Goal: Contribute content: Contribute content

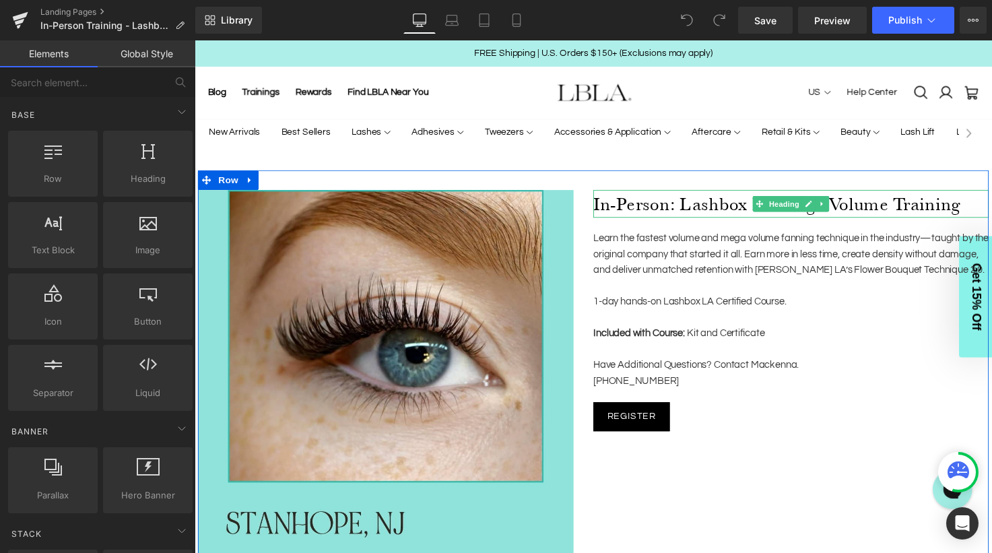
click at [690, 207] on h1 "In-Person: Lashbox LA Mega Volume Training" at bounding box center [804, 207] width 404 height 28
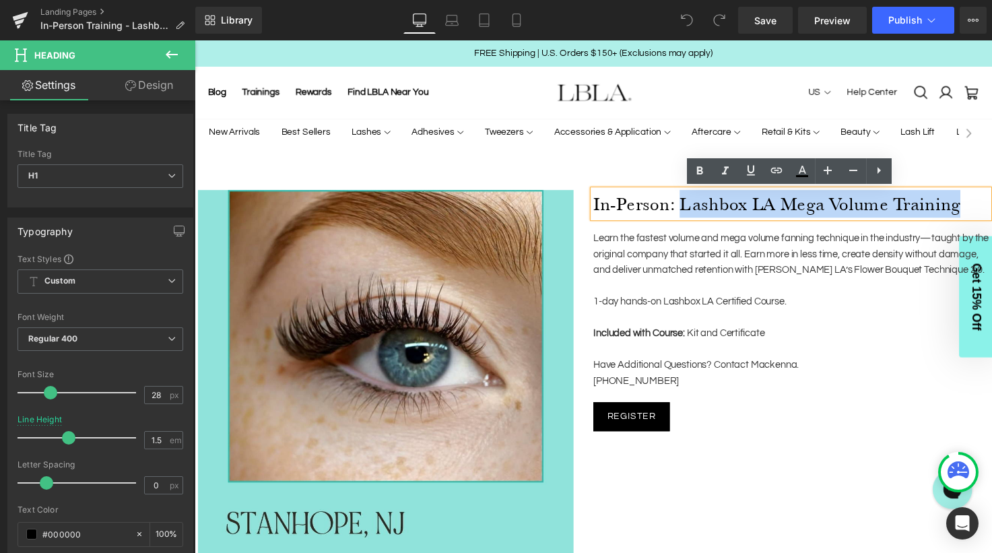
drag, startPoint x: 688, startPoint y: 209, endPoint x: 977, endPoint y: 214, distance: 289.7
click at [977, 214] on h1 "In-Person: Lashbox LA Mega Volume Training" at bounding box center [804, 207] width 404 height 28
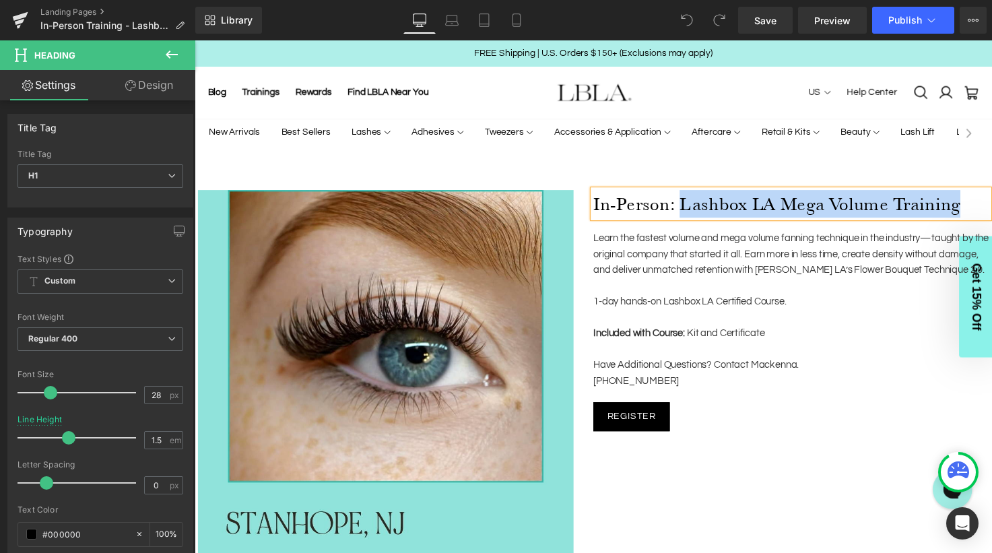
paste div
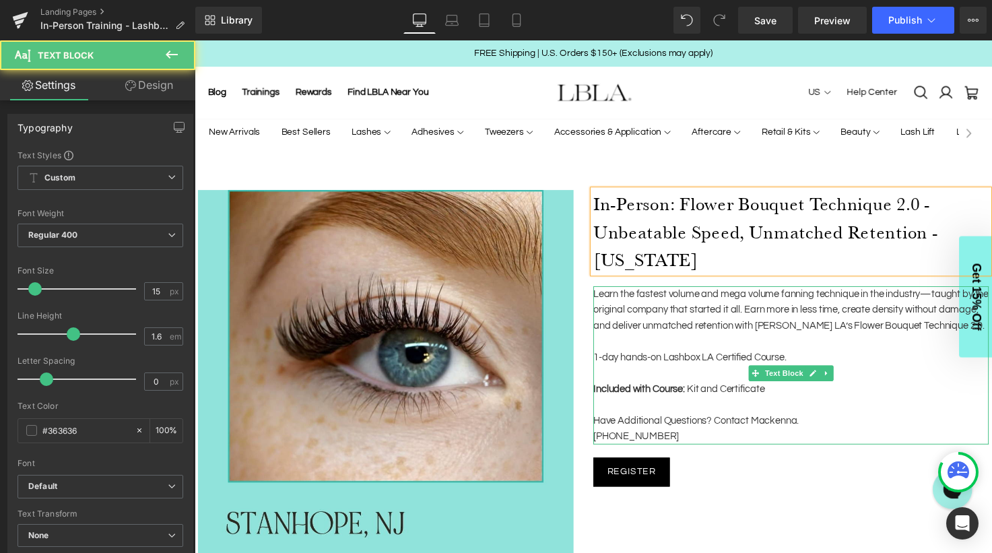
click at [752, 315] on p "Learn the fastest volume and mega volume fanning technique in the industry—taug…" at bounding box center [804, 316] width 404 height 49
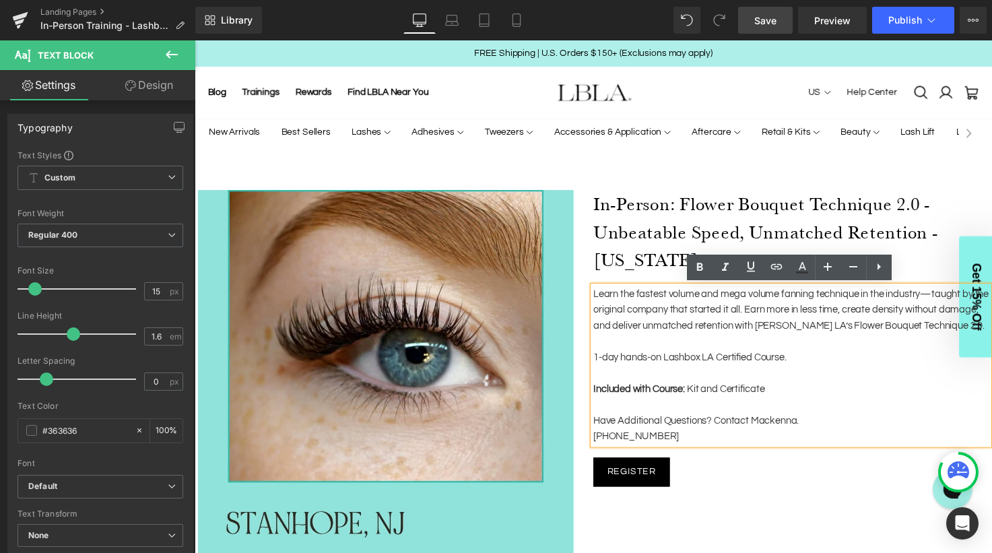
click at [771, 18] on span "Save" at bounding box center [765, 20] width 22 height 14
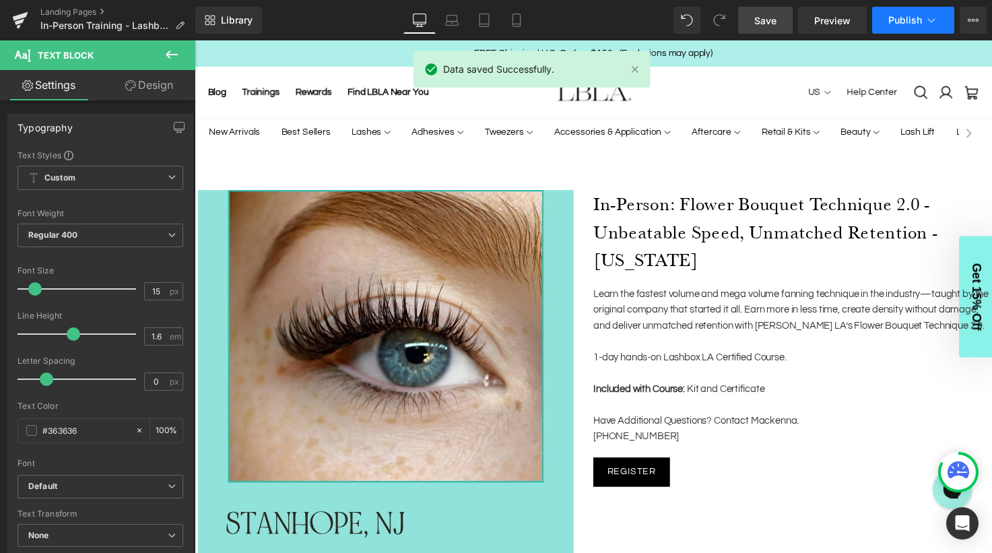
click at [928, 14] on icon at bounding box center [931, 19] width 13 height 13
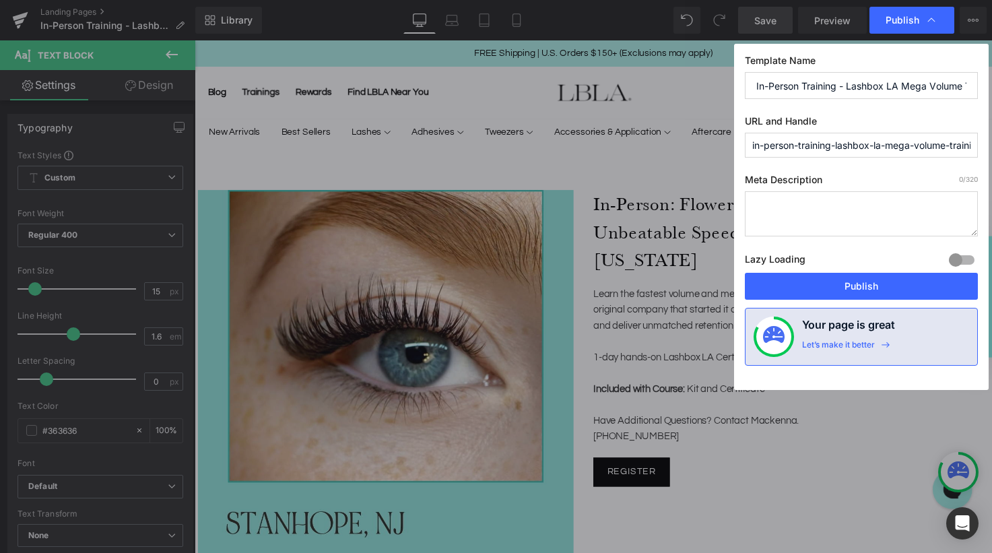
scroll to position [0, 36]
drag, startPoint x: 847, startPoint y: 84, endPoint x: 1003, endPoint y: 88, distance: 155.7
click at [992, 88] on html "You are previewing how the will restyle your page. You can not edit Elements in…" at bounding box center [496, 276] width 992 height 553
paste input "Flower Bouquet Technique 2.0 - Unbeatable Speed, Unmatched Retention - New Jers…"
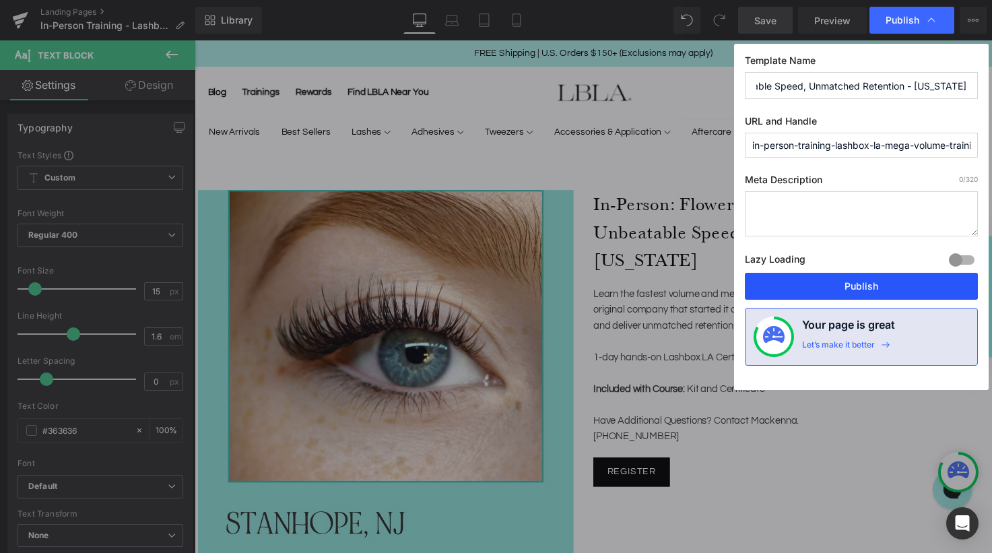
type input "In-Person Training - Flower Bouquet Technique 2.0 - Unbeatable Speed, Unmatched…"
click at [0, 0] on button "Publish" at bounding box center [0, 0] width 0 height 0
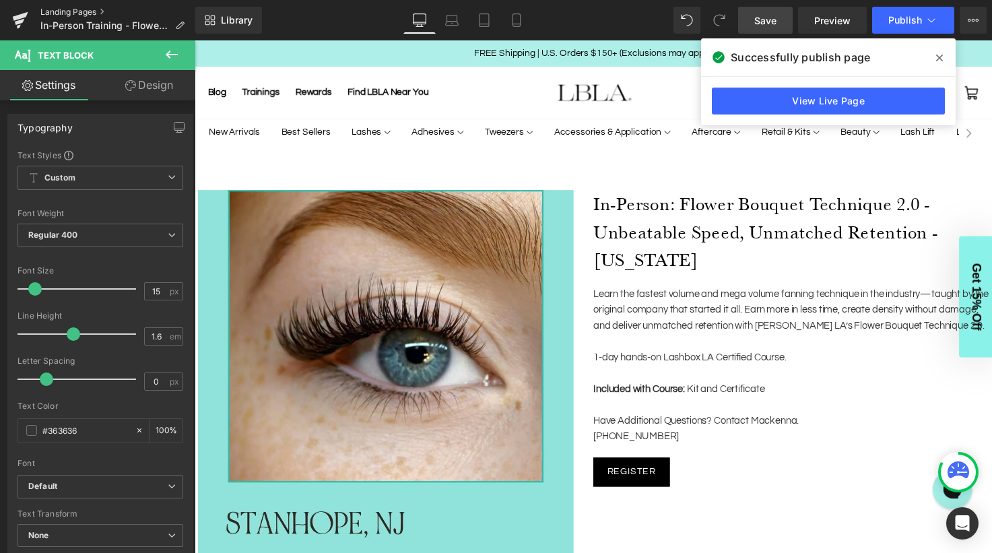
click at [76, 11] on link "Landing Pages" at bounding box center [117, 12] width 155 height 11
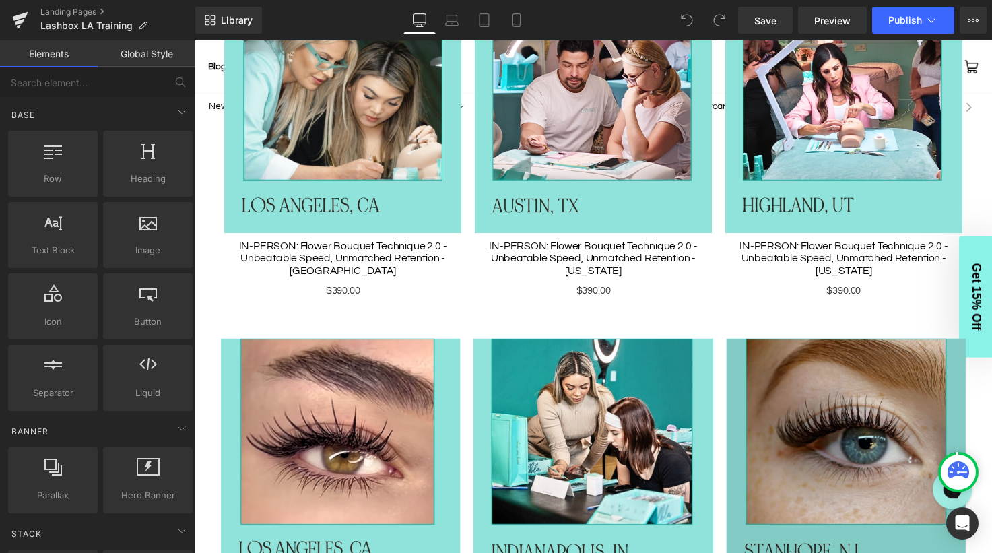
scroll to position [1309, 0]
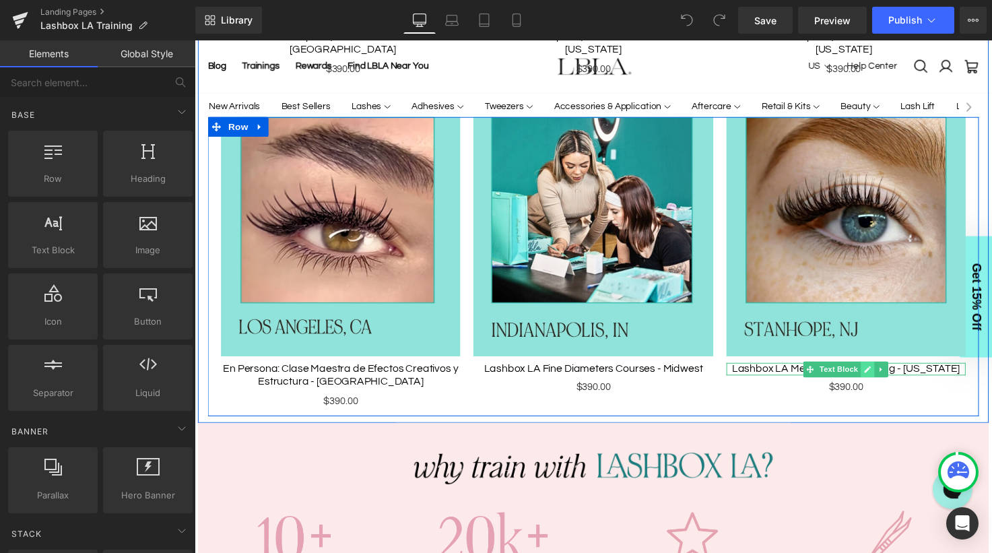
click at [884, 374] on icon at bounding box center [883, 376] width 7 height 7
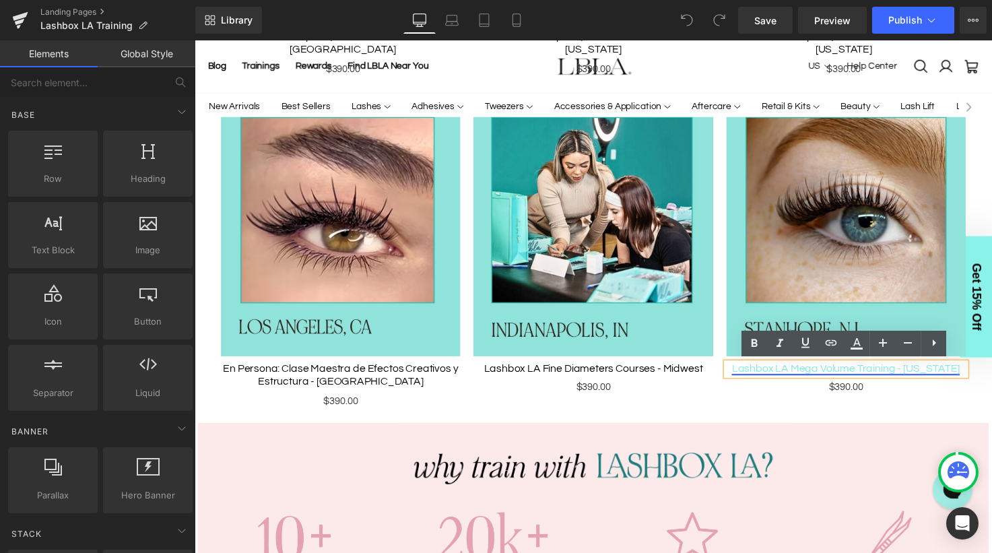
click at [843, 376] on link "Lashbox LA Mega Volume Training - New Jersey" at bounding box center [860, 375] width 233 height 11
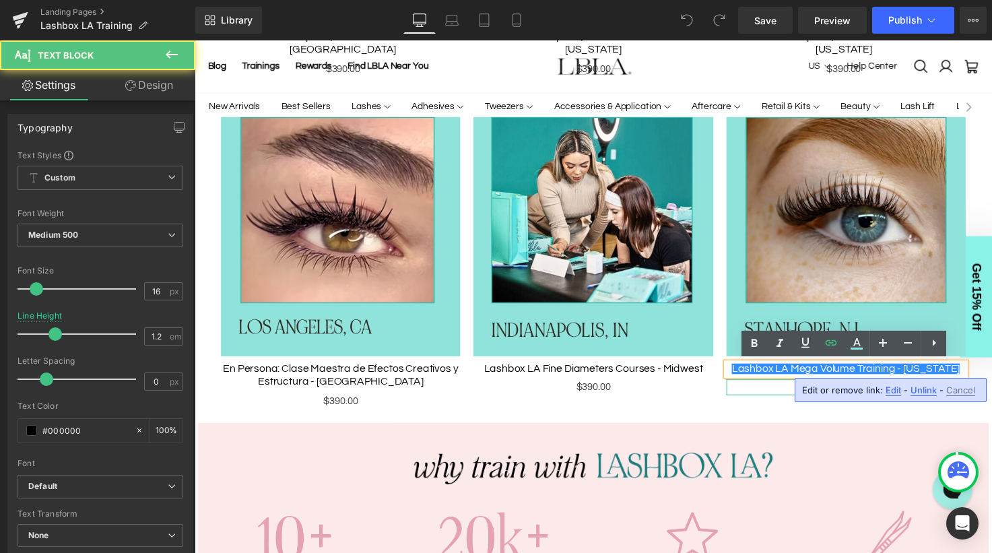
click at [765, 397] on p "$390.00" at bounding box center [860, 395] width 245 height 16
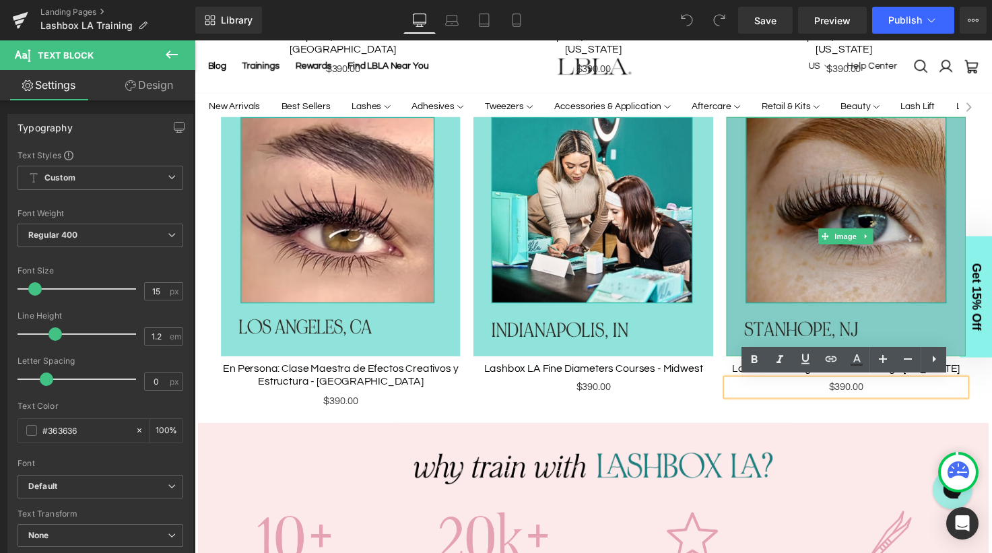
click at [823, 278] on img at bounding box center [860, 241] width 245 height 245
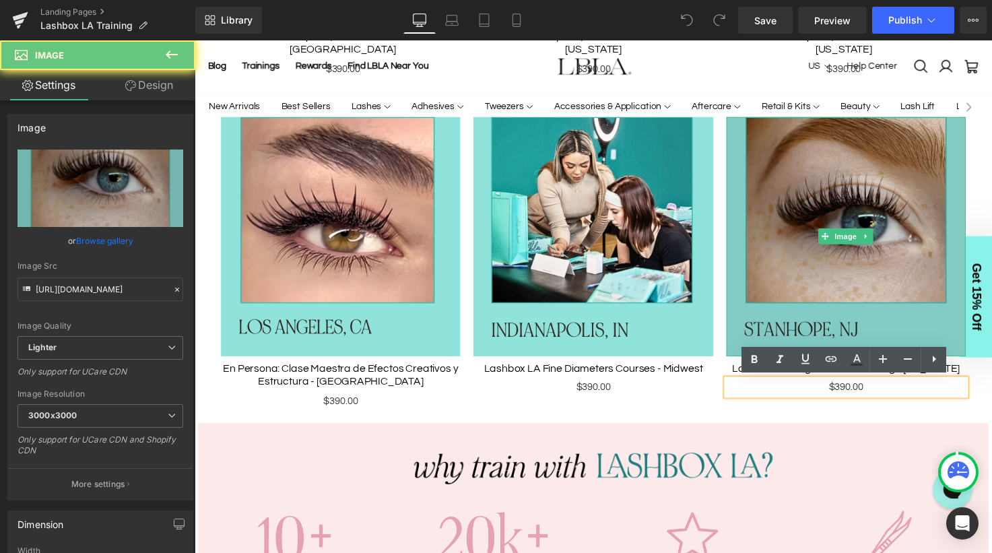
click at [762, 292] on img at bounding box center [860, 241] width 245 height 245
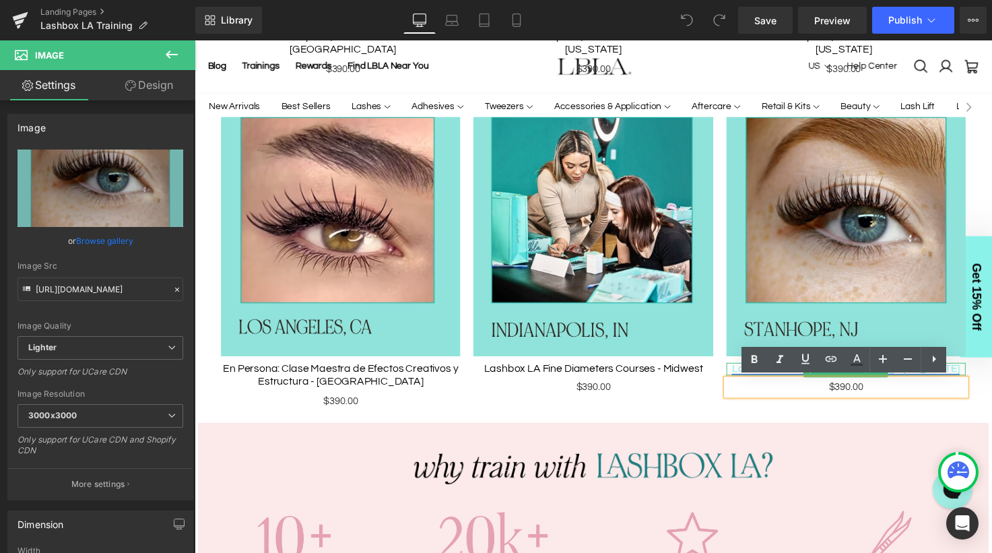
click at [750, 375] on link "Lashbox LA Mega Volume Training - New Jersey" at bounding box center [860, 375] width 233 height 11
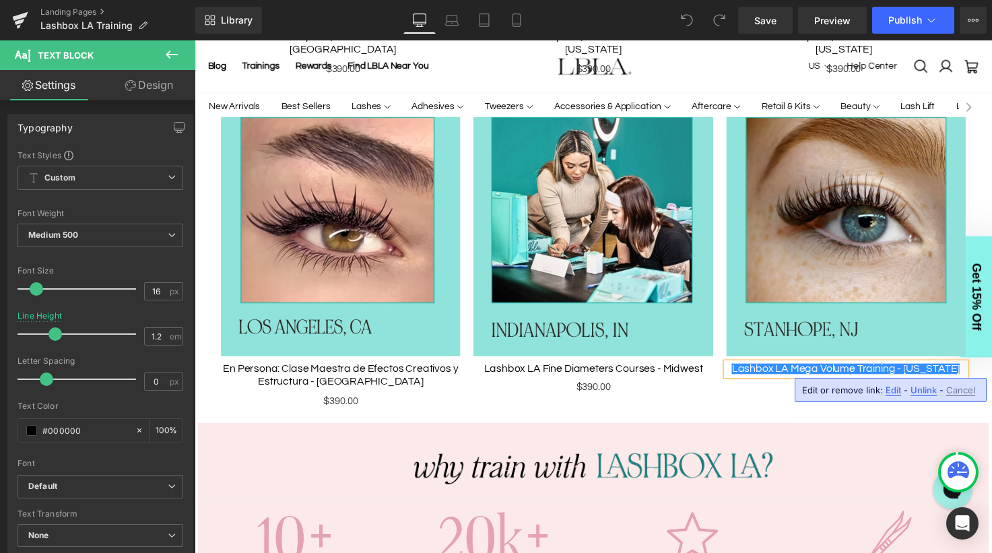
paste div
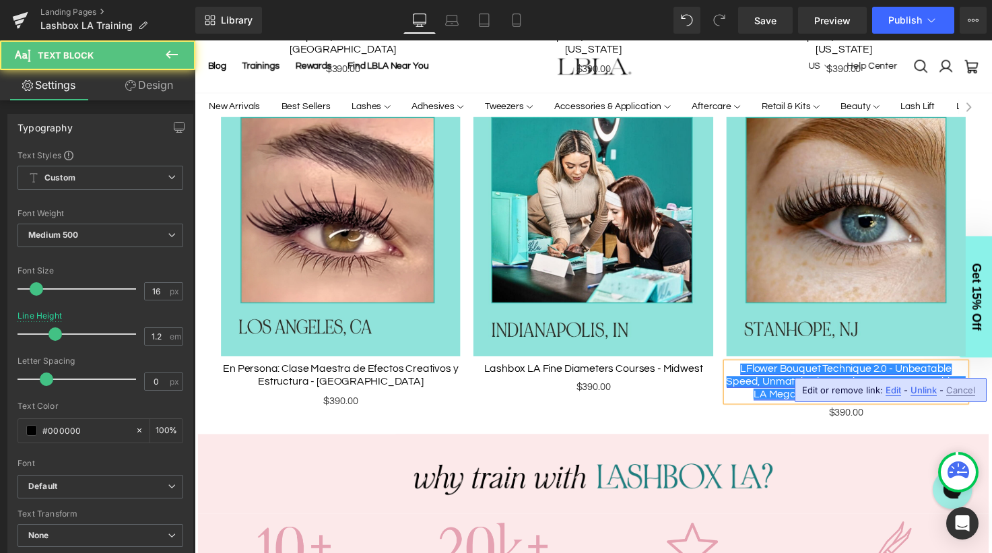
click at [758, 375] on link "LFlower Bouquet Technique 2.0 - Unbeatable Speed, Unmatched Retention - New Jer…" at bounding box center [860, 388] width 245 height 36
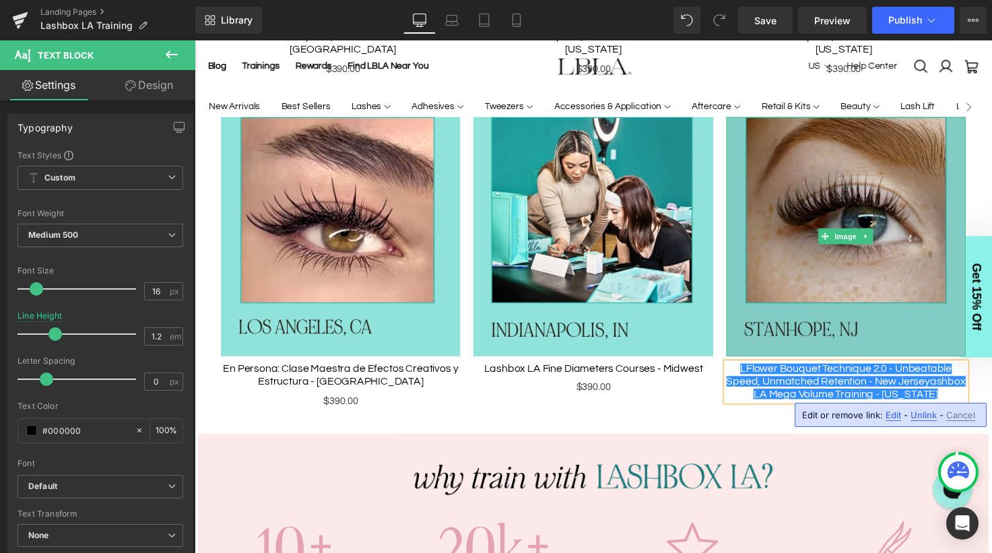
click at [798, 297] on img at bounding box center [860, 241] width 245 height 245
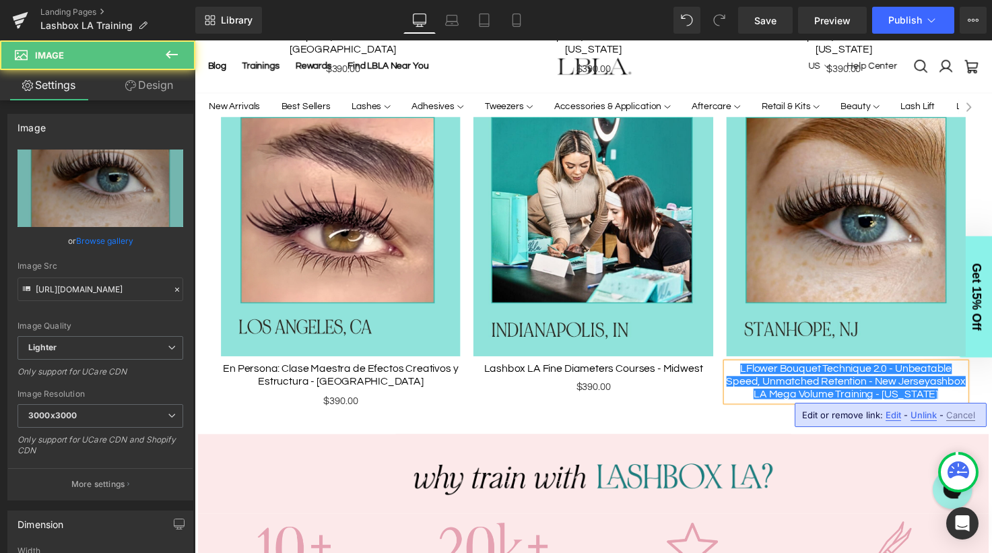
click at [633, 381] on div "Lashbox LA Fine Diameters Courses - Midwest Text Block" at bounding box center [602, 376] width 245 height 13
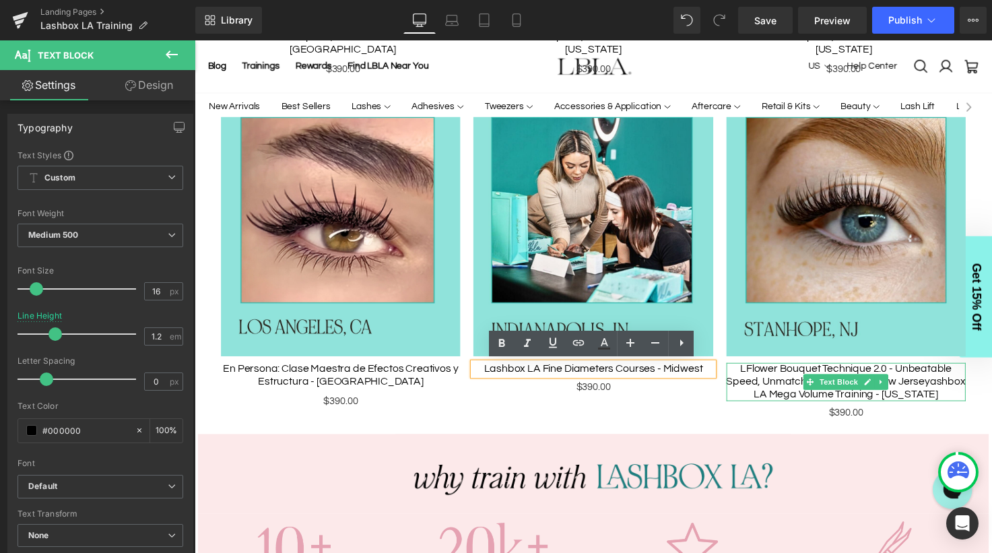
click at [814, 381] on div "LFlower Bouquet Technique 2.0 - Unbeatable Speed, Unmatched Retention - New Jer…" at bounding box center [860, 389] width 245 height 39
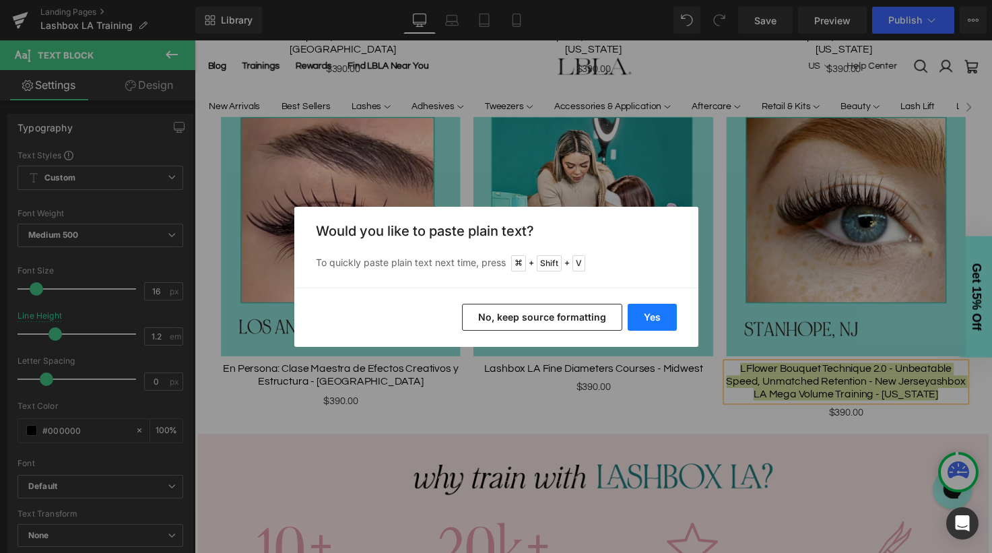
click at [0, 0] on button "Yes" at bounding box center [0, 0] width 0 height 0
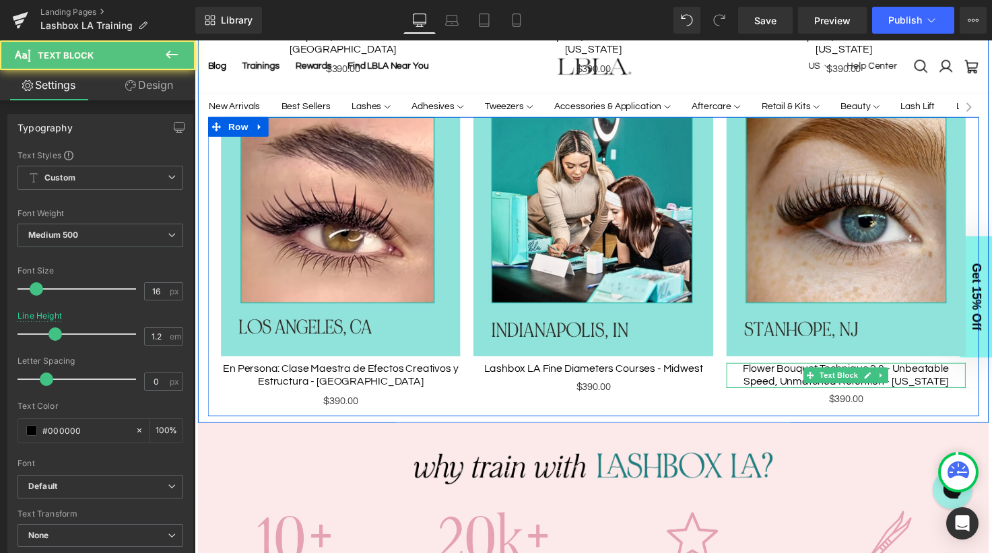
click at [757, 373] on div "Flower Bouquet Technique 2.0 - Unbeatable Speed, Unmatched Retention - New Jers…" at bounding box center [860, 383] width 245 height 26
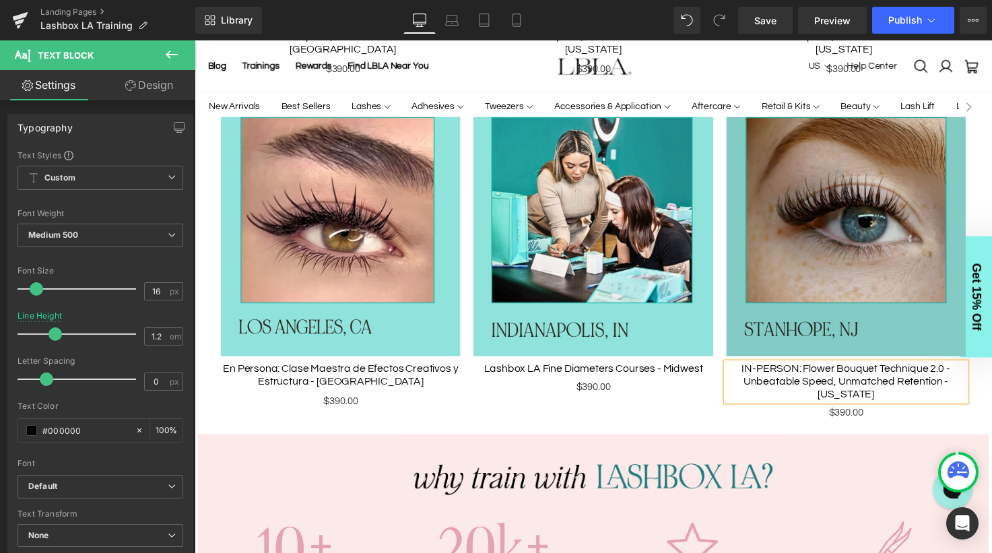
click at [814, 253] on img at bounding box center [860, 241] width 245 height 245
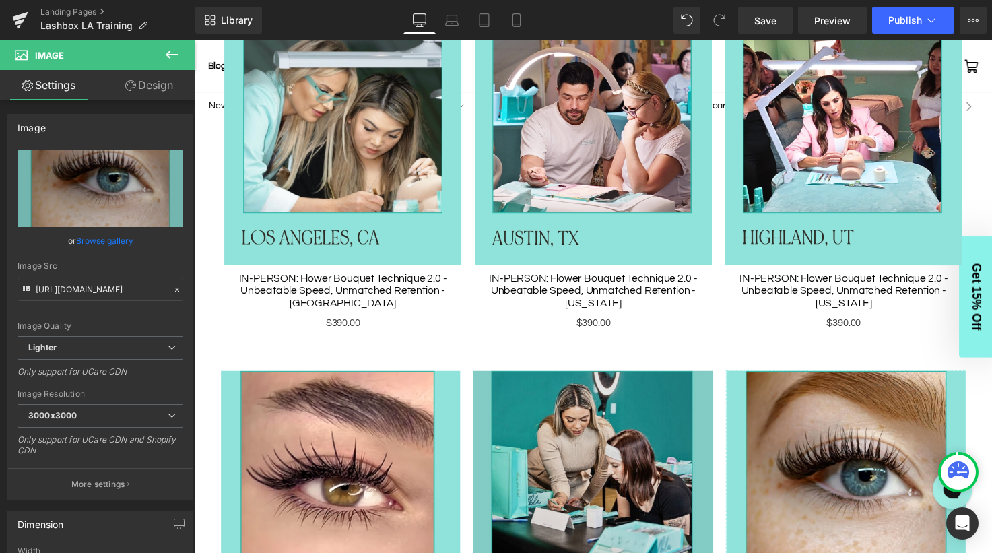
scroll to position [1182, 0]
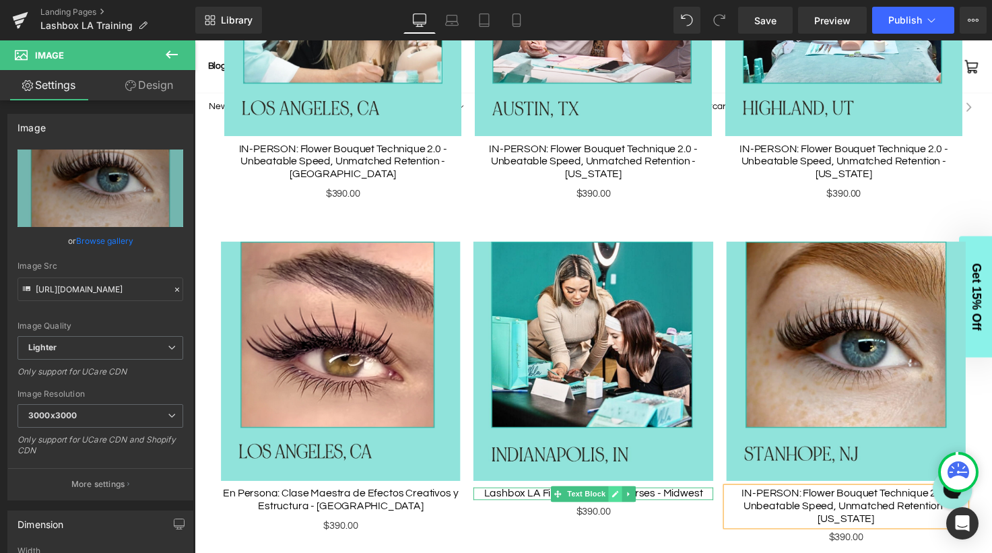
click at [624, 502] on icon at bounding box center [624, 503] width 7 height 7
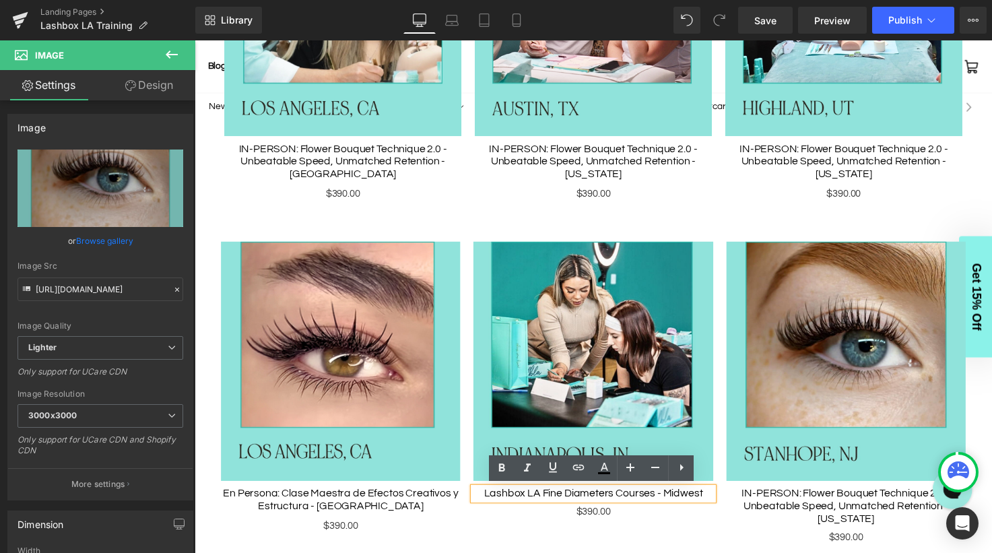
click at [492, 501] on span "Lashbox LA Fine Diameters Courses - Midwest" at bounding box center [602, 503] width 224 height 11
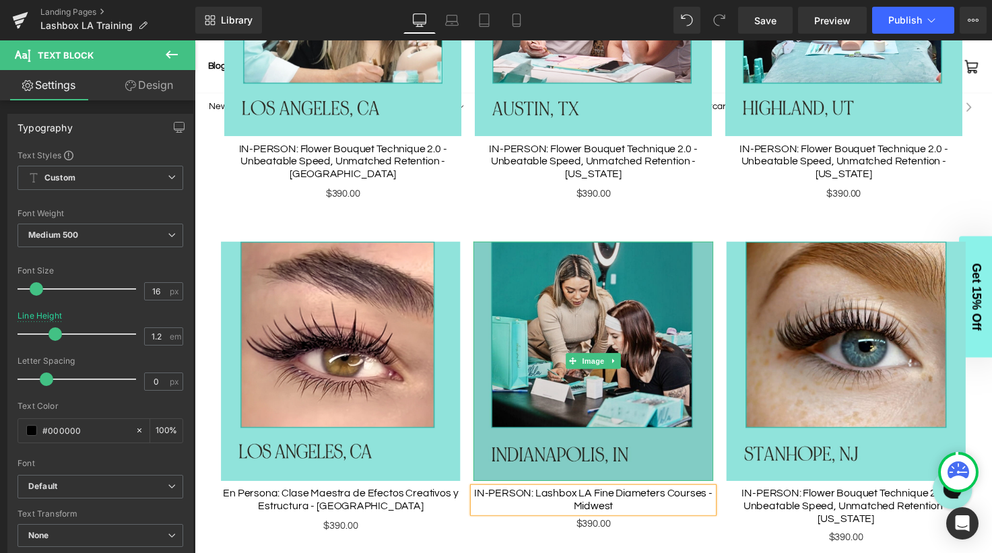
click at [604, 389] on img at bounding box center [602, 368] width 245 height 245
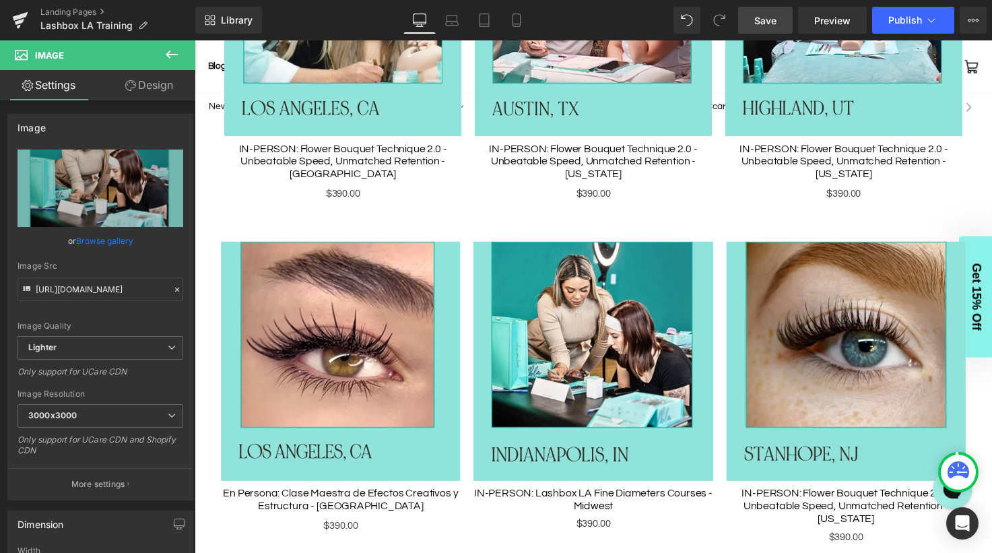
click at [769, 13] on span "Save" at bounding box center [765, 20] width 22 height 14
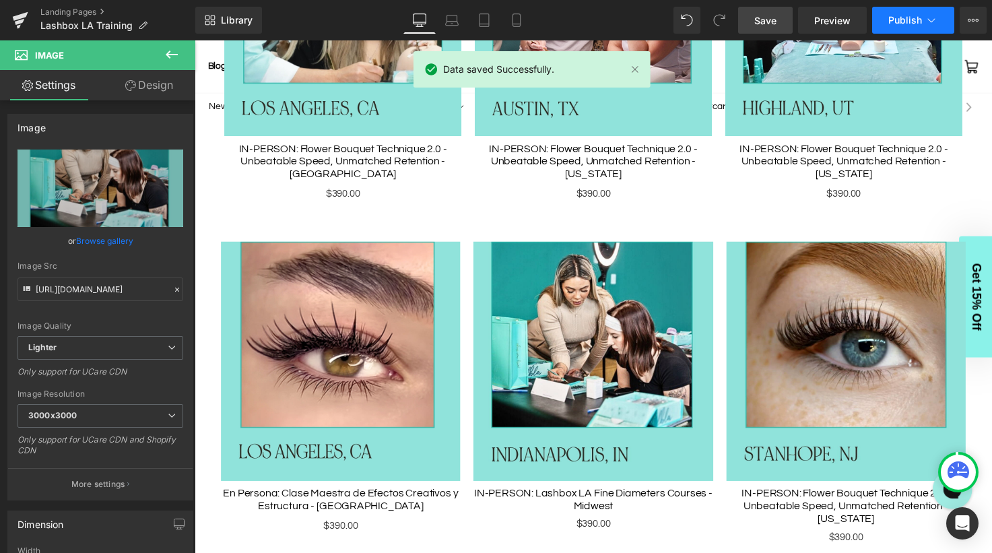
click at [900, 24] on span "Publish" at bounding box center [905, 20] width 34 height 11
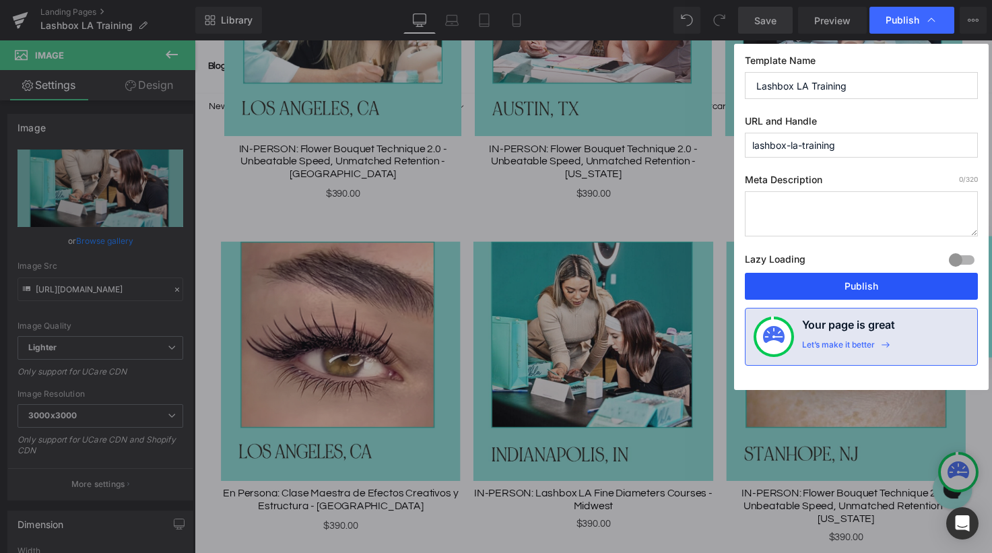
click at [852, 287] on button "Publish" at bounding box center [861, 286] width 233 height 27
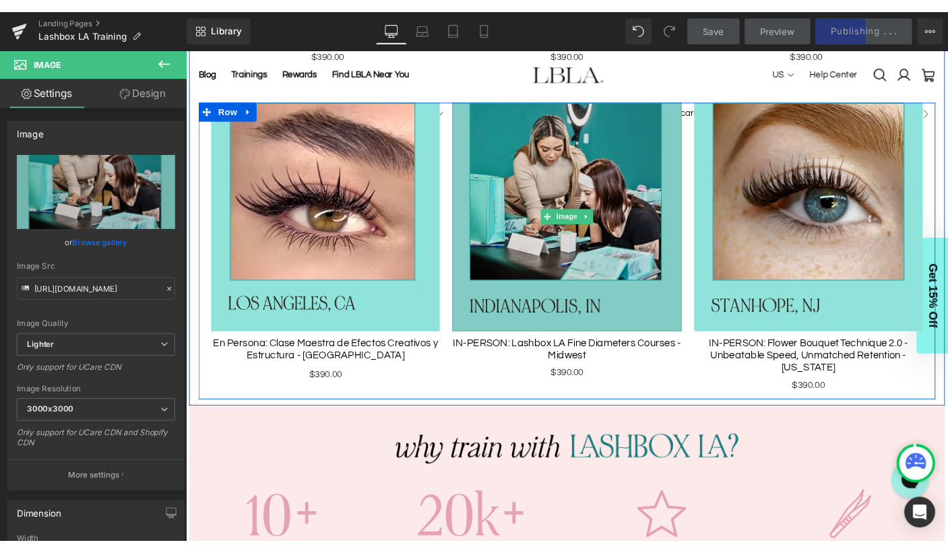
scroll to position [1333, 0]
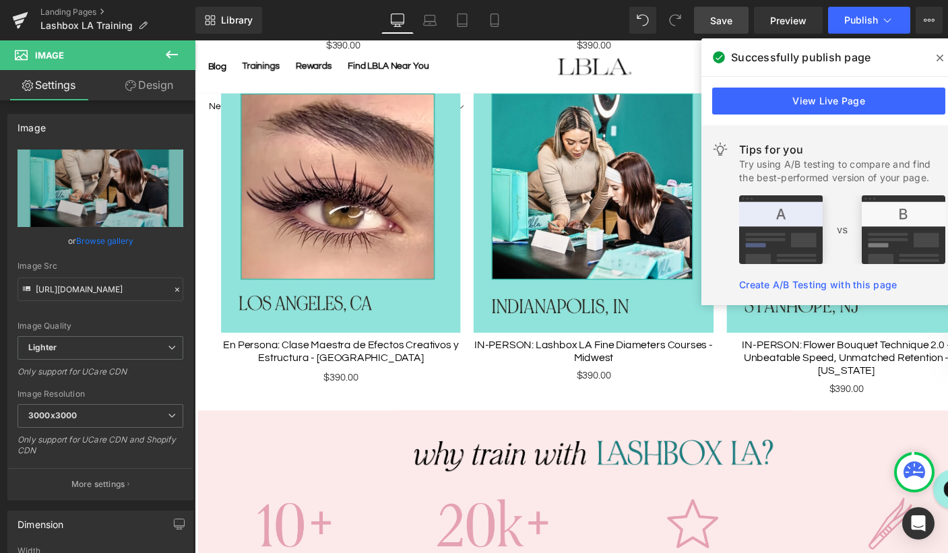
click at [937, 51] on span at bounding box center [940, 58] width 22 height 22
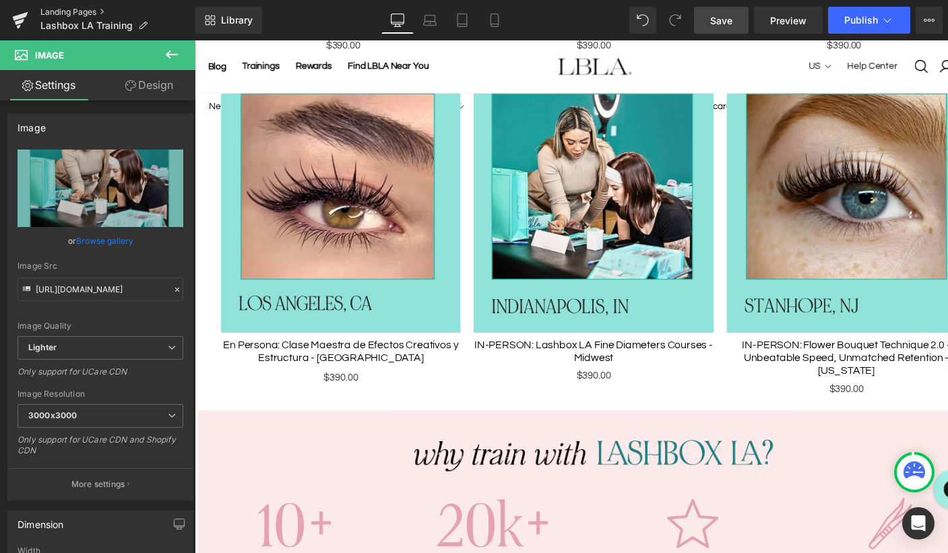
click at [65, 7] on link "Landing Pages" at bounding box center [117, 12] width 155 height 11
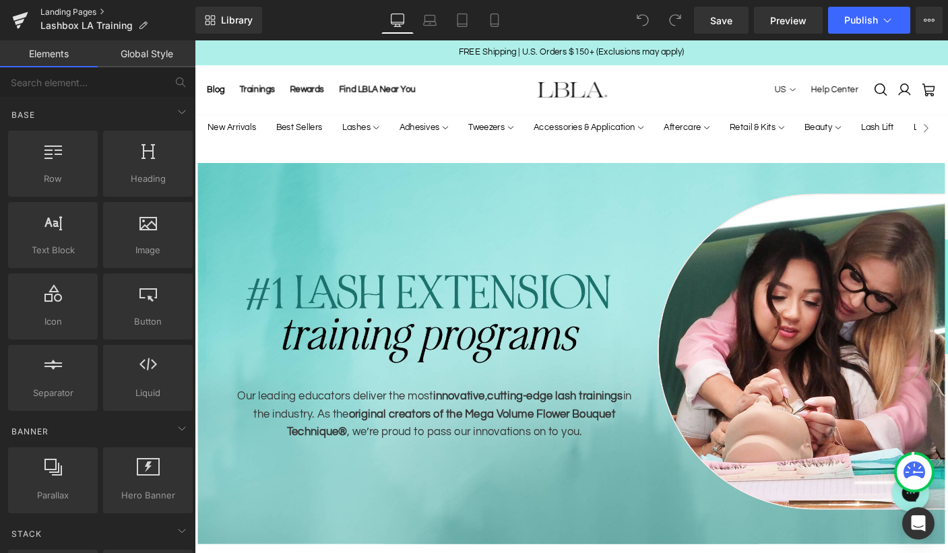
click at [73, 10] on link "Landing Pages" at bounding box center [117, 12] width 155 height 11
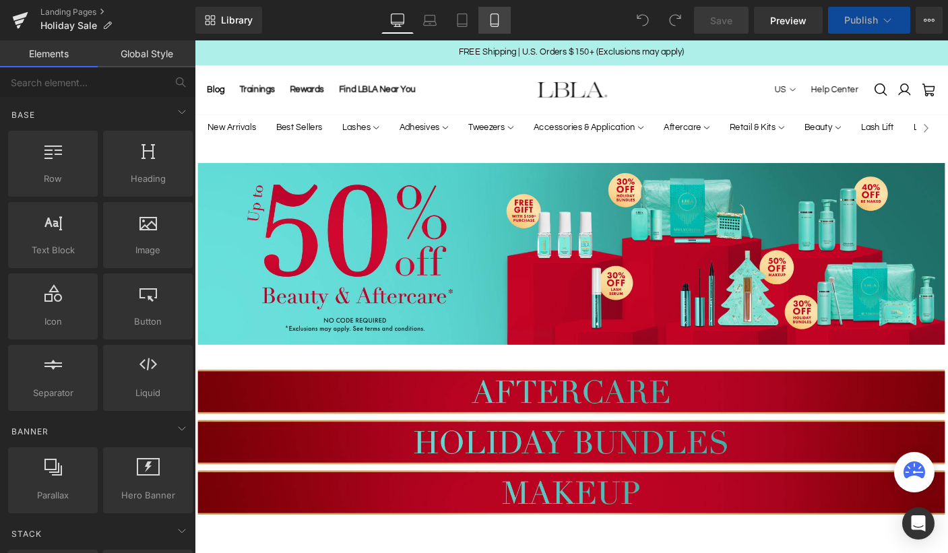
click at [496, 17] on icon at bounding box center [494, 19] width 13 height 13
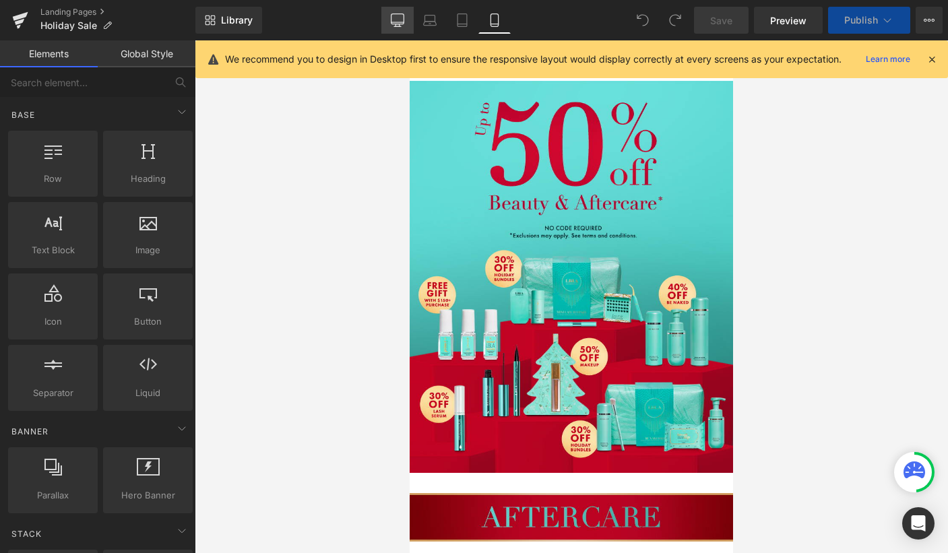
click at [393, 19] on icon at bounding box center [397, 19] width 13 height 13
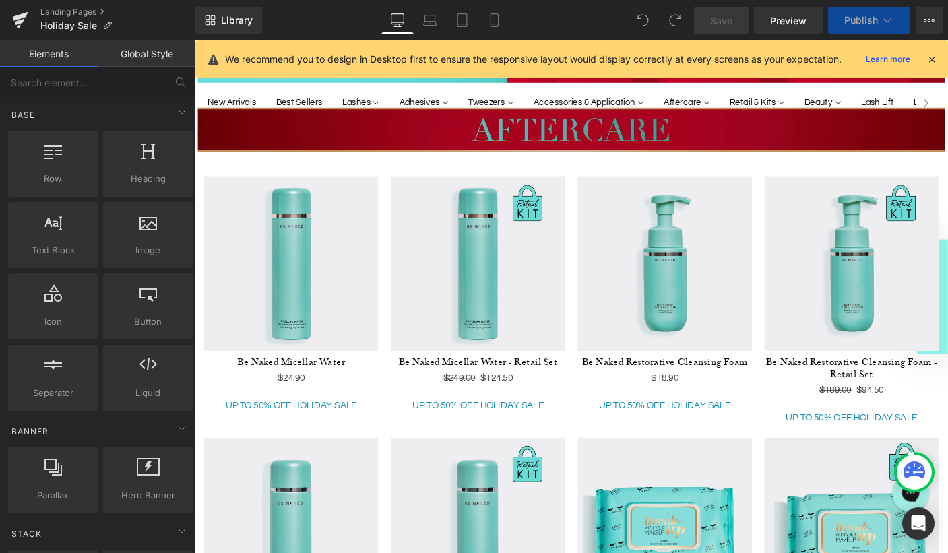
scroll to position [0, 0]
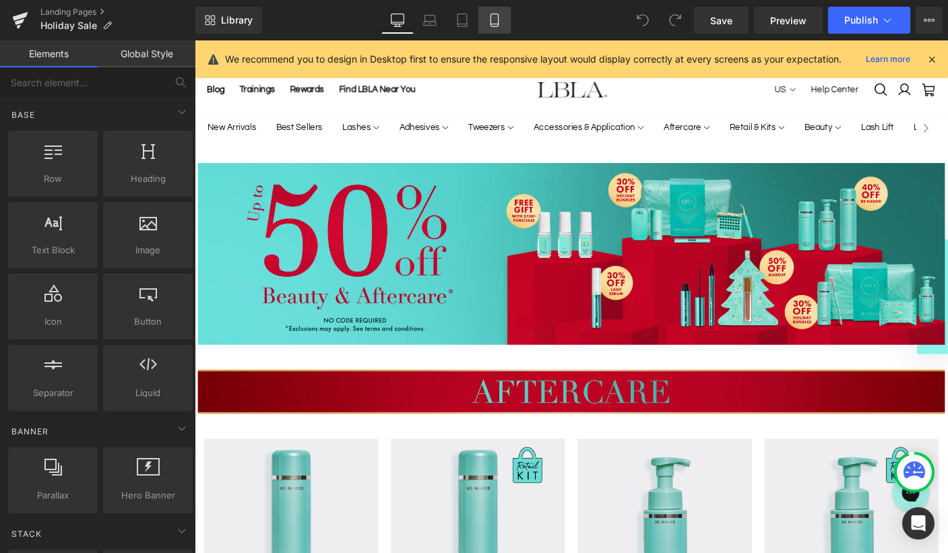
click at [494, 18] on icon at bounding box center [494, 19] width 13 height 13
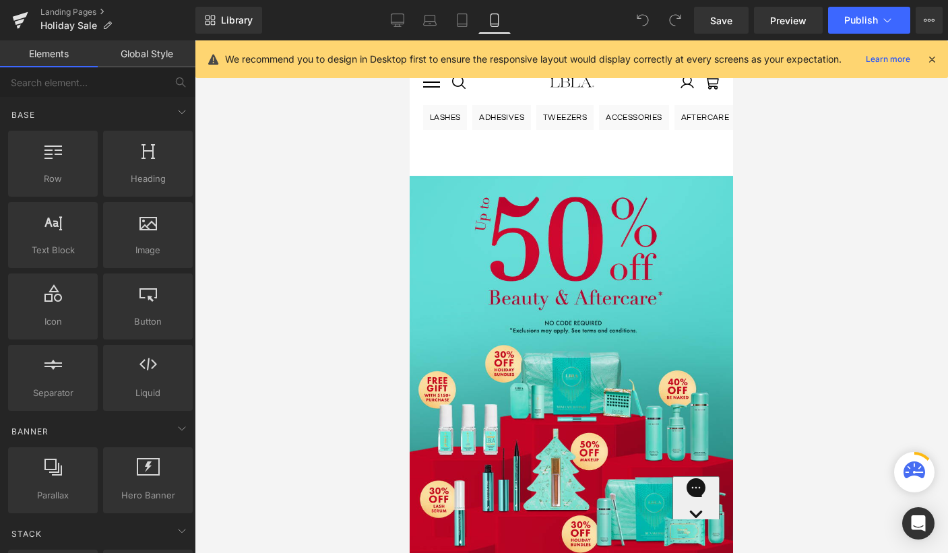
scroll to position [95, 0]
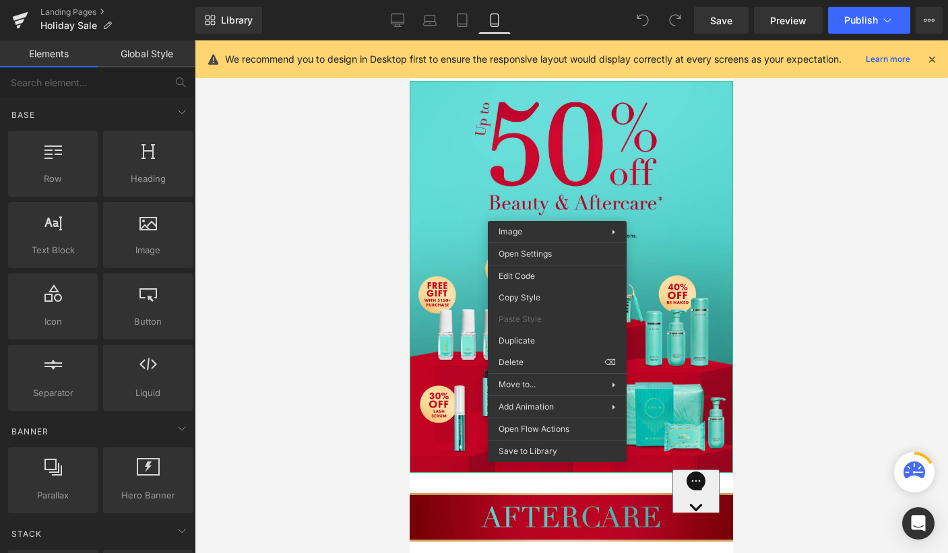
click at [780, 198] on div at bounding box center [571, 296] width 753 height 513
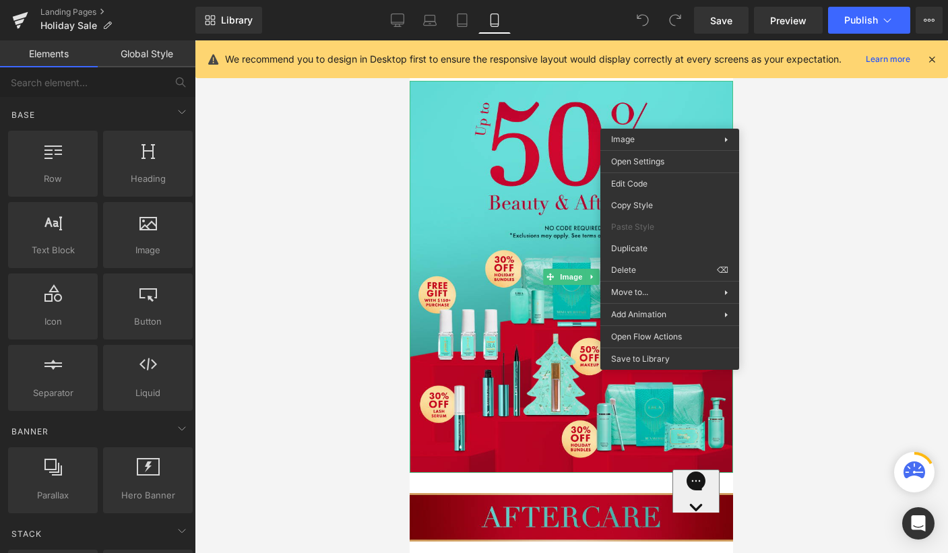
click at [783, 214] on div at bounding box center [571, 296] width 753 height 513
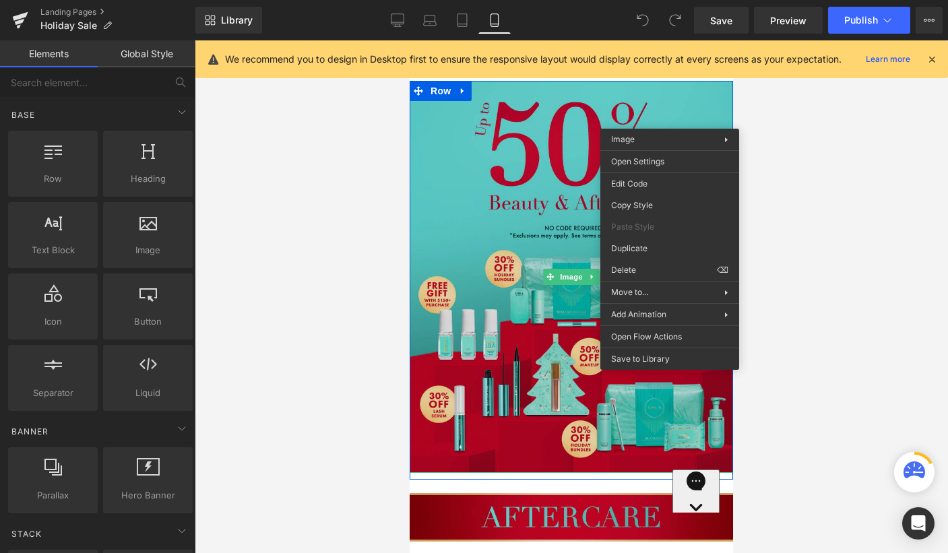
click at [557, 213] on img at bounding box center [571, 277] width 323 height 392
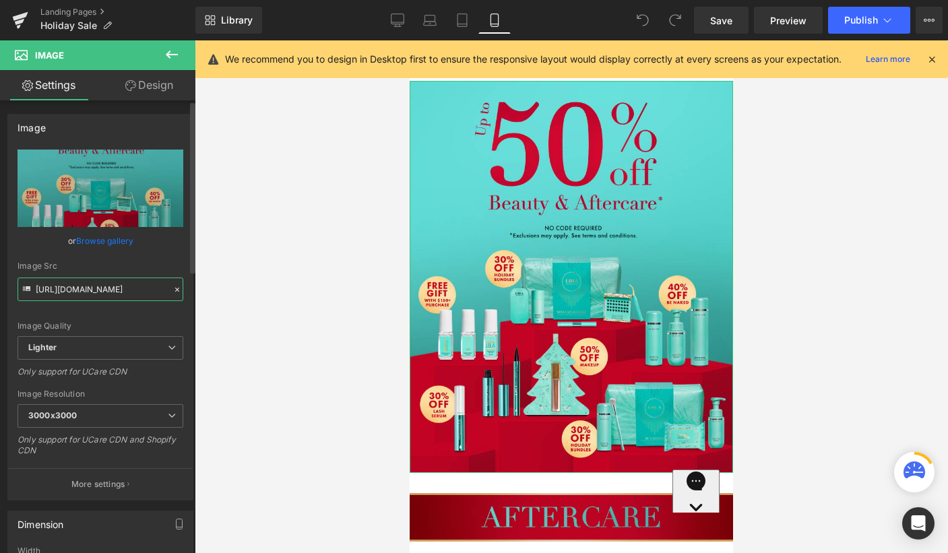
click at [117, 284] on input "[URL][DOMAIN_NAME]" at bounding box center [101, 290] width 166 height 24
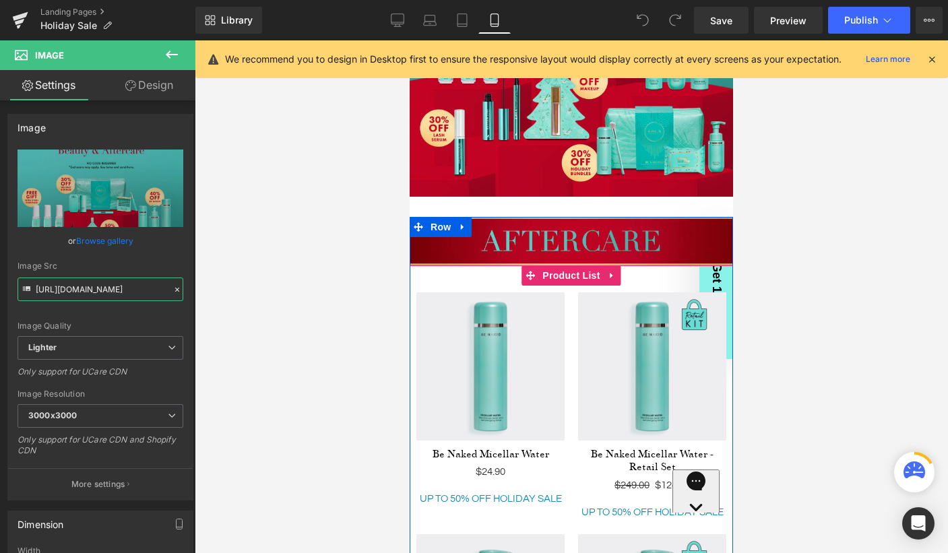
scroll to position [370, 0]
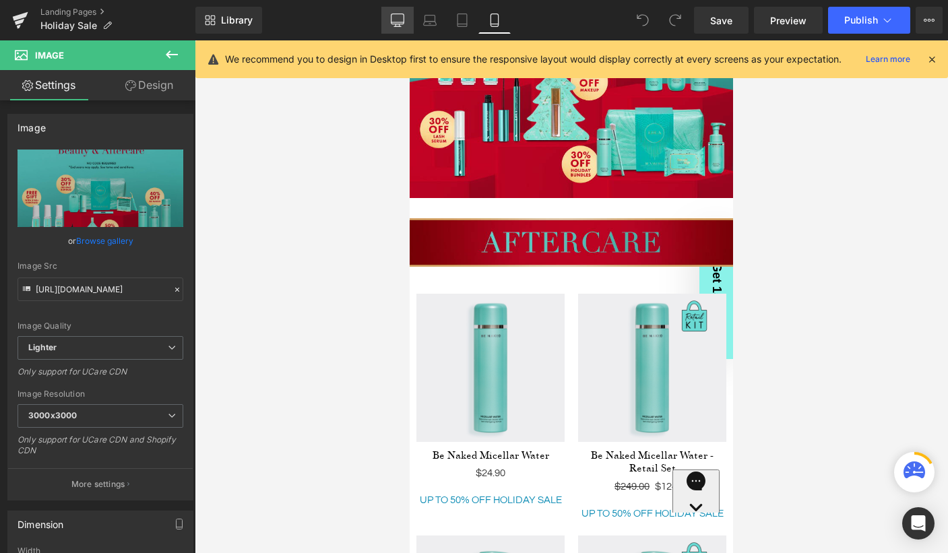
click at [397, 15] on icon at bounding box center [397, 19] width 13 height 13
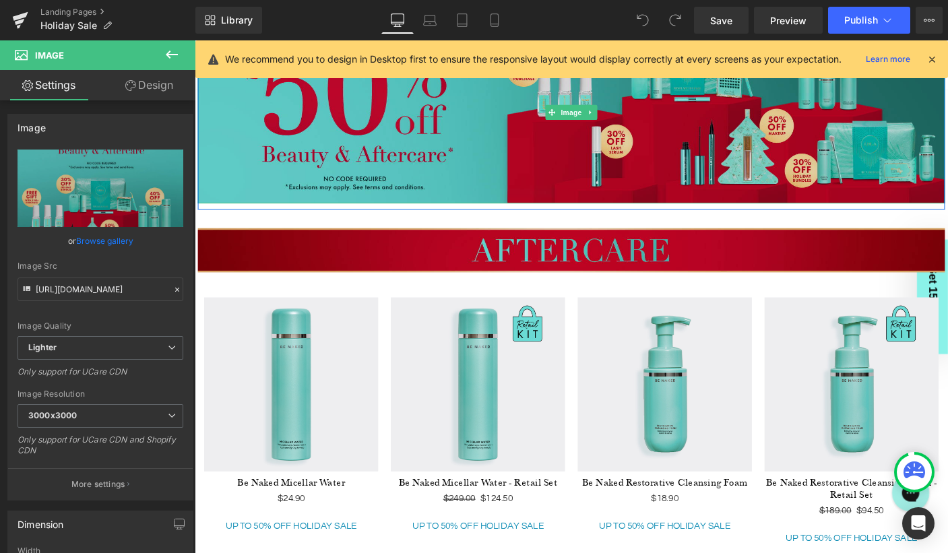
scroll to position [207, 0]
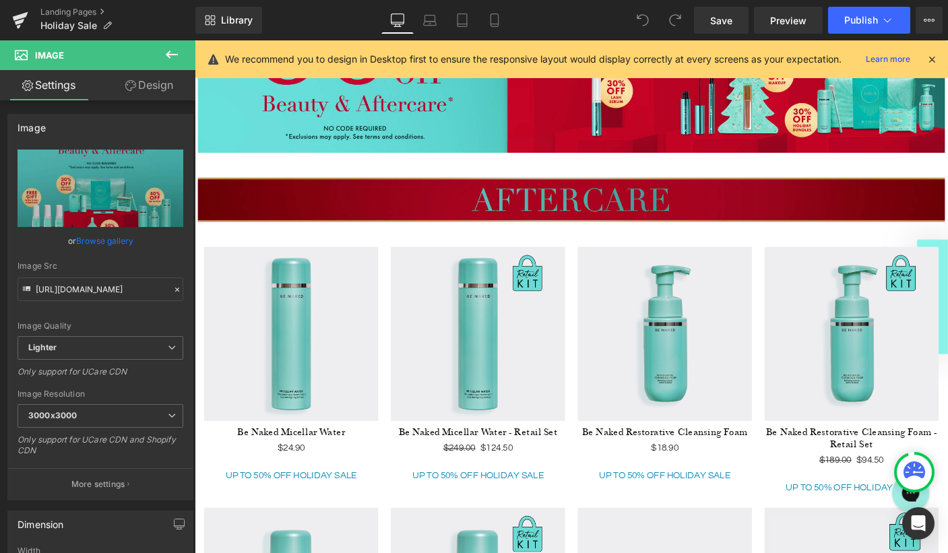
click at [575, 214] on div "Image" at bounding box center [602, 213] width 808 height 48
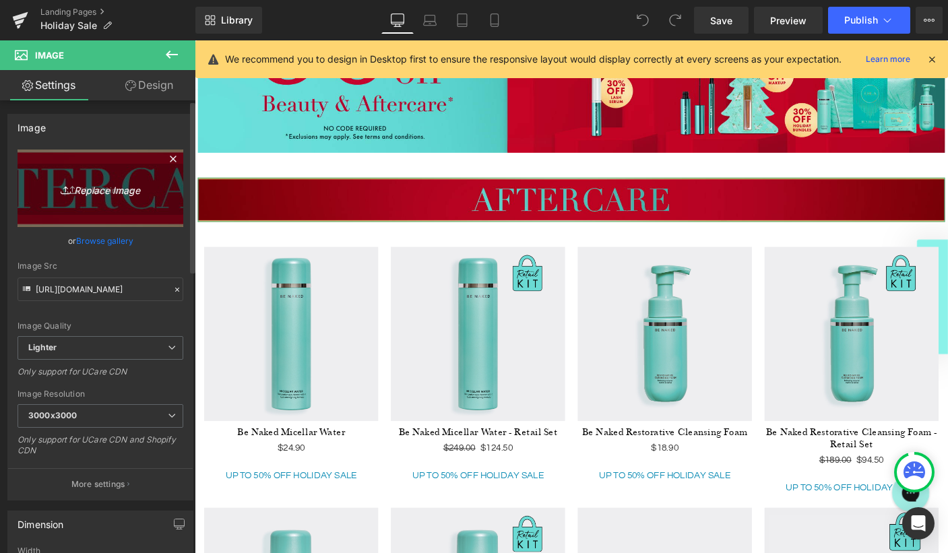
click at [92, 189] on icon "Replace Image" at bounding box center [100, 188] width 108 height 17
type input "C:\fakepath\warehouse-5dollar.png"
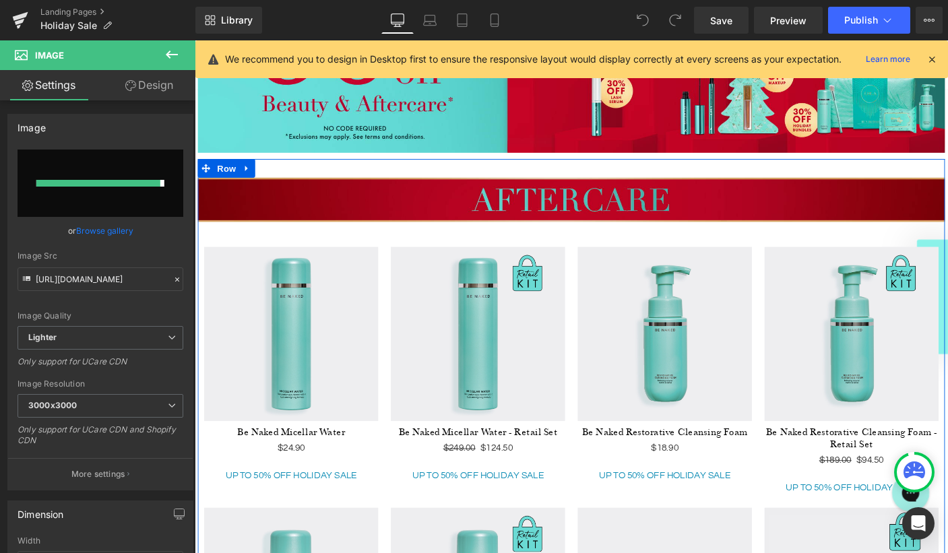
type input "[URL][DOMAIN_NAME]"
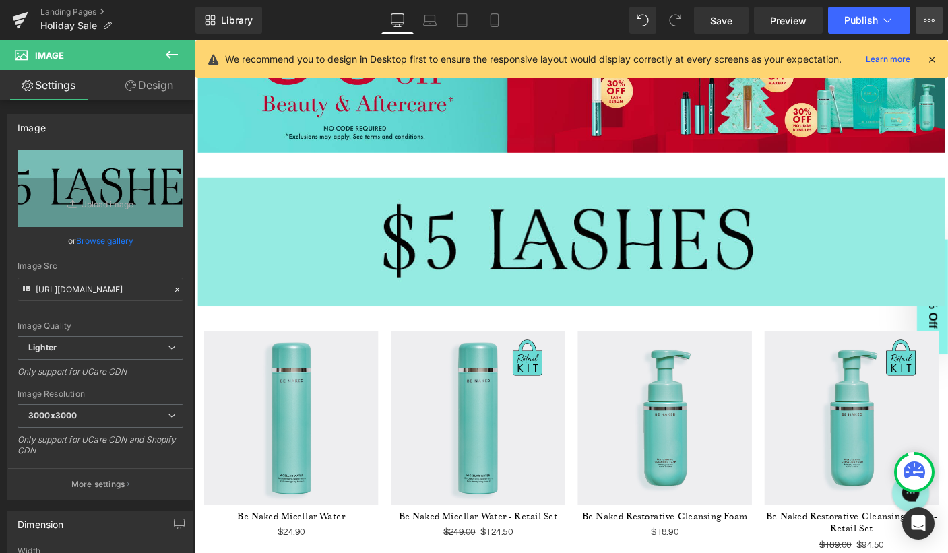
click at [936, 28] on button "View Live Page View with current Template Save Template to Library Schedule Pub…" at bounding box center [928, 20] width 27 height 27
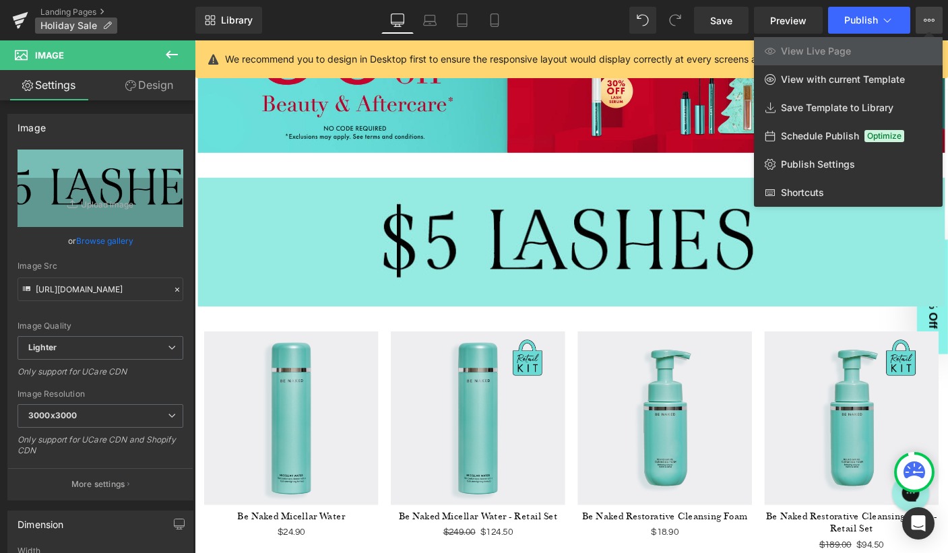
click at [107, 24] on icon at bounding box center [106, 25] width 9 height 9
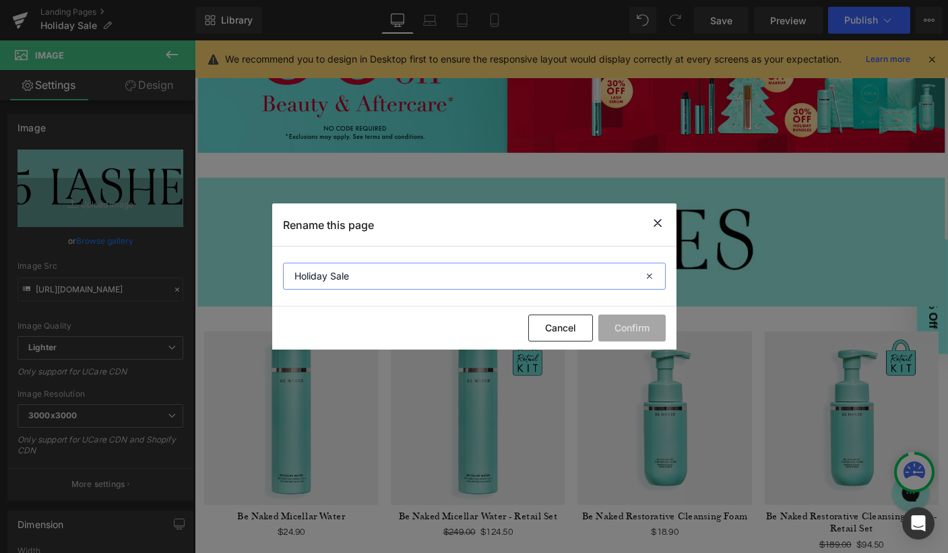
drag, startPoint x: 366, startPoint y: 279, endPoint x: 265, endPoint y: 280, distance: 101.0
click at [0, 0] on div "Rename this page Holiday Sale Cancel Confirm" at bounding box center [0, 0] width 0 height 0
type input "Warehouse Sale 2025"
click at [619, 327] on button "Confirm" at bounding box center [631, 328] width 67 height 27
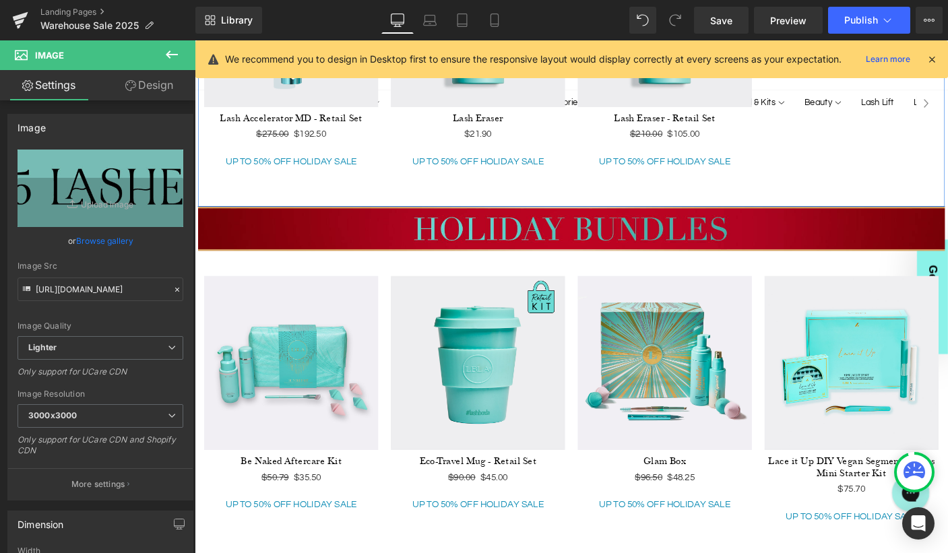
scroll to position [1518, 0]
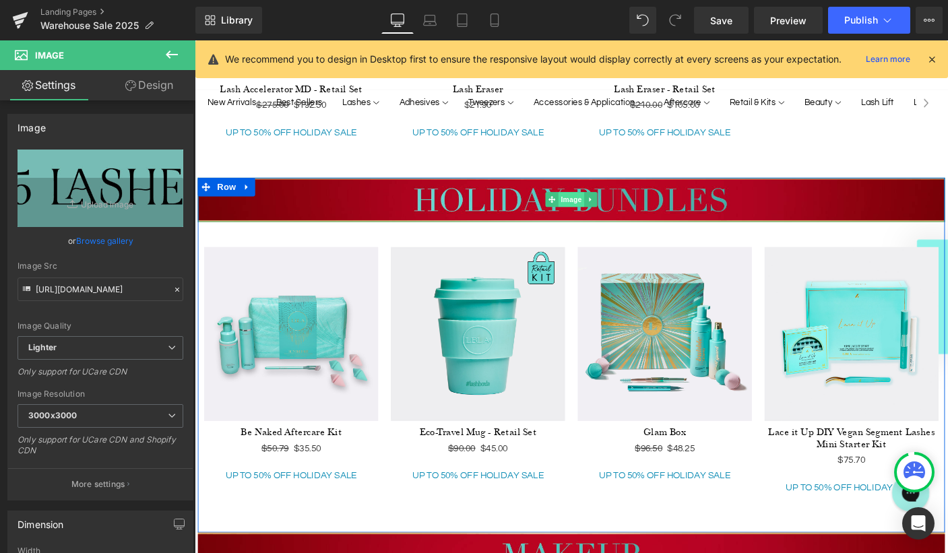
click at [603, 212] on span "Image" at bounding box center [602, 213] width 28 height 16
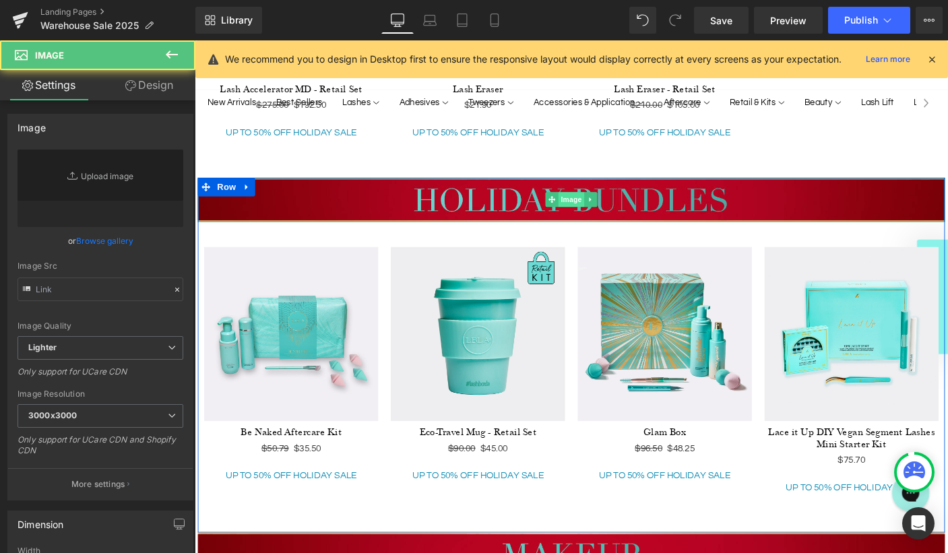
type input "[URL][DOMAIN_NAME]"
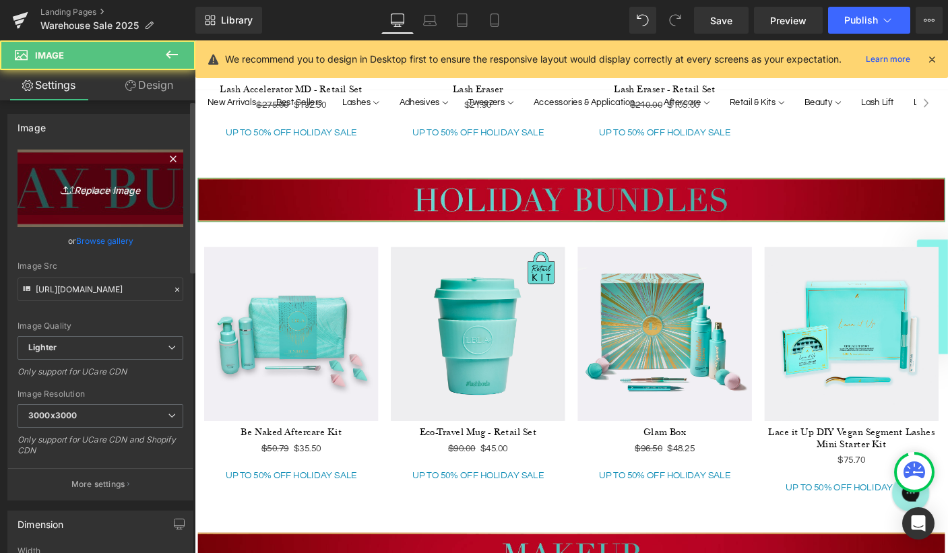
click at [95, 187] on icon "Replace Image" at bounding box center [100, 188] width 108 height 17
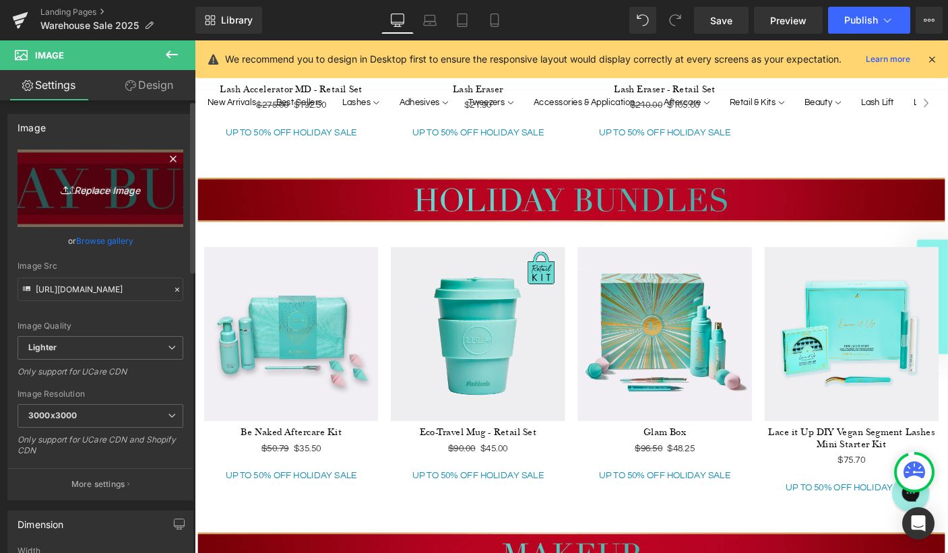
type input "C:\fakepath\warehouse-10dollar.png"
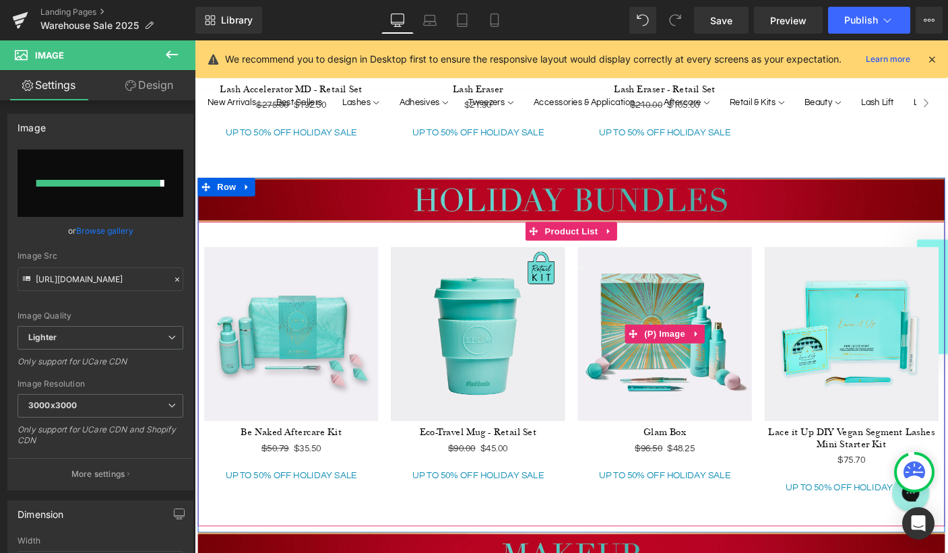
type input "[URL][DOMAIN_NAME]"
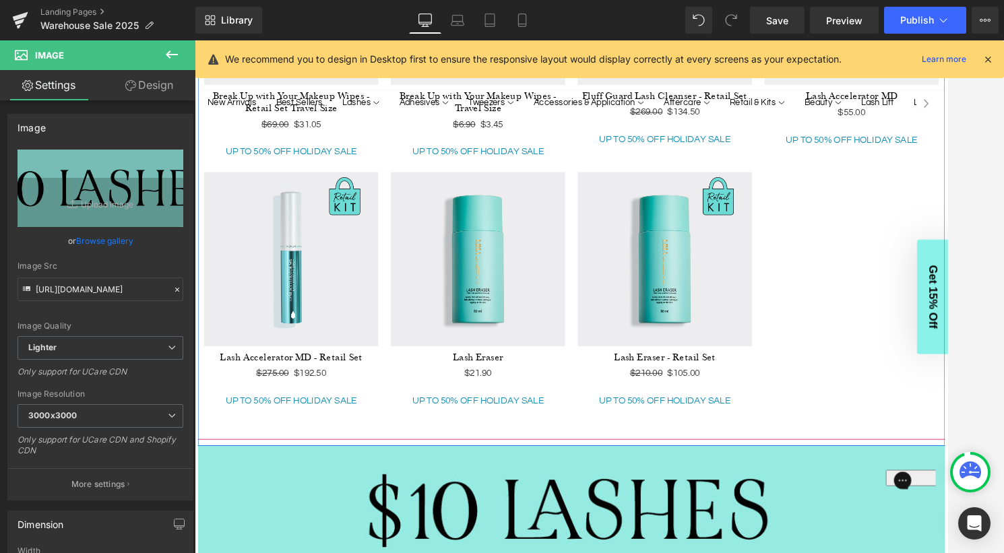
scroll to position [1253, 0]
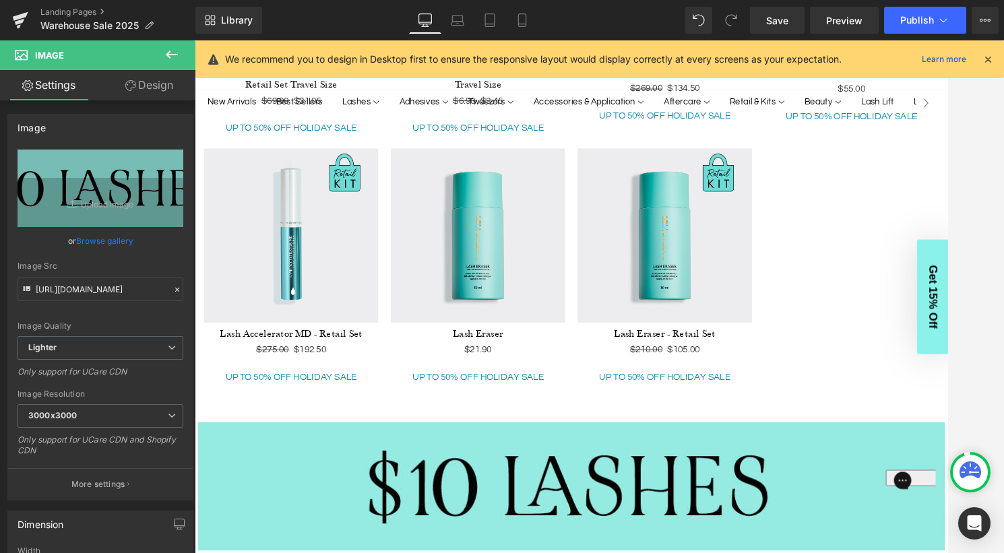
click at [173, 53] on icon at bounding box center [172, 54] width 16 height 16
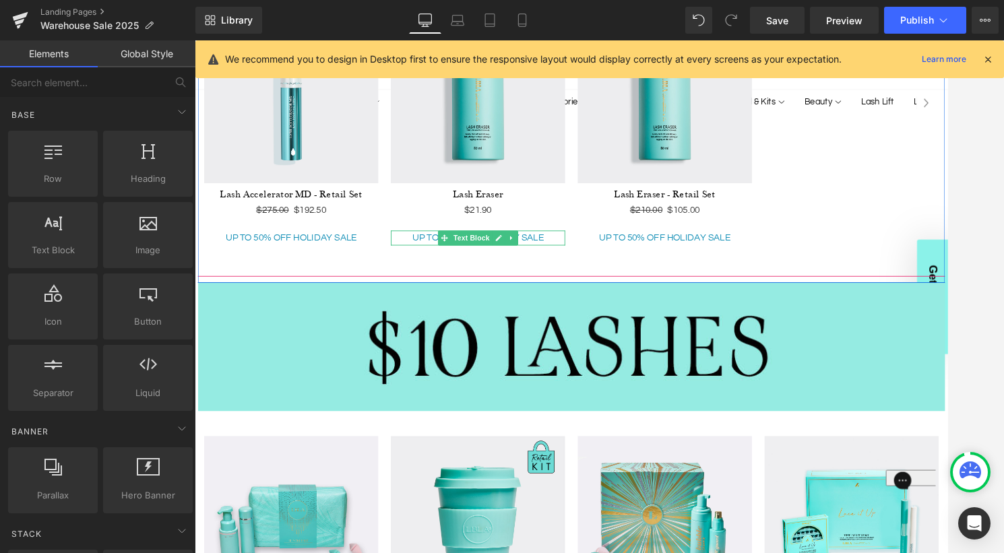
scroll to position [1514, 0]
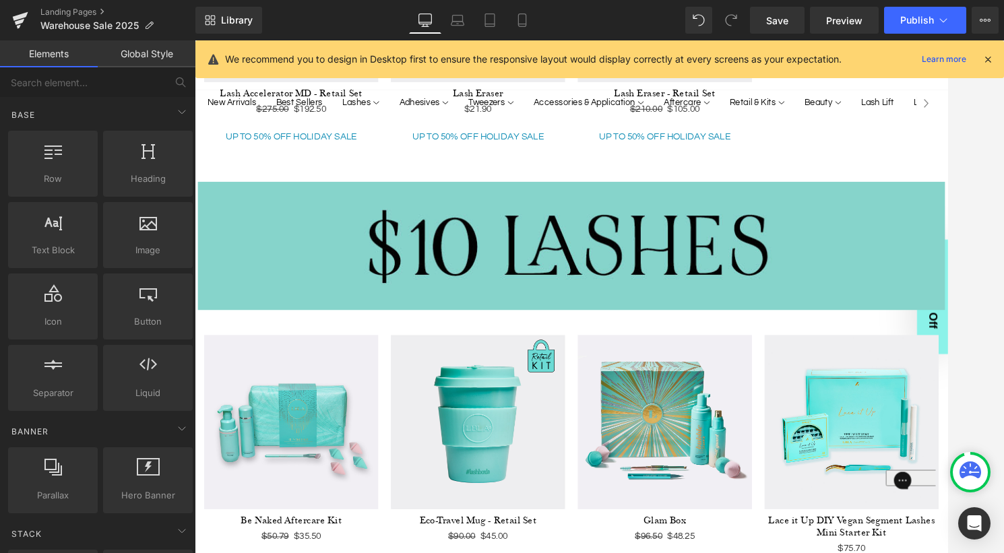
click at [465, 269] on img at bounding box center [602, 262] width 808 height 139
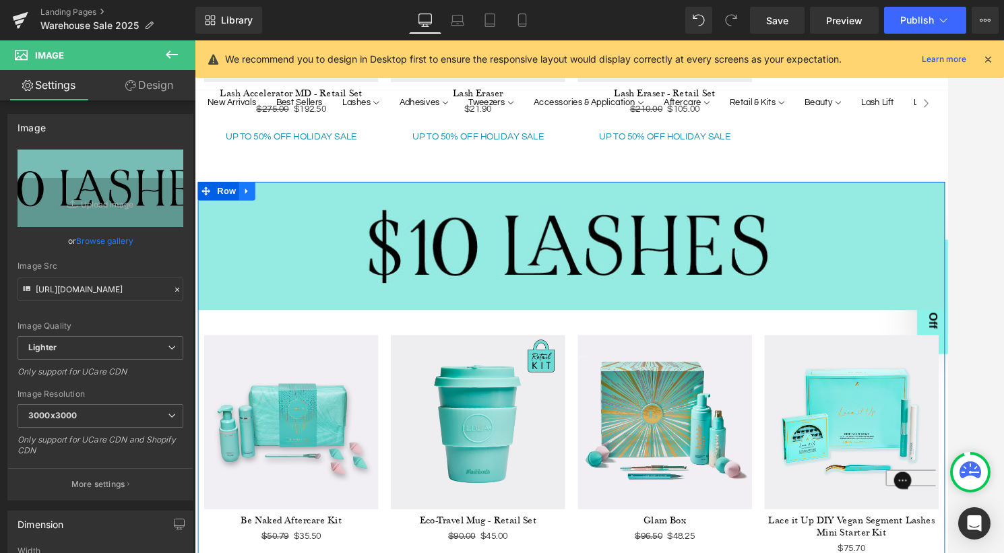
click at [254, 201] on icon at bounding box center [251, 203] width 9 height 10
click at [268, 201] on icon at bounding box center [268, 203] width 9 height 9
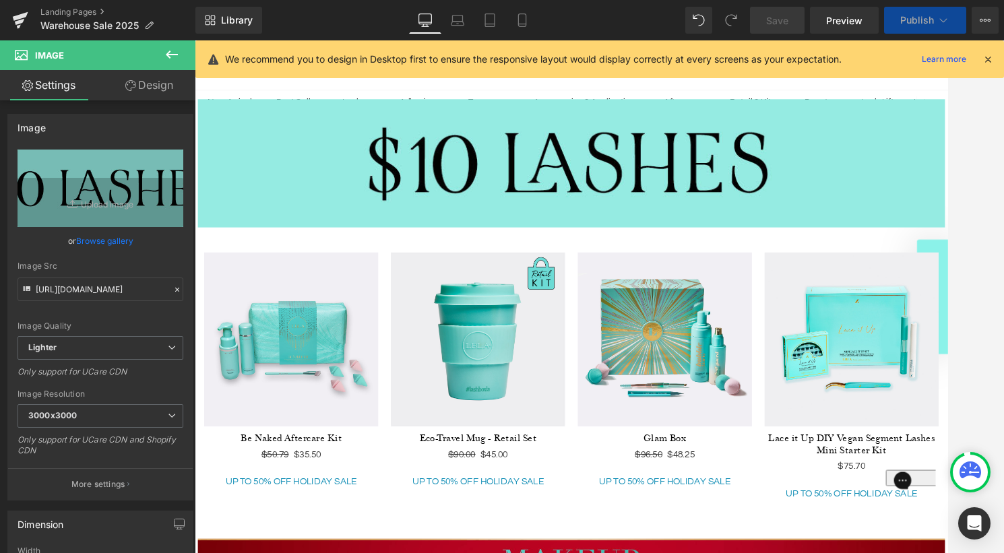
scroll to position [2086, 0]
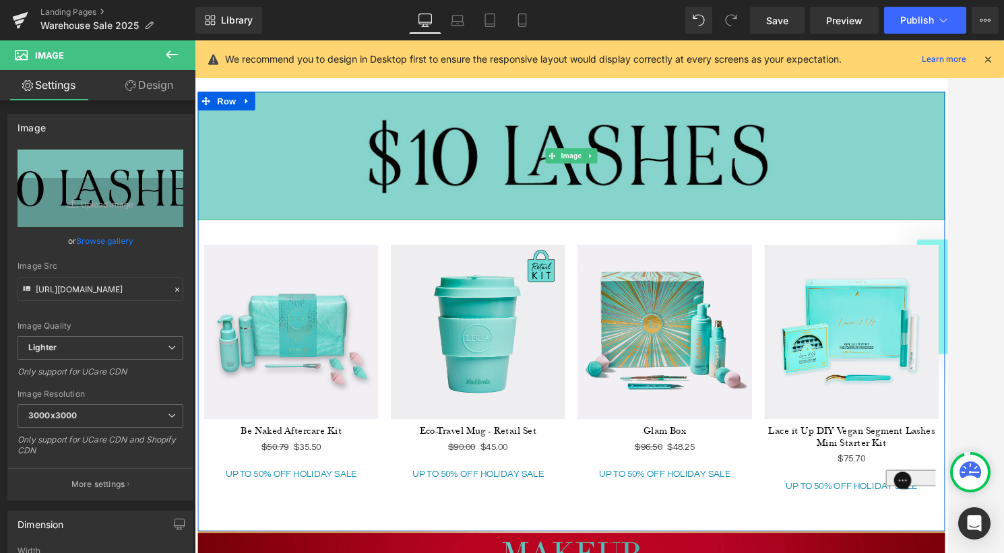
click at [636, 181] on img at bounding box center [602, 165] width 808 height 139
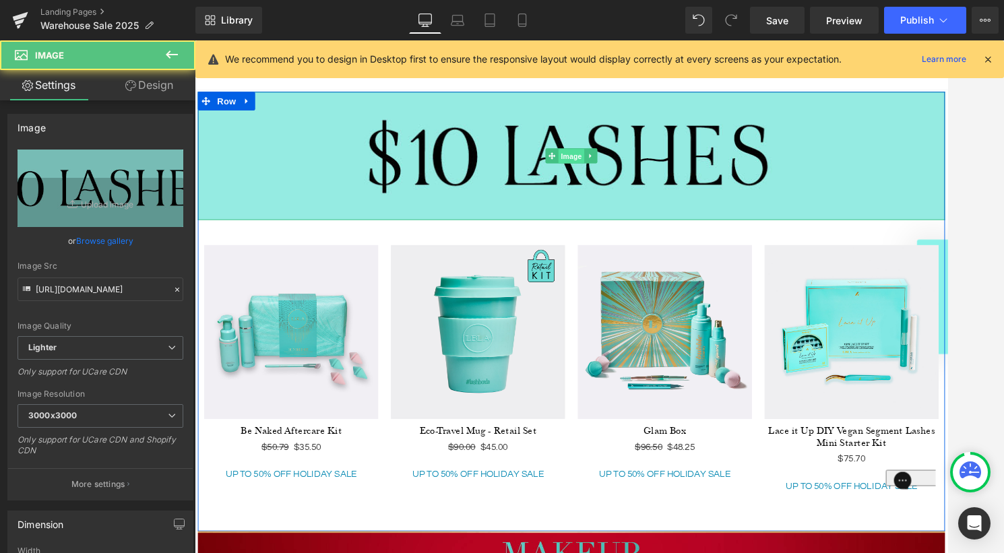
click at [606, 163] on span "Image" at bounding box center [602, 166] width 28 height 16
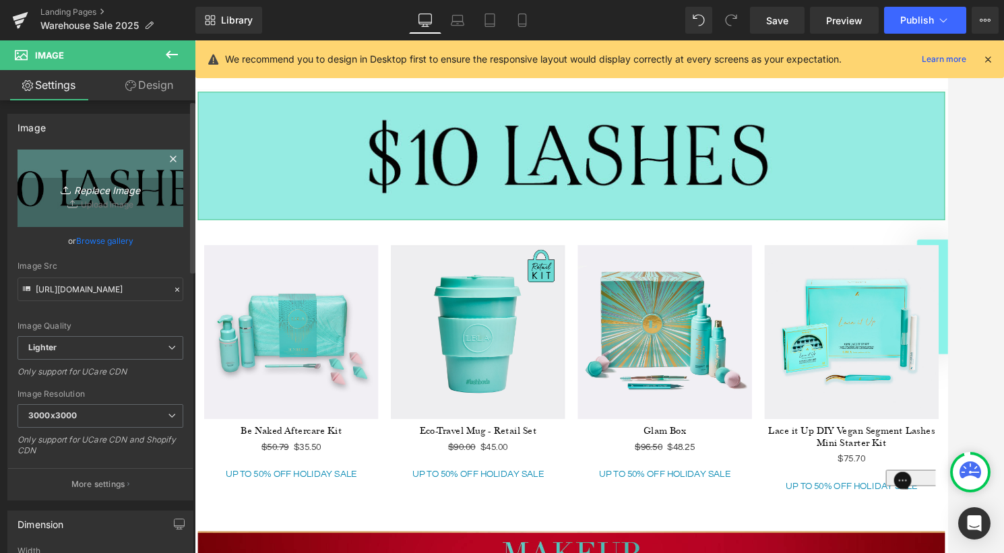
click at [102, 191] on icon "Replace Image" at bounding box center [100, 188] width 108 height 17
type input "C:\fakepath\warehouse-12dollar.png"
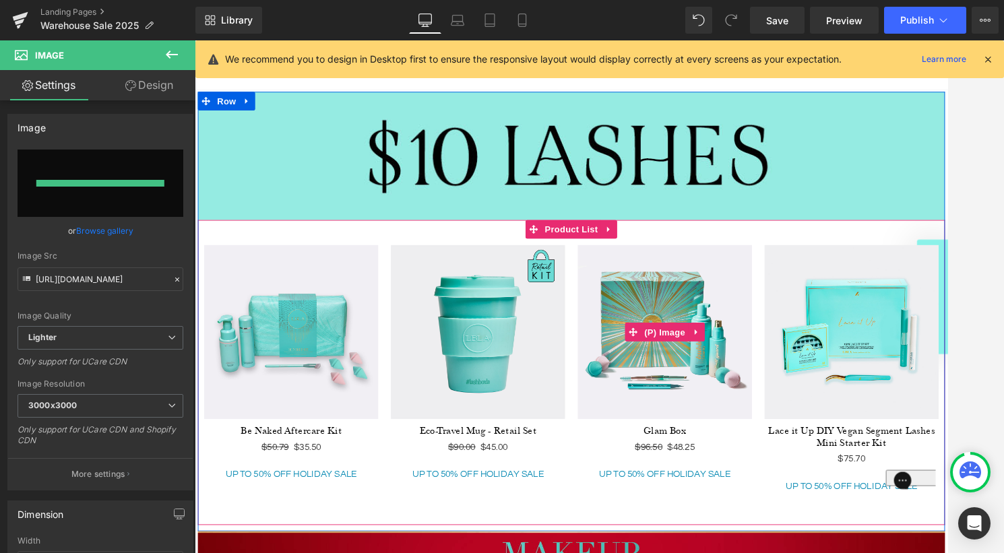
type input "[URL][DOMAIN_NAME]"
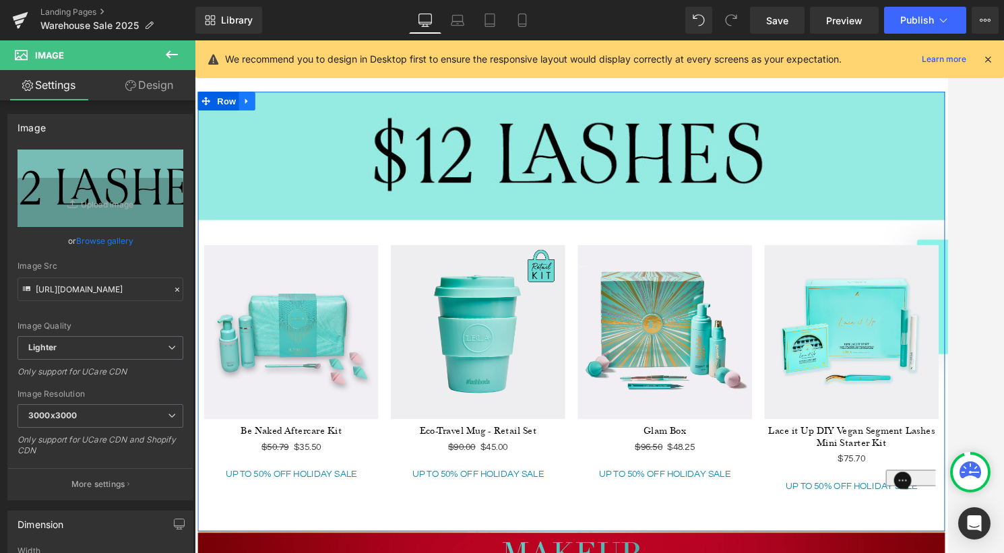
click at [251, 104] on icon at bounding box center [250, 107] width 3 height 6
click at [265, 105] on icon at bounding box center [268, 106] width 9 height 9
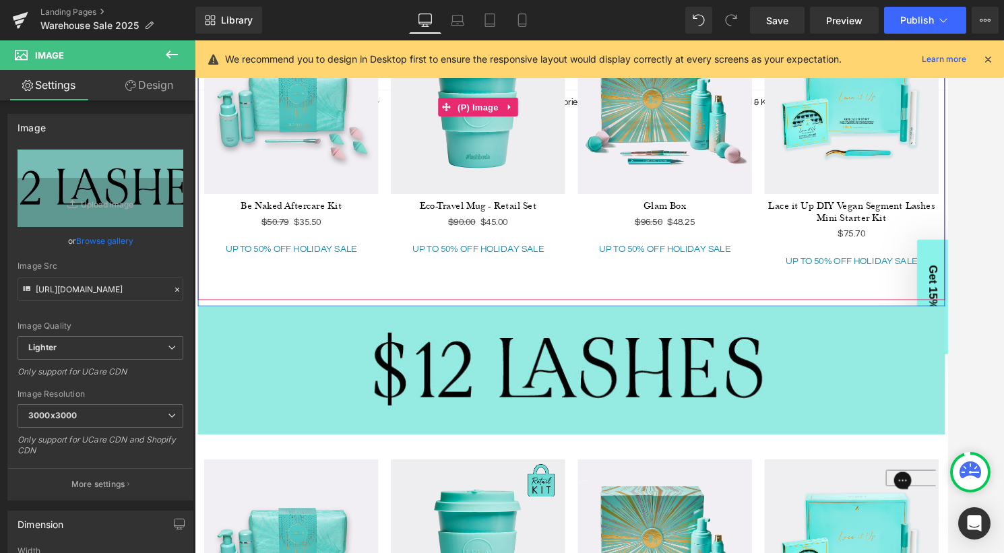
scroll to position [2339, 0]
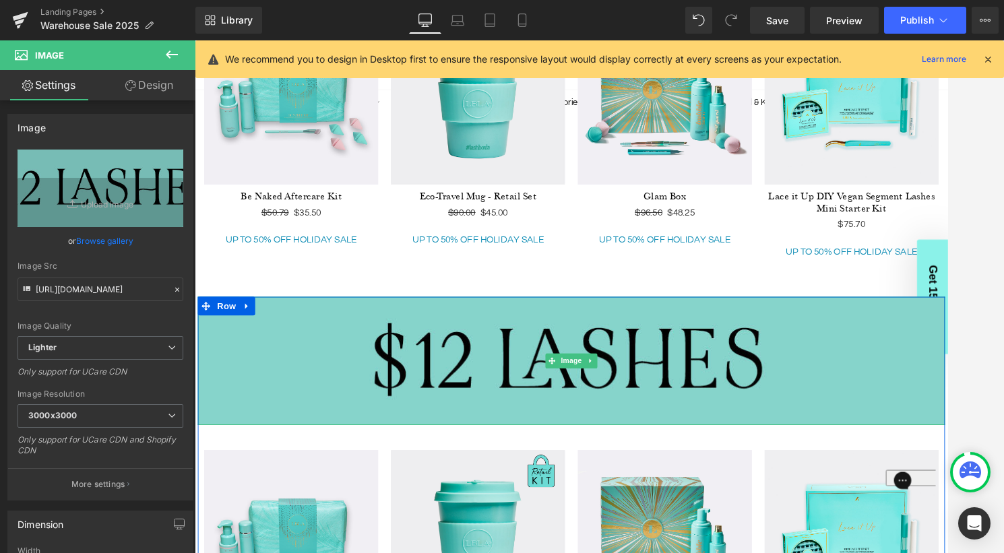
click at [537, 374] on img at bounding box center [602, 387] width 808 height 139
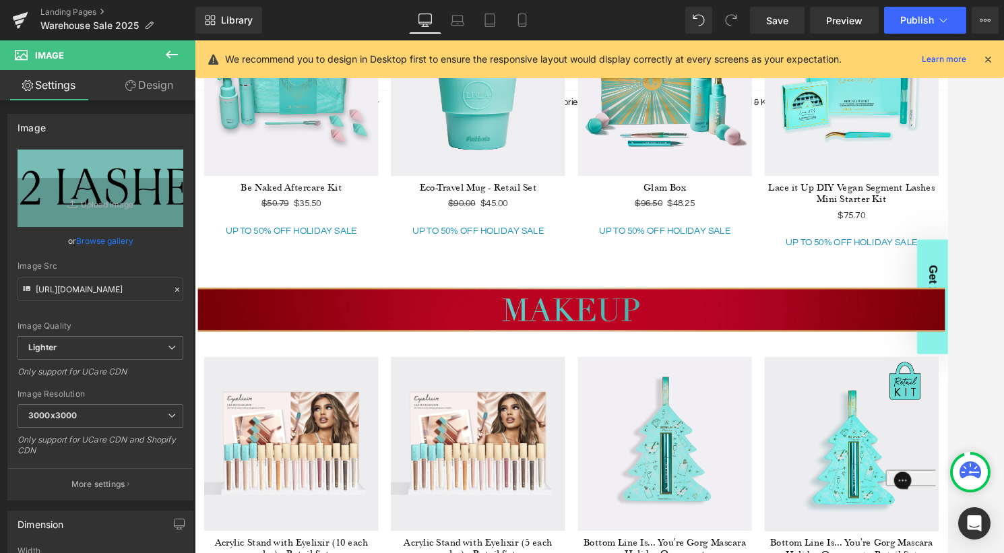
scroll to position [2808, 0]
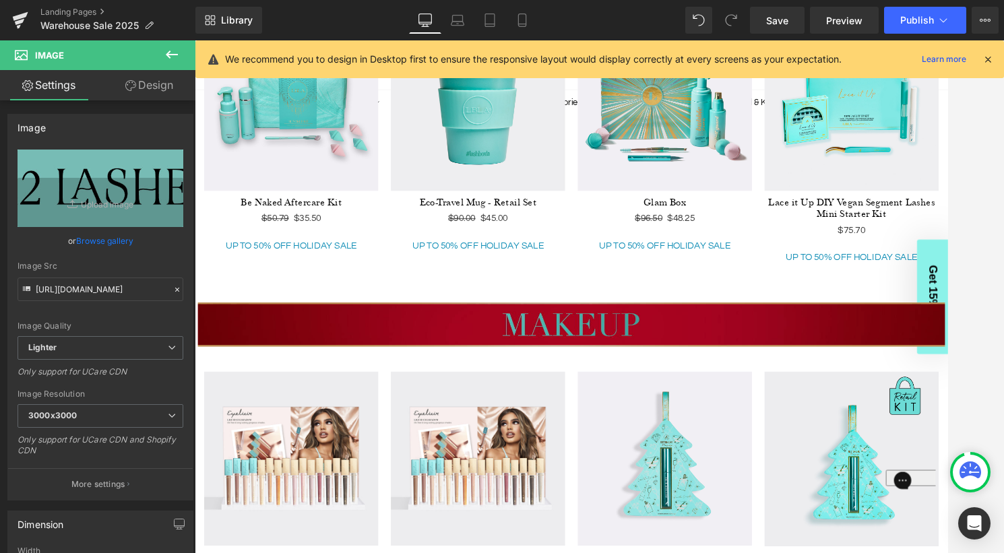
click at [562, 327] on img at bounding box center [602, 348] width 808 height 48
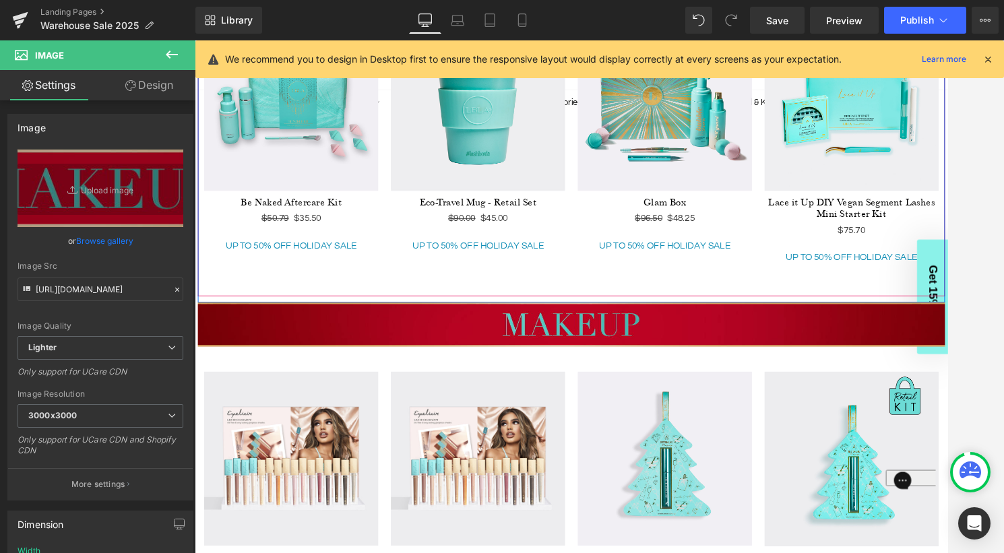
click at [333, 296] on div "Sale Off (P) Image Be Naked Aftercare Kit (P) Title $50.79 $35.50 (P) Price" at bounding box center [602, 152] width 808 height 329
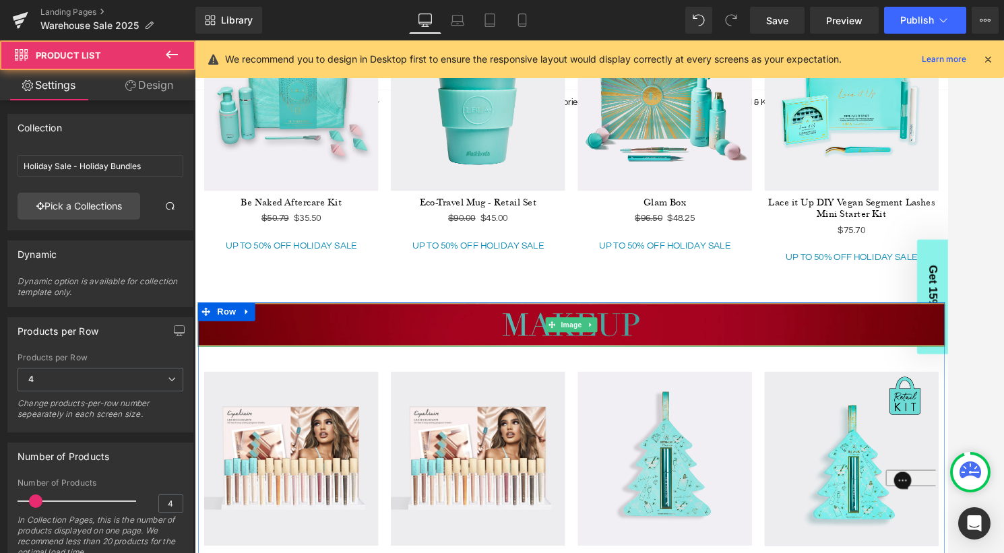
click at [372, 346] on img at bounding box center [602, 348] width 808 height 48
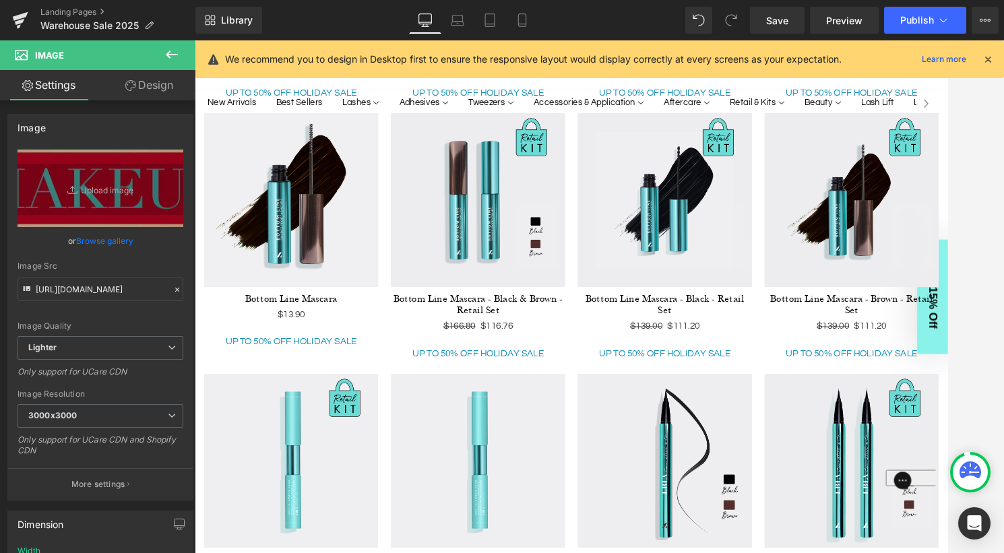
click at [354, 243] on img at bounding box center [299, 213] width 189 height 189
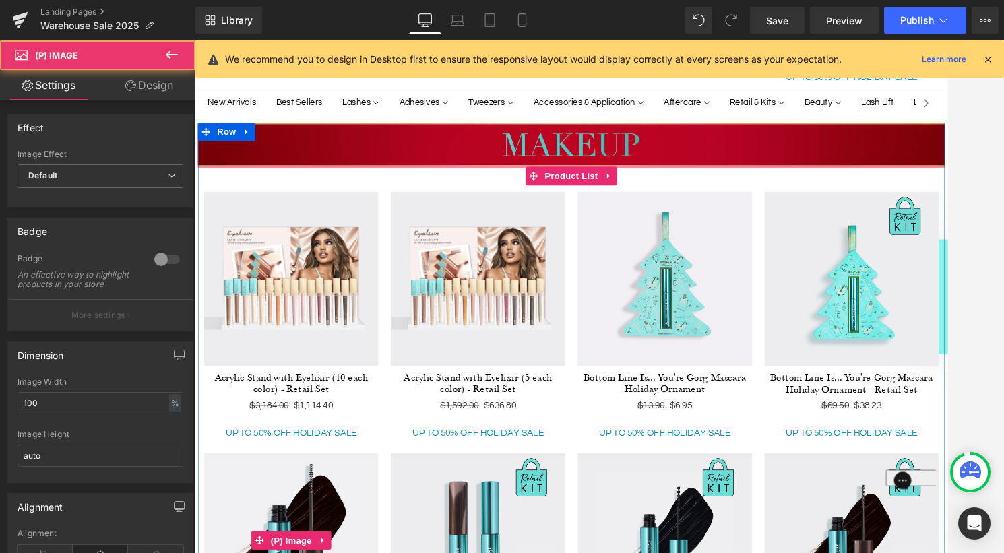
scroll to position [2949, 0]
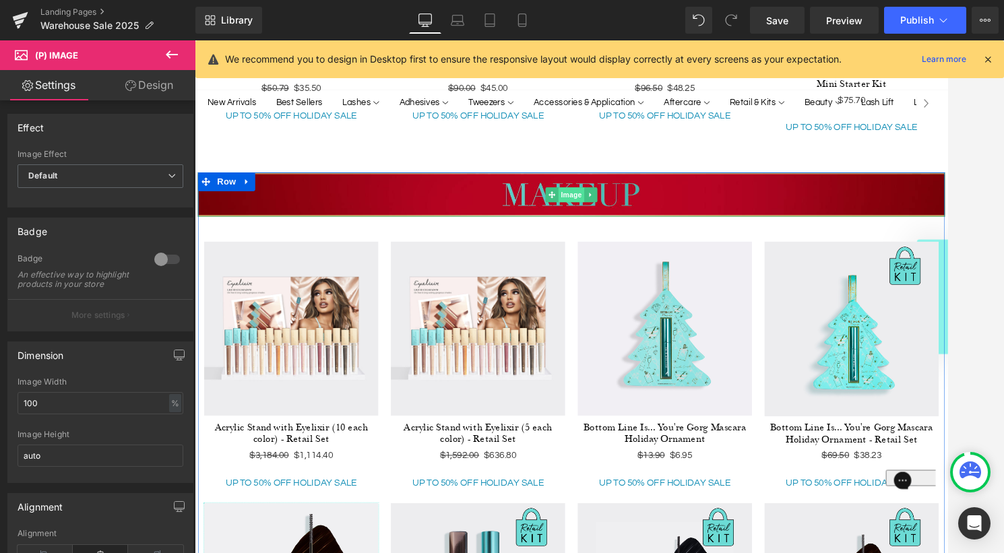
click at [612, 208] on span "Image" at bounding box center [602, 207] width 28 height 16
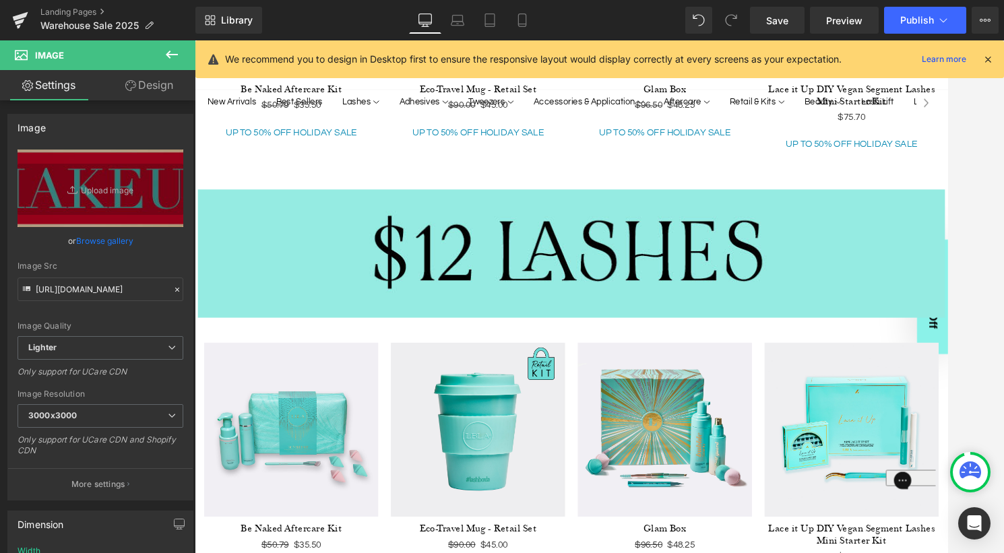
scroll to position [2201, 0]
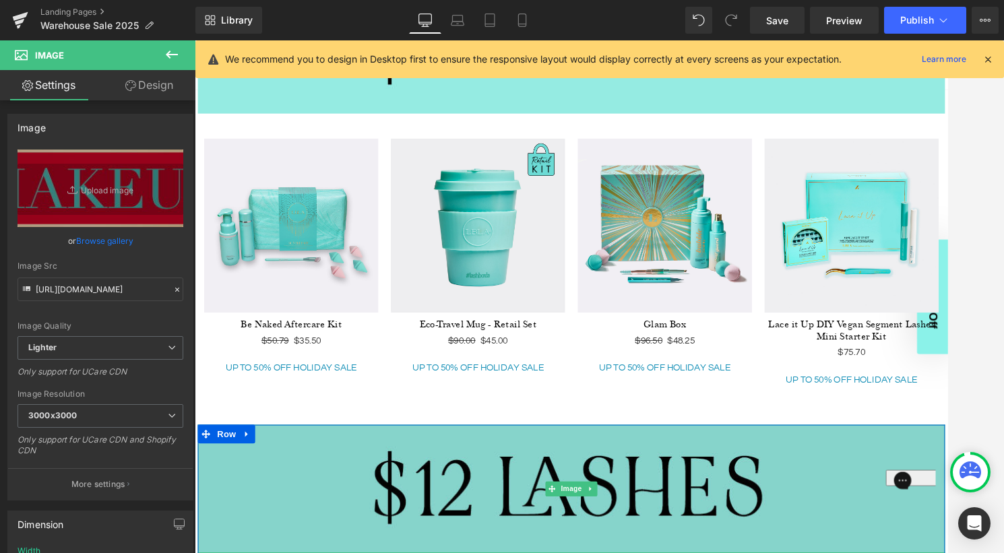
click at [422, 492] on img at bounding box center [602, 526] width 808 height 139
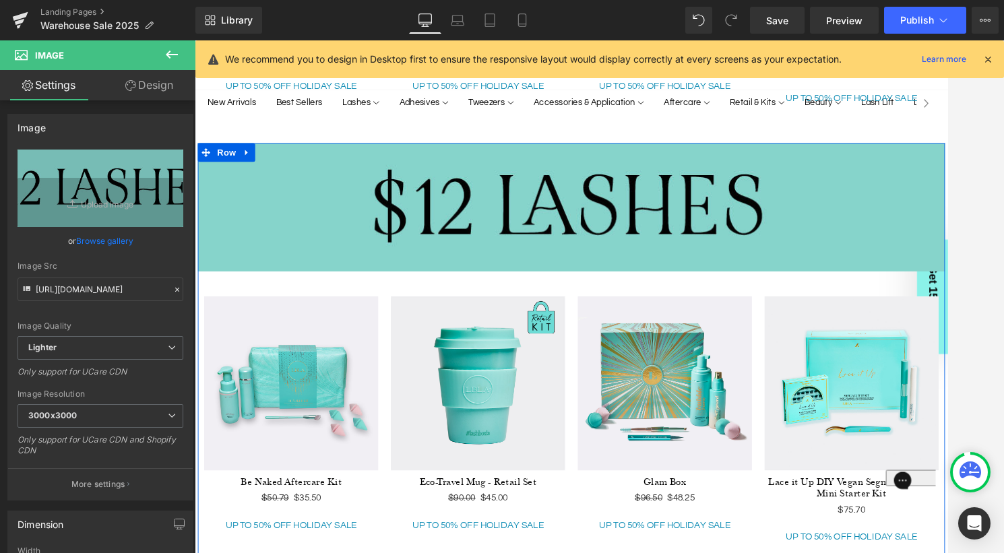
scroll to position [2529, 0]
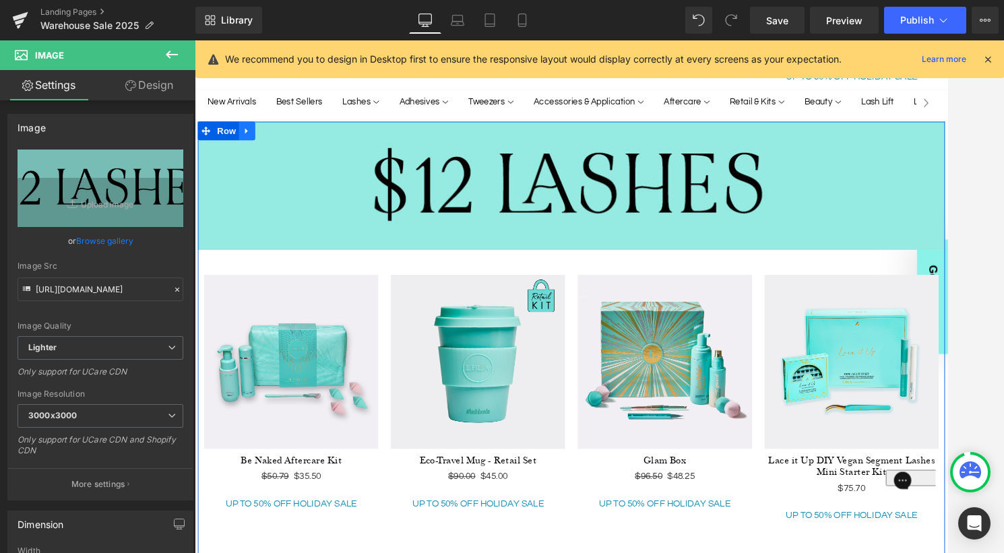
click at [255, 135] on icon at bounding box center [251, 138] width 9 height 10
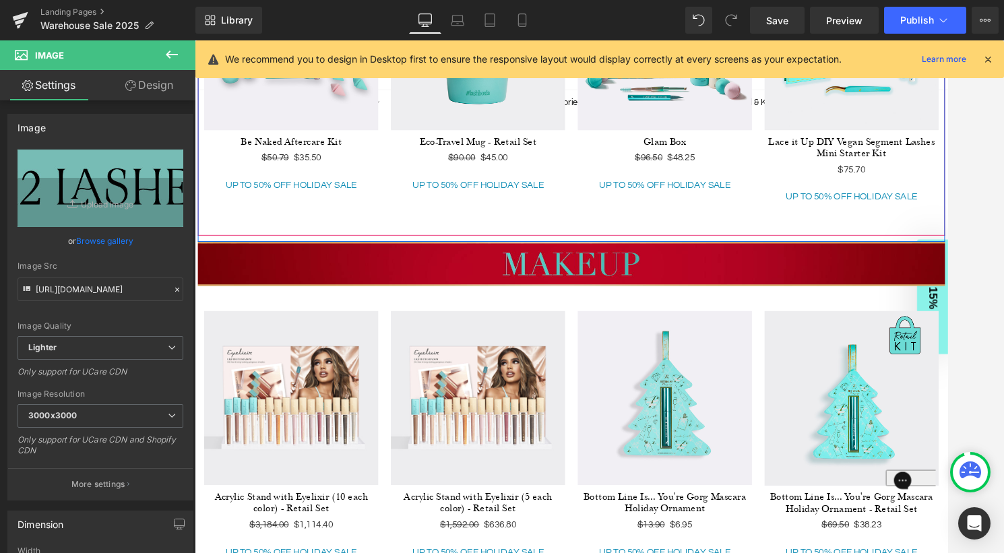
scroll to position [2880, 0]
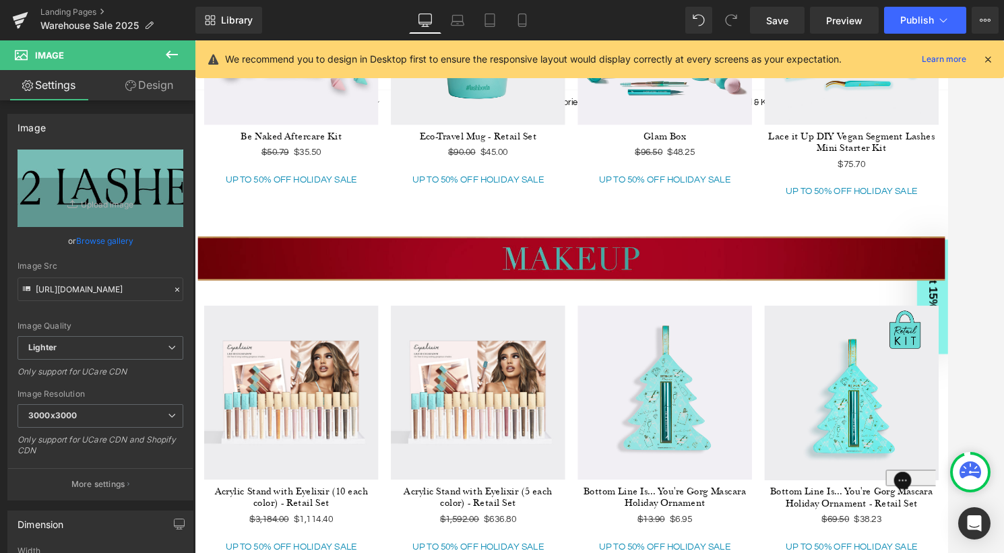
click at [375, 288] on img at bounding box center [602, 277] width 808 height 48
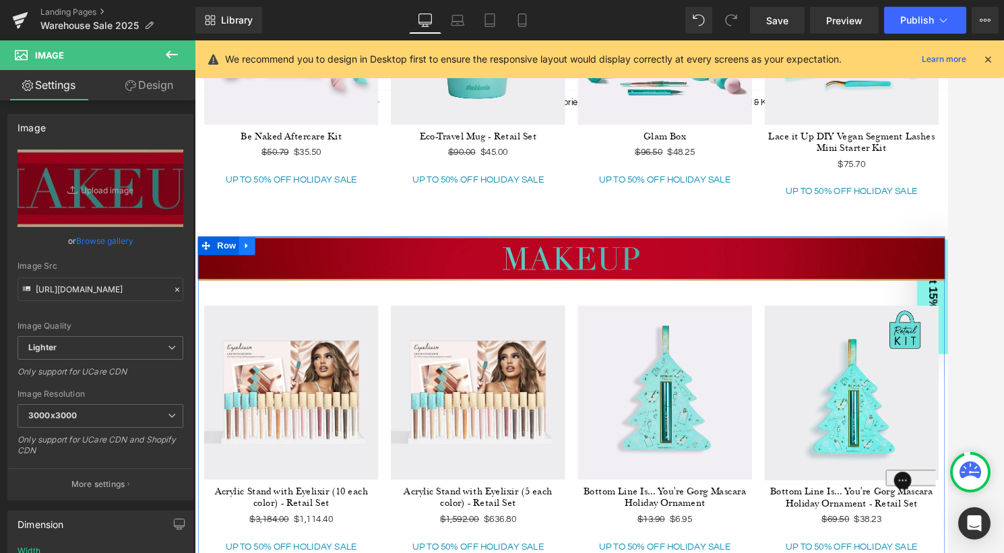
click at [254, 259] on icon at bounding box center [251, 263] width 9 height 10
click at [284, 261] on icon at bounding box center [286, 262] width 9 height 9
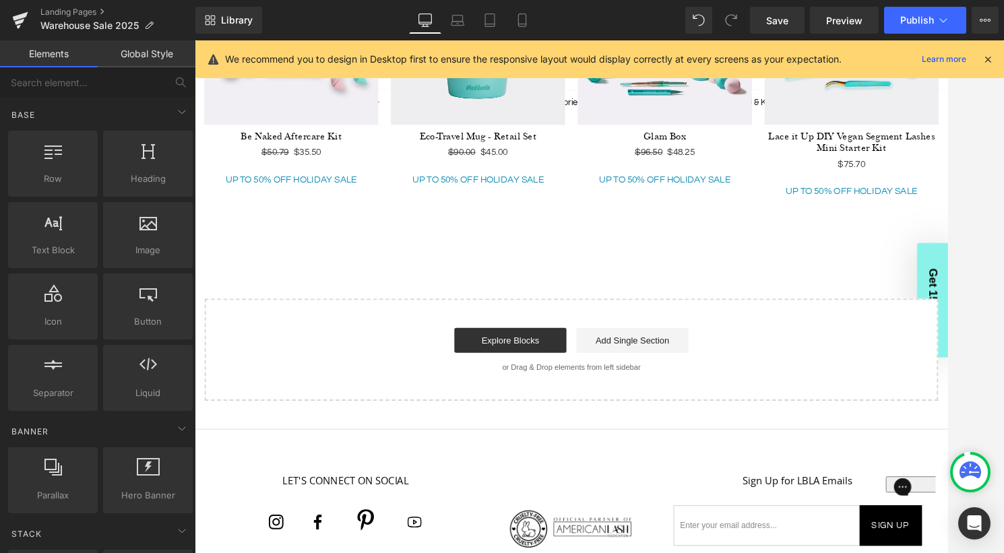
scroll to position [2347, 0]
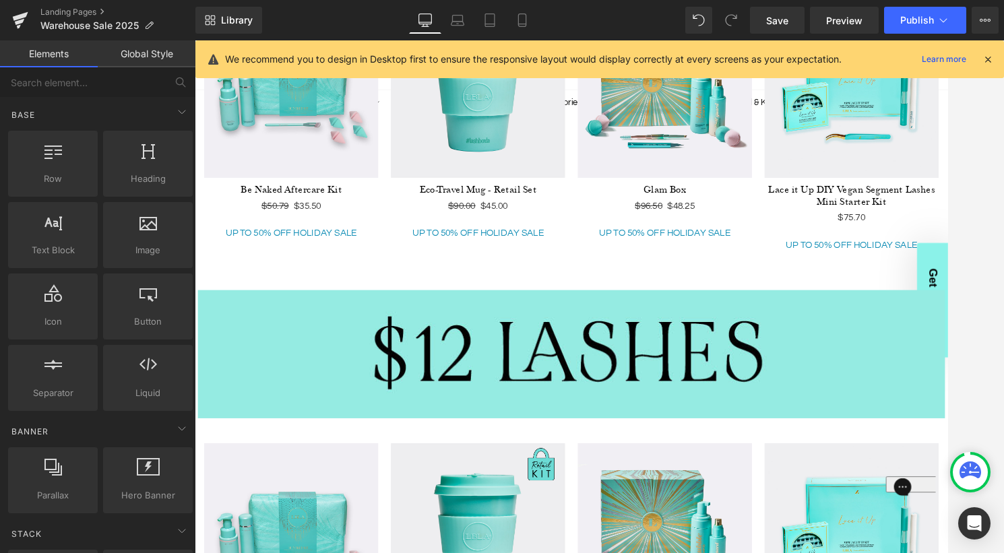
click at [604, 372] on div "Image" at bounding box center [602, 380] width 808 height 139
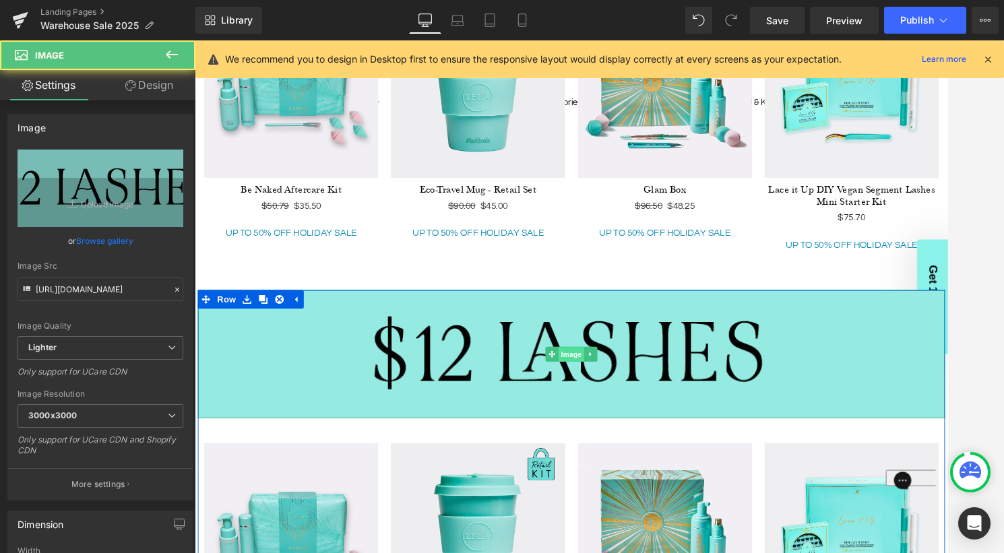
click at [593, 383] on span "Image" at bounding box center [602, 381] width 28 height 16
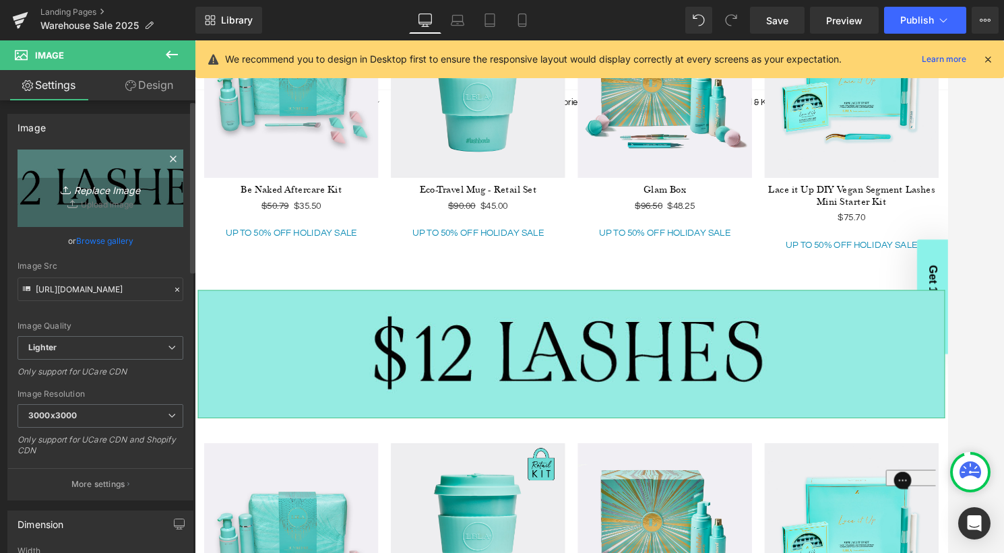
click at [100, 190] on icon "Replace Image" at bounding box center [100, 188] width 108 height 17
type input "C:\fakepath\warehouse-25off.png"
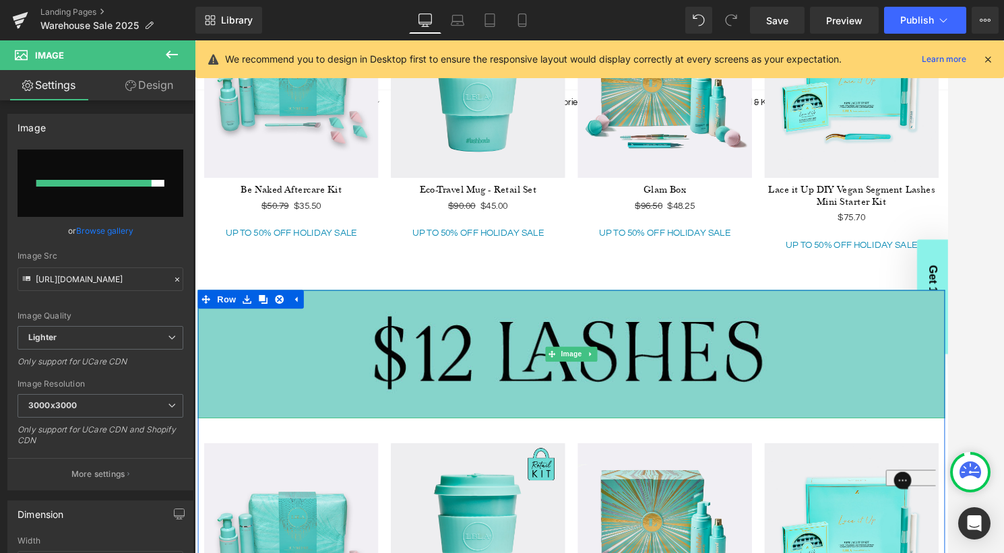
type input "[URL][DOMAIN_NAME]"
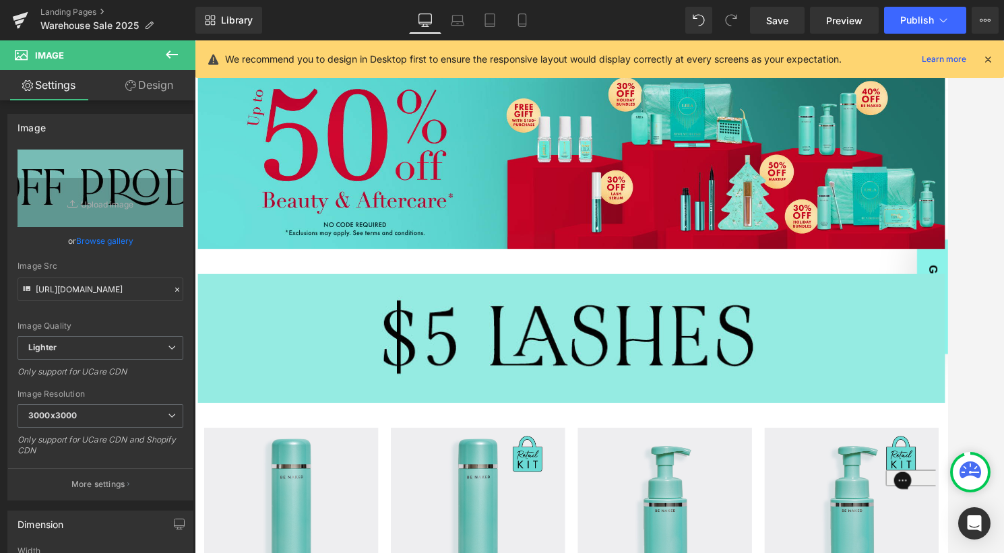
scroll to position [184, 0]
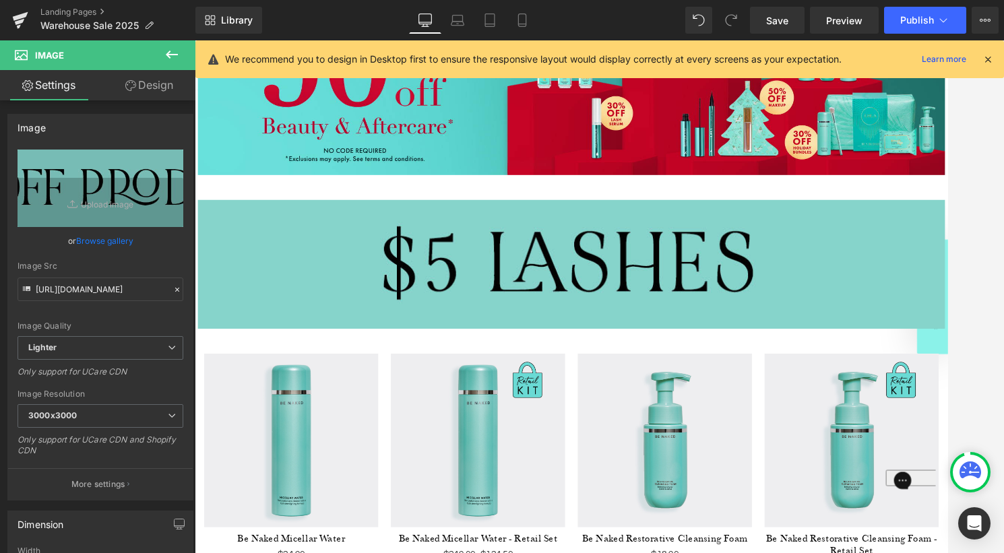
click at [592, 295] on img at bounding box center [602, 282] width 808 height 139
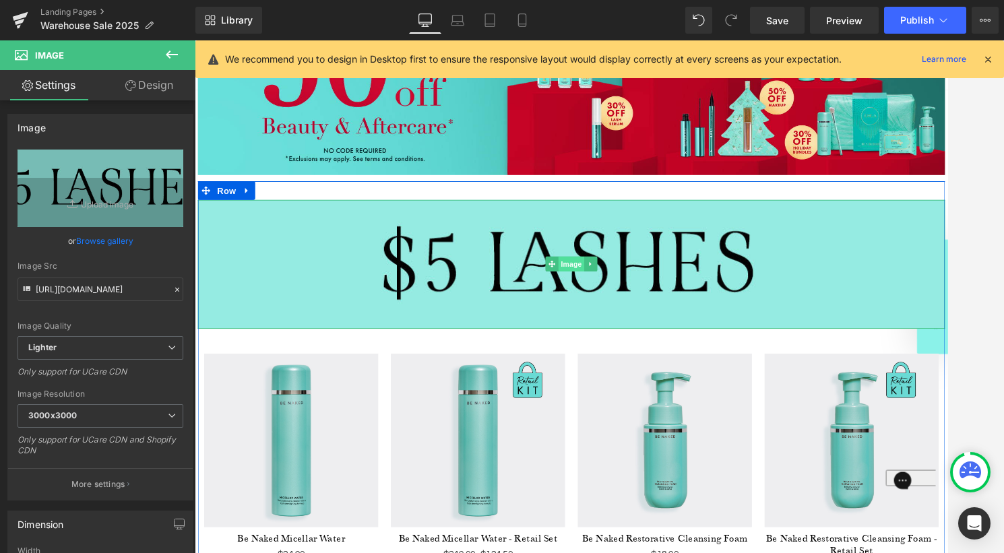
click at [599, 282] on span "Image" at bounding box center [602, 282] width 28 height 16
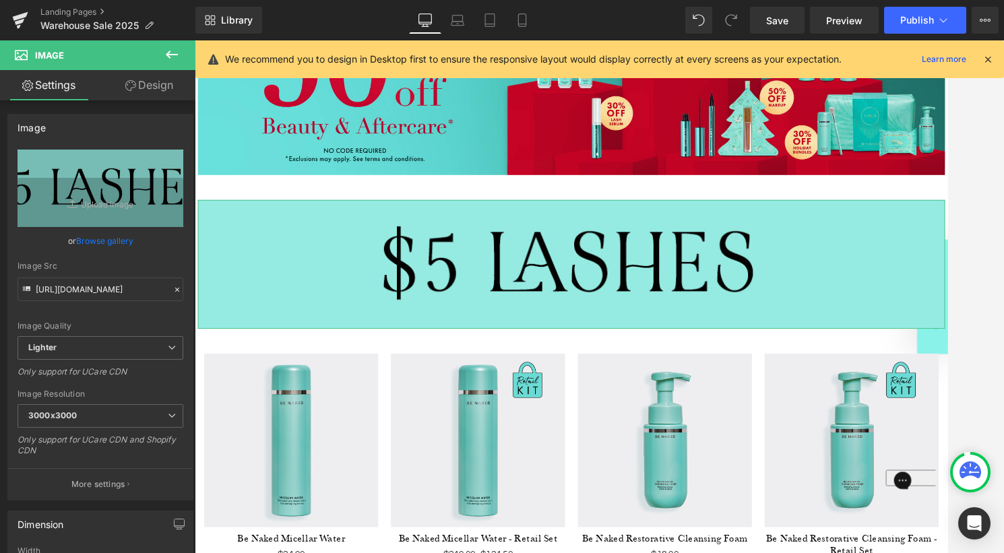
click at [145, 93] on link "Design" at bounding box center [149, 85] width 98 height 30
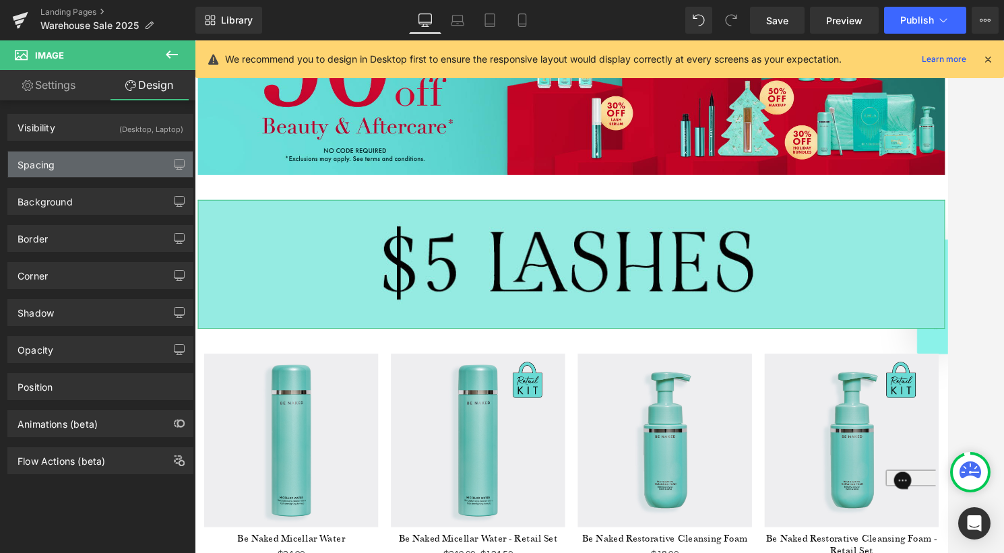
click at [87, 160] on div "Spacing" at bounding box center [100, 165] width 185 height 26
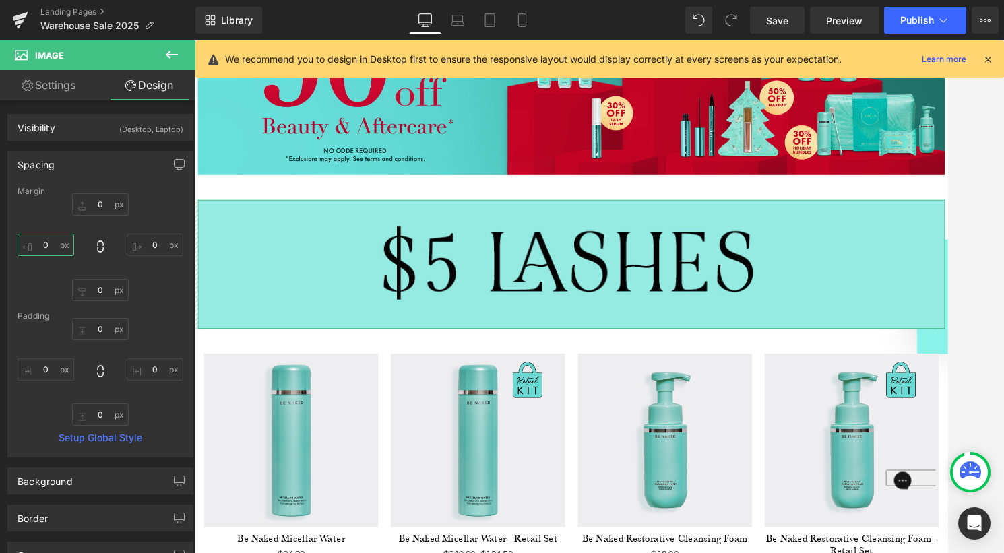
click at [50, 245] on input "0" at bounding box center [46, 245] width 57 height 22
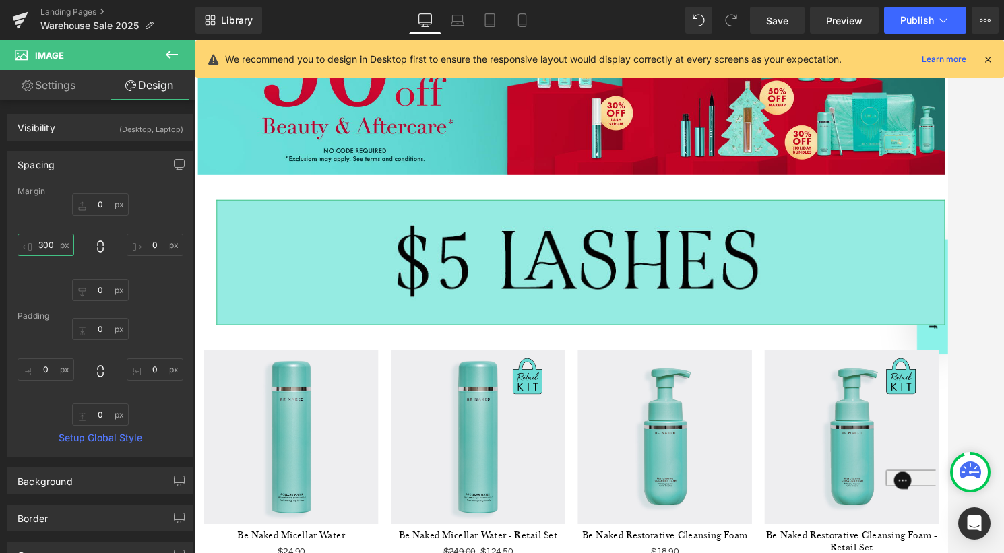
type input "300"
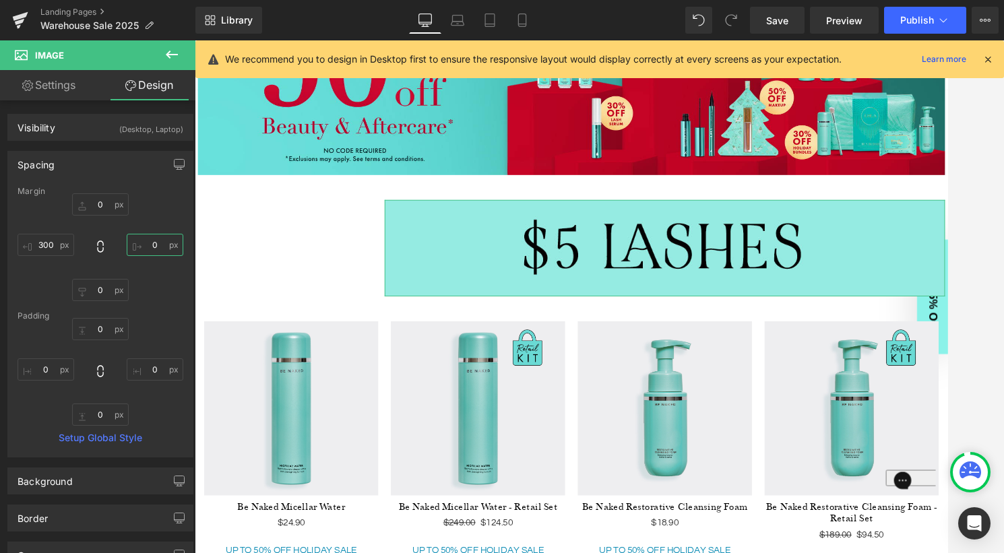
click at [156, 247] on input "0" at bounding box center [155, 245] width 57 height 22
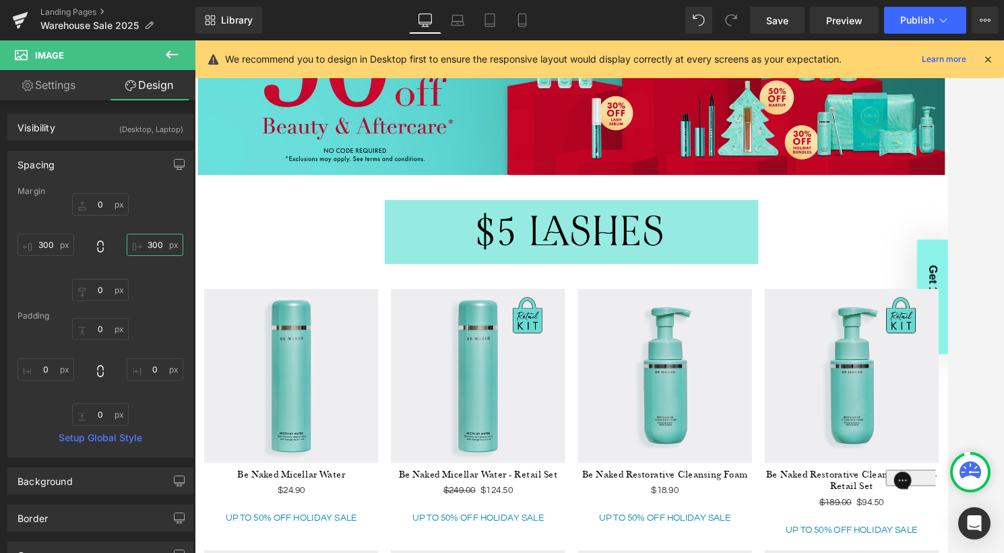
type input "300"
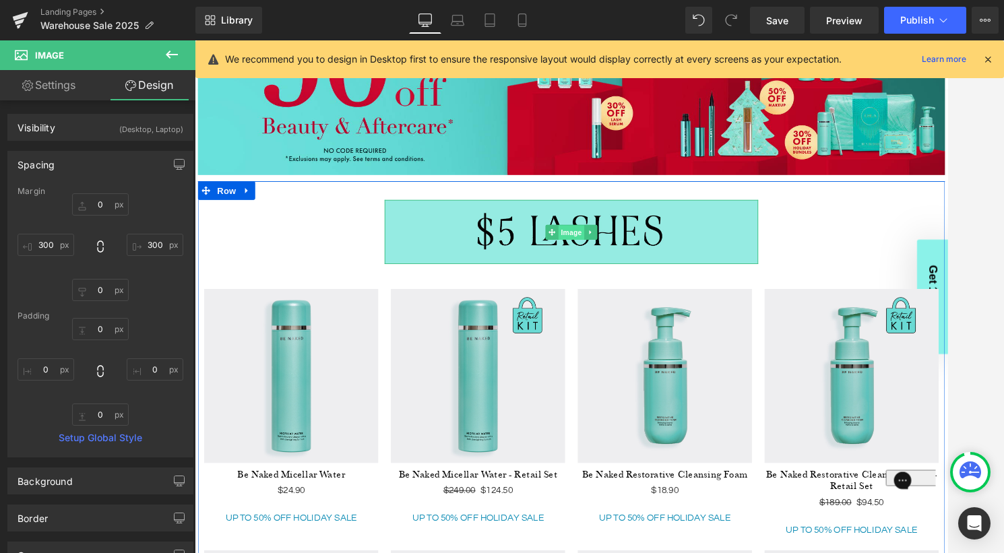
click at [609, 247] on span "Image" at bounding box center [602, 248] width 28 height 16
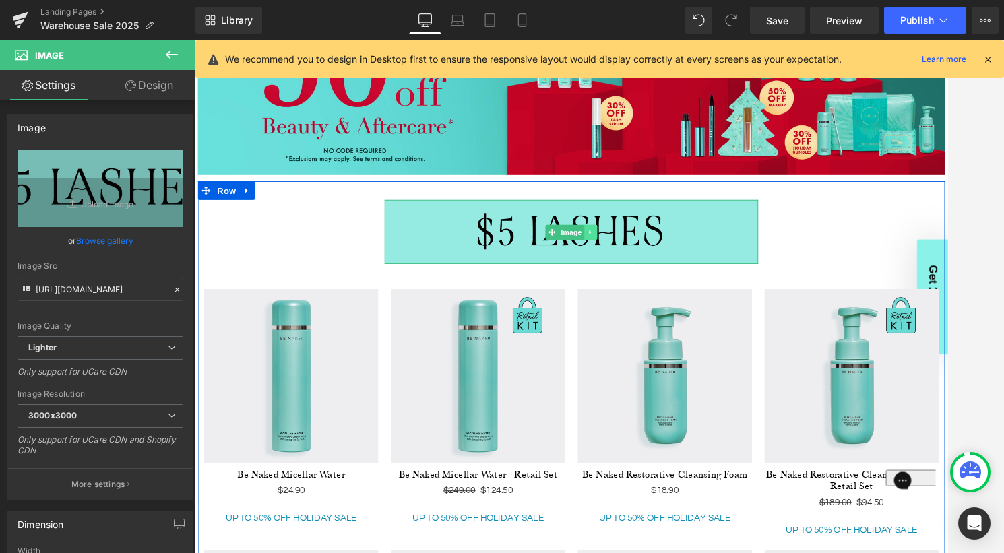
click at [626, 250] on icon at bounding box center [623, 248] width 7 height 8
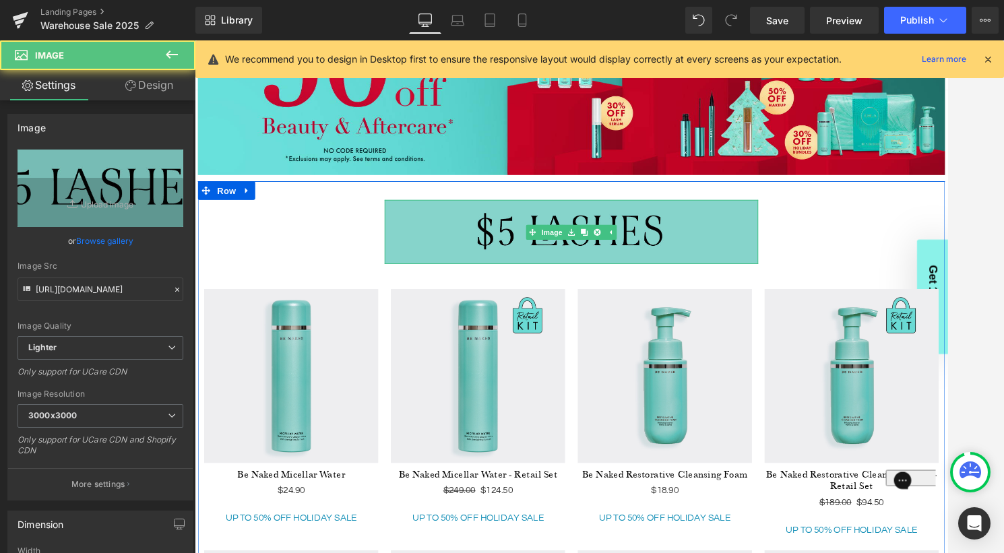
click at [458, 246] on img at bounding box center [602, 247] width 404 height 69
click at [494, 245] on img at bounding box center [602, 247] width 404 height 69
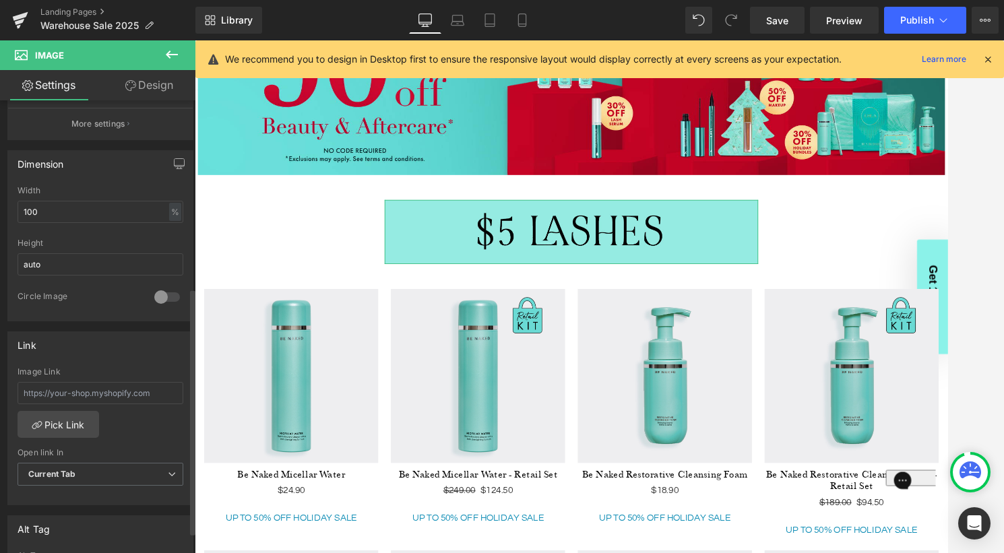
scroll to position [374, 0]
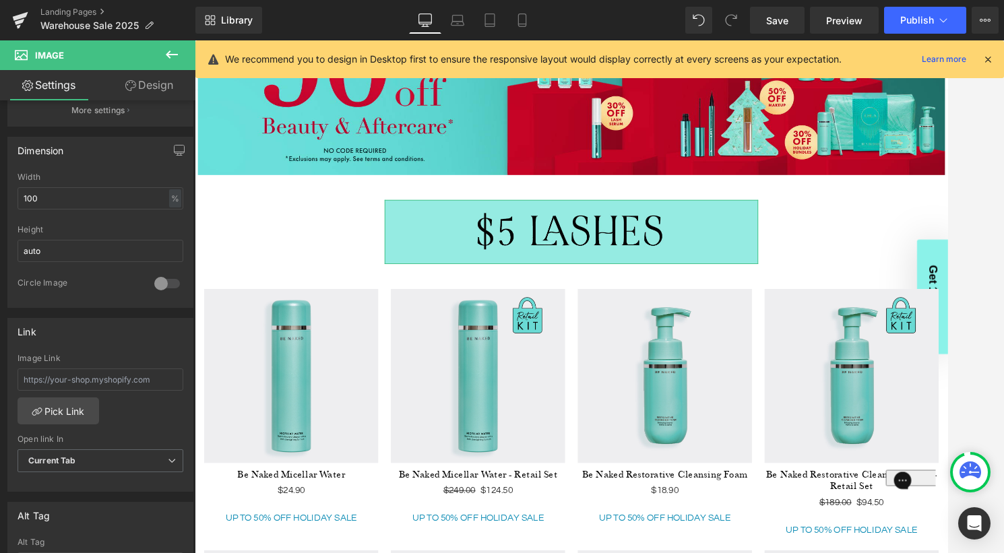
click at [141, 92] on link "Design" at bounding box center [149, 85] width 98 height 30
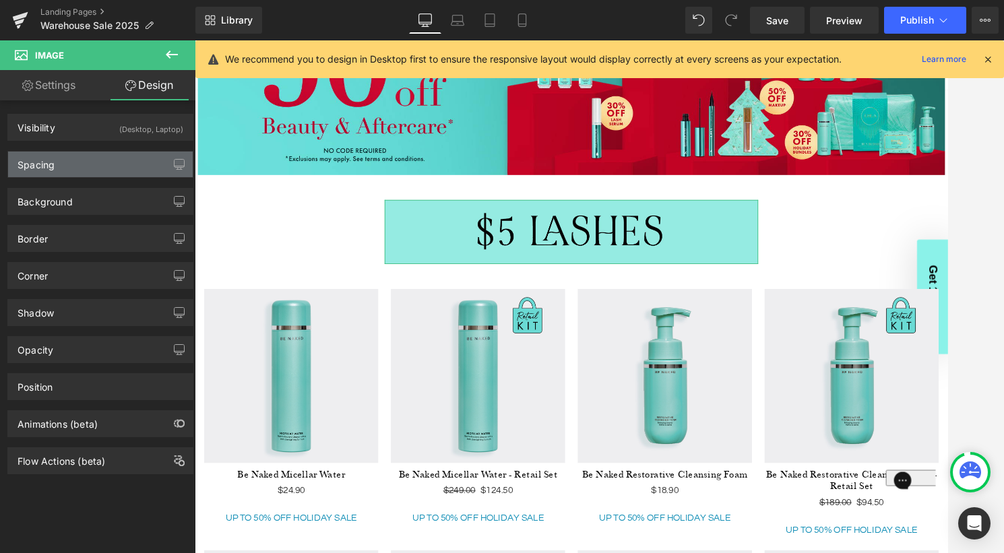
click at [92, 171] on div "Spacing" at bounding box center [100, 165] width 185 height 26
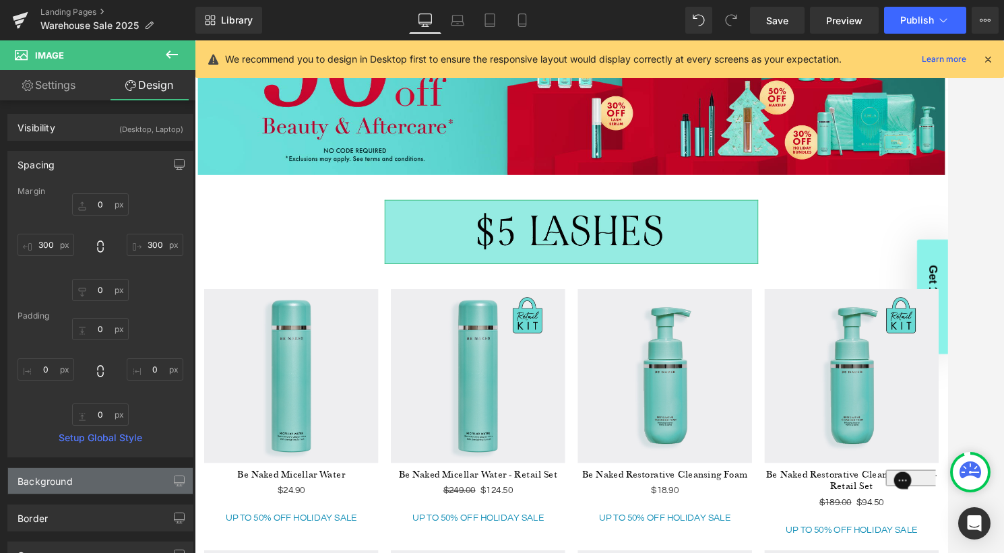
click at [86, 483] on div "Background" at bounding box center [100, 481] width 185 height 26
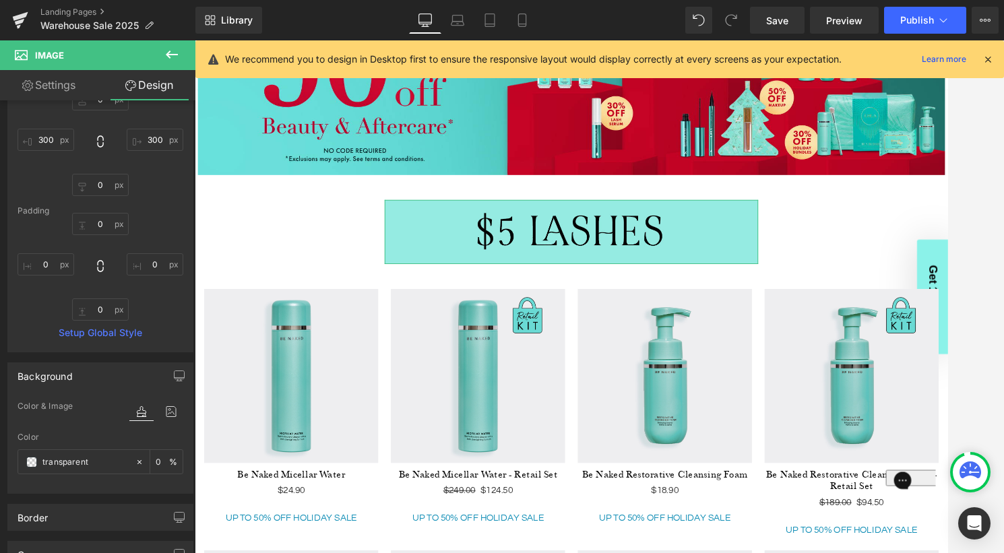
scroll to position [124, 0]
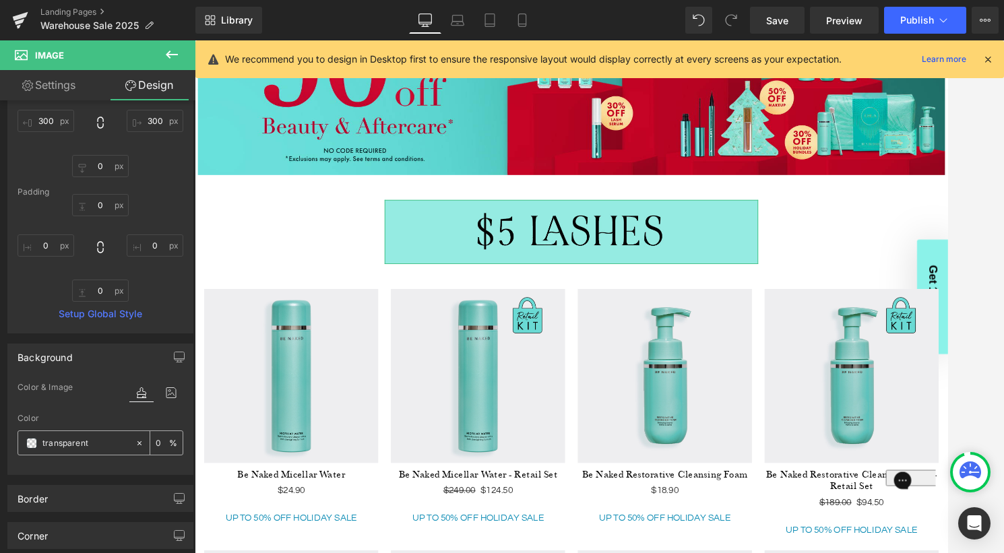
click at [95, 445] on input "transparent" at bounding box center [85, 443] width 86 height 15
paste input "95ebe2"
type input "95ebe2"
type input "100"
type input "#95ebe2"
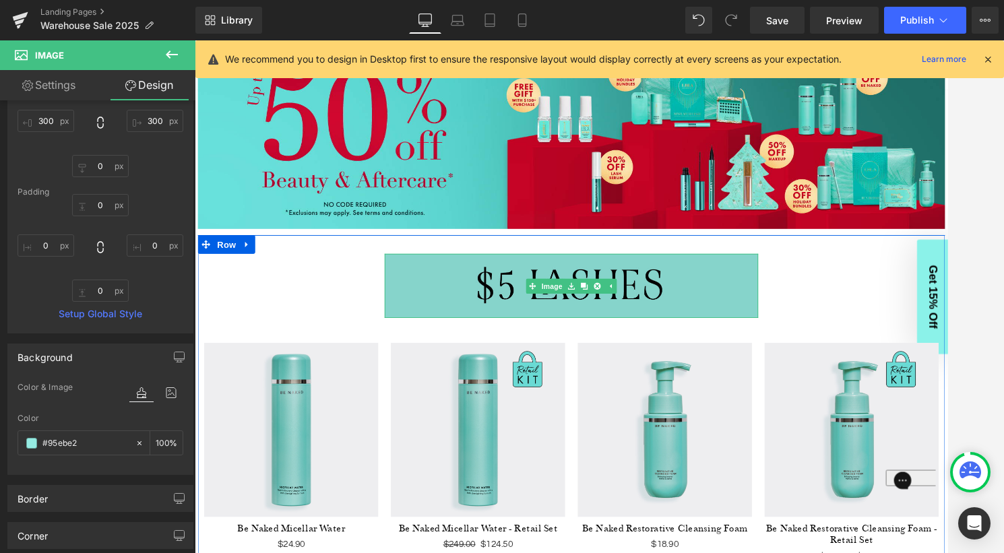
scroll to position [175, 0]
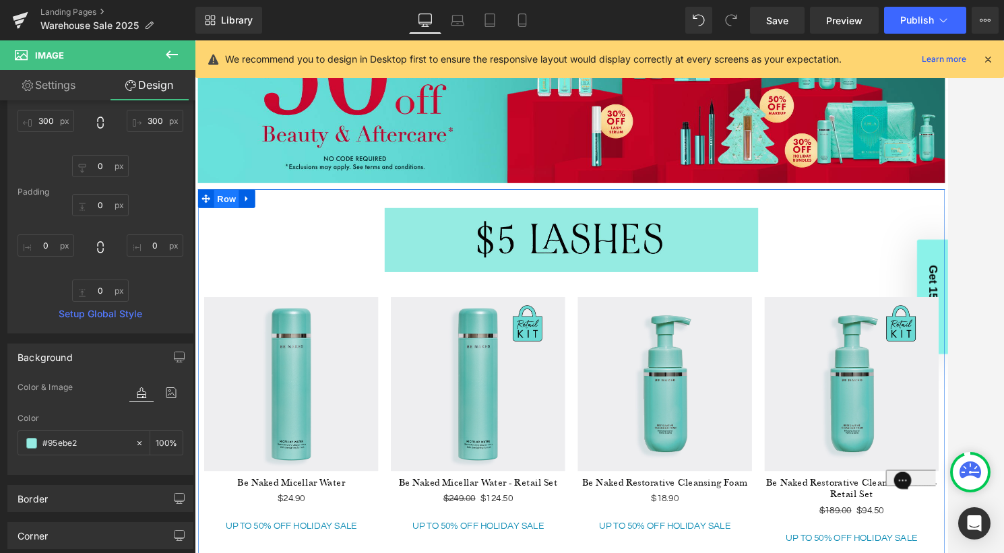
click at [228, 212] on ul "Row" at bounding box center [229, 211] width 62 height 20
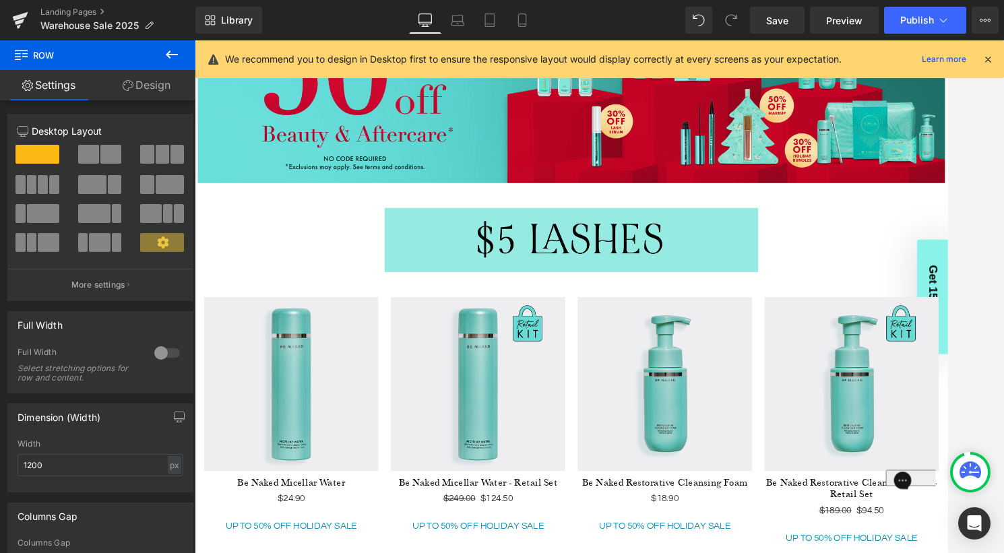
click at [170, 55] on icon at bounding box center [172, 55] width 12 height 8
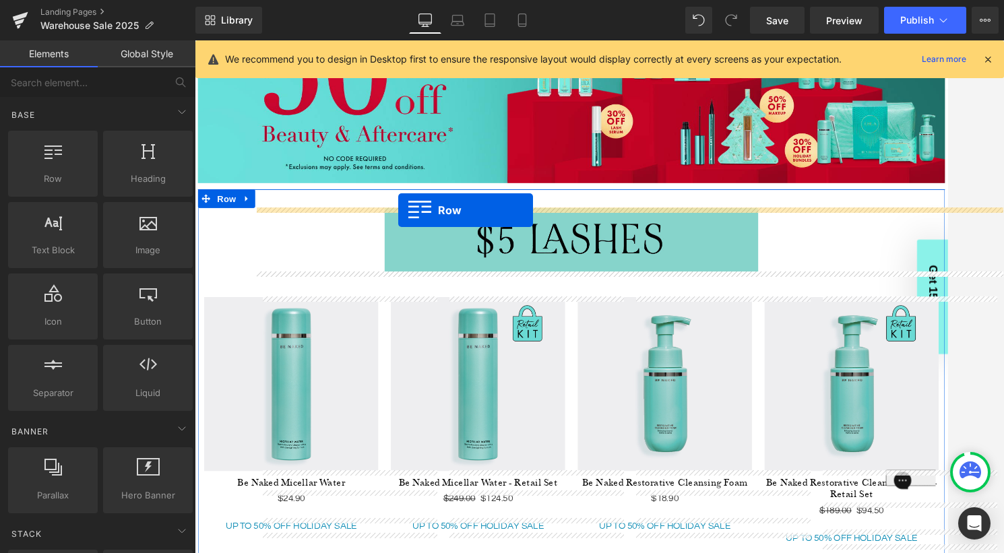
drag, startPoint x: 251, startPoint y: 208, endPoint x: 415, endPoint y: 224, distance: 165.2
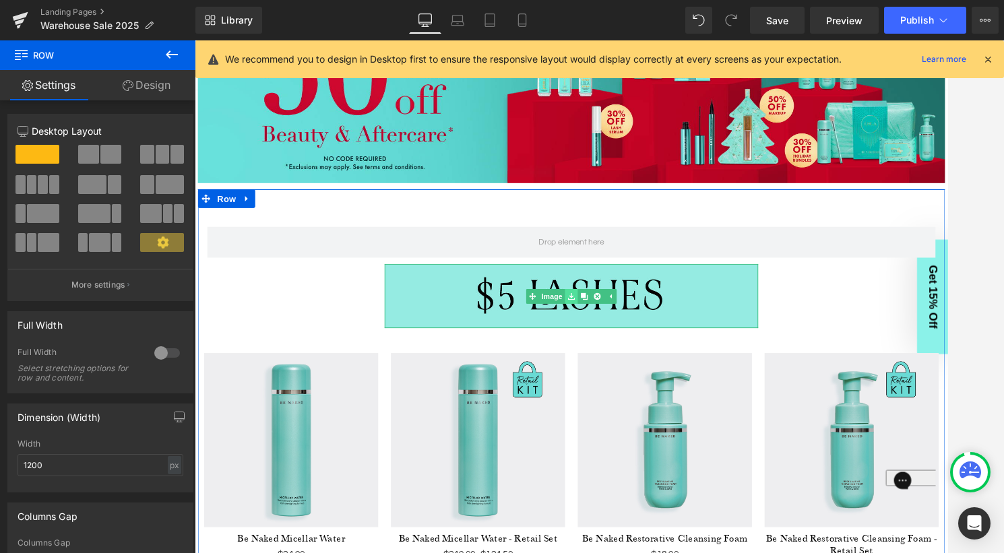
click at [598, 314] on link at bounding box center [602, 317] width 14 height 16
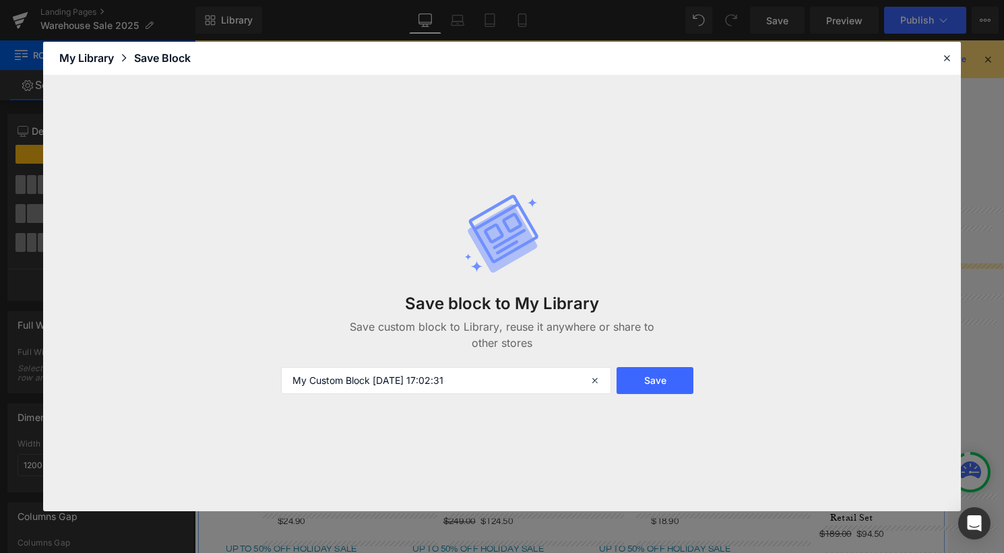
drag, startPoint x: 561, startPoint y: 317, endPoint x: 568, endPoint y: 294, distance: 23.9
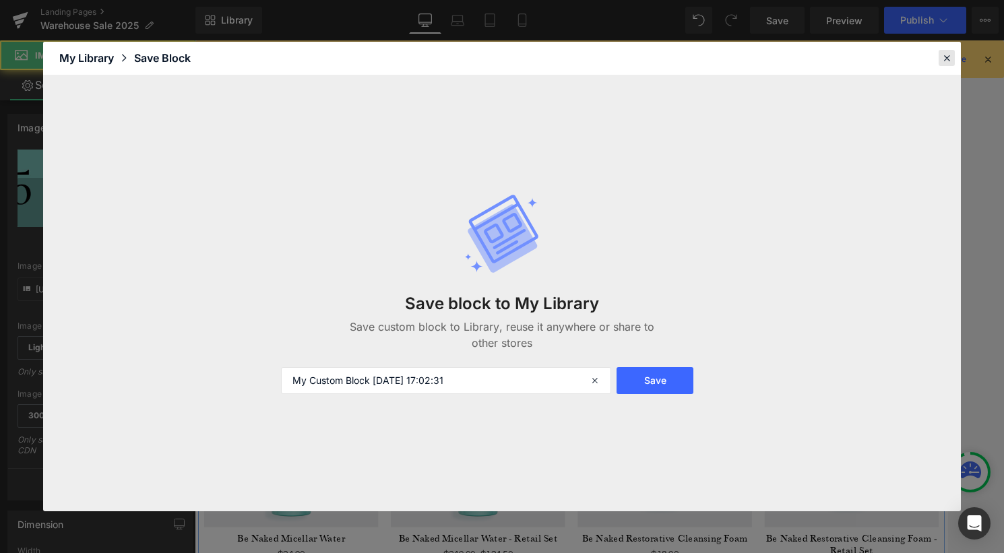
click at [0, 0] on icon at bounding box center [0, 0] width 0 height 0
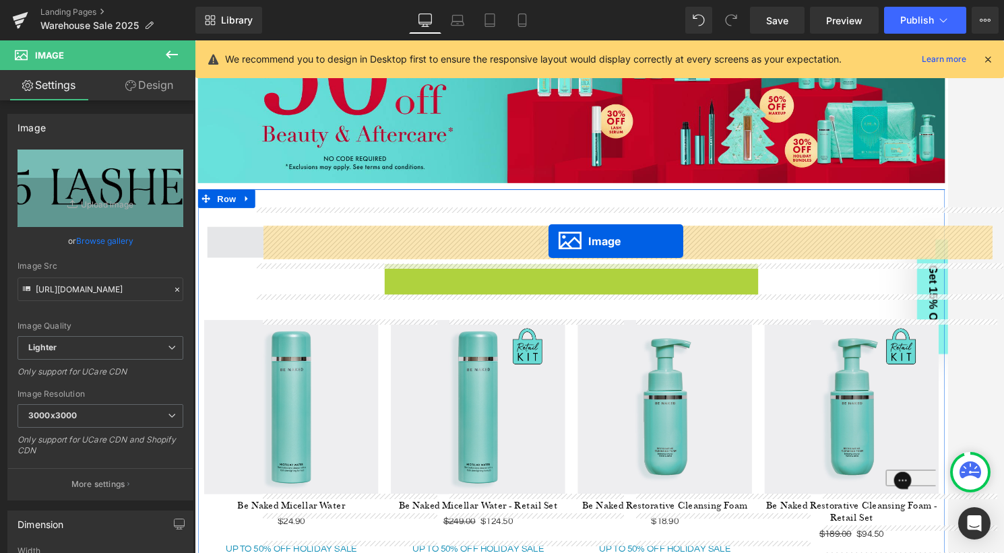
drag, startPoint x: 581, startPoint y: 313, endPoint x: 577, endPoint y: 258, distance: 55.4
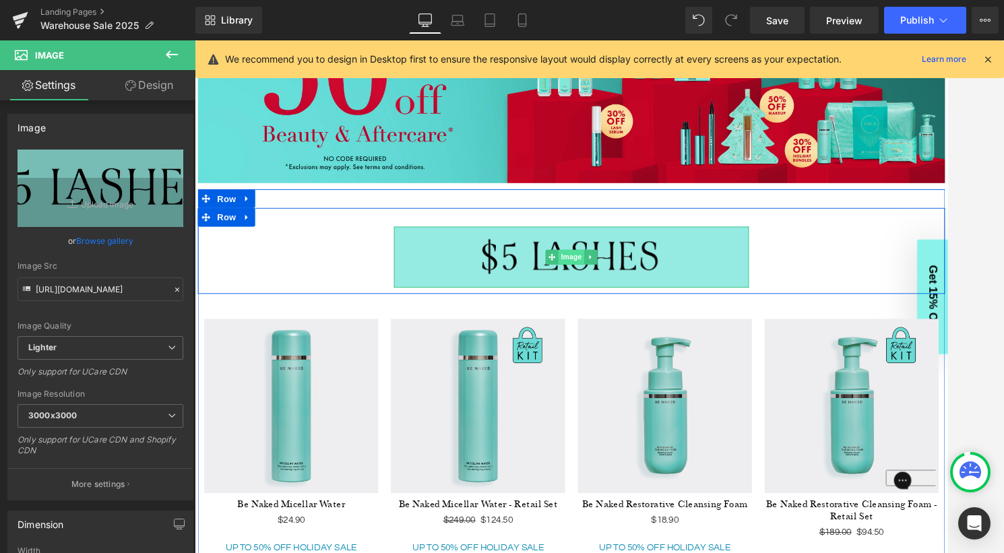
click at [601, 275] on span "Image" at bounding box center [602, 275] width 28 height 16
click at [230, 234] on span "Row" at bounding box center [229, 232] width 27 height 20
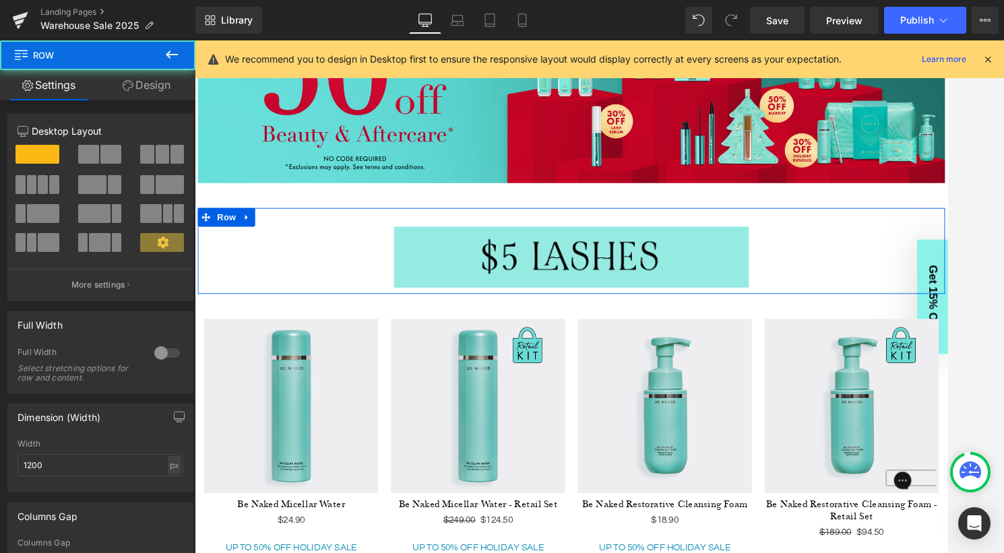
click at [137, 84] on link "Design" at bounding box center [147, 85] width 98 height 30
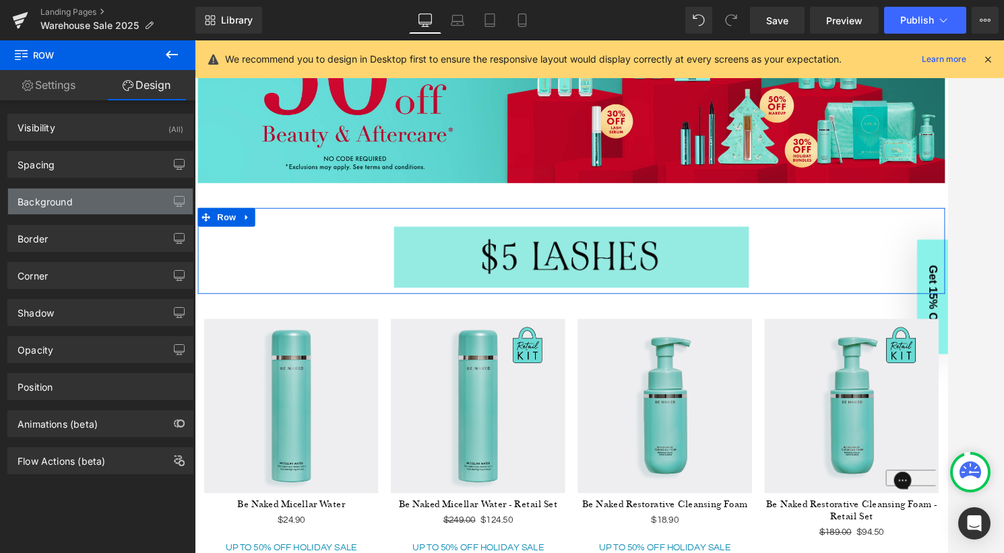
click at [79, 212] on div "Background" at bounding box center [100, 202] width 185 height 26
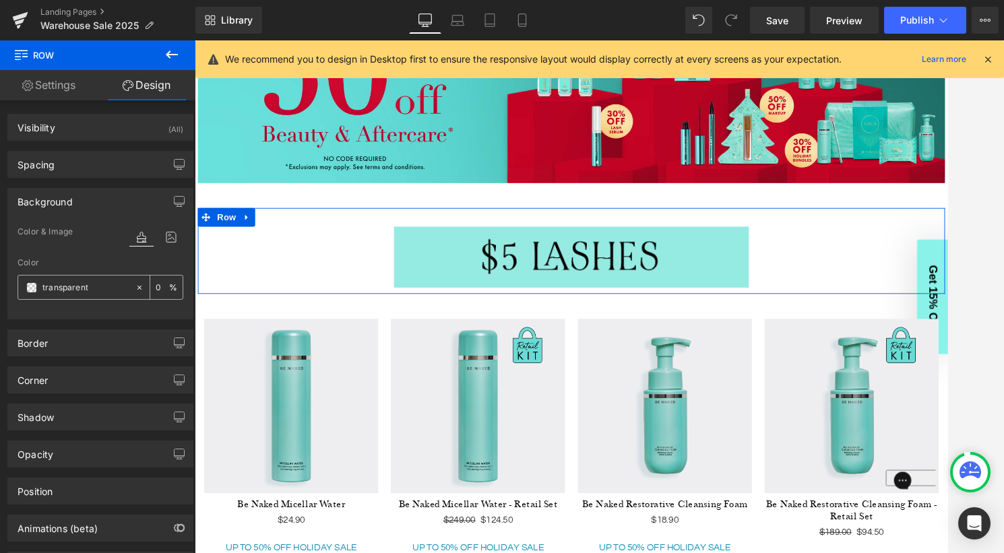
click at [84, 288] on input "transparent" at bounding box center [85, 287] width 86 height 15
paste input "95ebe2"
type input "#95ebe2"
type input "100"
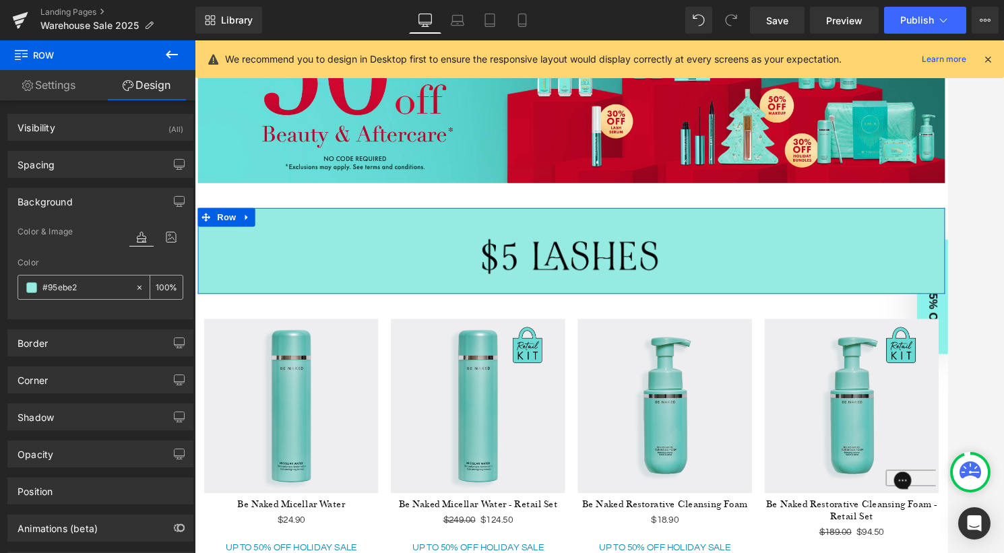
type input "#95ebe2"
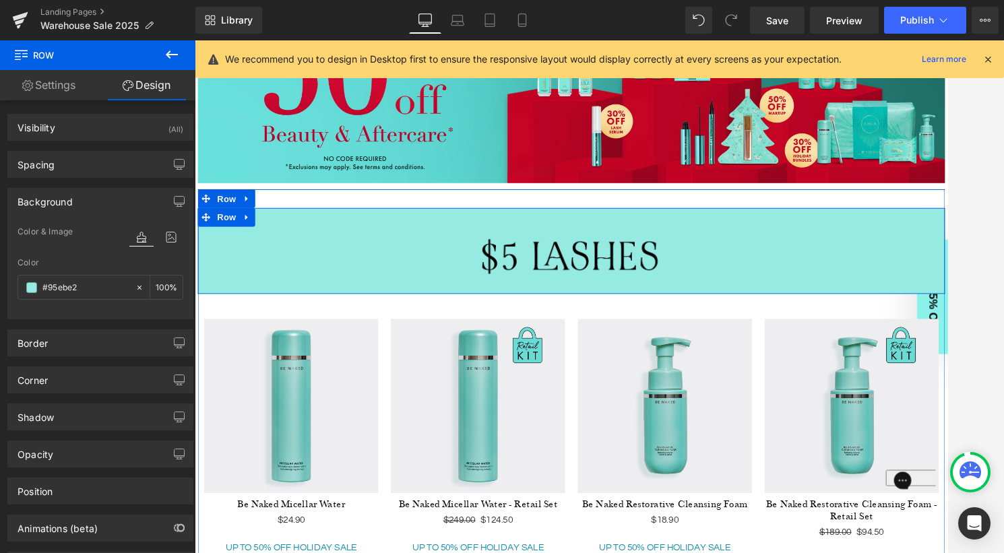
click at [899, 271] on div "Image" at bounding box center [602, 275] width 808 height 66
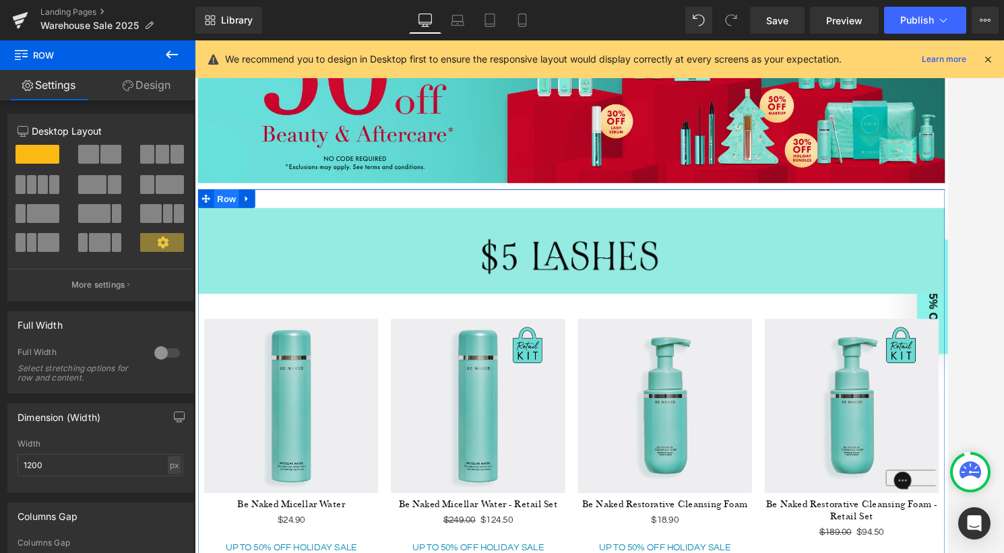
click at [230, 212] on span "Row" at bounding box center [229, 211] width 27 height 20
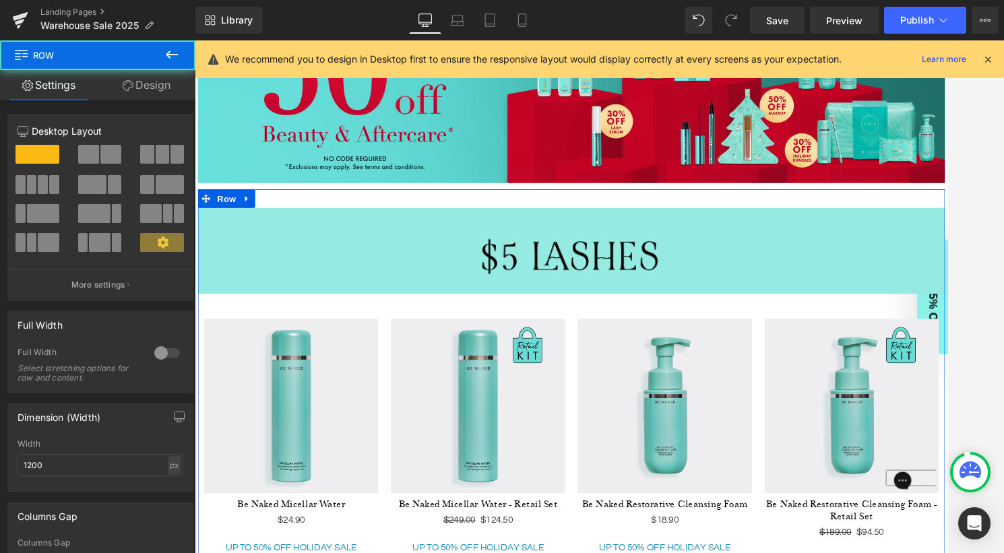
click at [146, 84] on link "Design" at bounding box center [147, 85] width 98 height 30
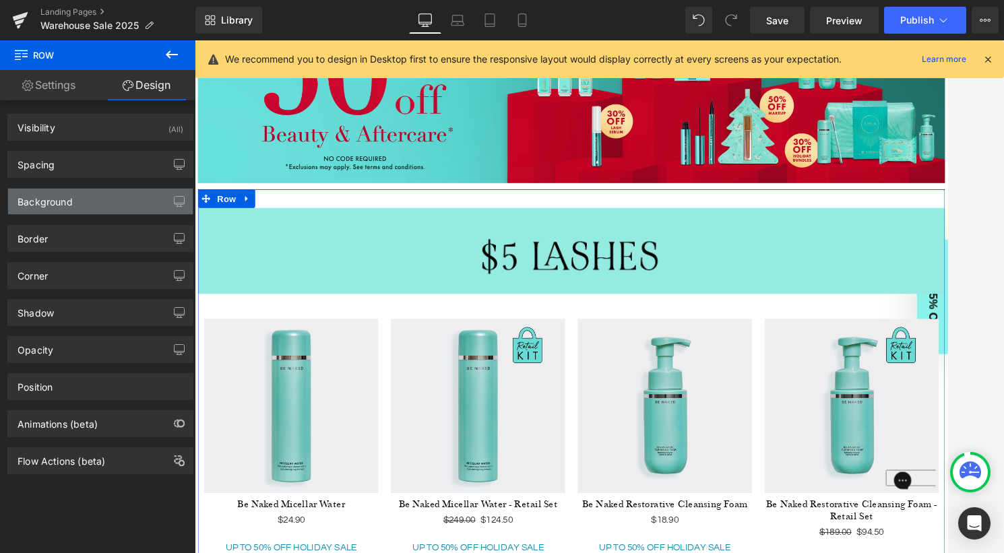
click at [88, 197] on div "Background" at bounding box center [100, 202] width 185 height 26
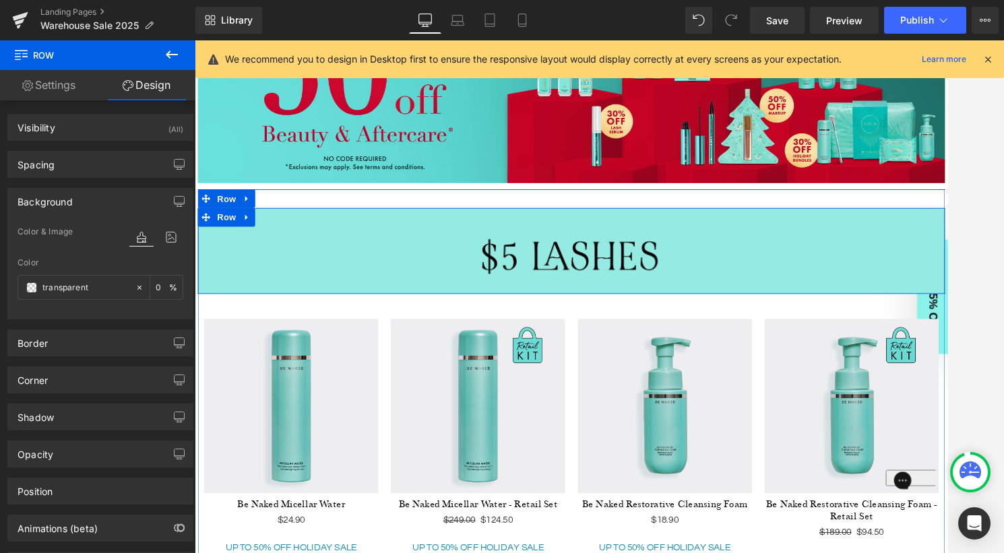
click at [923, 285] on div "Image" at bounding box center [602, 275] width 808 height 66
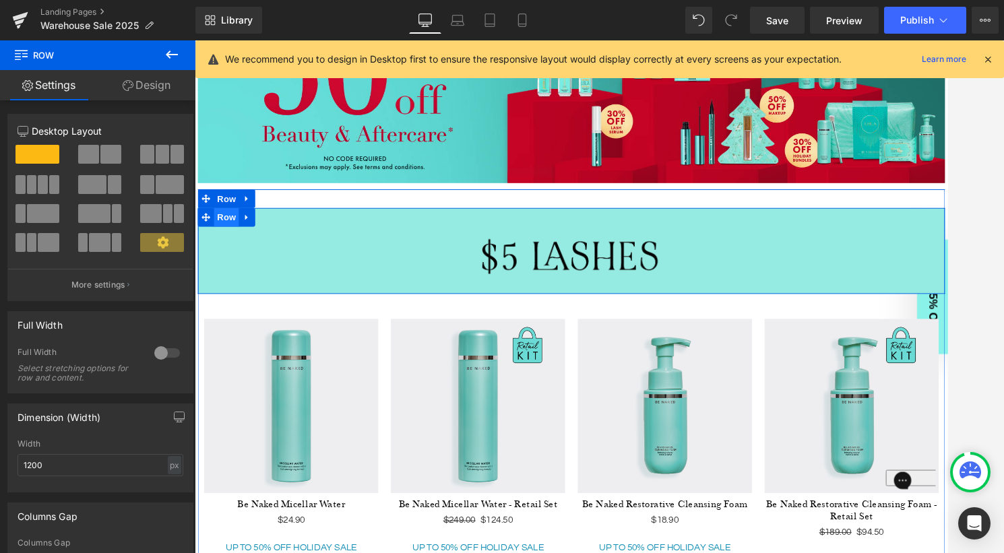
click at [226, 234] on span "Row" at bounding box center [229, 232] width 27 height 20
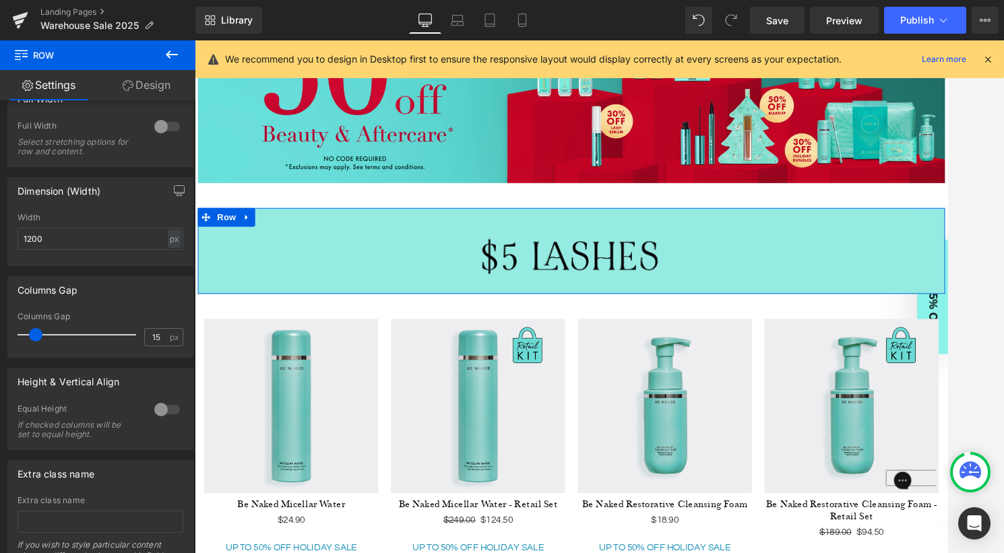
scroll to position [232, 0]
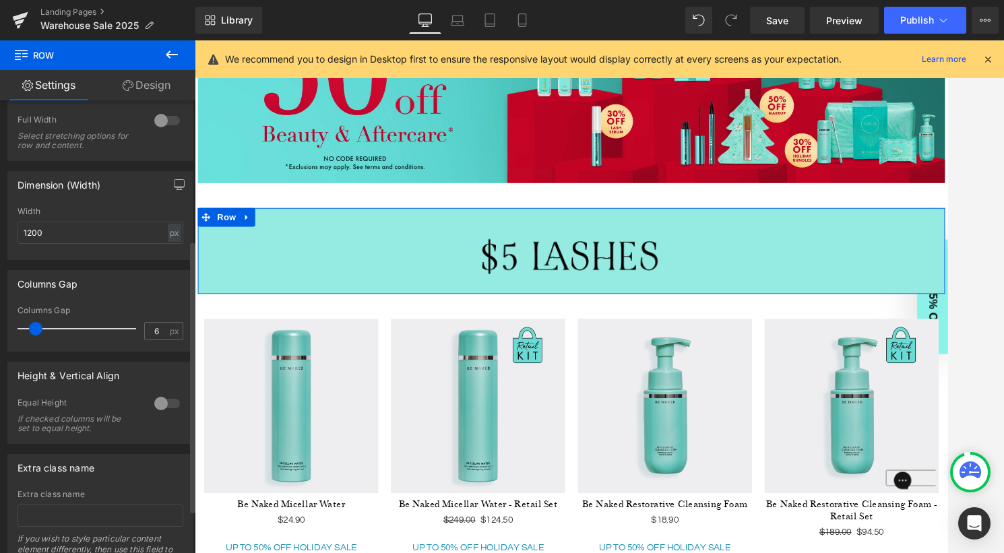
type input "0"
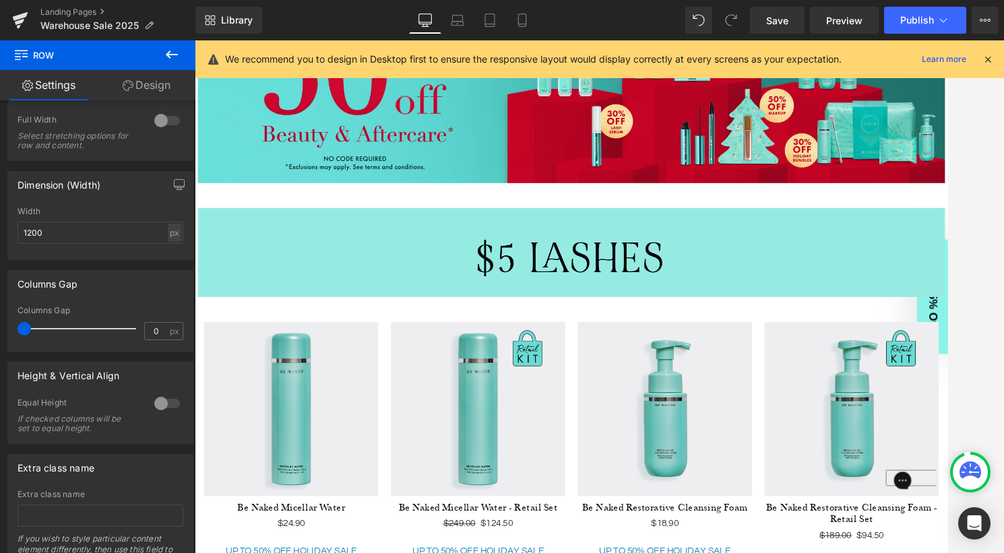
drag, startPoint x: 34, startPoint y: 329, endPoint x: -3, endPoint y: 329, distance: 36.4
click at [0, 329] on html "Row You are previewing how the will restyle your page. You can not edit Element…" at bounding box center [502, 276] width 1004 height 553
click at [156, 81] on link "Design" at bounding box center [147, 85] width 98 height 30
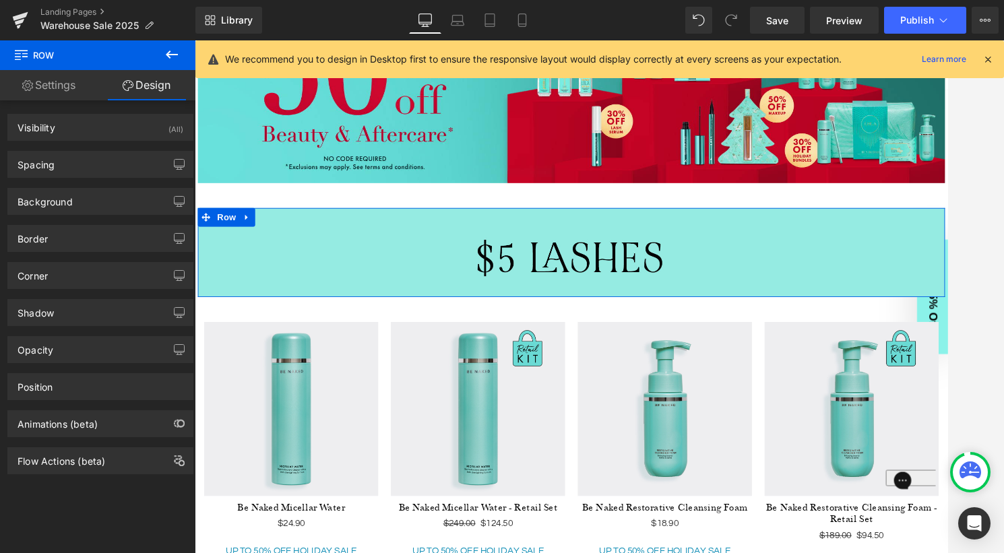
type input "0"
type input "30"
type input "0"
type input "10"
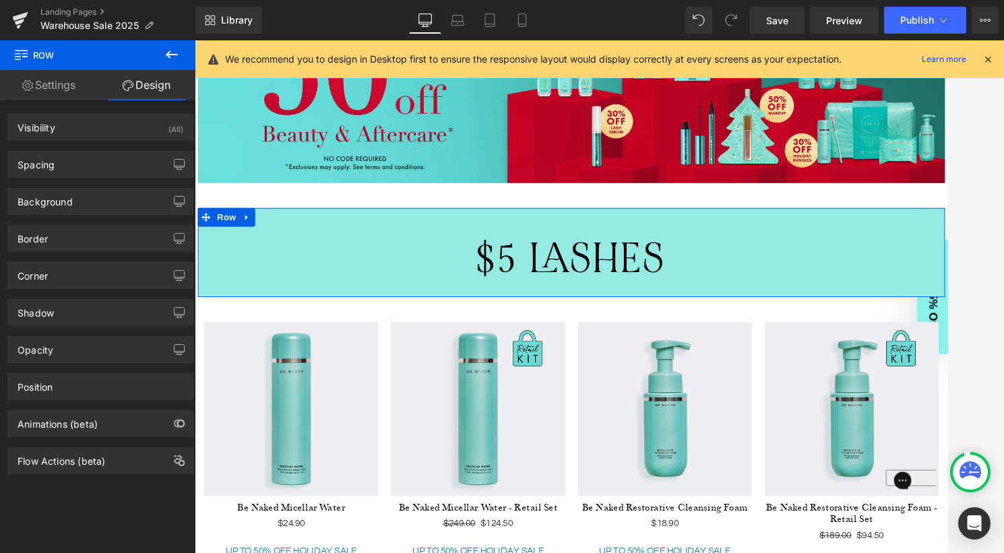
type input "0"
click at [100, 174] on div "Spacing" at bounding box center [100, 165] width 185 height 26
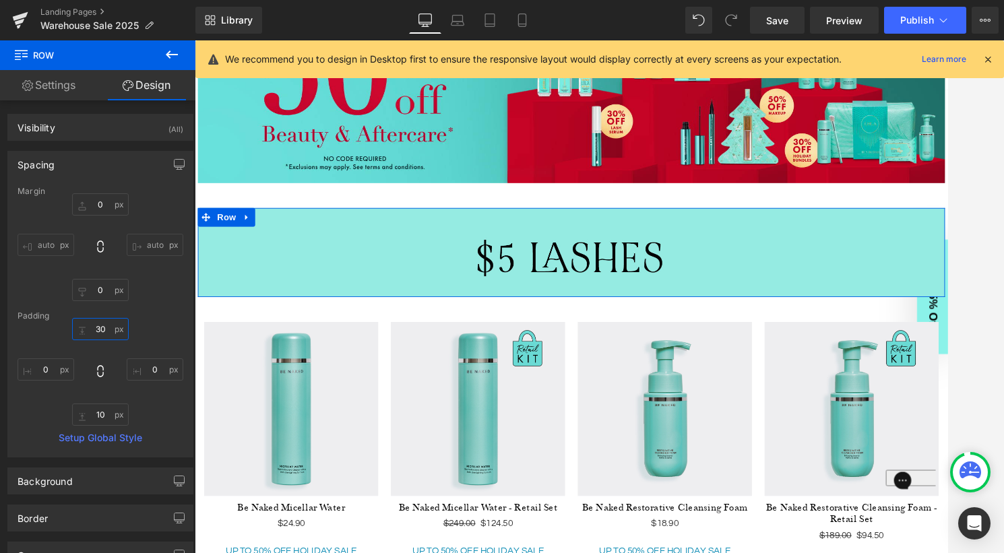
click at [102, 327] on input "30" at bounding box center [100, 329] width 57 height 22
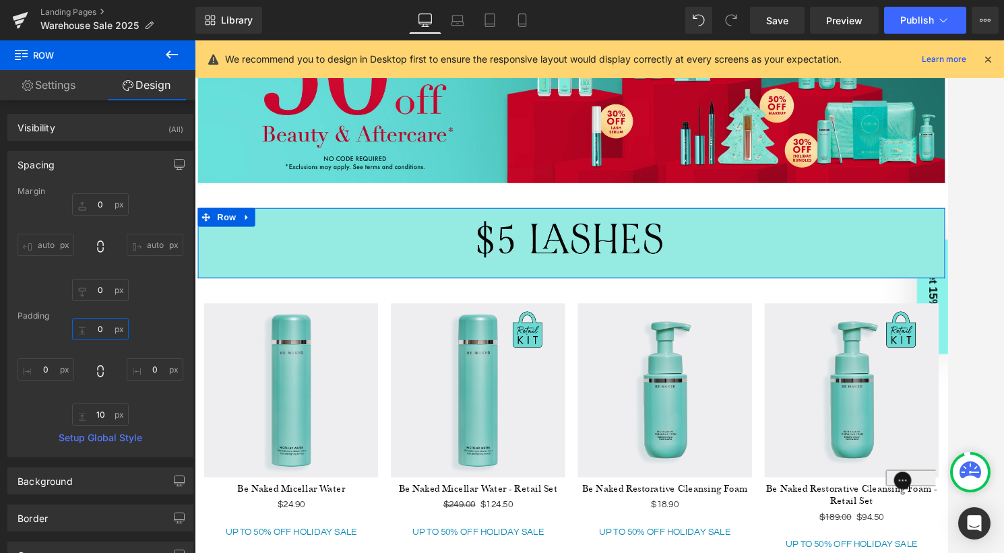
type input "0"
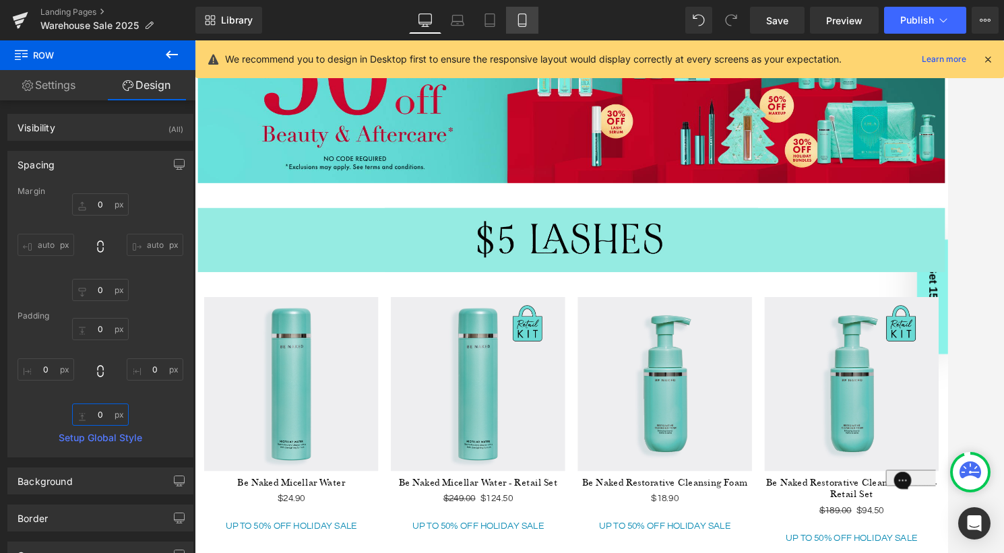
type input "0"
click at [520, 16] on icon at bounding box center [521, 19] width 13 height 13
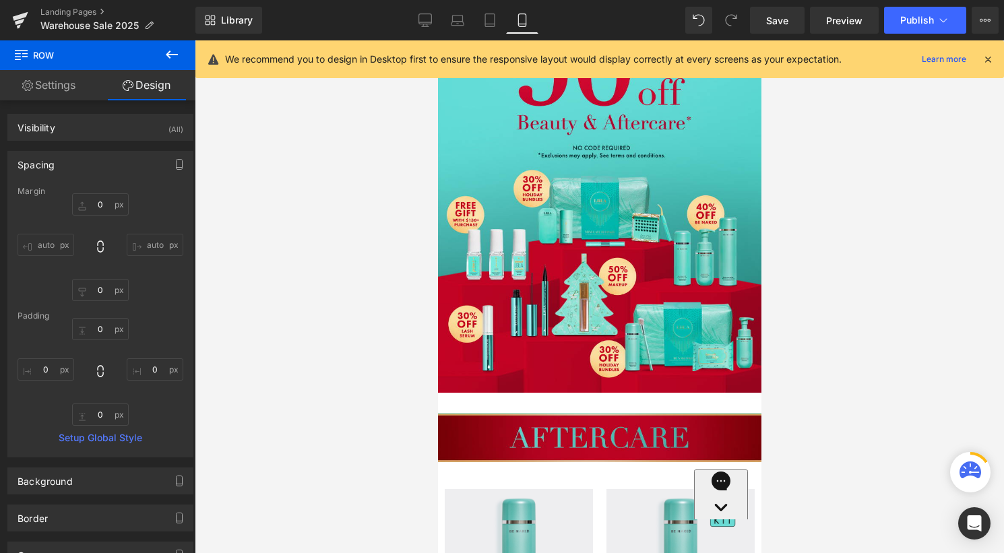
type input "0"
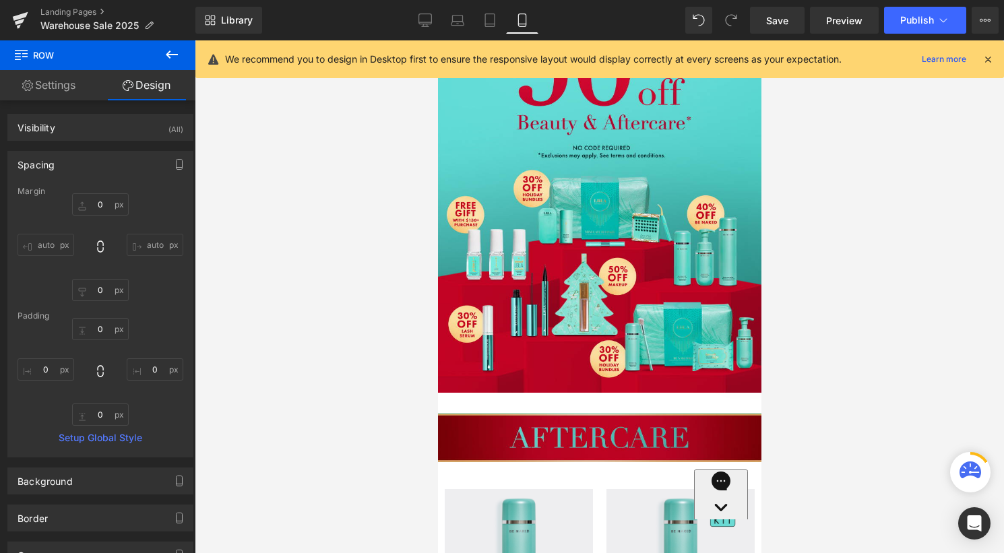
type input "0"
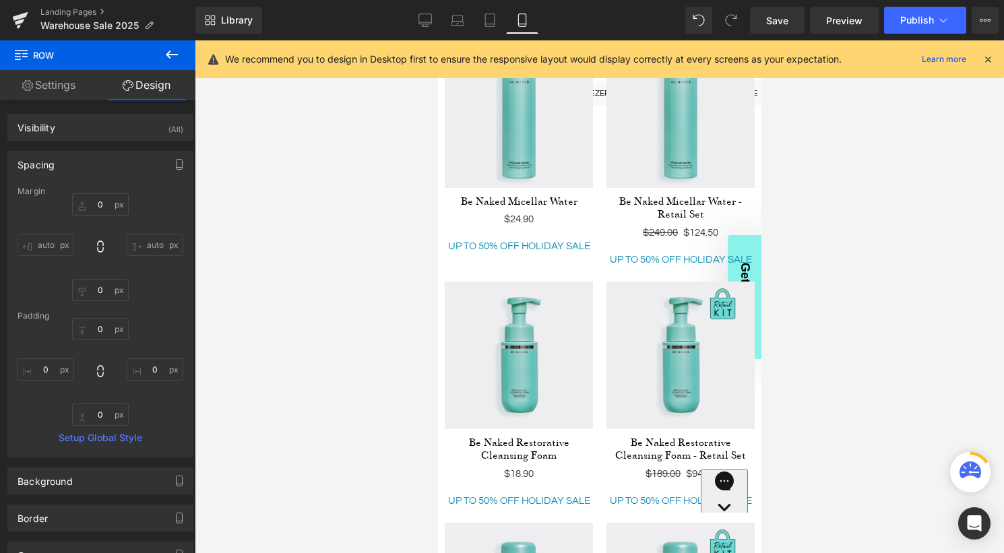
scroll to position [650, 0]
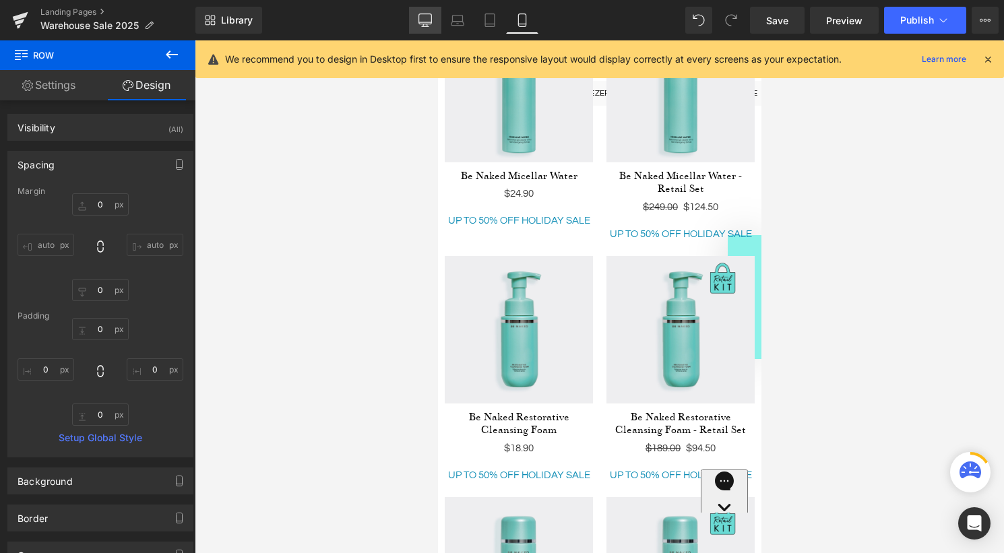
click at [416, 15] on link "Desktop" at bounding box center [425, 20] width 32 height 27
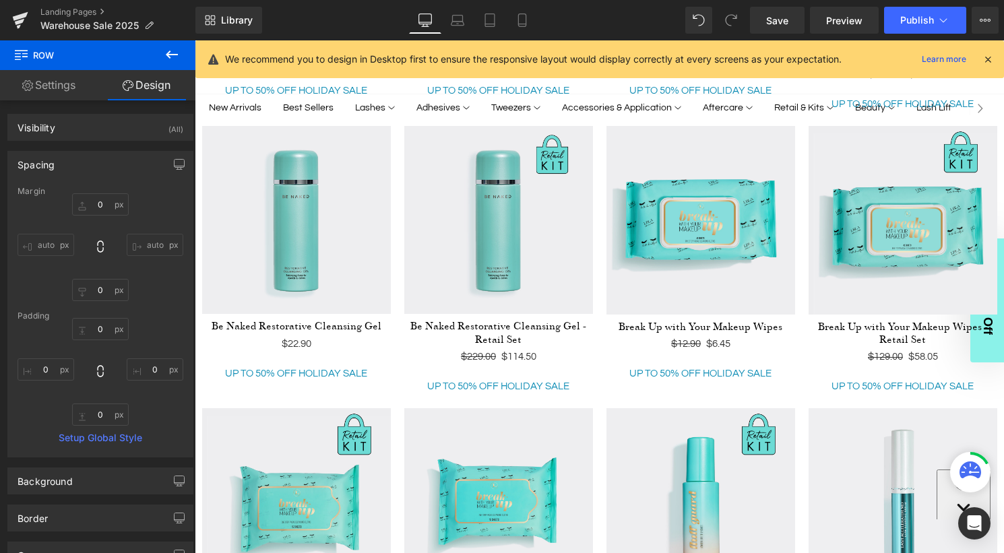
type input "0"
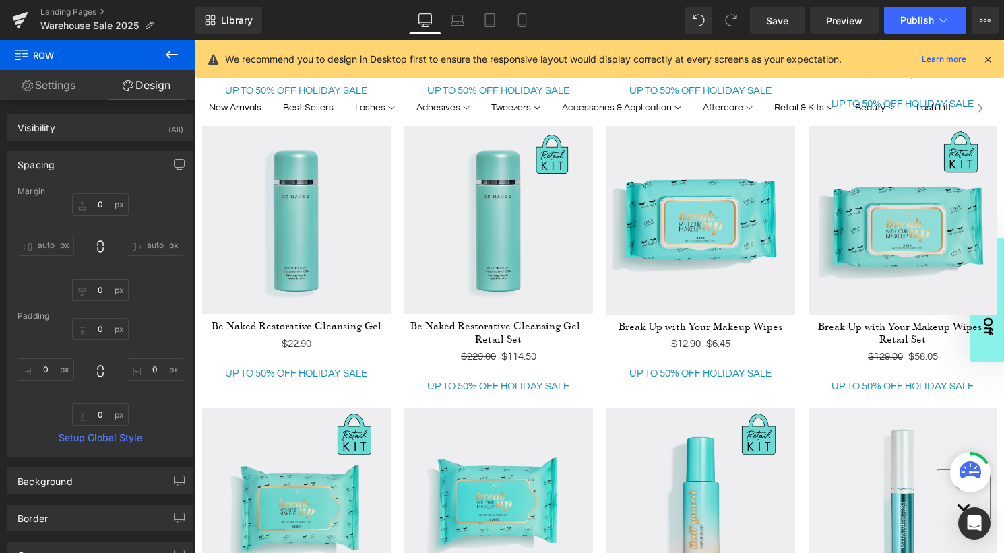
type input "0"
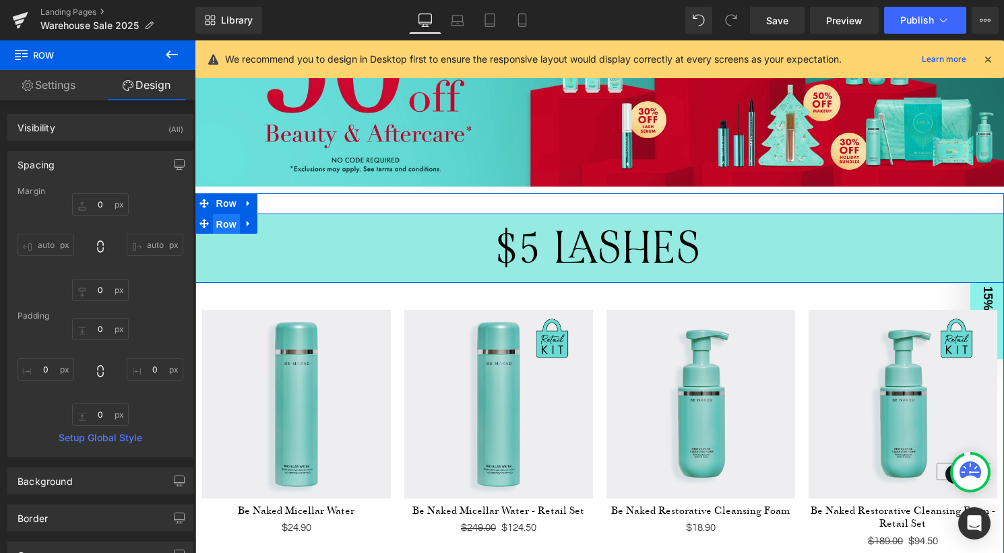
click at [226, 222] on ul "Row" at bounding box center [226, 224] width 62 height 20
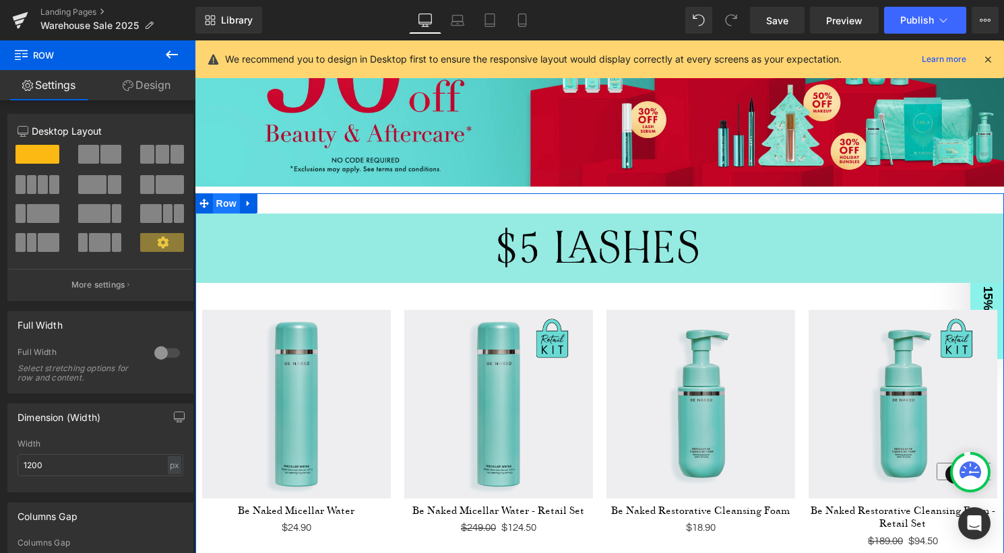
click at [226, 205] on span "Row" at bounding box center [226, 203] width 27 height 20
click at [156, 92] on link "Design" at bounding box center [147, 85] width 98 height 30
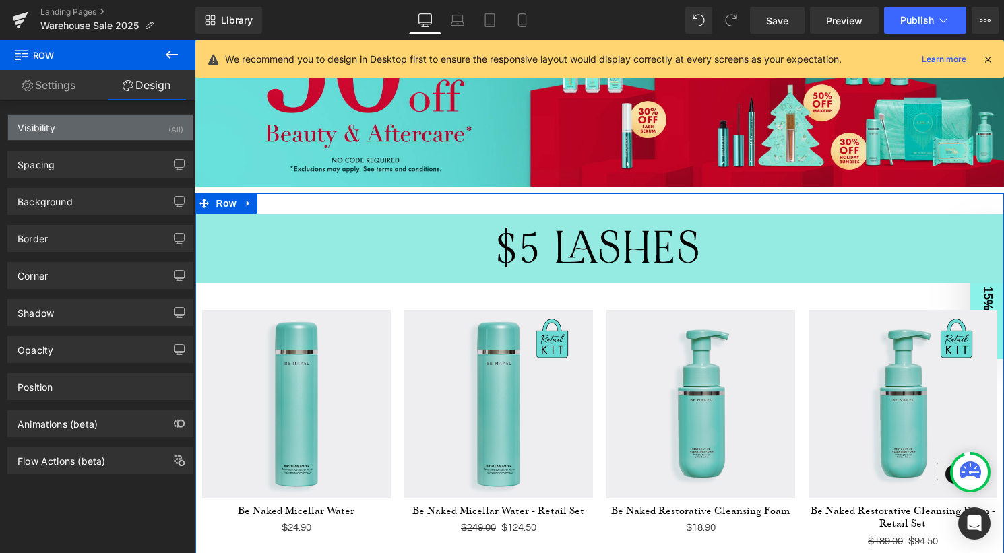
click at [109, 133] on div "Visibility (All)" at bounding box center [100, 128] width 185 height 26
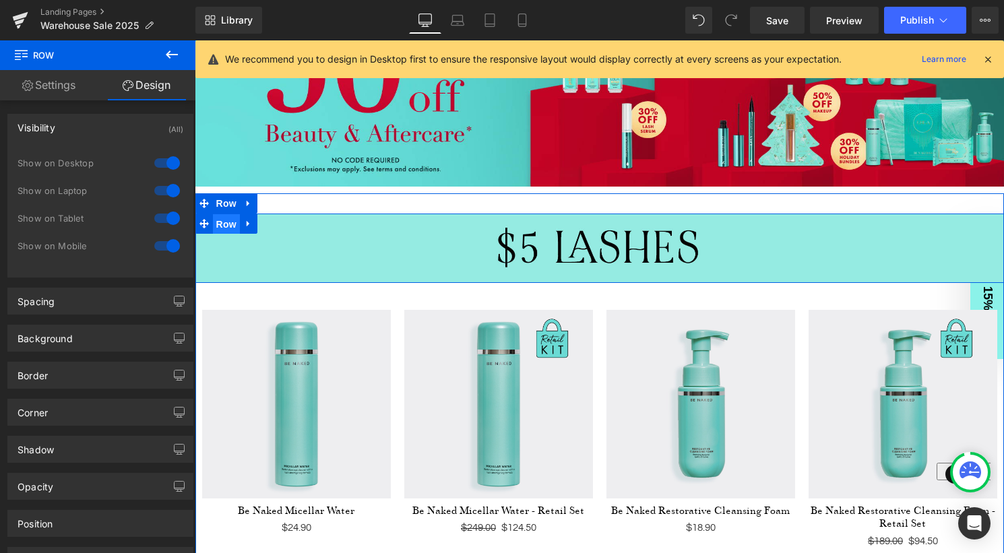
click at [224, 225] on span "Row" at bounding box center [226, 224] width 27 height 20
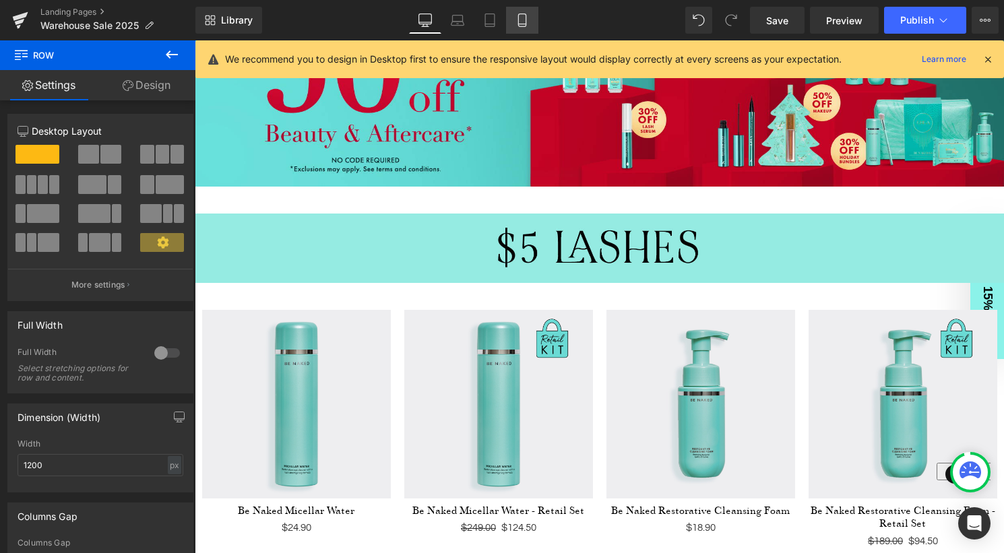
click at [522, 21] on icon at bounding box center [521, 19] width 13 height 13
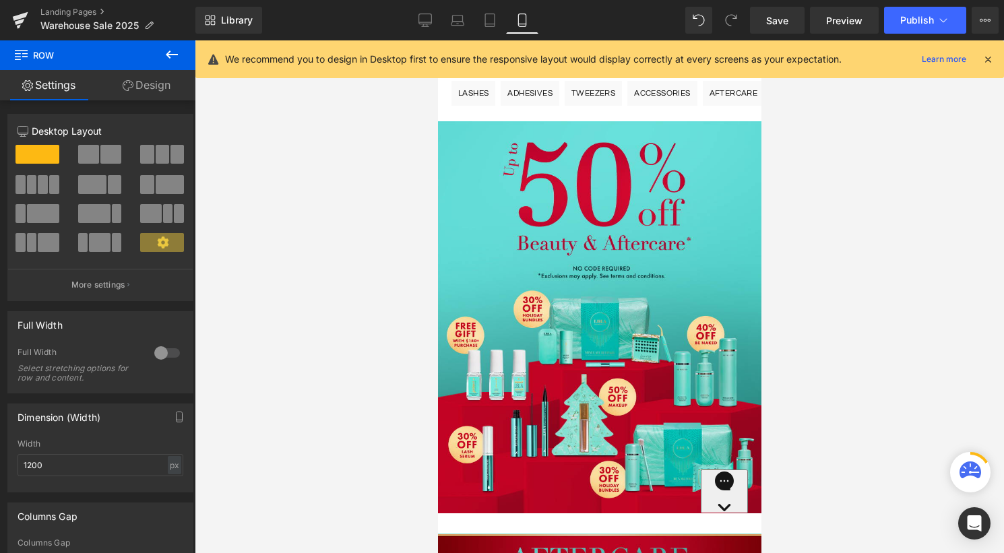
scroll to position [0, 0]
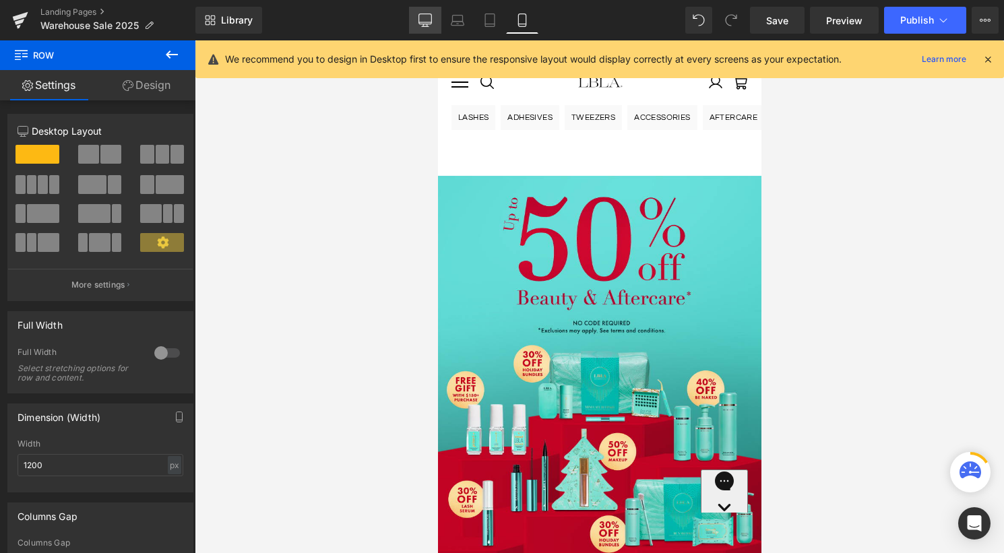
click at [428, 20] on icon at bounding box center [424, 19] width 13 height 13
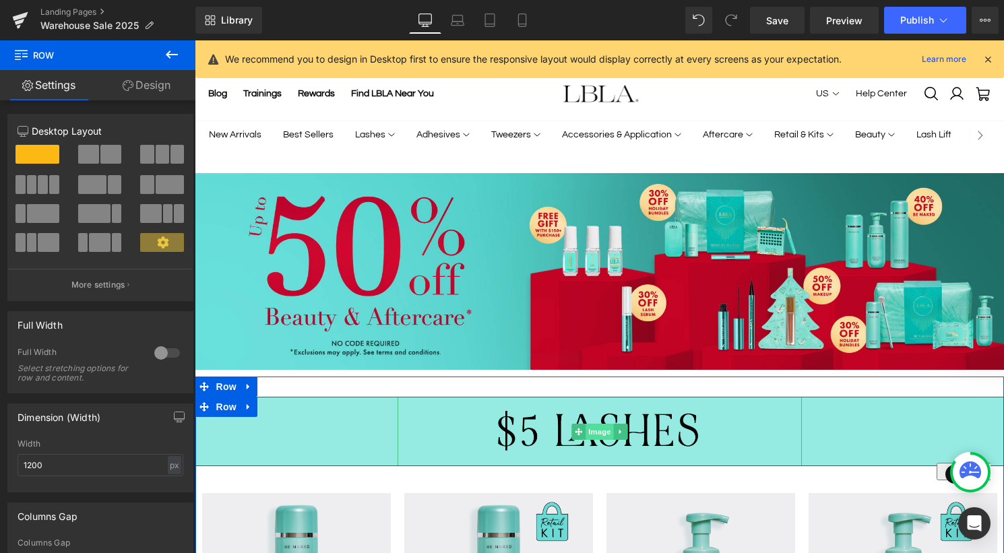
click at [599, 433] on span "Image" at bounding box center [599, 432] width 28 height 16
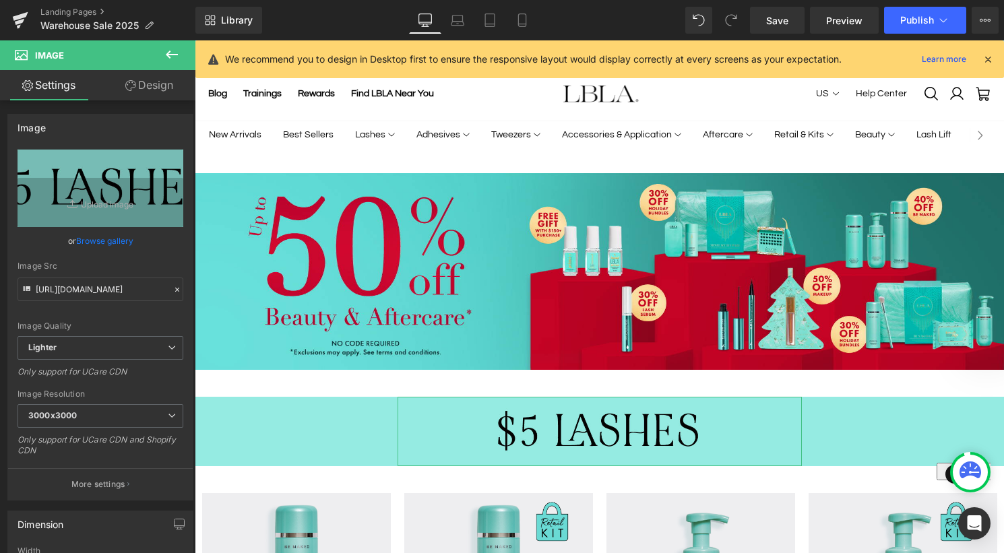
click at [156, 90] on link "Design" at bounding box center [149, 85] width 98 height 30
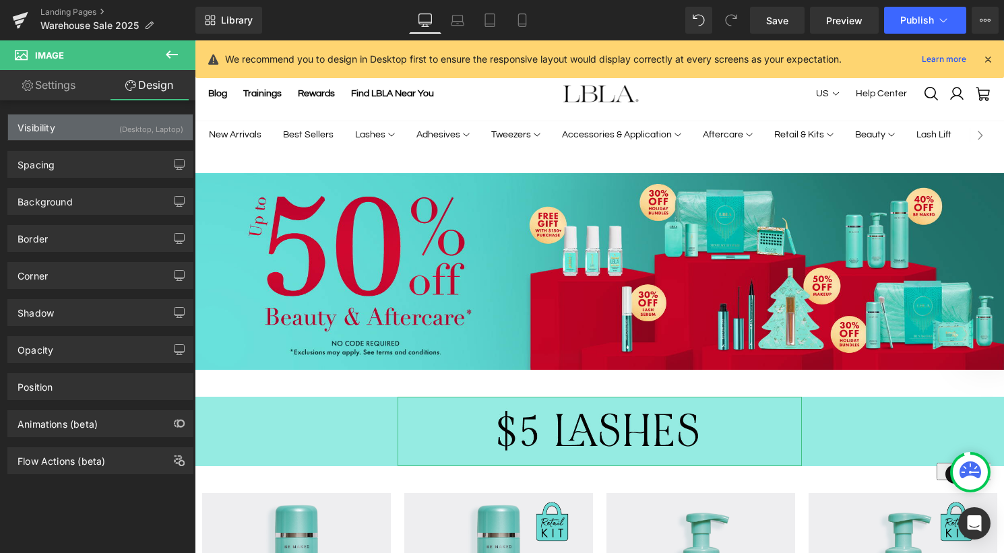
click at [110, 129] on div "Visibility (Desktop, Laptop)" at bounding box center [100, 128] width 185 height 26
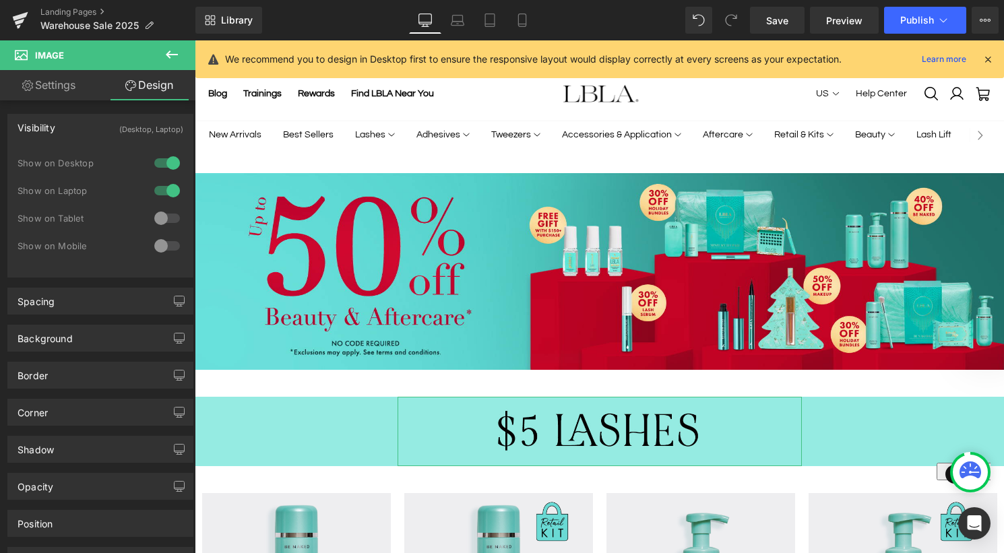
click at [156, 218] on div at bounding box center [167, 218] width 32 height 22
click at [160, 245] on div at bounding box center [167, 246] width 32 height 22
click at [521, 24] on icon at bounding box center [521, 24] width 7 height 0
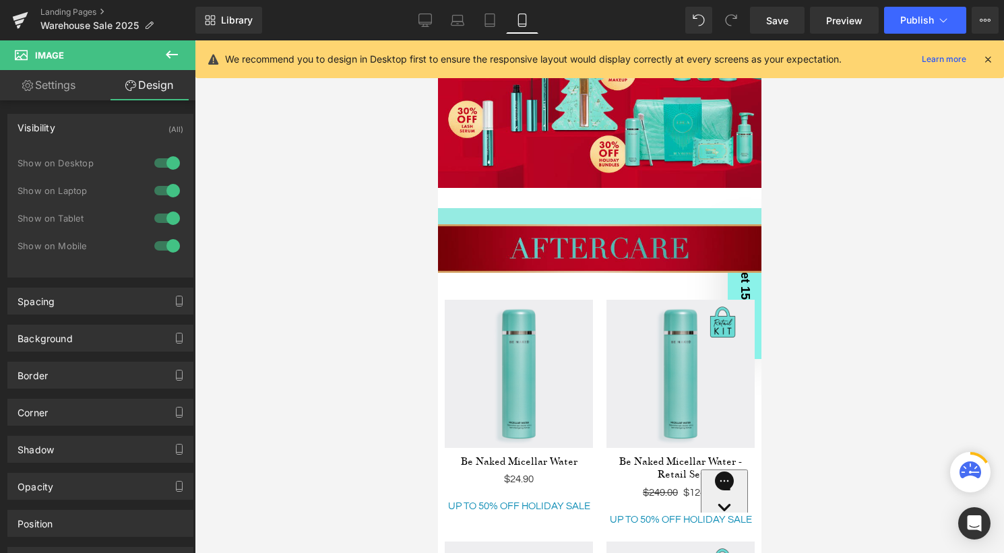
scroll to position [406, 0]
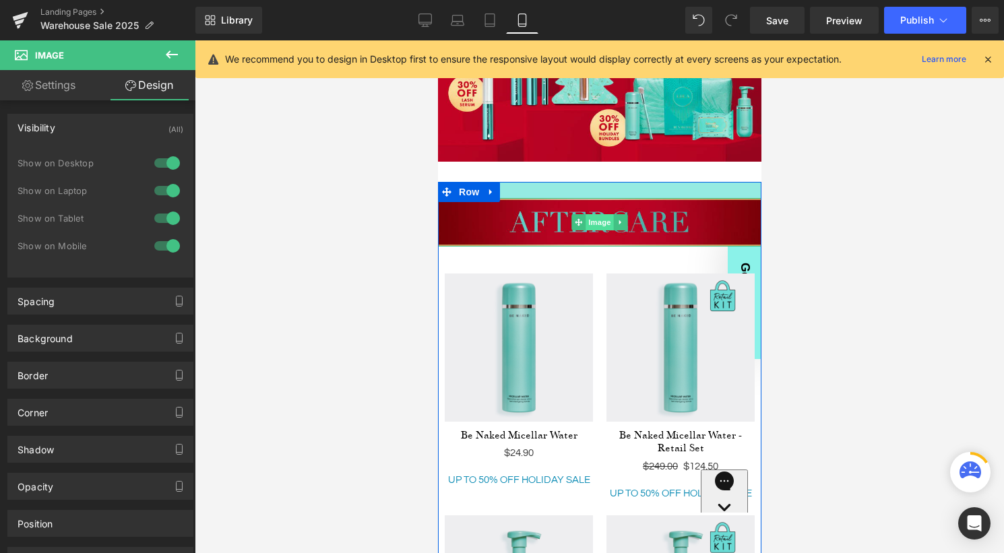
click at [595, 224] on span "Image" at bounding box center [599, 222] width 28 height 16
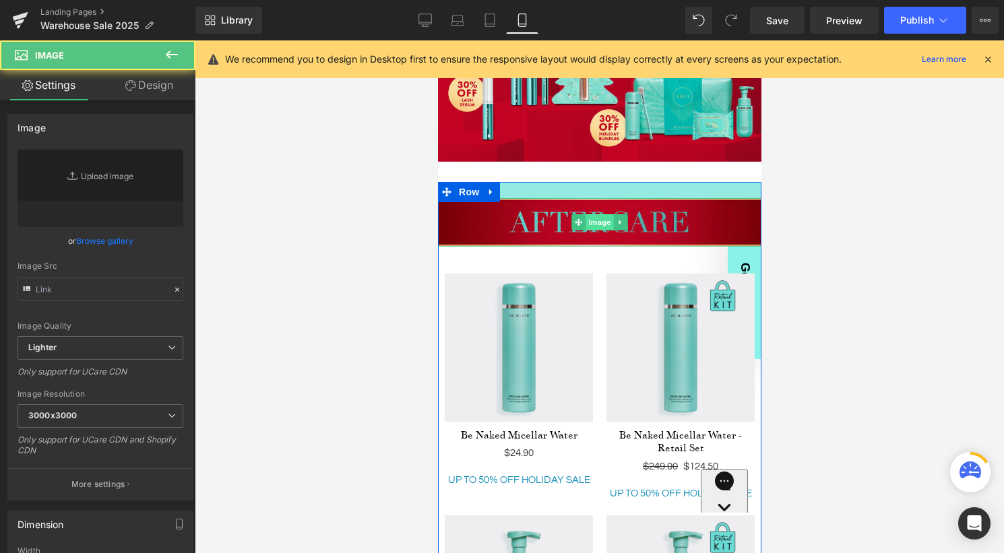
type input "[URL][DOMAIN_NAME]"
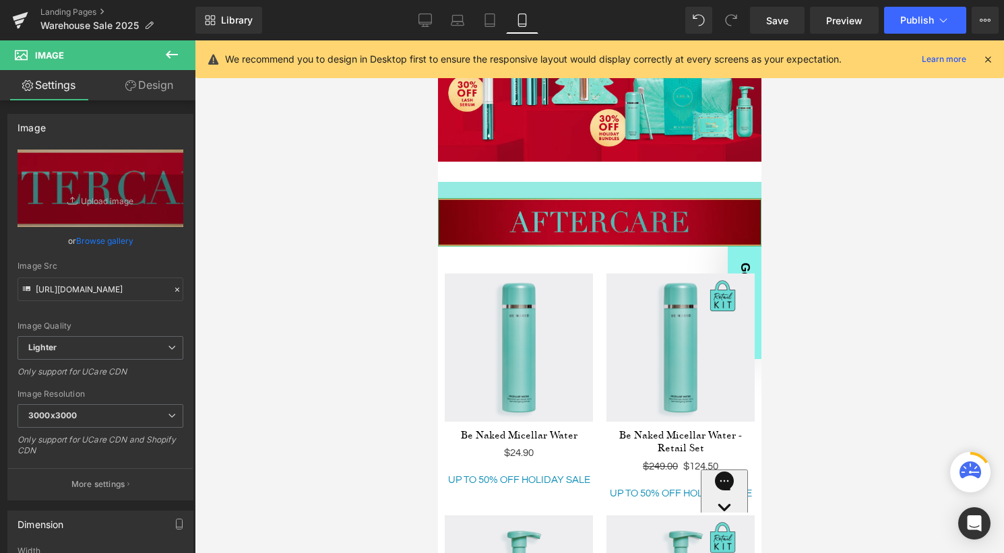
click at [147, 85] on link "Design" at bounding box center [149, 85] width 98 height 30
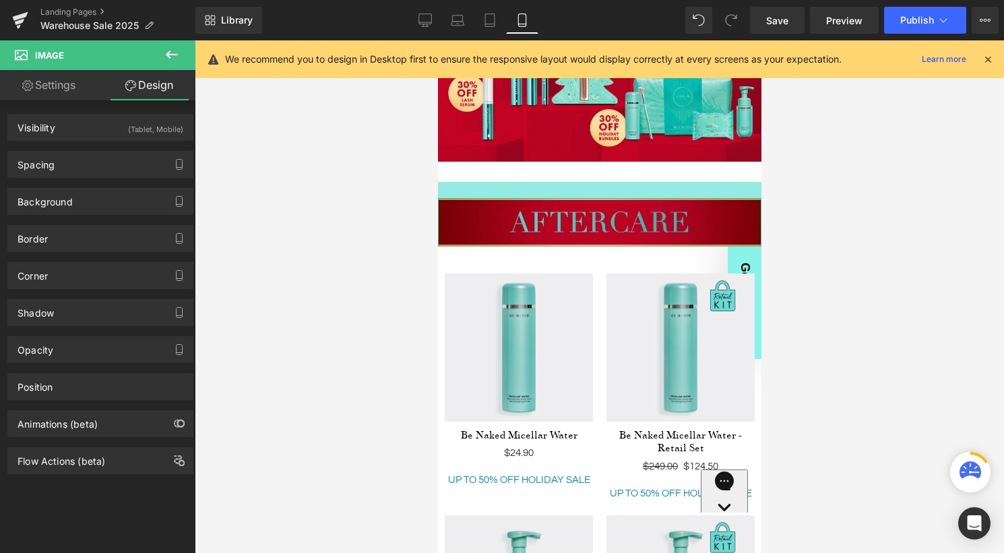
click at [74, 83] on link "Settings" at bounding box center [49, 85] width 98 height 30
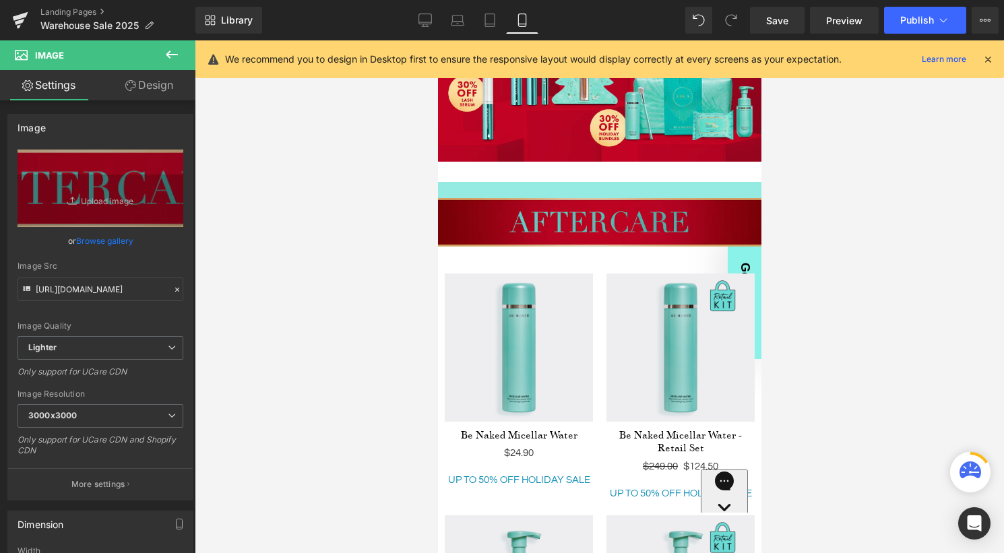
click at [172, 54] on icon at bounding box center [172, 55] width 12 height 8
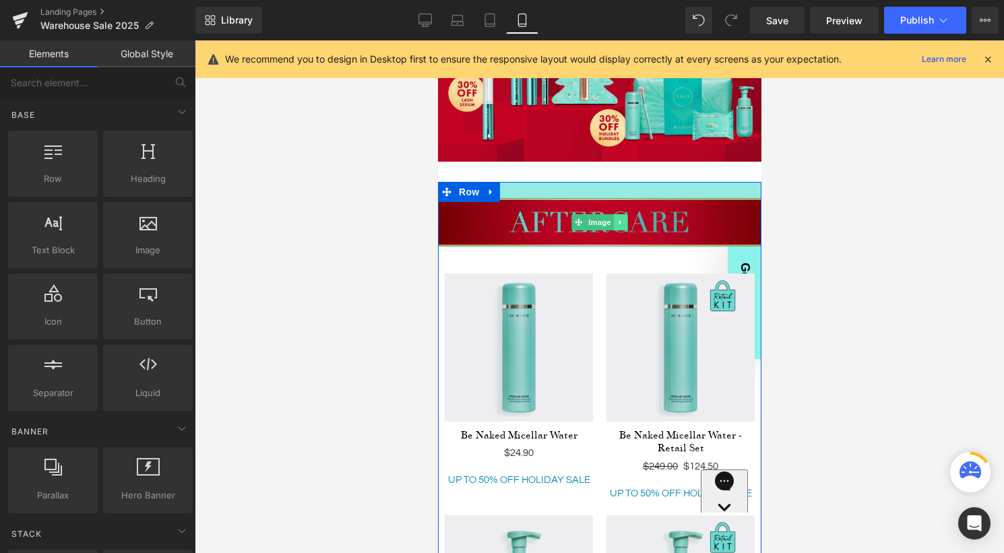
click at [622, 223] on icon at bounding box center [619, 222] width 7 height 8
click at [633, 223] on link at bounding box center [627, 222] width 14 height 16
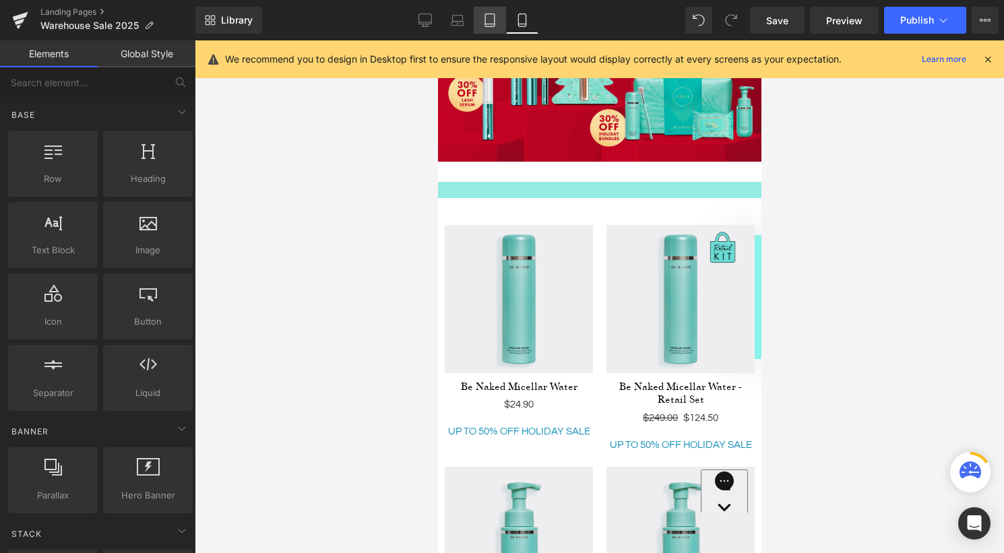
click at [494, 21] on icon at bounding box center [489, 19] width 13 height 13
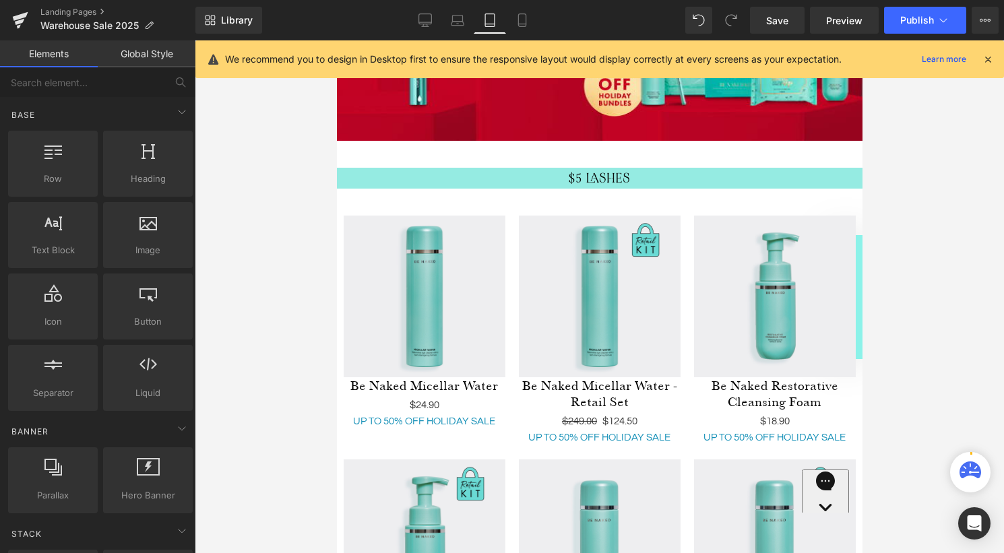
scroll to position [661, 0]
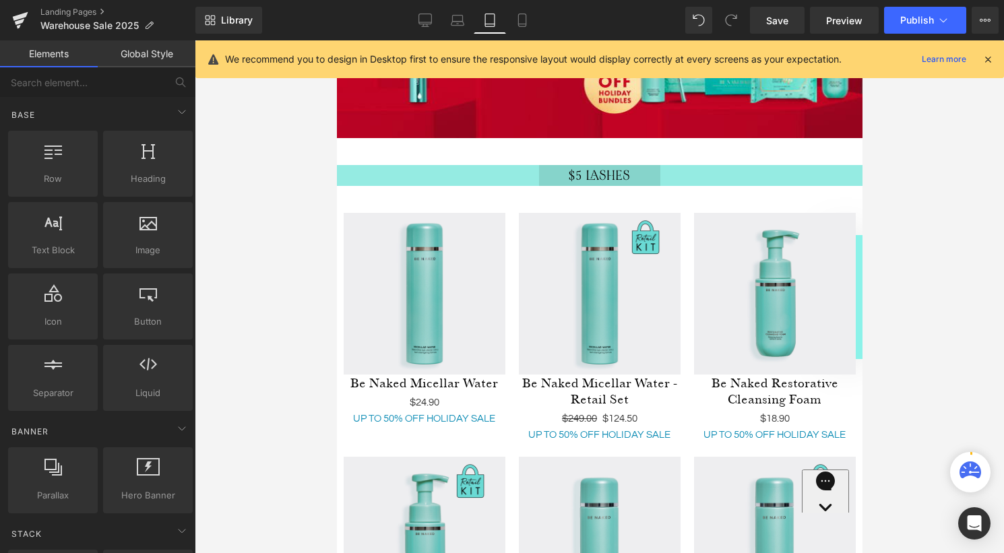
click at [593, 176] on div "Image" at bounding box center [598, 175] width 121 height 21
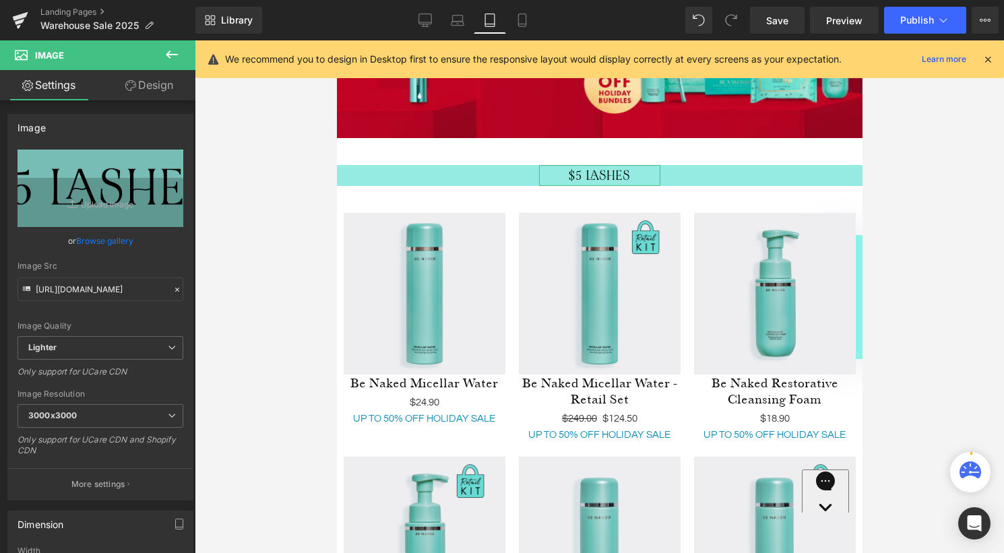
click at [156, 90] on link "Design" at bounding box center [149, 85] width 98 height 30
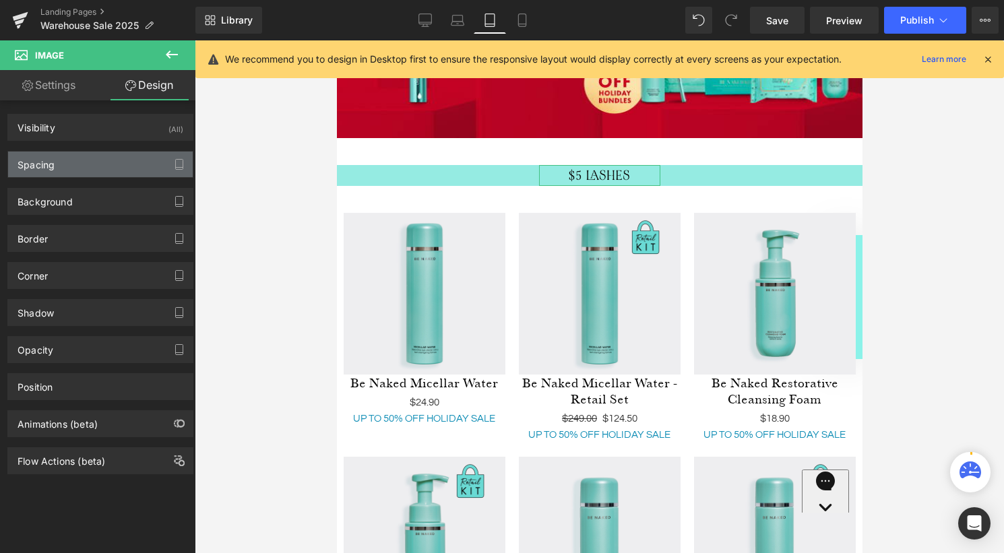
click at [92, 159] on div "Spacing" at bounding box center [100, 165] width 185 height 26
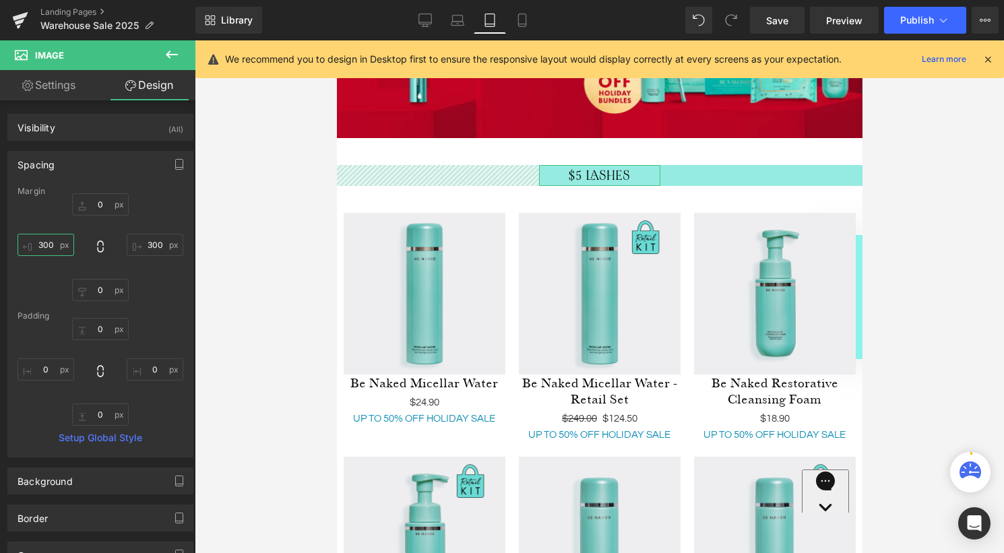
click at [53, 244] on input "300" at bounding box center [46, 245] width 57 height 22
click at [43, 243] on input "300" at bounding box center [46, 245] width 57 height 22
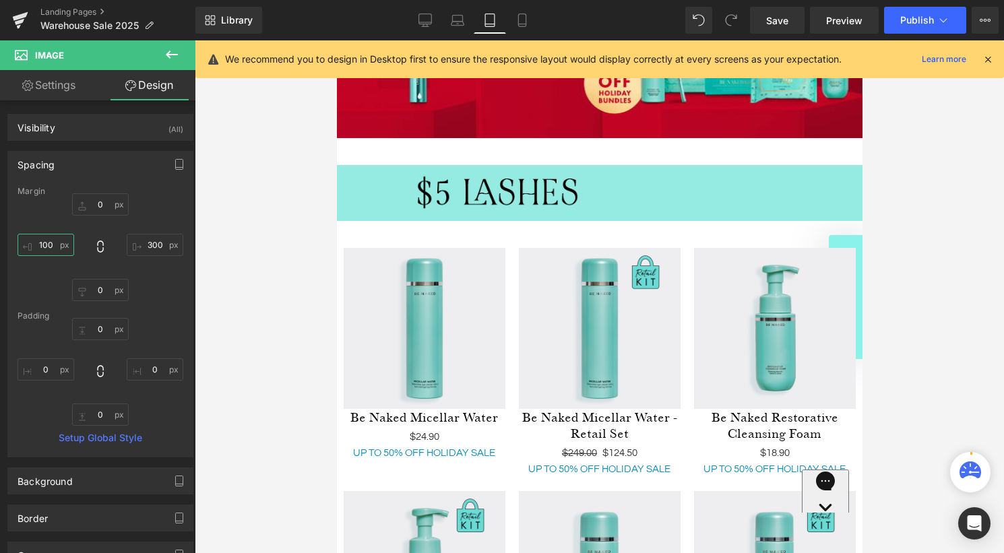
type input "100"
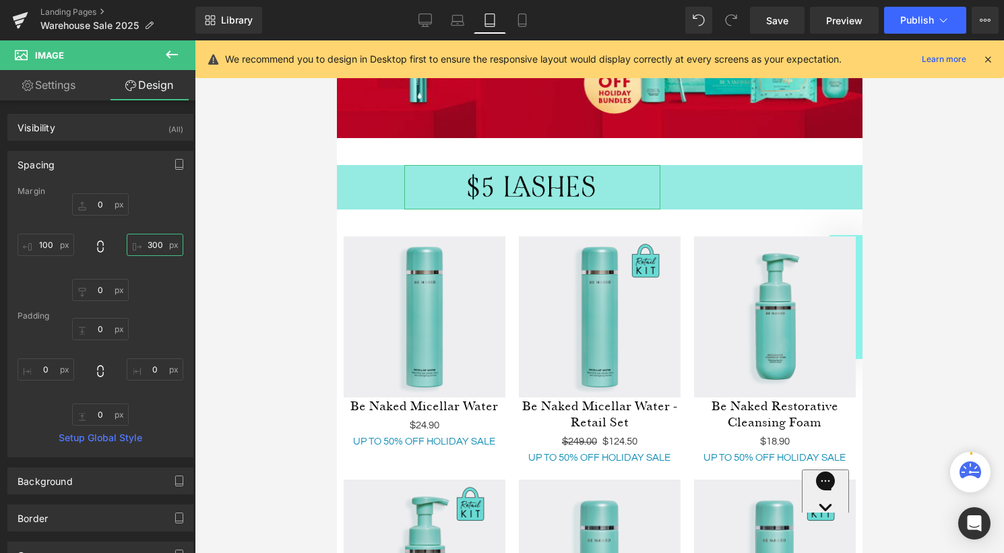
click at [152, 241] on input "300" at bounding box center [155, 245] width 57 height 22
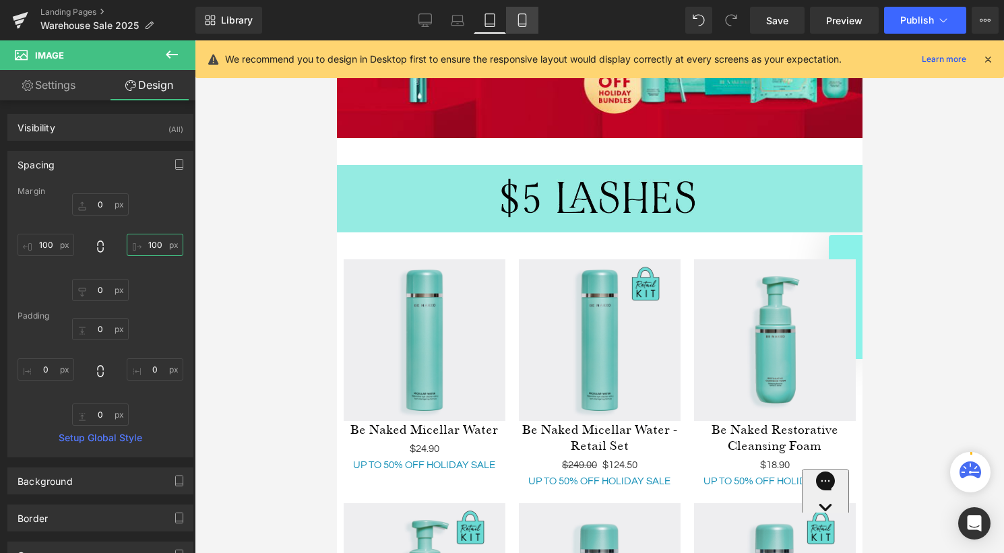
type input "100"
click at [523, 18] on icon at bounding box center [521, 19] width 13 height 13
type input "0"
type input "300"
type input "0"
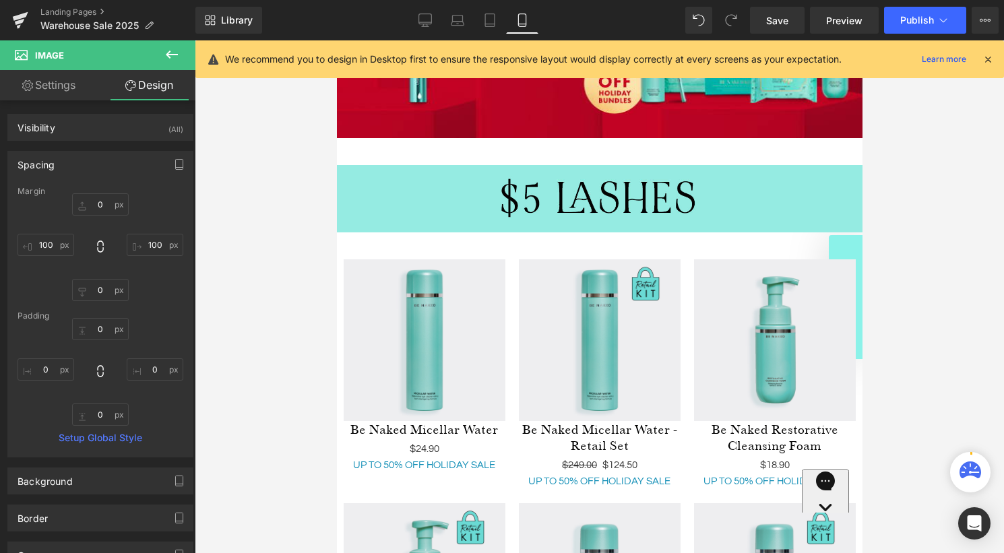
type input "300"
type input "0"
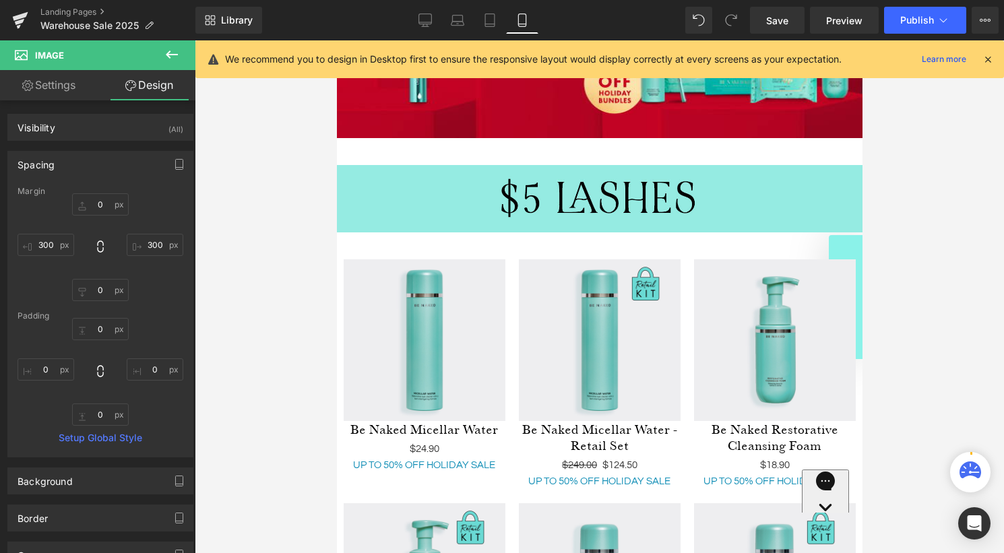
scroll to position [423, 0]
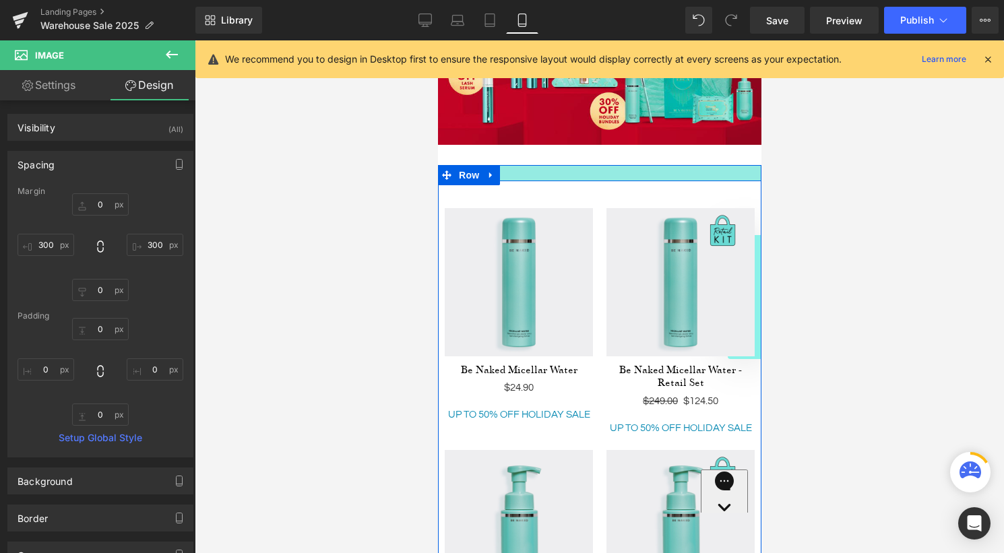
click at [591, 175] on div "Image" at bounding box center [598, 173] width 323 height 16
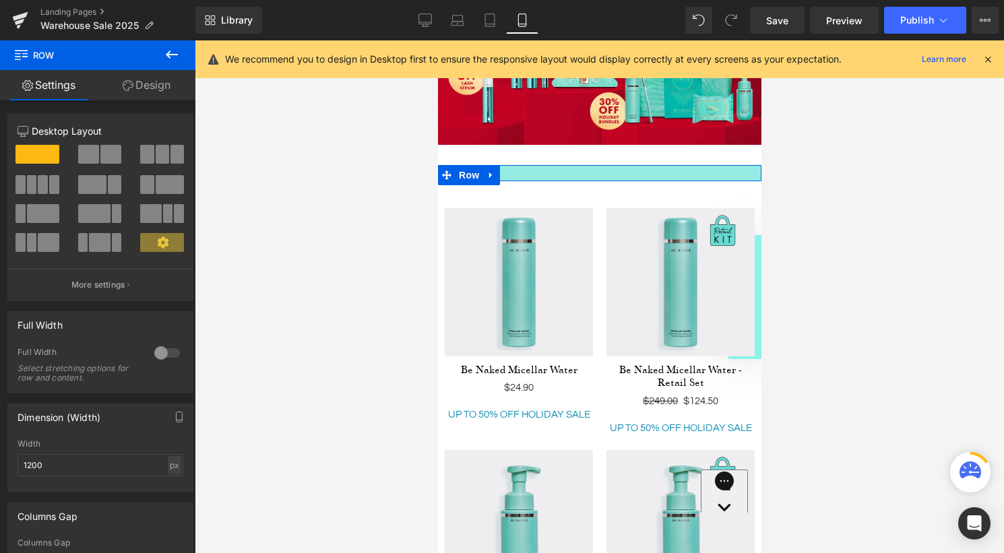
click at [142, 88] on link "Design" at bounding box center [147, 85] width 98 height 30
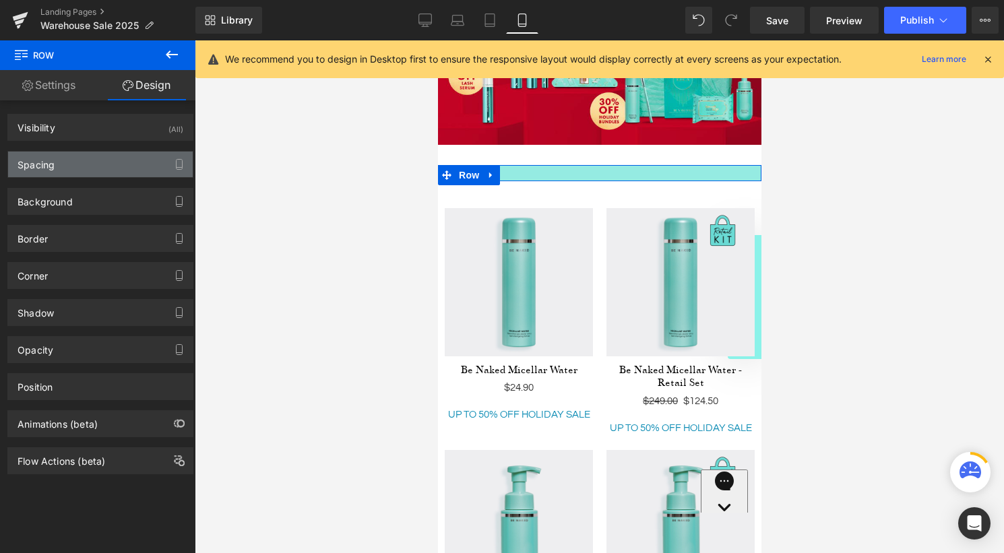
click at [100, 167] on div "Spacing" at bounding box center [100, 165] width 185 height 26
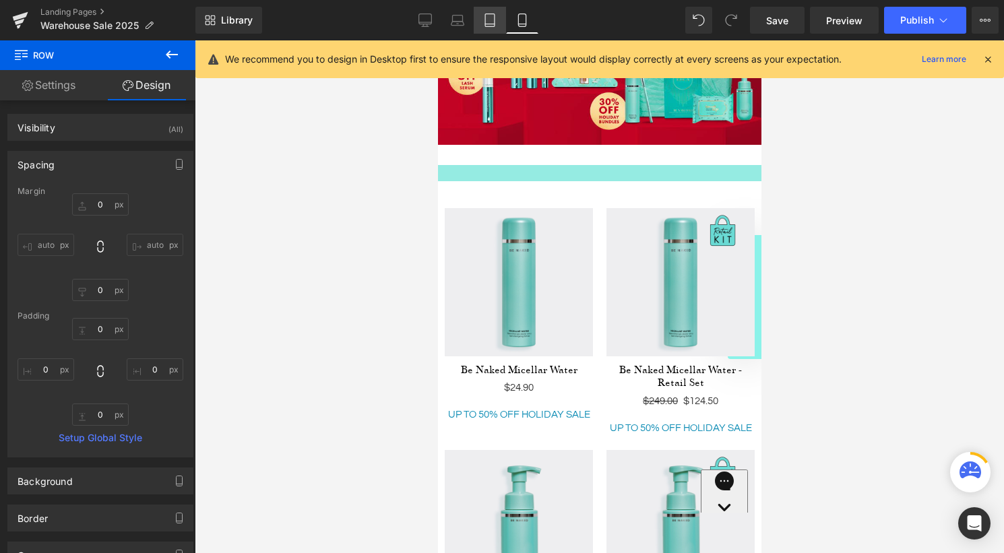
click at [485, 16] on icon at bounding box center [489, 20] width 9 height 13
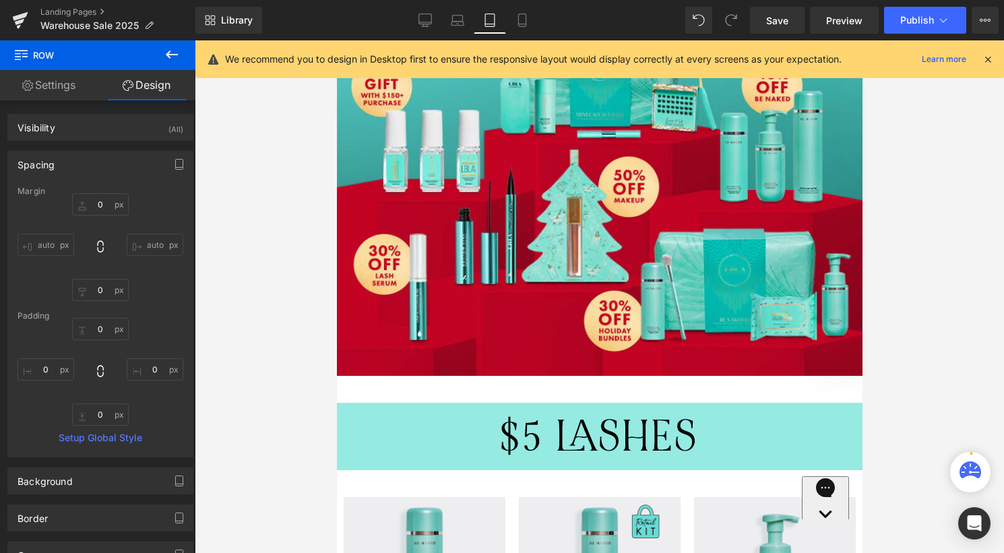
type input "0"
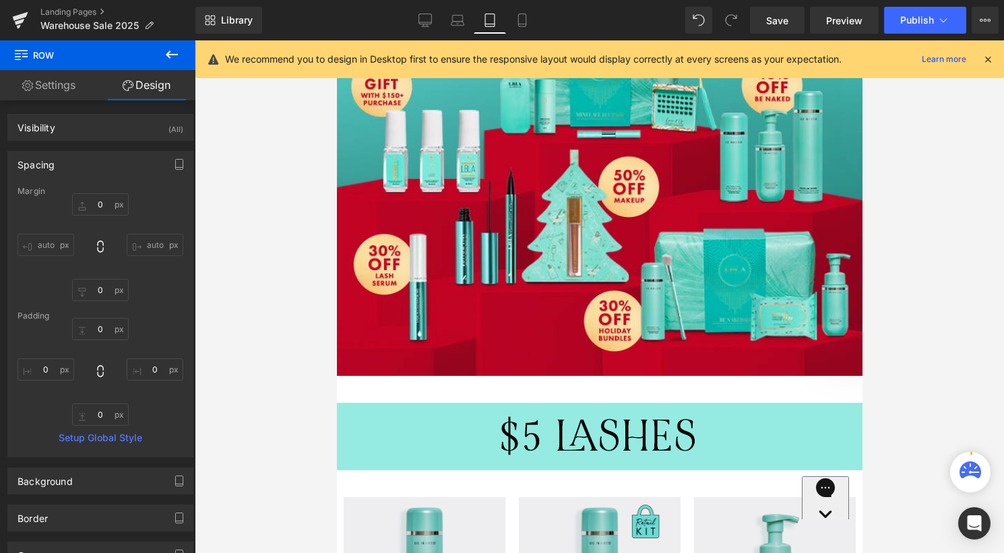
type input "0"
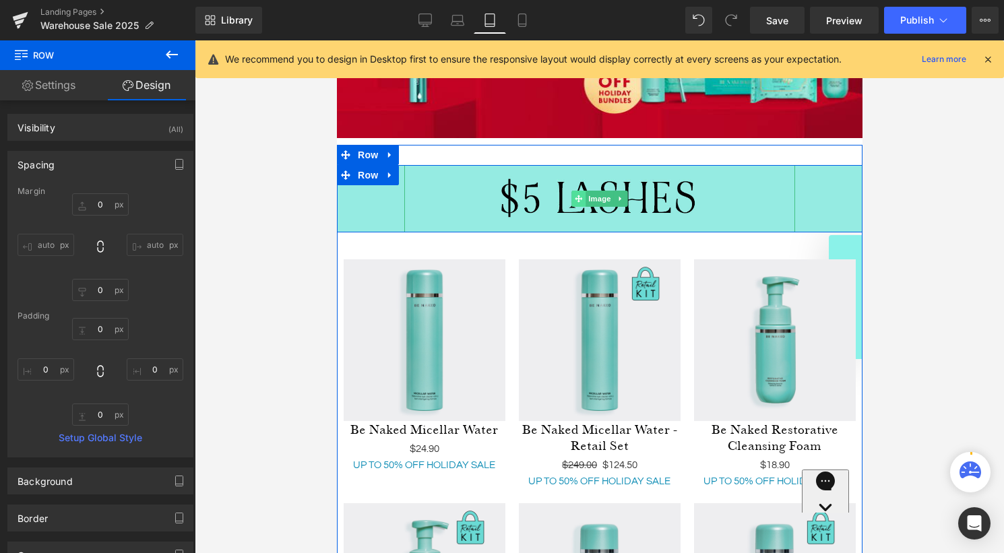
click at [582, 200] on span at bounding box center [578, 199] width 14 height 16
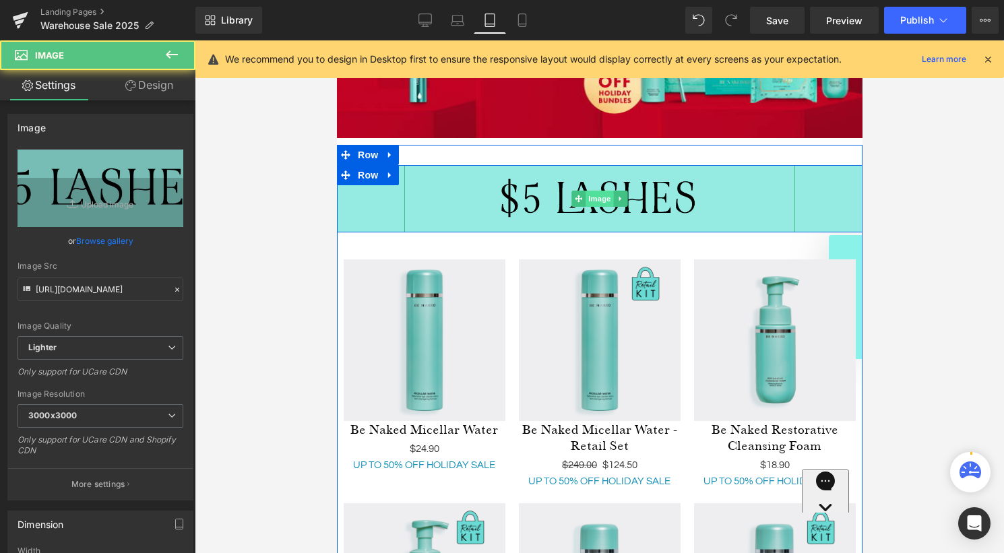
click at [591, 199] on span "Image" at bounding box center [599, 199] width 28 height 16
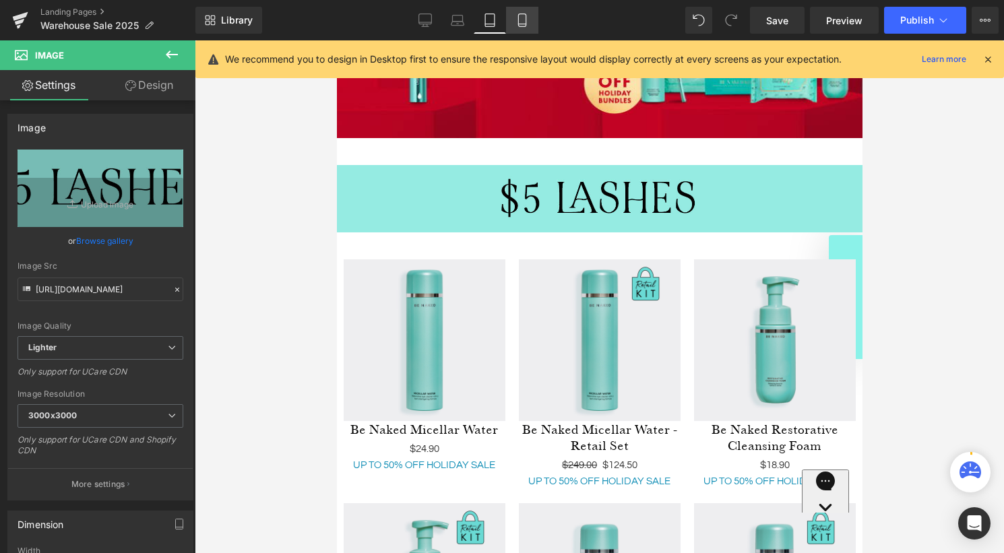
click at [523, 24] on icon at bounding box center [521, 19] width 13 height 13
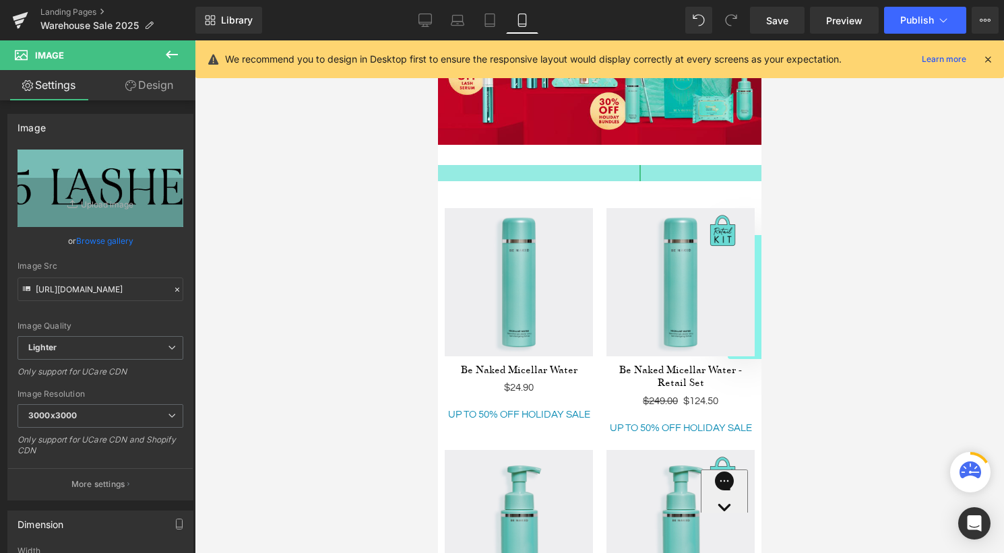
click at [148, 80] on link "Design" at bounding box center [149, 85] width 98 height 30
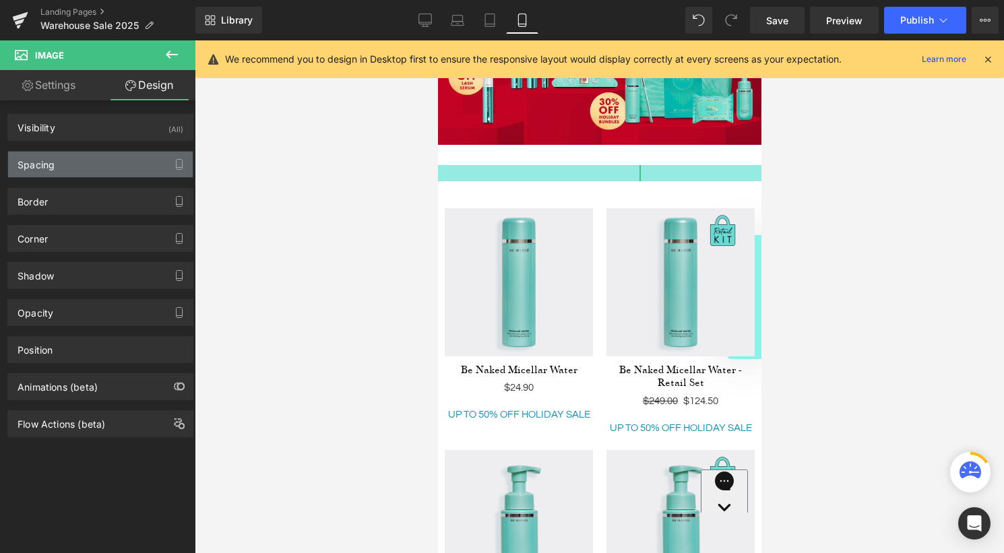
click at [98, 168] on div "Spacing" at bounding box center [100, 165] width 185 height 26
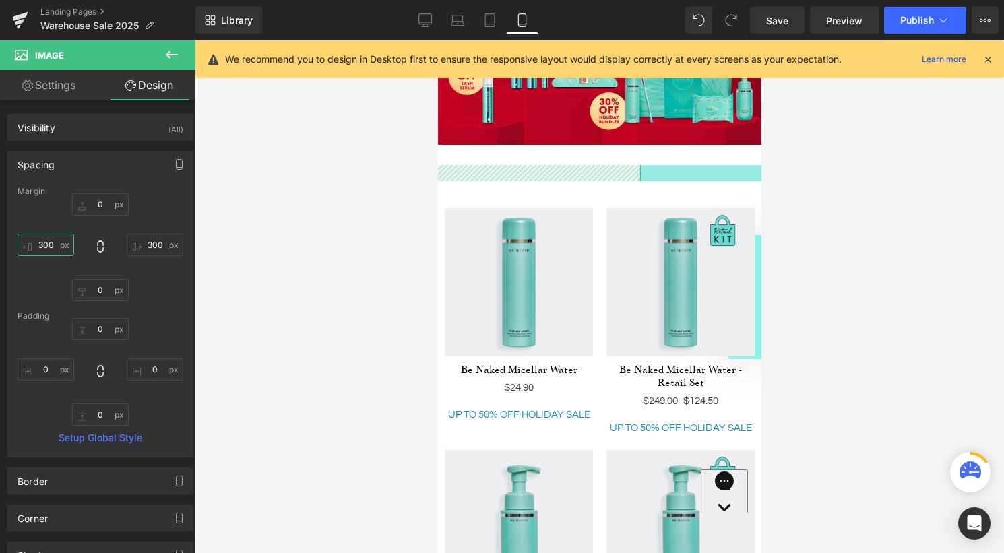
click at [51, 238] on input "300" at bounding box center [46, 245] width 57 height 22
type input "50"
click at [150, 247] on input "300" at bounding box center [155, 245] width 57 height 22
type input "50"
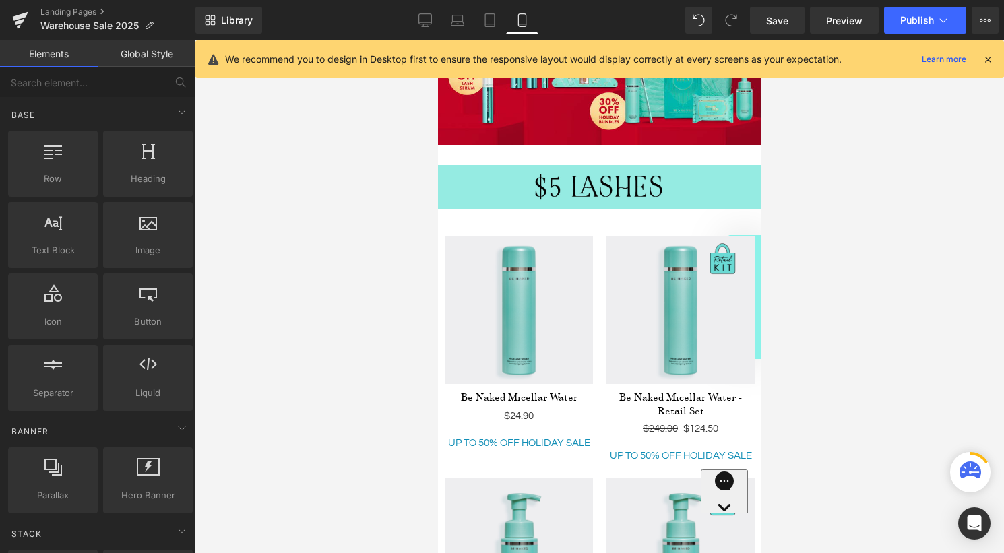
click at [812, 233] on div at bounding box center [599, 296] width 809 height 513
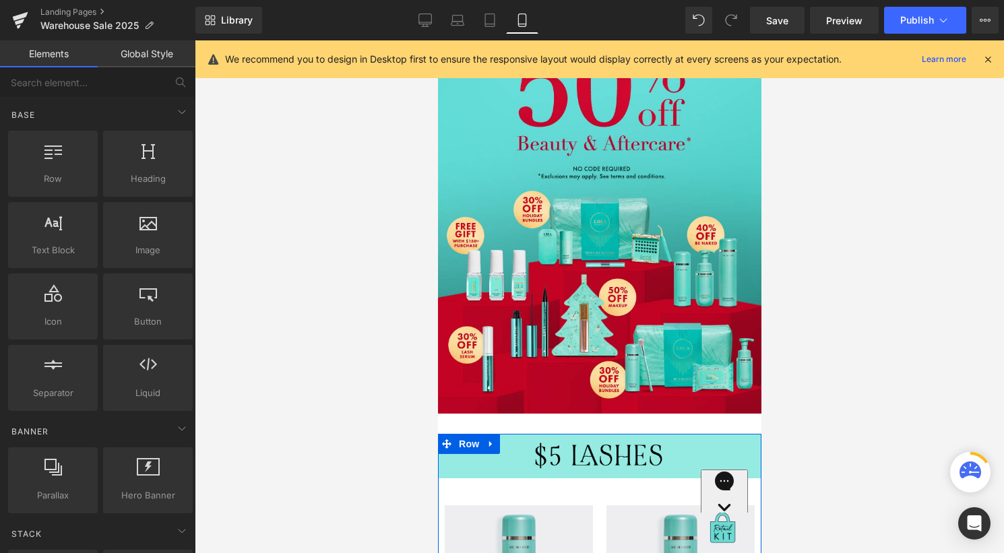
scroll to position [146, 0]
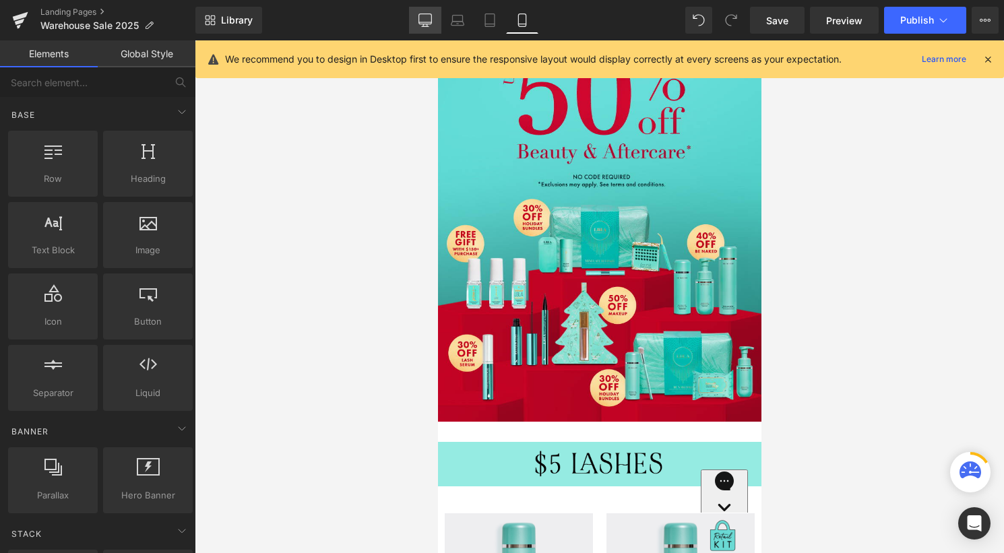
click at [425, 18] on icon at bounding box center [424, 19] width 13 height 13
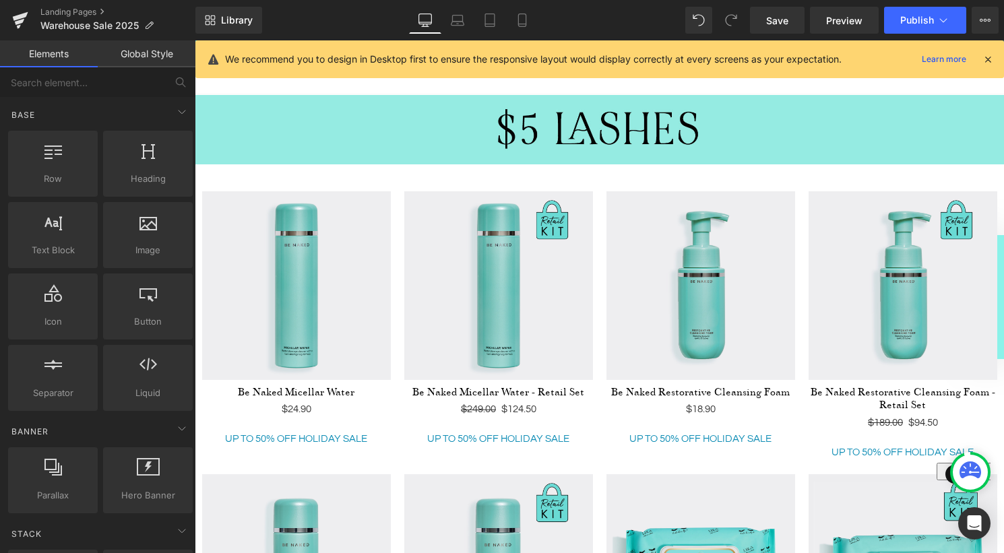
scroll to position [167, 0]
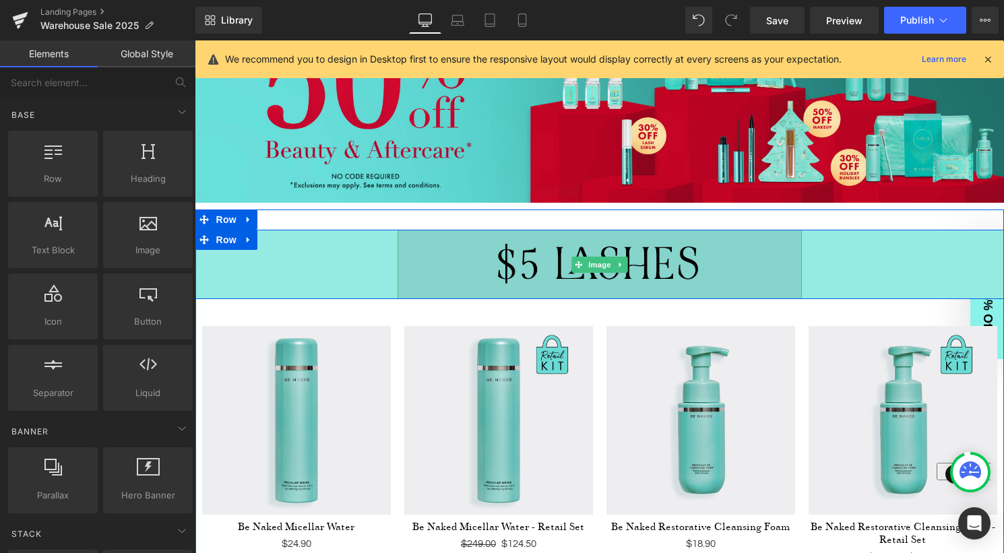
click at [597, 253] on img at bounding box center [599, 264] width 404 height 69
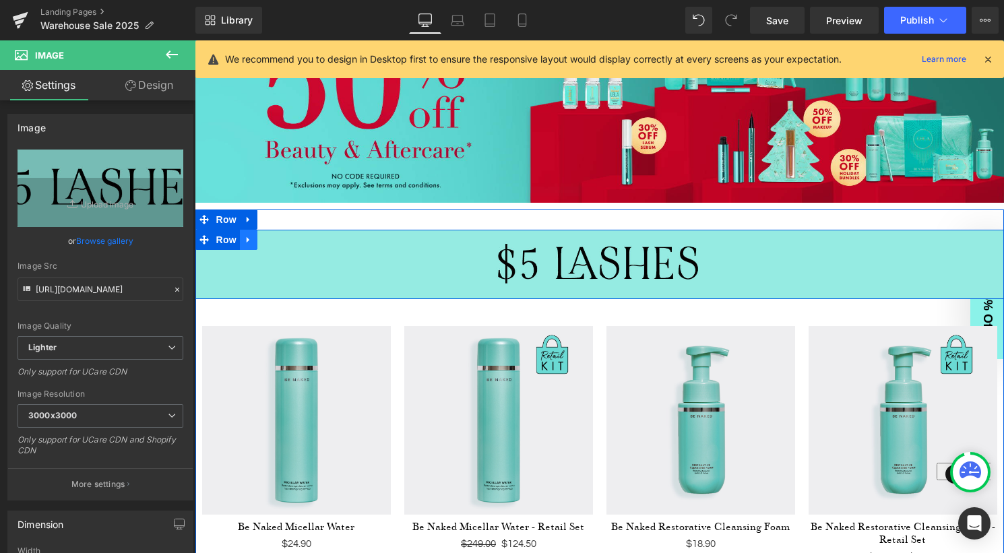
click at [249, 238] on icon at bounding box center [248, 240] width 9 height 10
click at [266, 242] on icon at bounding box center [265, 239] width 9 height 9
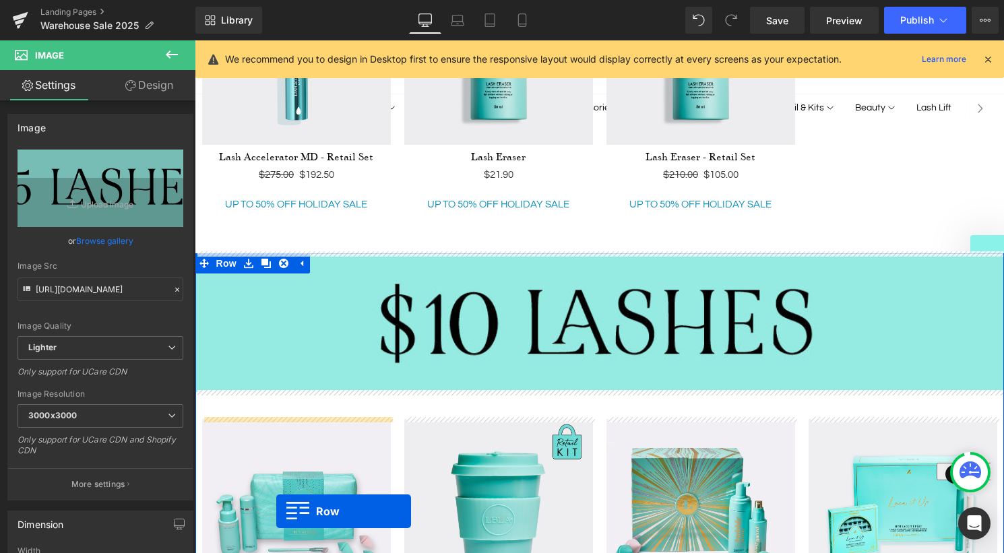
scroll to position [1499, 0]
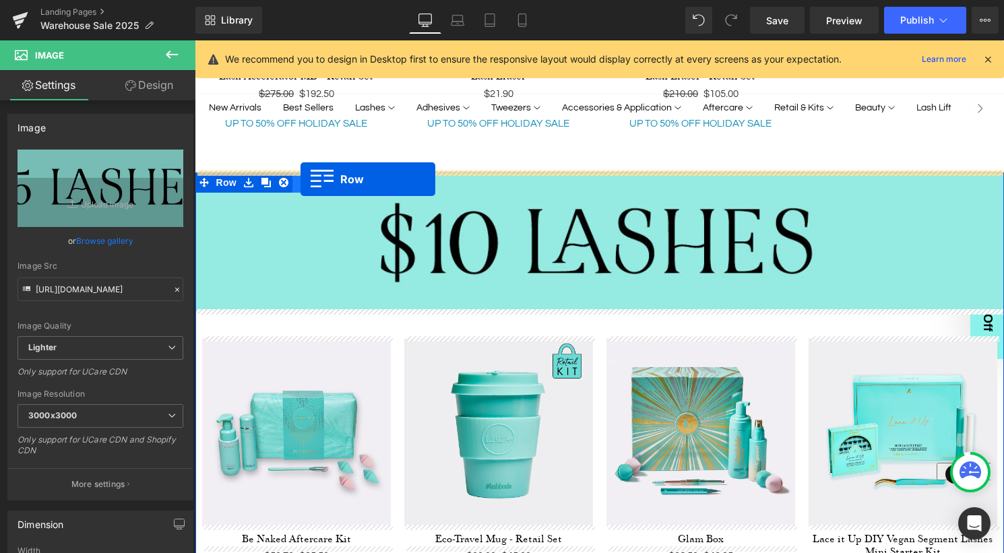
drag, startPoint x: 204, startPoint y: 121, endPoint x: 300, endPoint y: 179, distance: 112.4
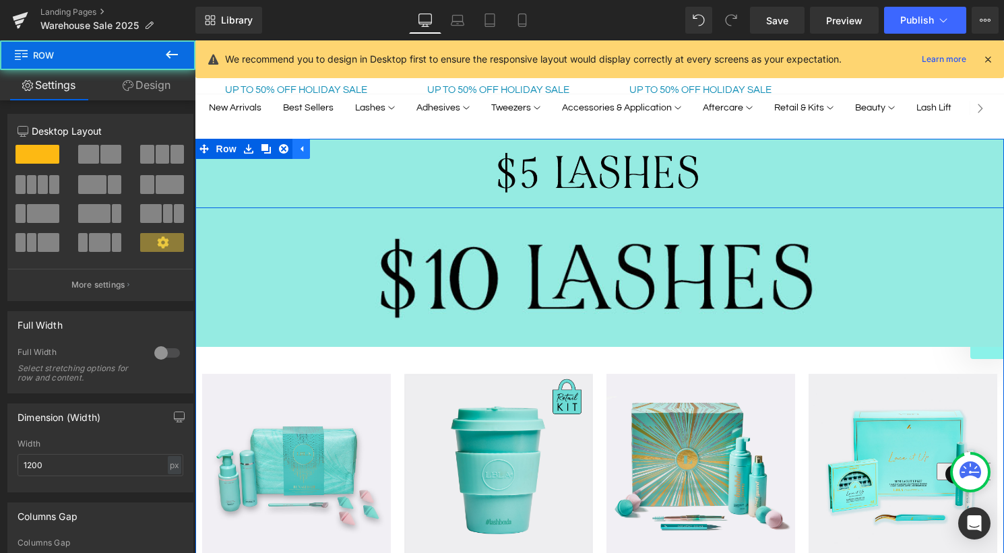
scroll to position [1465, 0]
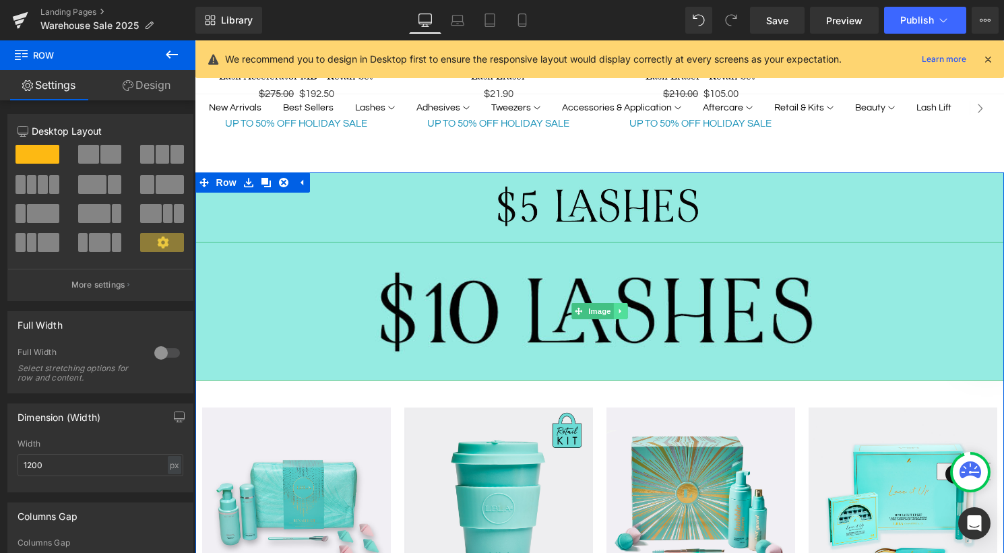
click at [618, 309] on icon at bounding box center [619, 311] width 2 height 5
click at [625, 308] on icon at bounding box center [626, 310] width 7 height 7
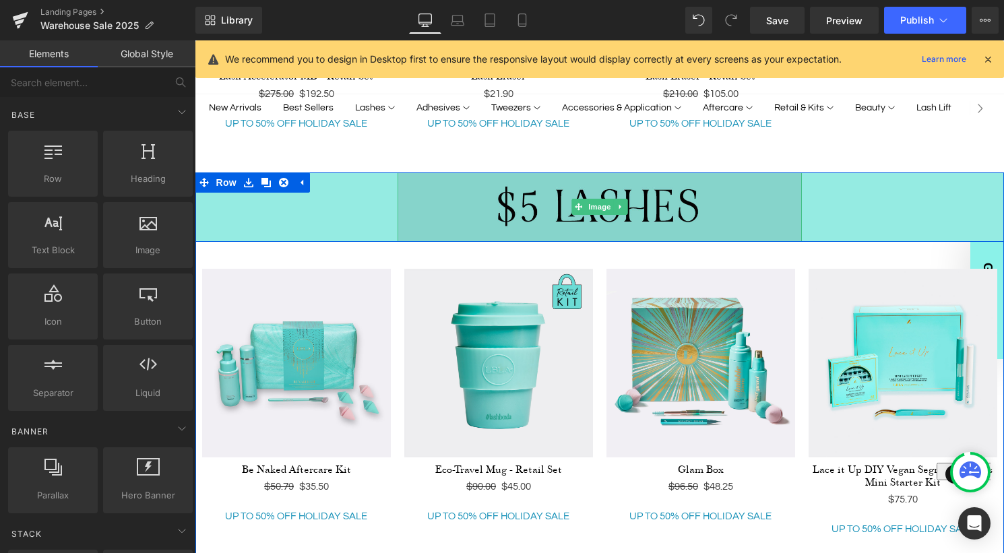
click at [564, 201] on img at bounding box center [599, 206] width 404 height 69
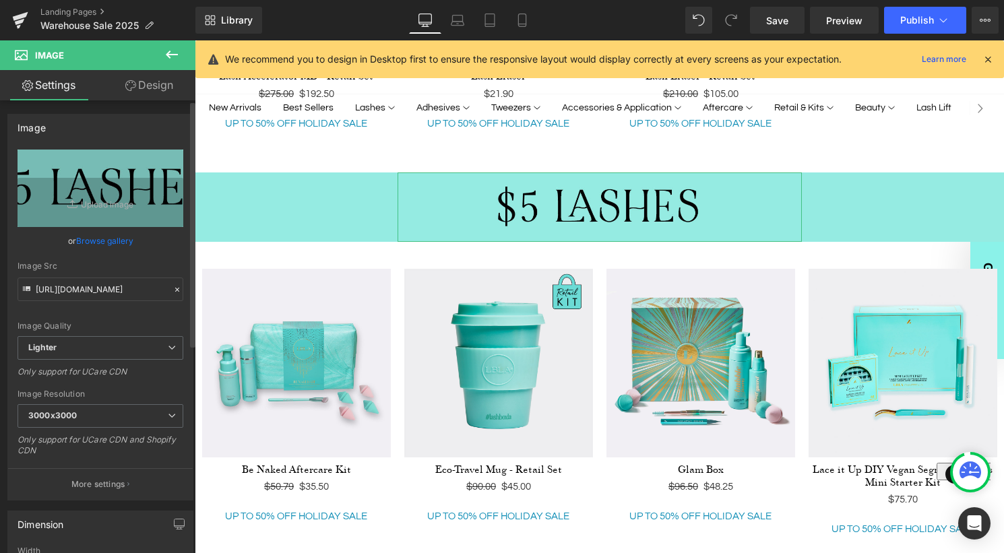
click at [112, 242] on link "Browse gallery" at bounding box center [104, 241] width 57 height 24
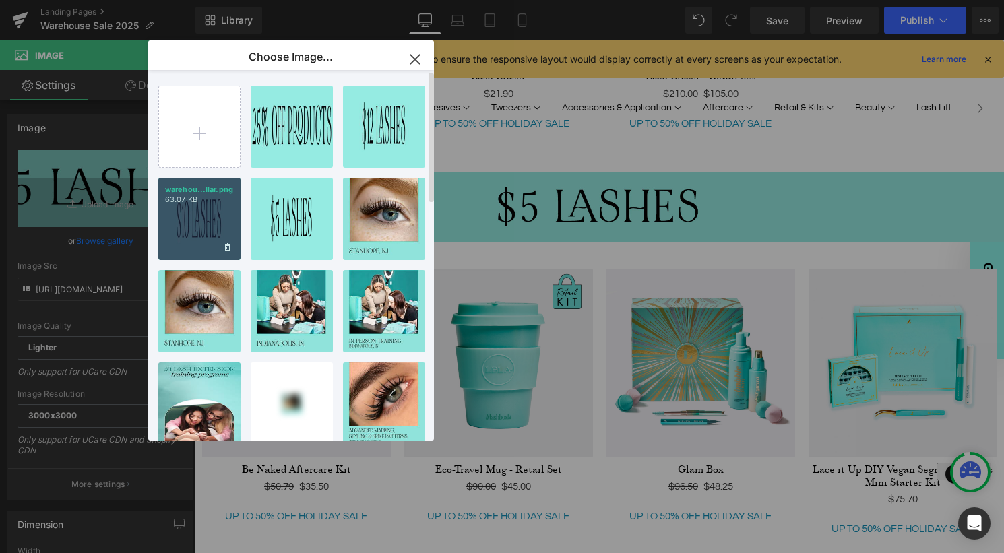
click at [185, 207] on div "warehou...llar.png 63.07 KB" at bounding box center [199, 219] width 82 height 82
type input "[URL][DOMAIN_NAME]"
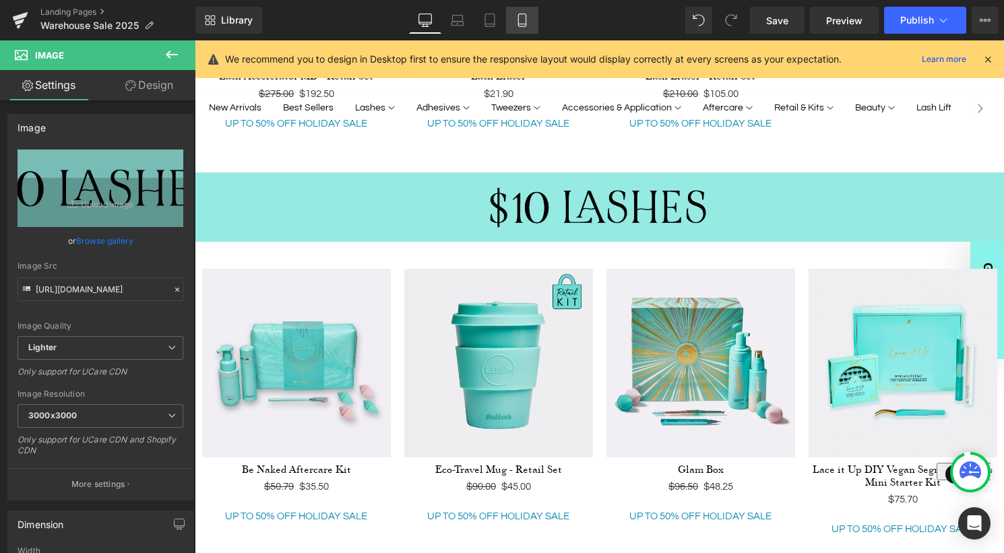
click at [525, 22] on icon at bounding box center [521, 19] width 13 height 13
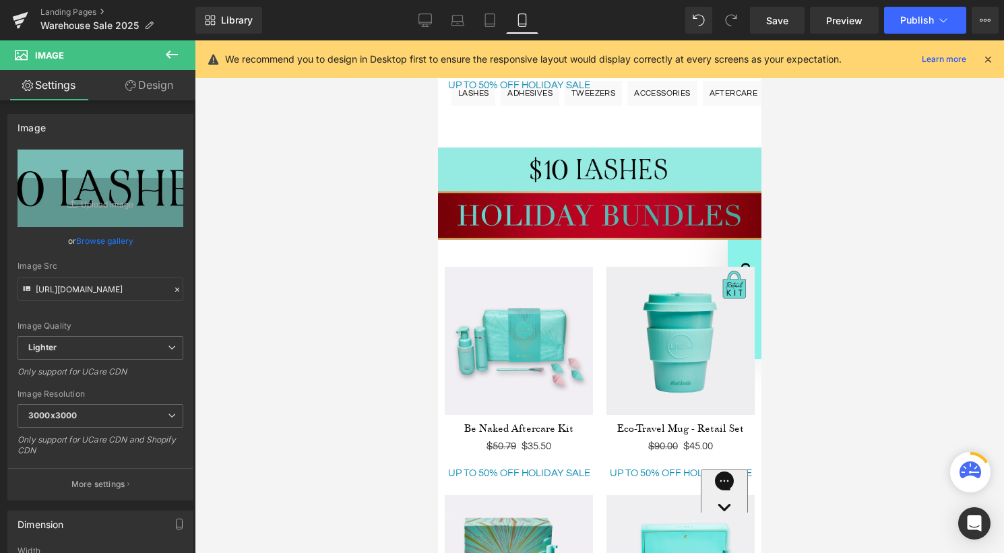
scroll to position [2498, 0]
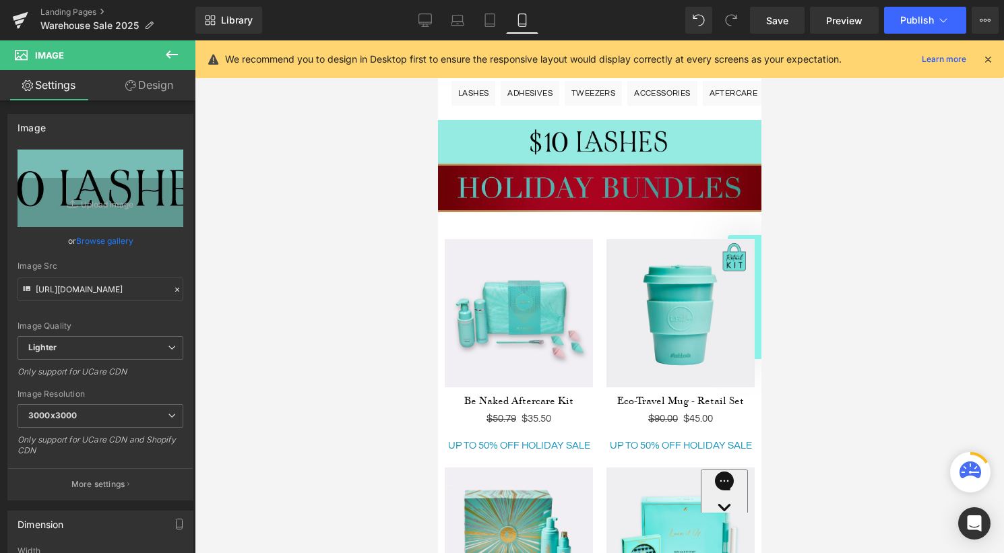
click at [613, 189] on div "Image" at bounding box center [598, 188] width 323 height 49
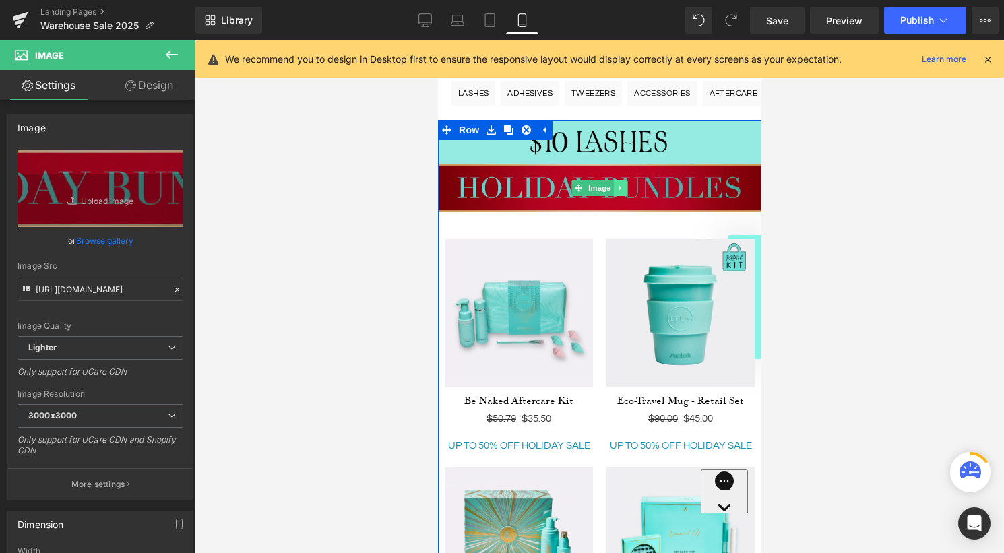
click at [621, 189] on icon at bounding box center [619, 188] width 7 height 8
click at [628, 189] on icon at bounding box center [626, 188] width 7 height 7
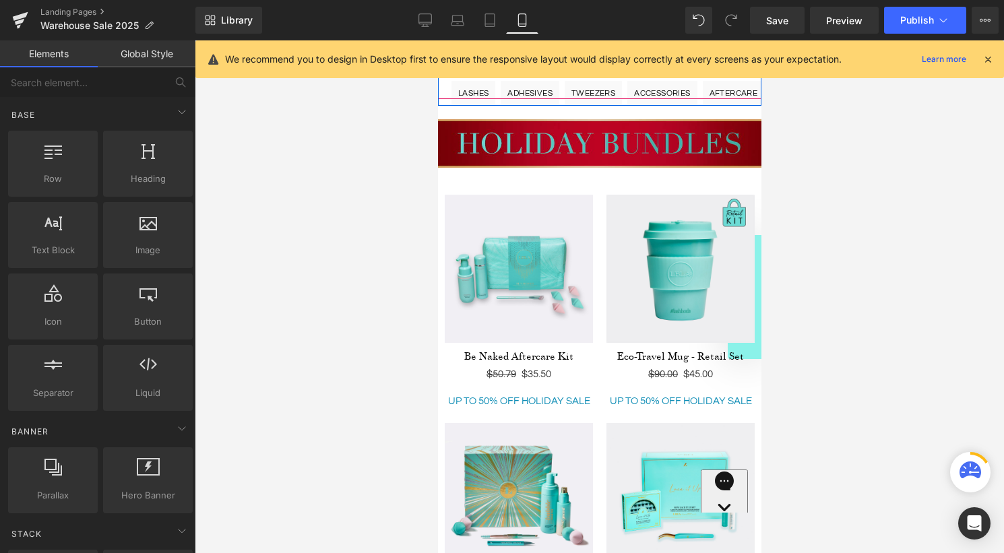
scroll to position [3100, 0]
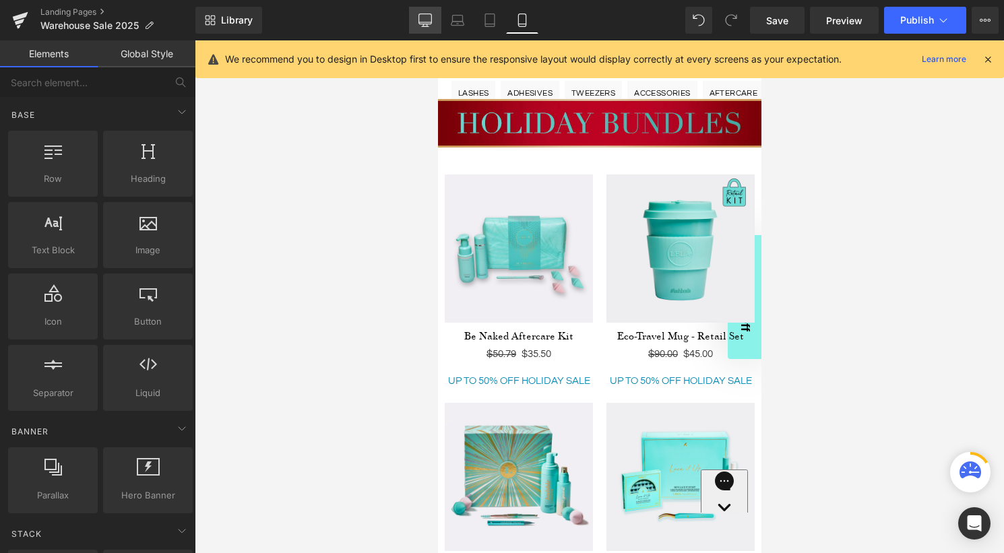
click at [420, 19] on icon at bounding box center [424, 19] width 13 height 13
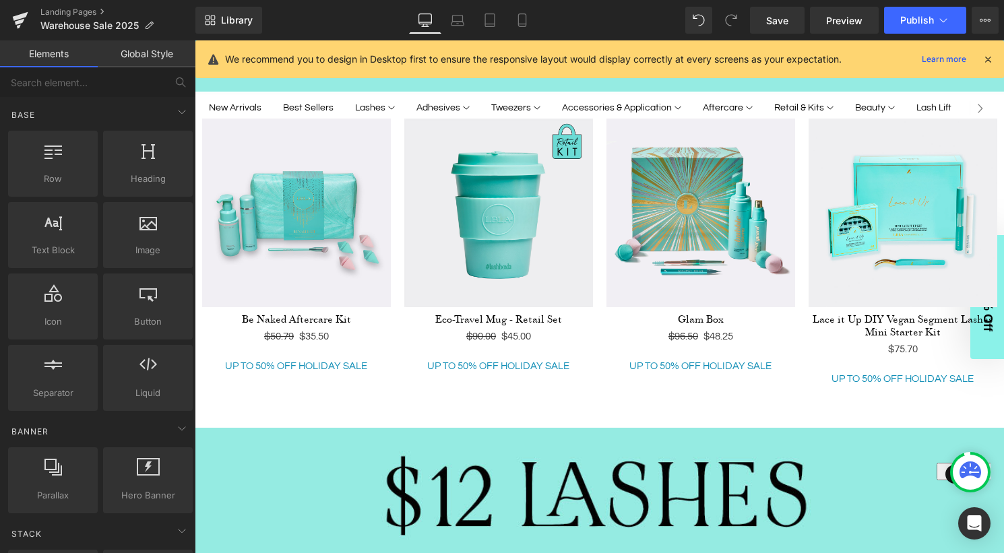
scroll to position [1507, 0]
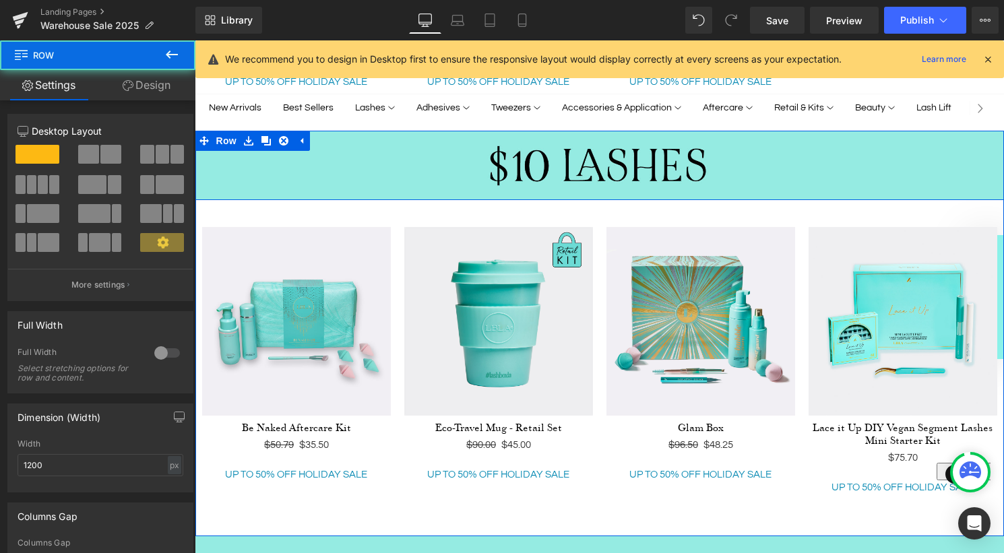
click at [284, 179] on div "Image" at bounding box center [599, 165] width 808 height 69
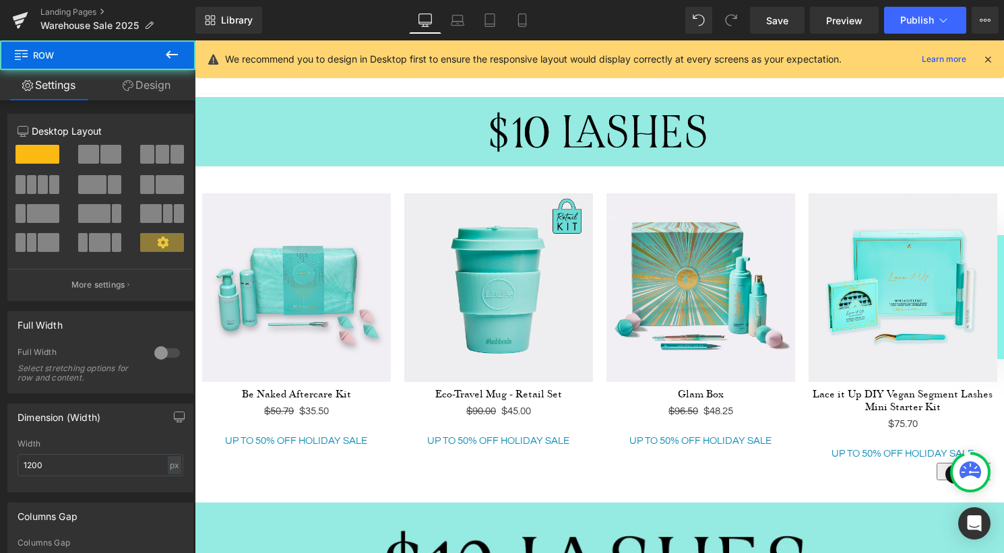
scroll to position [1541, 0]
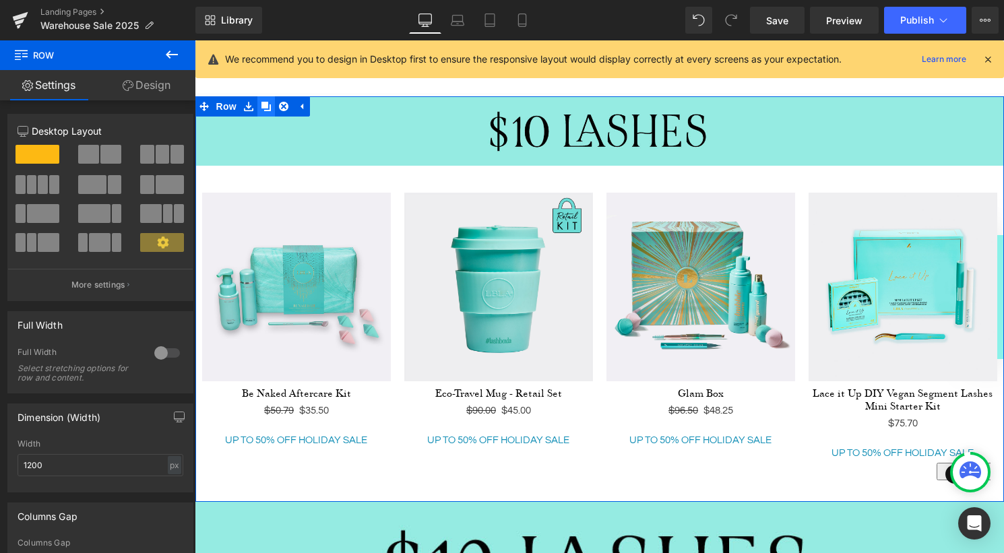
click at [263, 104] on icon at bounding box center [265, 106] width 9 height 9
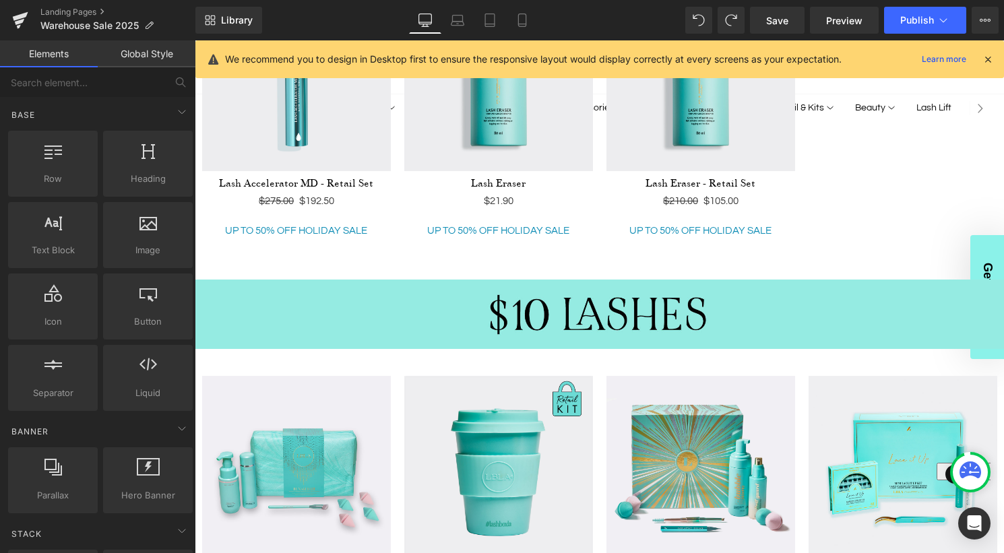
scroll to position [1399, 0]
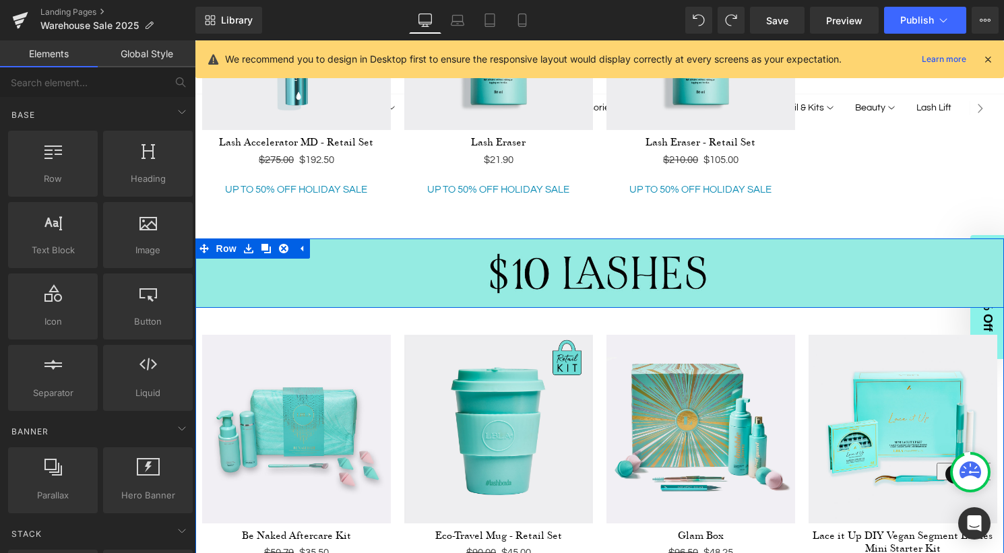
click at [378, 269] on div "Image" at bounding box center [599, 272] width 808 height 69
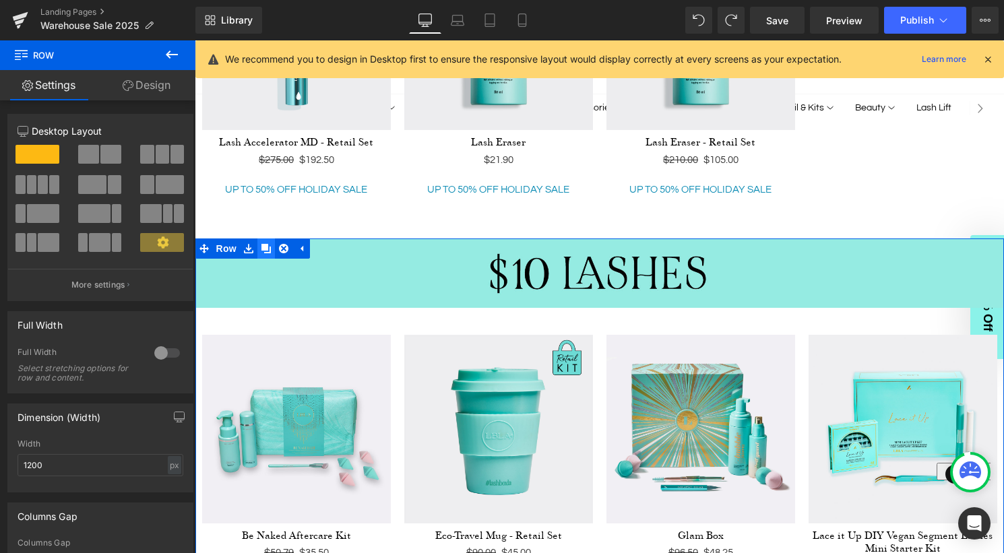
click at [265, 251] on icon at bounding box center [265, 248] width 9 height 9
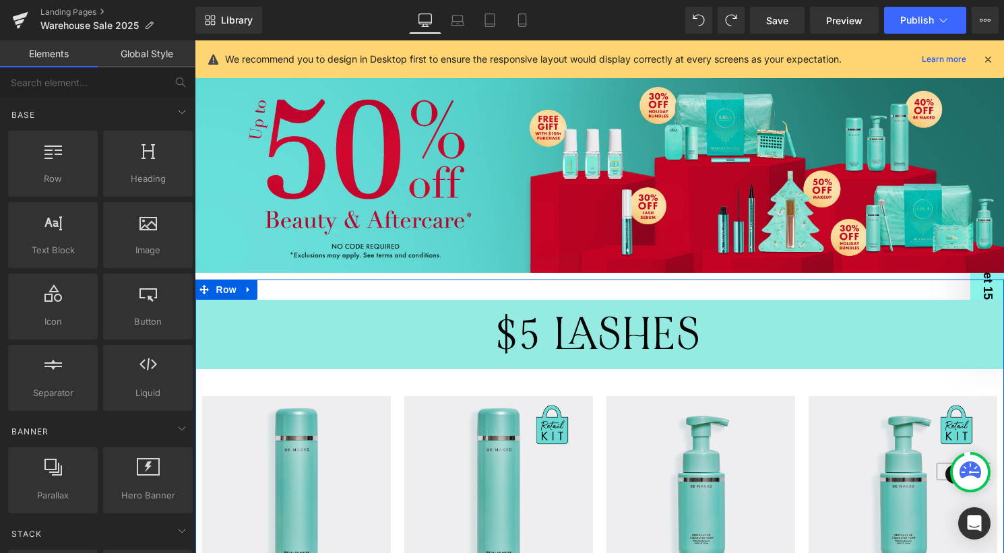
scroll to position [44, 0]
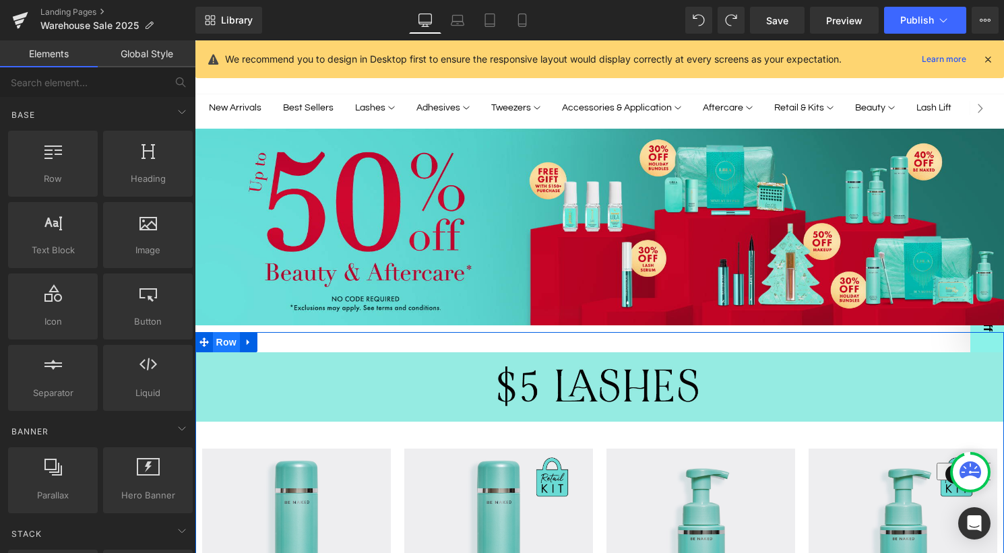
click at [222, 346] on span "Row" at bounding box center [226, 342] width 27 height 20
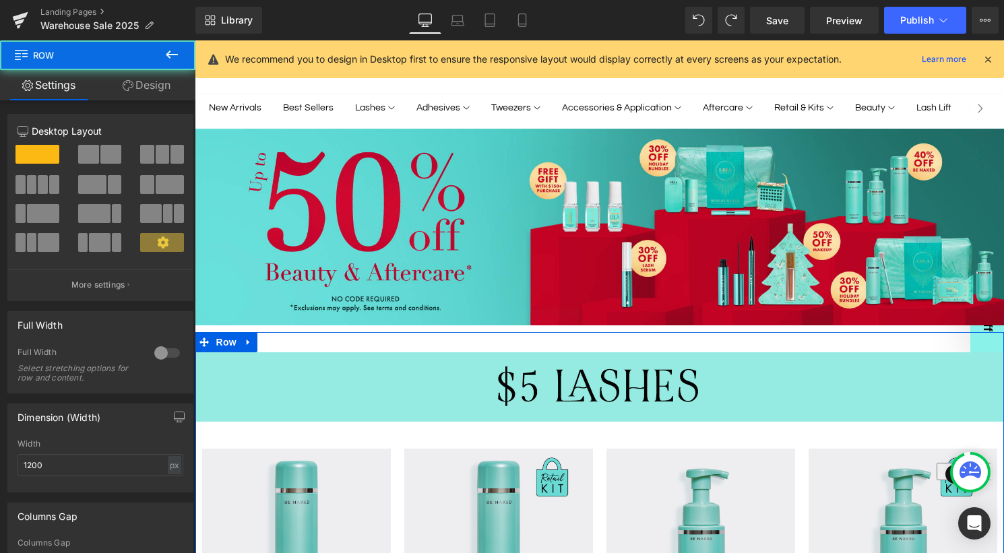
click at [143, 86] on link "Design" at bounding box center [147, 85] width 98 height 30
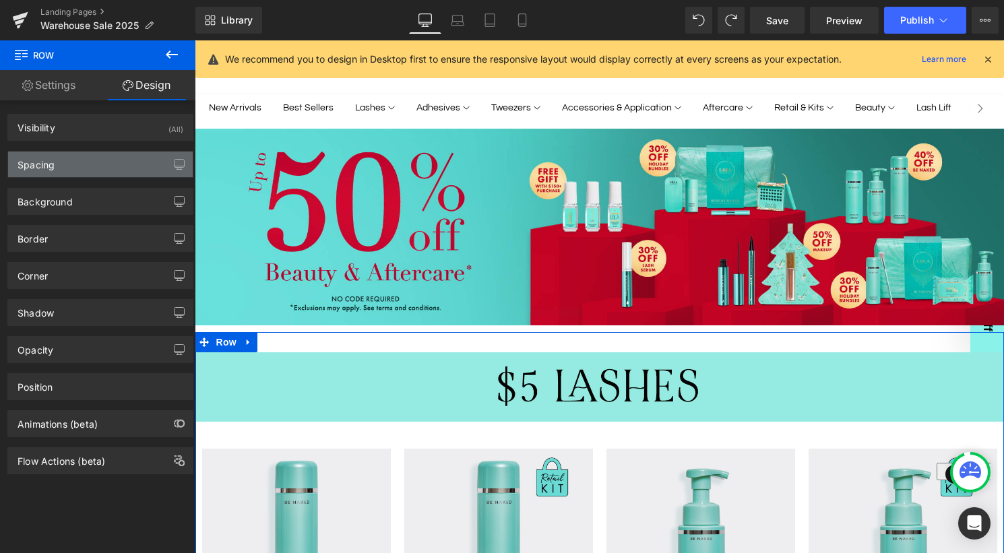
click at [102, 154] on div "Spacing" at bounding box center [100, 165] width 185 height 26
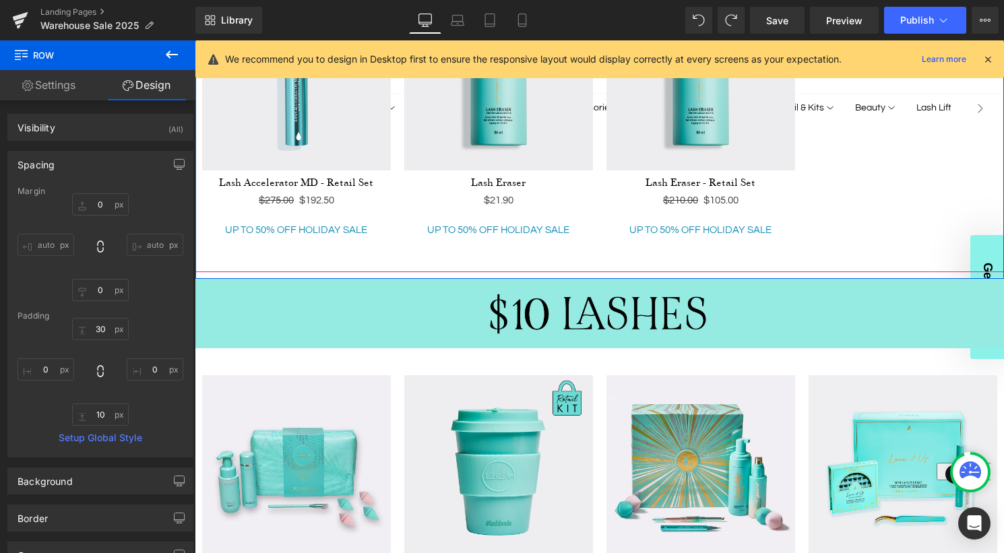
scroll to position [1378, 0]
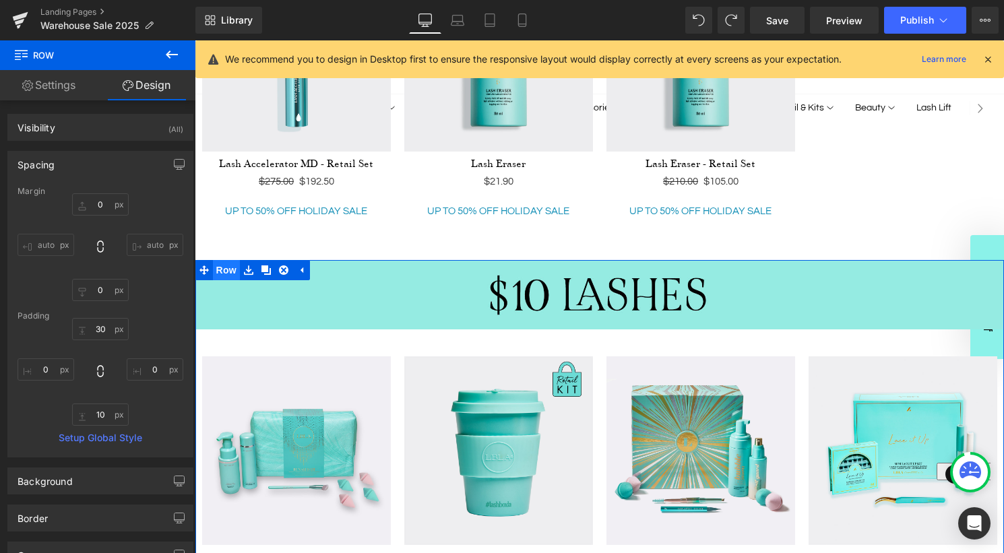
click at [228, 266] on ul "Row" at bounding box center [252, 270] width 115 height 20
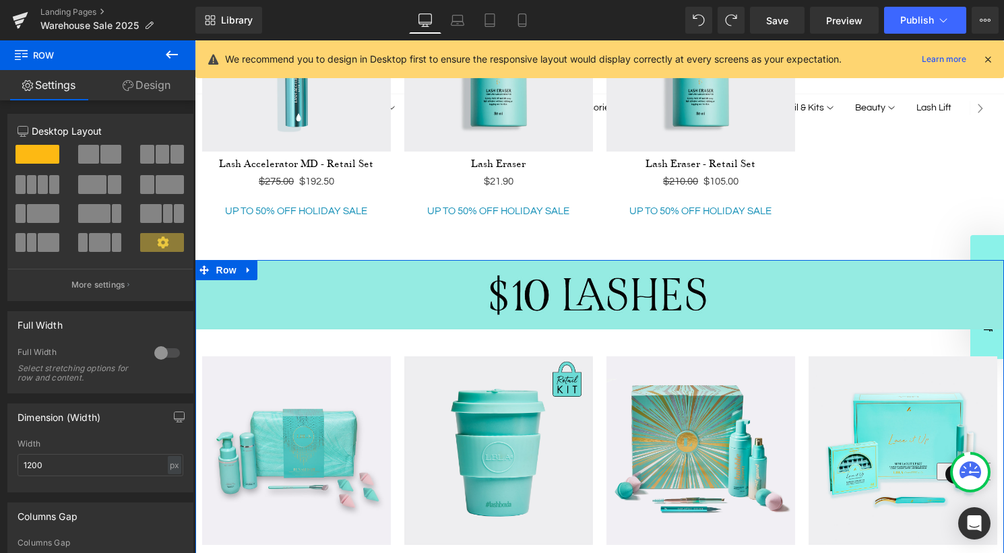
click at [149, 84] on link "Design" at bounding box center [147, 85] width 98 height 30
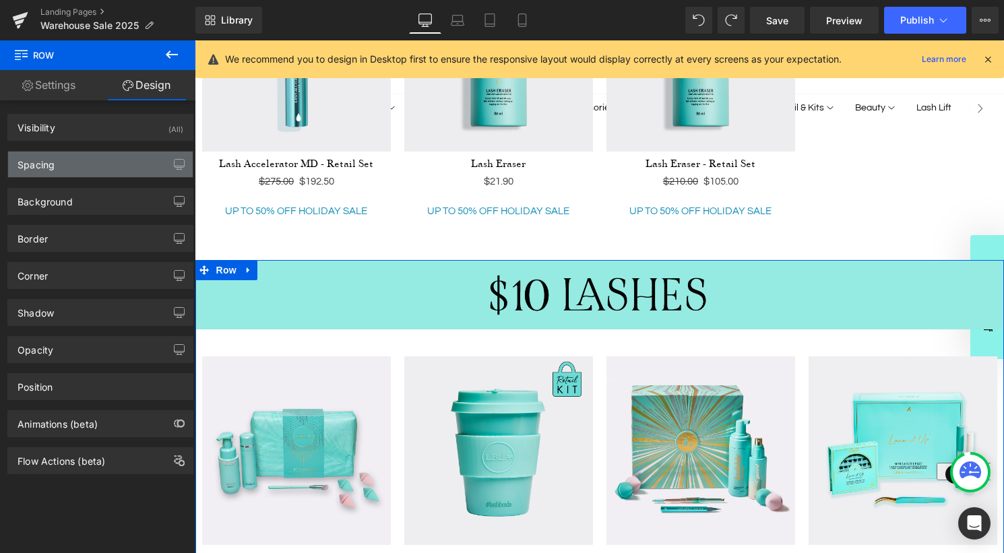
click at [97, 162] on div "Spacing" at bounding box center [100, 165] width 185 height 26
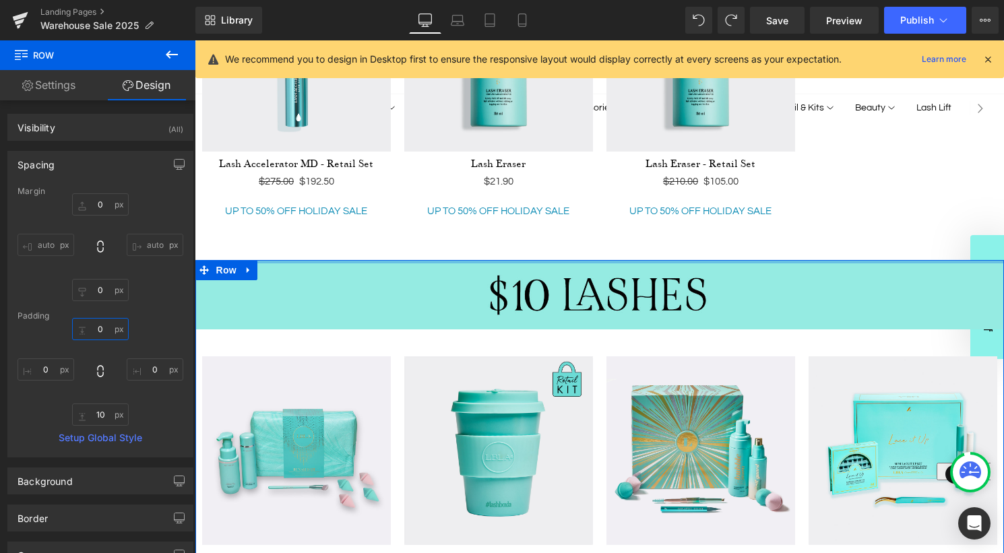
click at [99, 328] on input "0" at bounding box center [100, 329] width 57 height 22
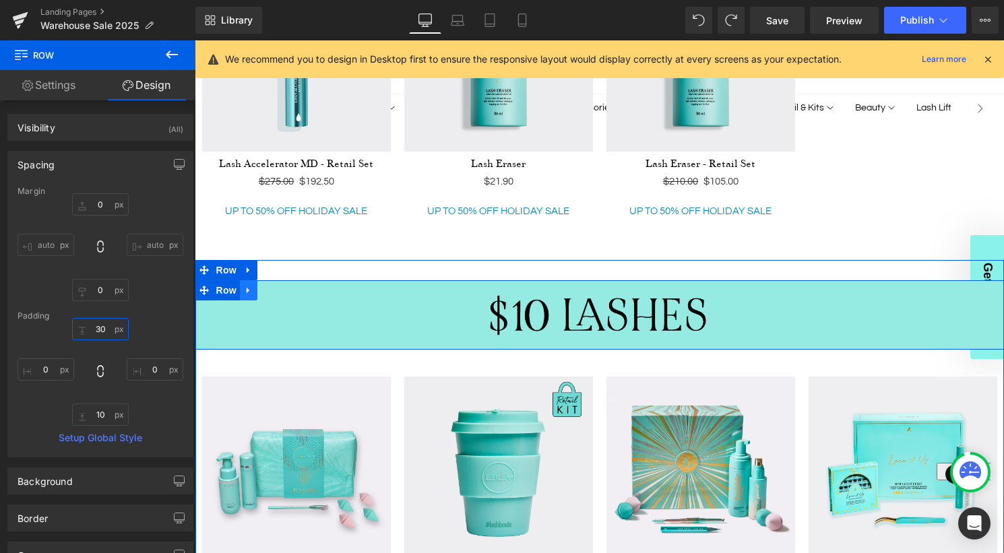
type input "30"
click at [253, 290] on icon at bounding box center [248, 290] width 9 height 10
click at [267, 290] on icon at bounding box center [265, 290] width 9 height 9
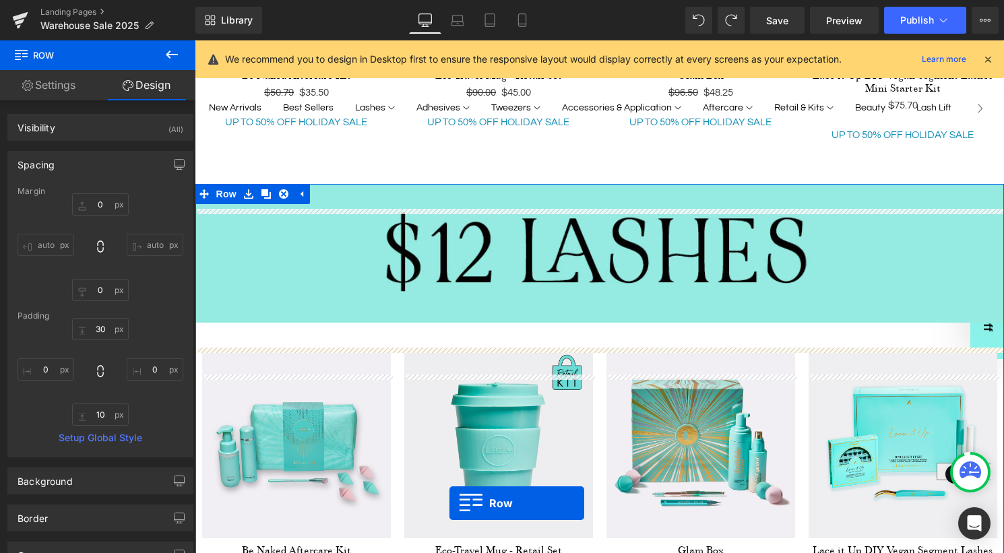
scroll to position [1980, 0]
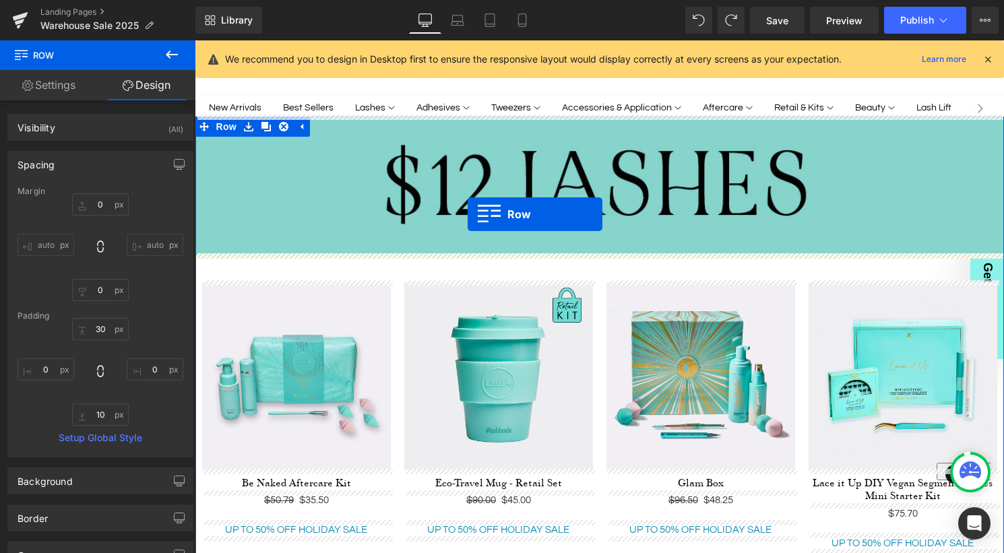
drag, startPoint x: 203, startPoint y: 119, endPoint x: 467, endPoint y: 214, distance: 280.6
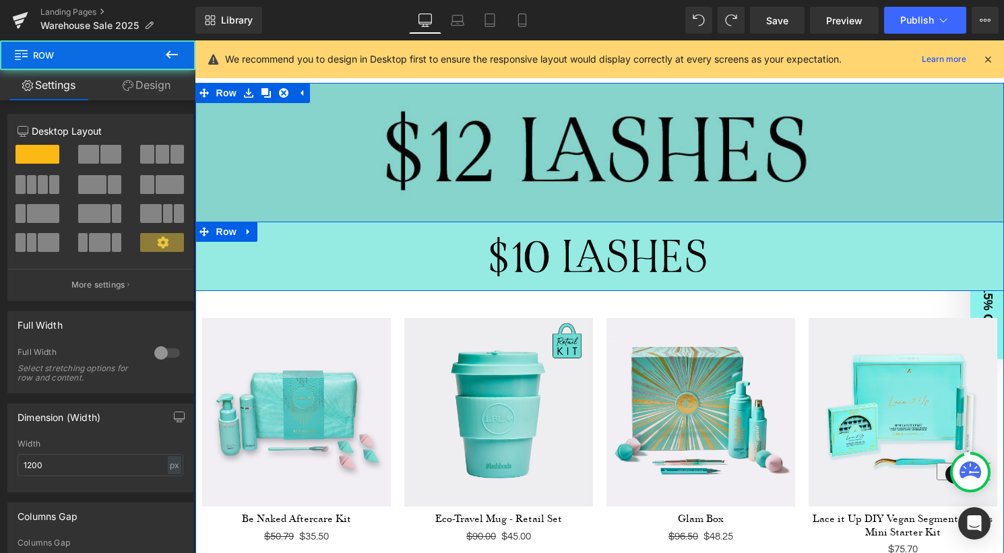
scroll to position [1947, 0]
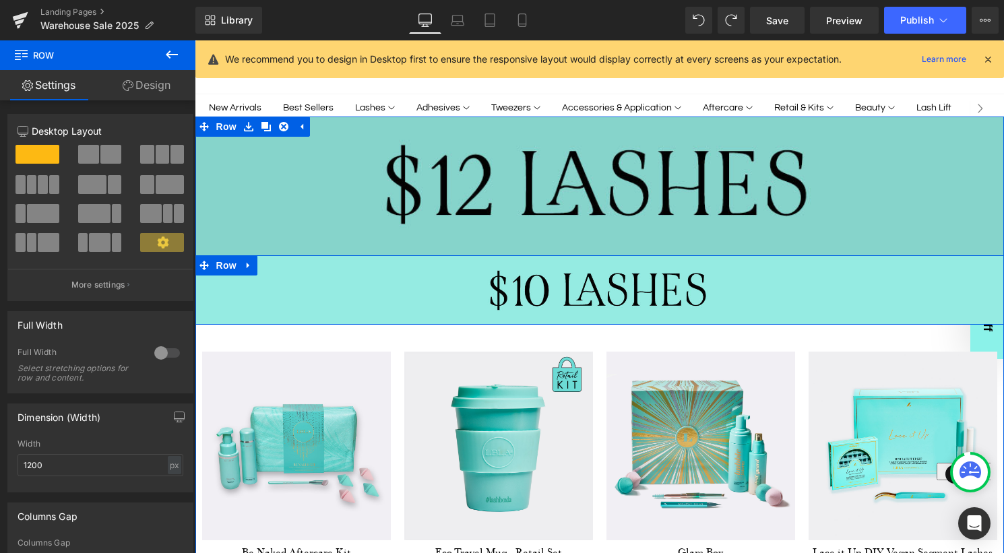
click at [470, 171] on img at bounding box center [599, 186] width 808 height 139
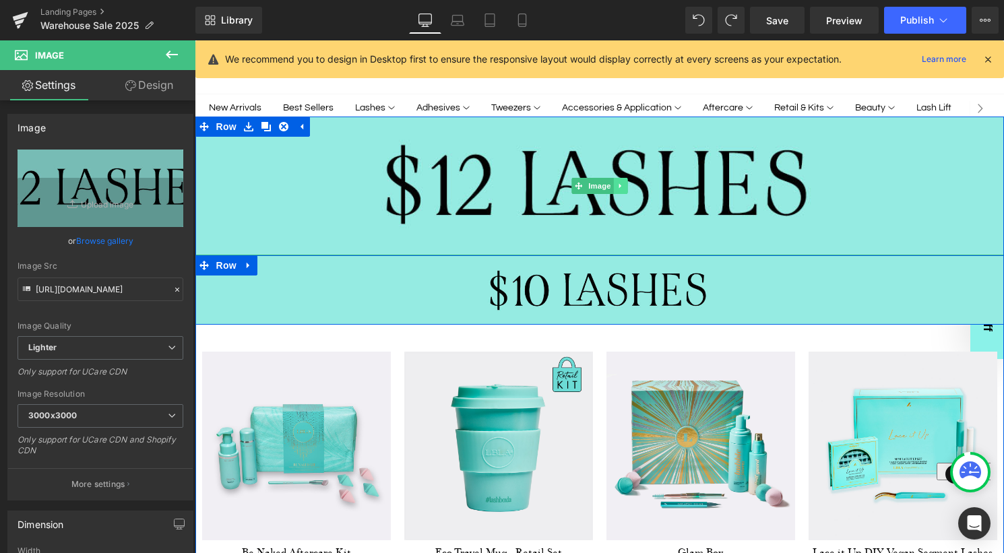
click at [620, 184] on icon at bounding box center [619, 186] width 2 height 5
click at [626, 183] on icon at bounding box center [626, 186] width 7 height 7
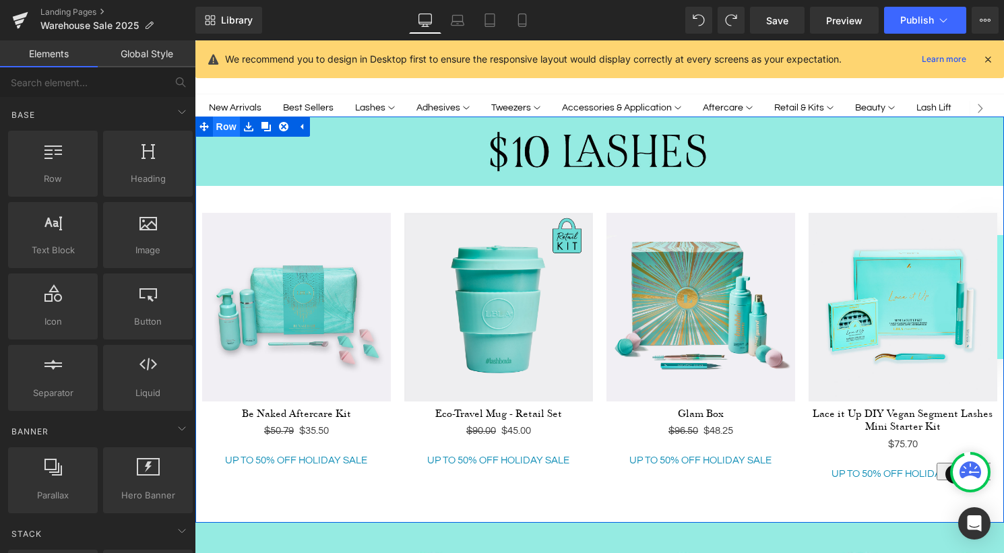
click at [230, 122] on span "Row" at bounding box center [226, 127] width 27 height 20
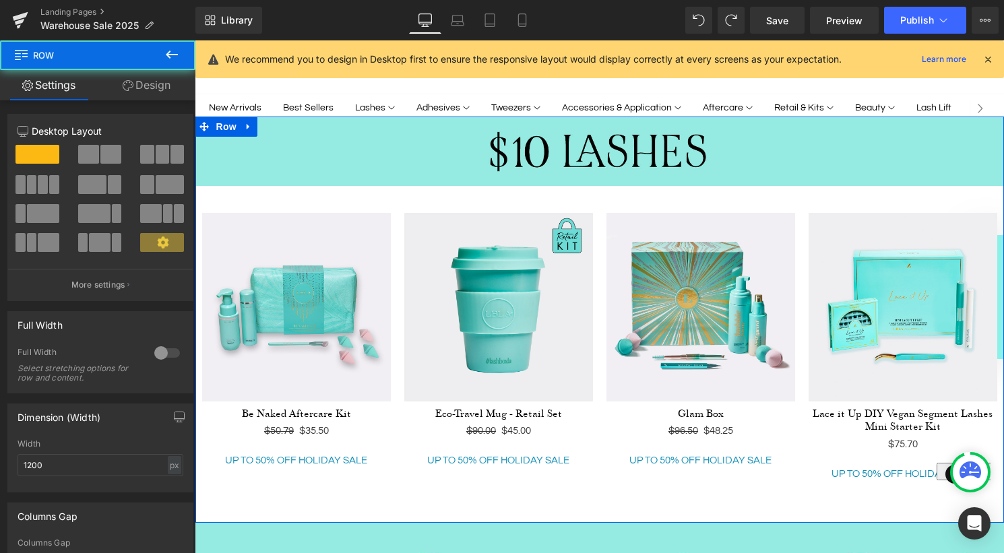
click at [154, 82] on link "Design" at bounding box center [147, 85] width 98 height 30
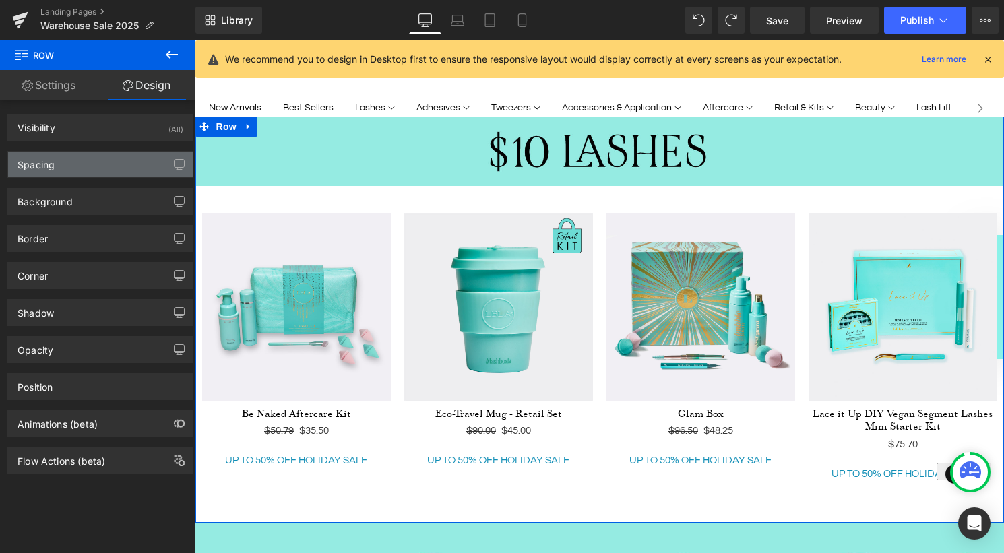
click at [98, 164] on div "Spacing" at bounding box center [100, 165] width 185 height 26
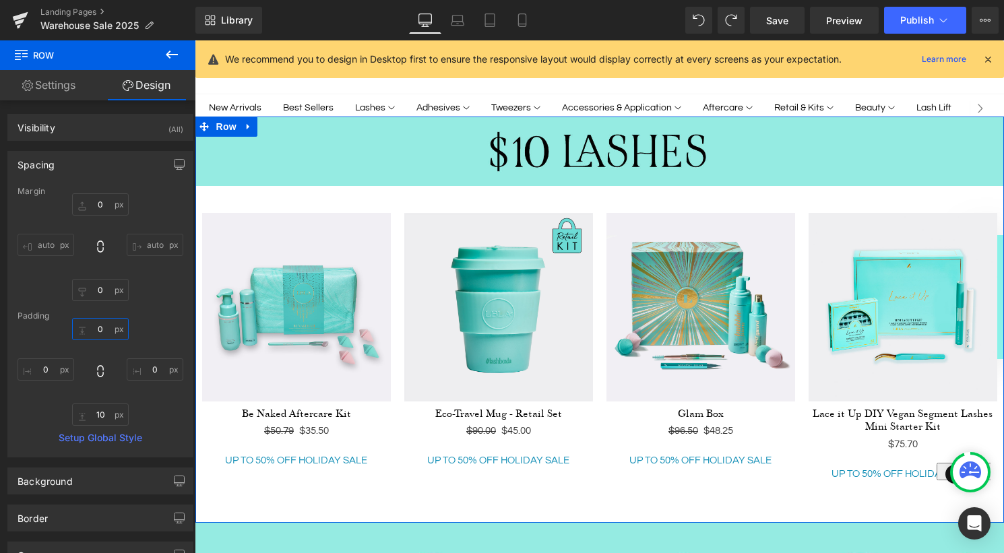
click at [100, 329] on input "0" at bounding box center [100, 329] width 57 height 22
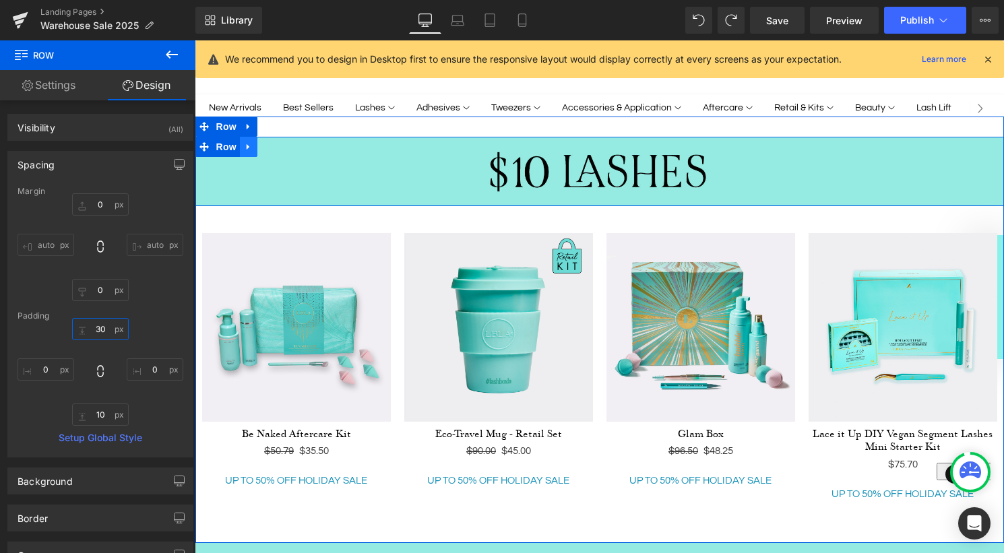
type input "30"
click at [249, 144] on icon at bounding box center [248, 147] width 3 height 6
click at [598, 172] on span "Image" at bounding box center [599, 172] width 28 height 16
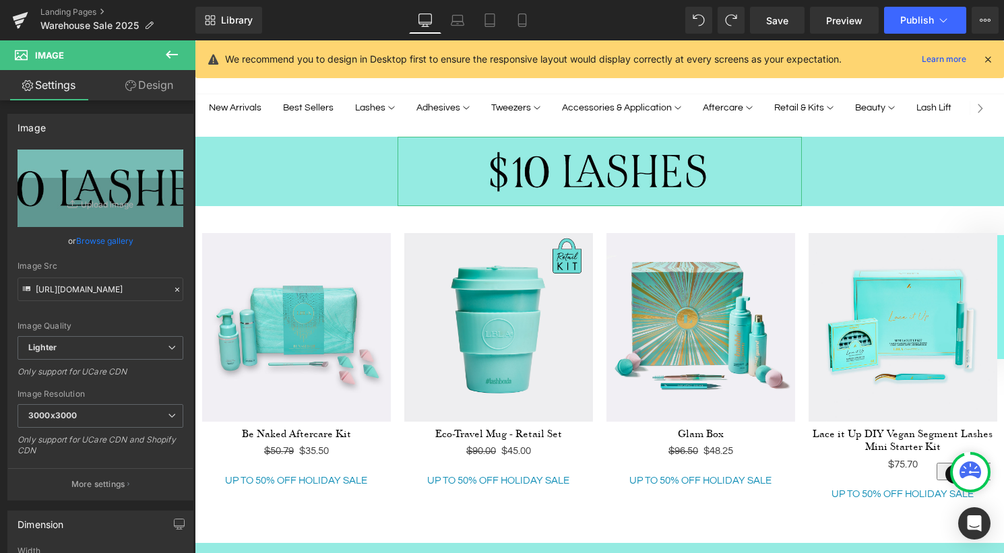
click at [146, 88] on link "Design" at bounding box center [149, 85] width 98 height 30
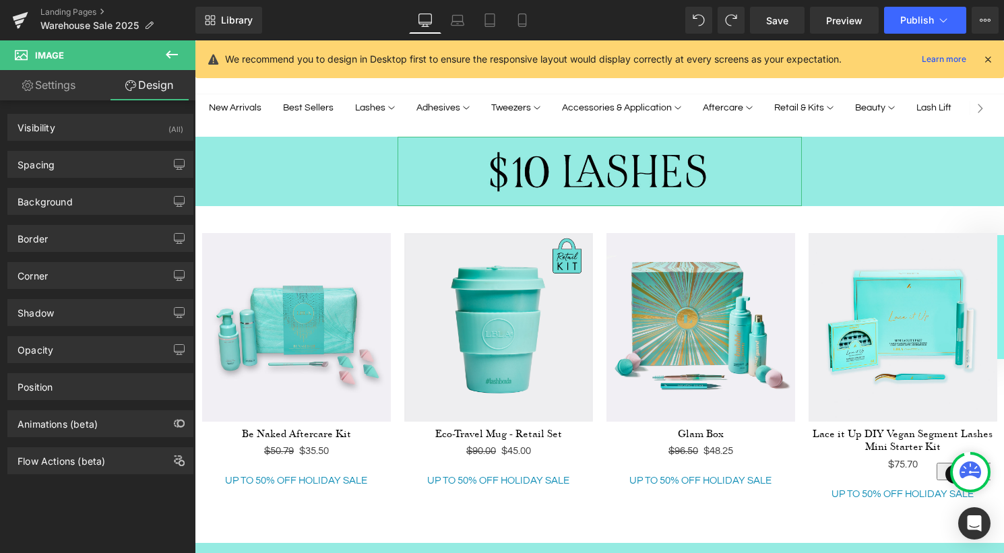
click at [61, 86] on link "Settings" at bounding box center [49, 85] width 98 height 30
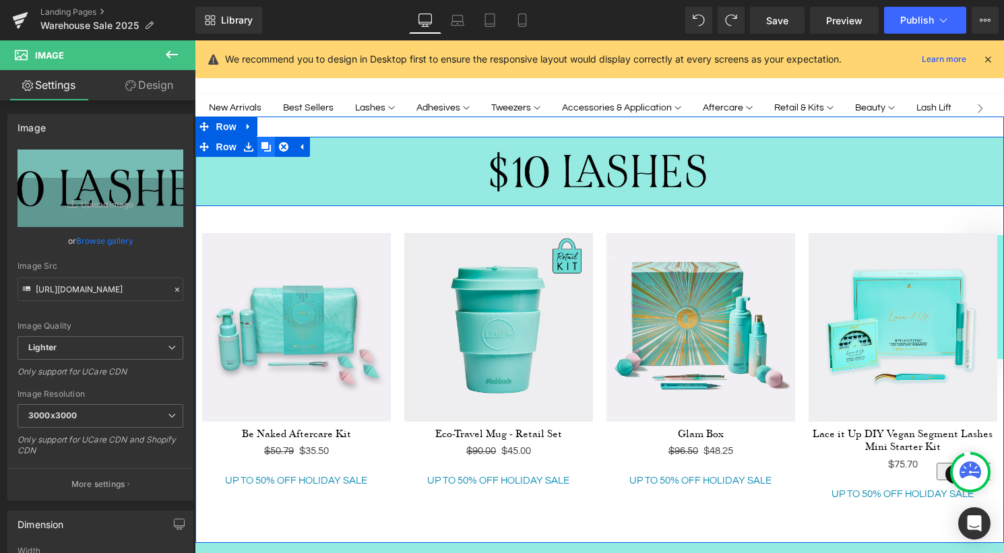
click at [263, 144] on icon at bounding box center [265, 146] width 9 height 9
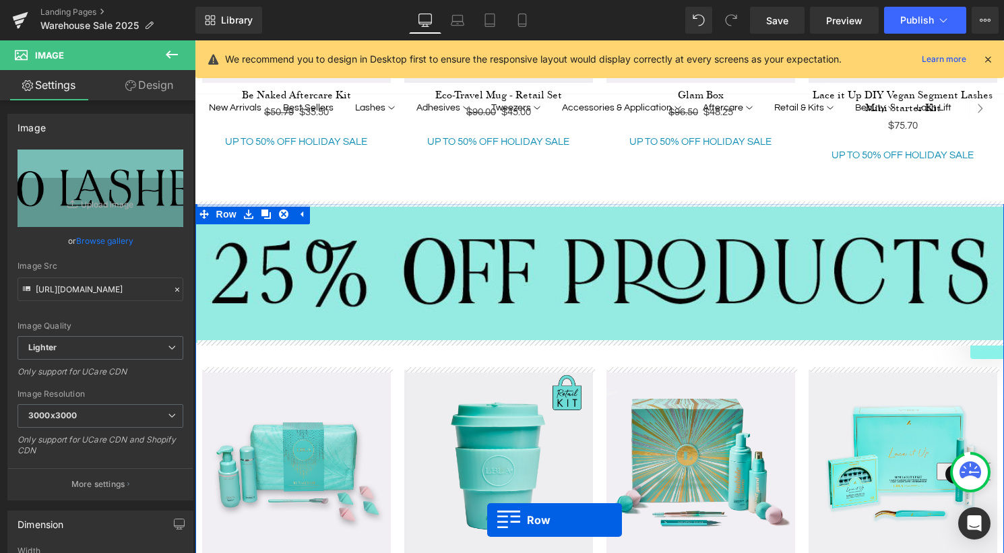
scroll to position [2373, 0]
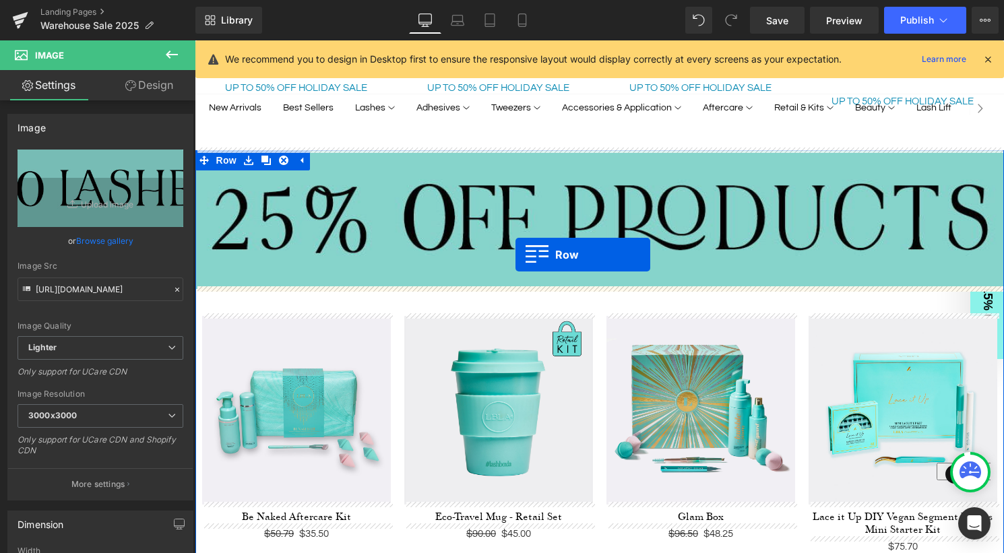
drag, startPoint x: 203, startPoint y: 110, endPoint x: 515, endPoint y: 255, distance: 344.2
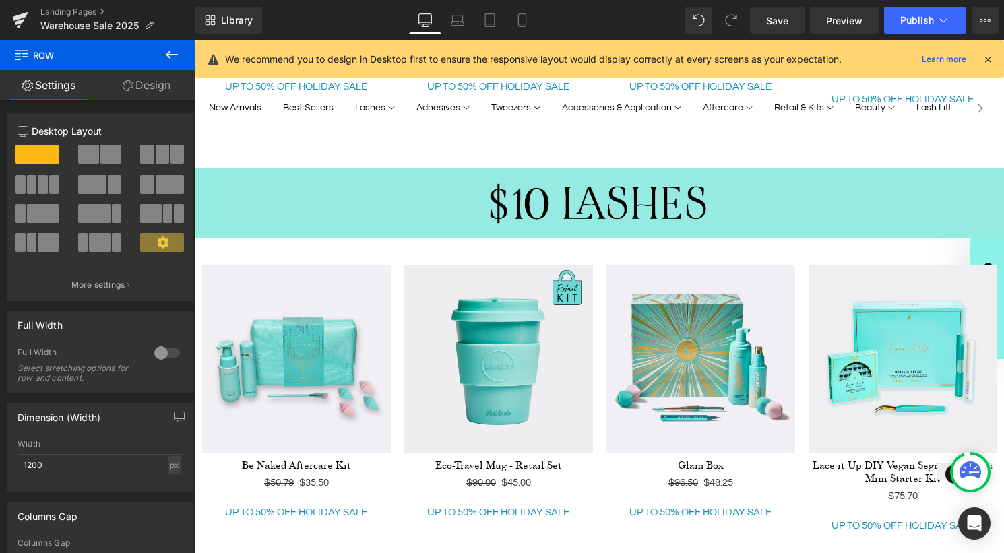
scroll to position [1679, 0]
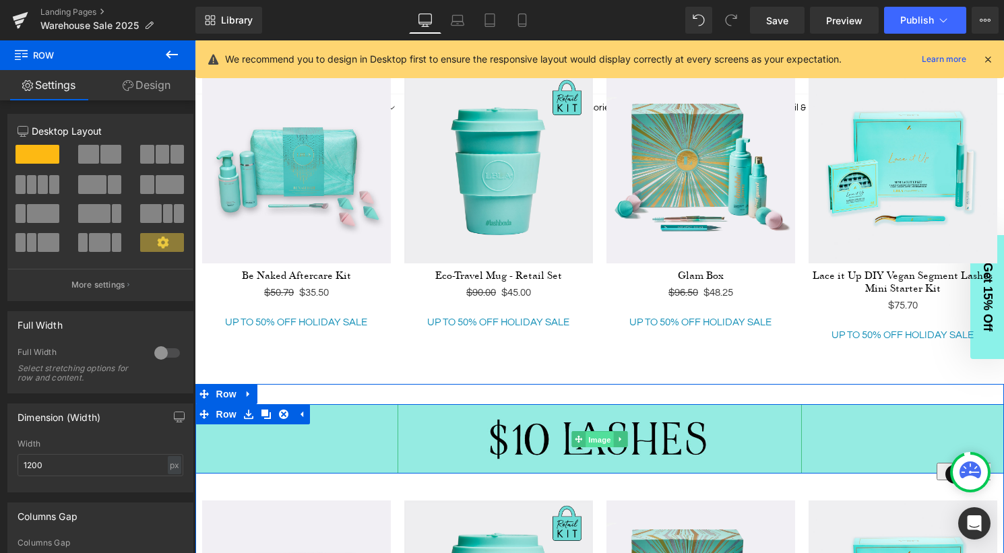
click at [604, 443] on span "Image" at bounding box center [599, 439] width 28 height 16
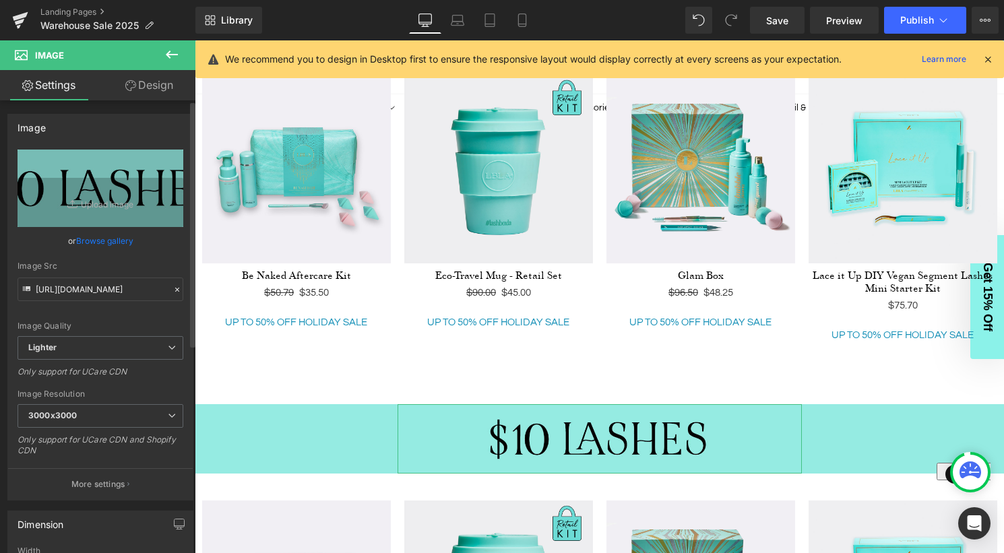
click at [103, 244] on link "Browse gallery" at bounding box center [104, 241] width 57 height 24
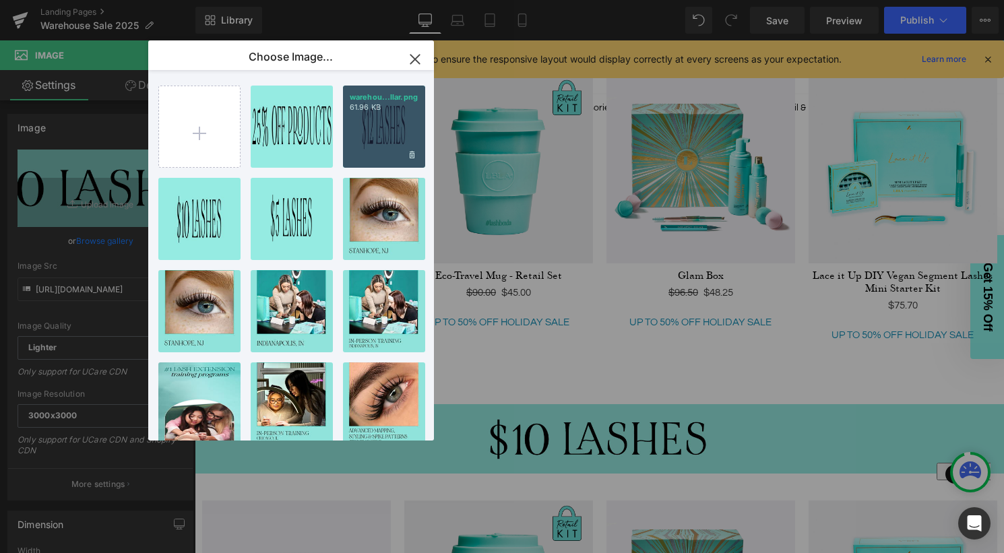
click at [386, 137] on div "warehou...llar.png 61.96 KB" at bounding box center [384, 127] width 82 height 82
type input "[URL][DOMAIN_NAME]"
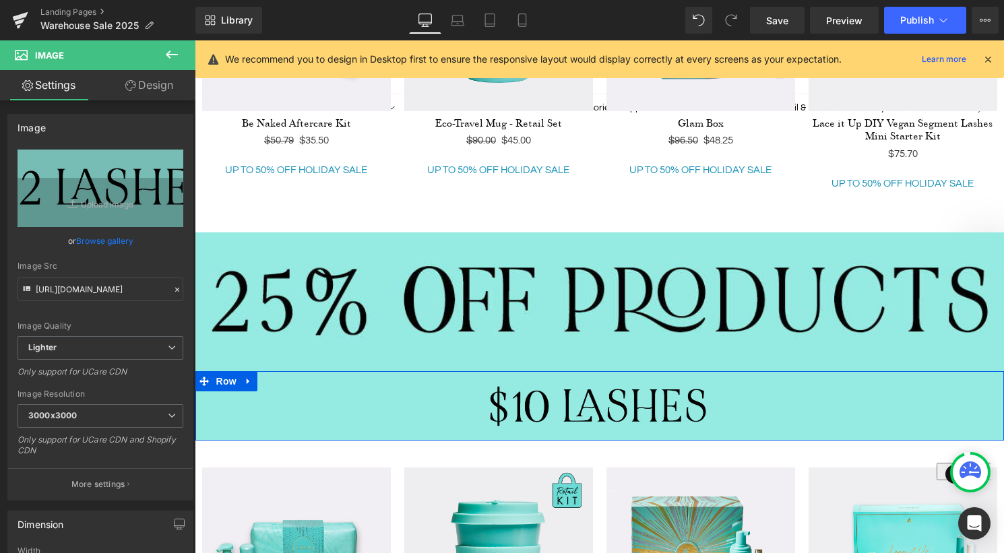
scroll to position [2249, 0]
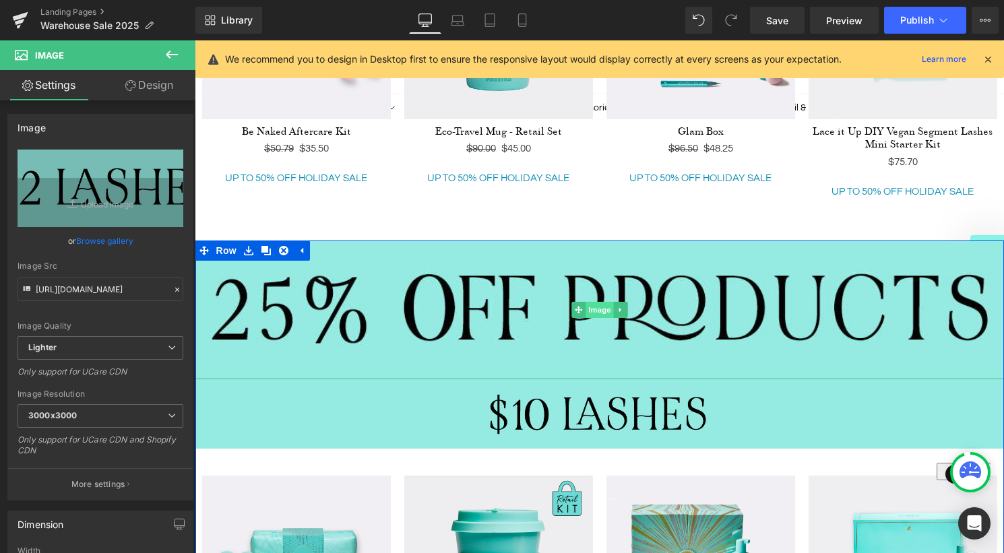
click at [590, 302] on span "Image" at bounding box center [599, 310] width 28 height 16
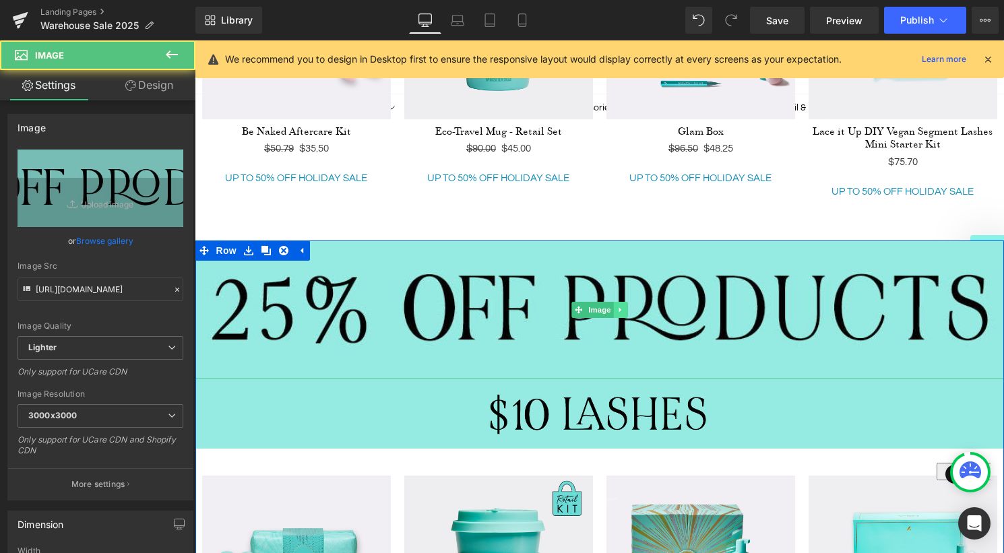
click at [618, 307] on icon at bounding box center [619, 309] width 2 height 5
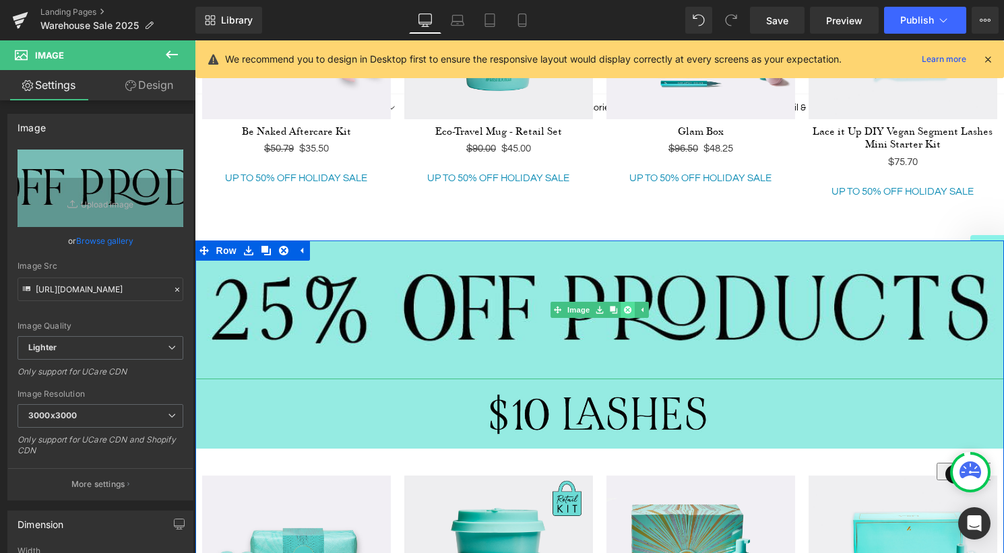
click at [625, 306] on icon at bounding box center [626, 309] width 7 height 7
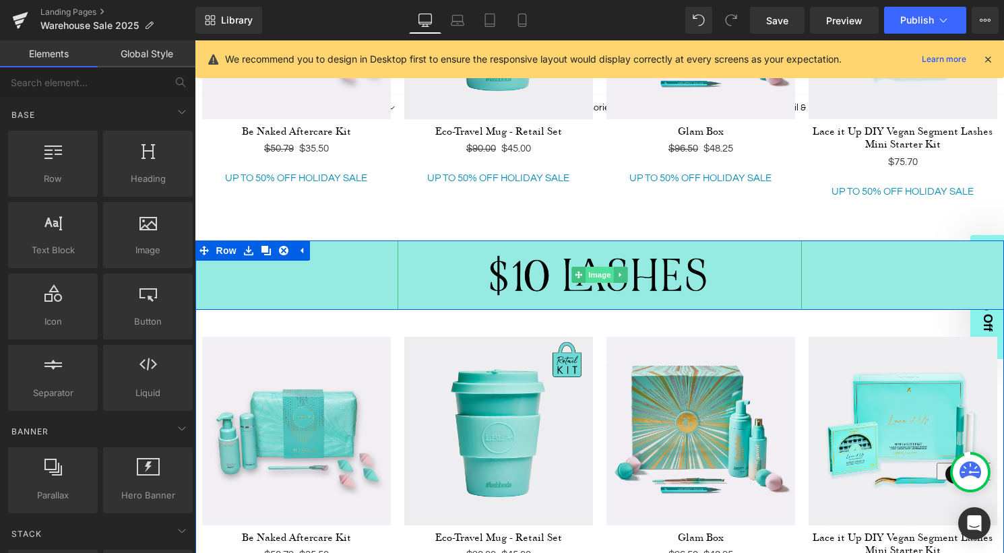
click at [603, 276] on span "Image" at bounding box center [599, 275] width 28 height 16
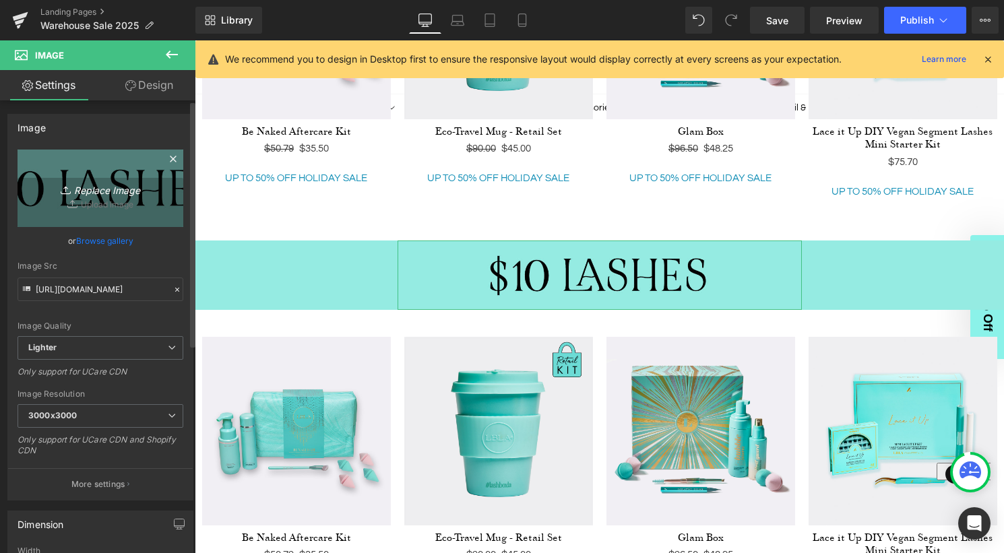
click at [108, 189] on icon "Replace Image" at bounding box center [100, 188] width 108 height 17
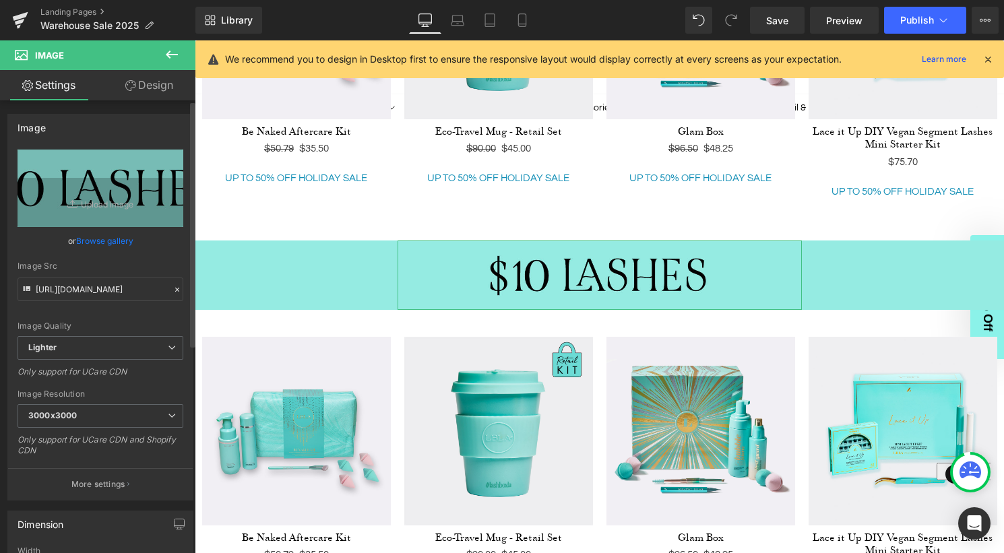
click at [95, 243] on link "Browse gallery" at bounding box center [104, 241] width 57 height 24
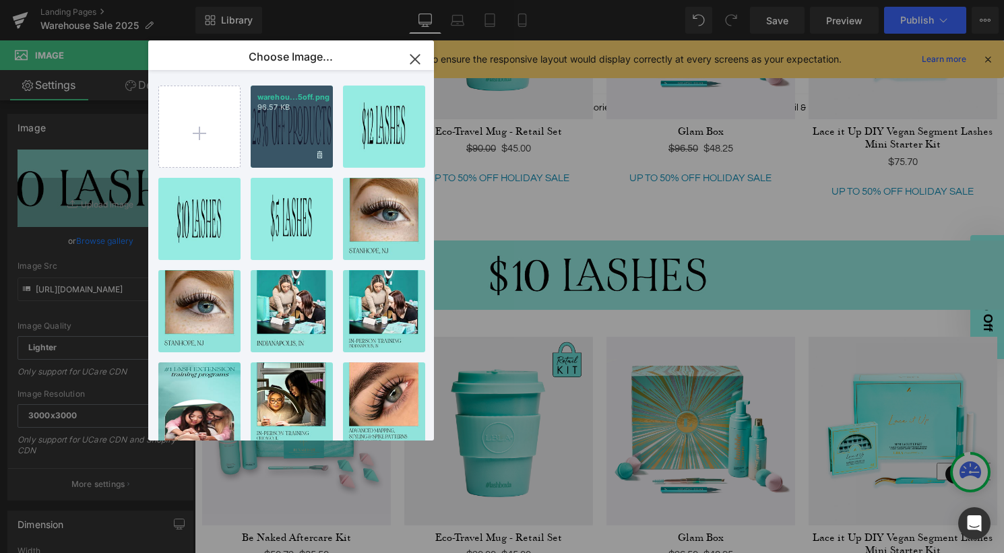
click at [298, 123] on div "warehou...5off.png 96.57 KB" at bounding box center [292, 127] width 82 height 82
type input "[URL][DOMAIN_NAME]"
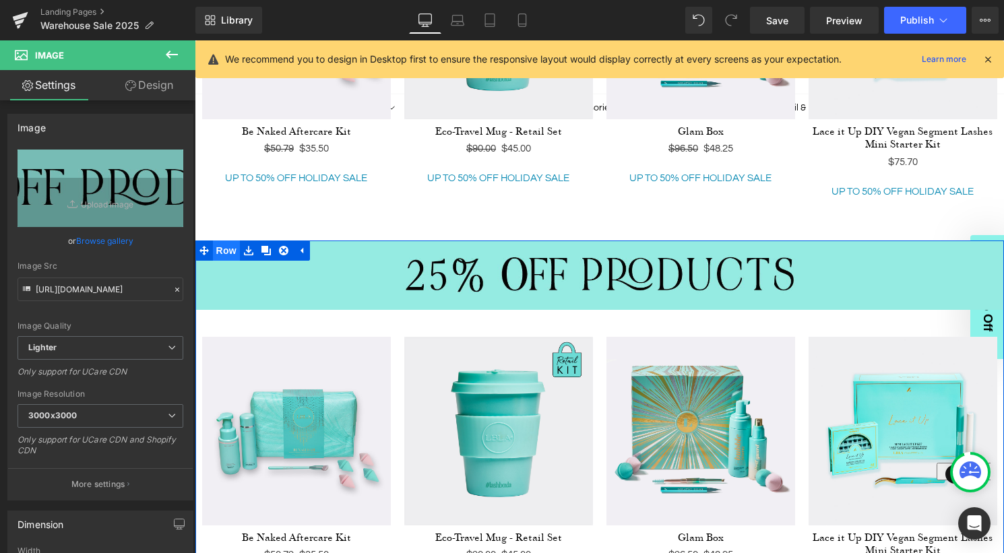
click at [229, 248] on span "Row" at bounding box center [226, 250] width 27 height 20
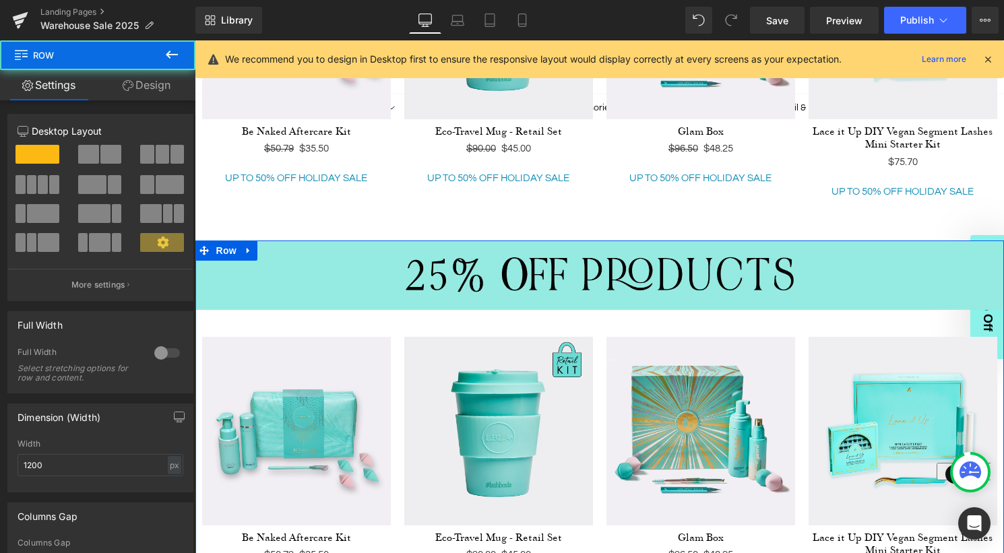
click at [144, 88] on link "Design" at bounding box center [147, 85] width 98 height 30
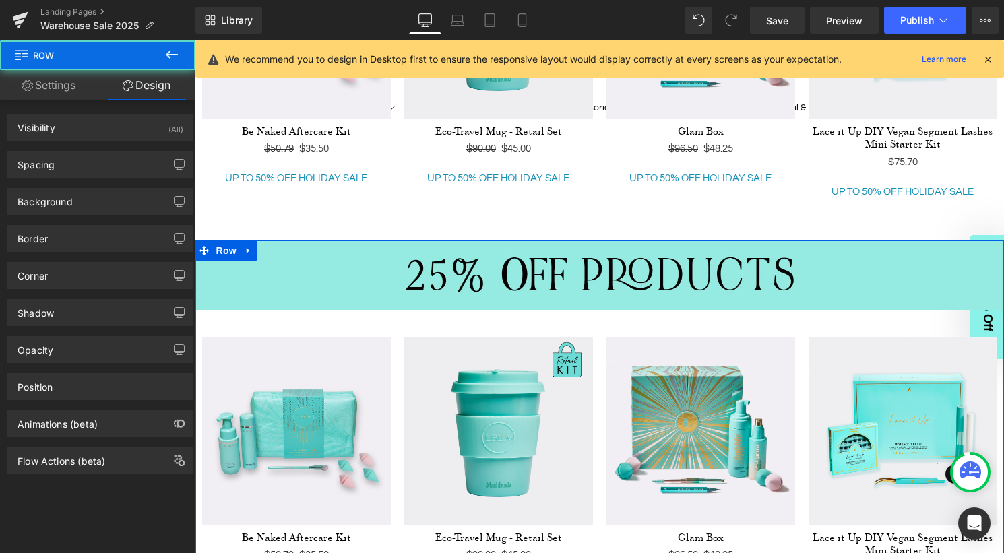
type input "0"
type input "10"
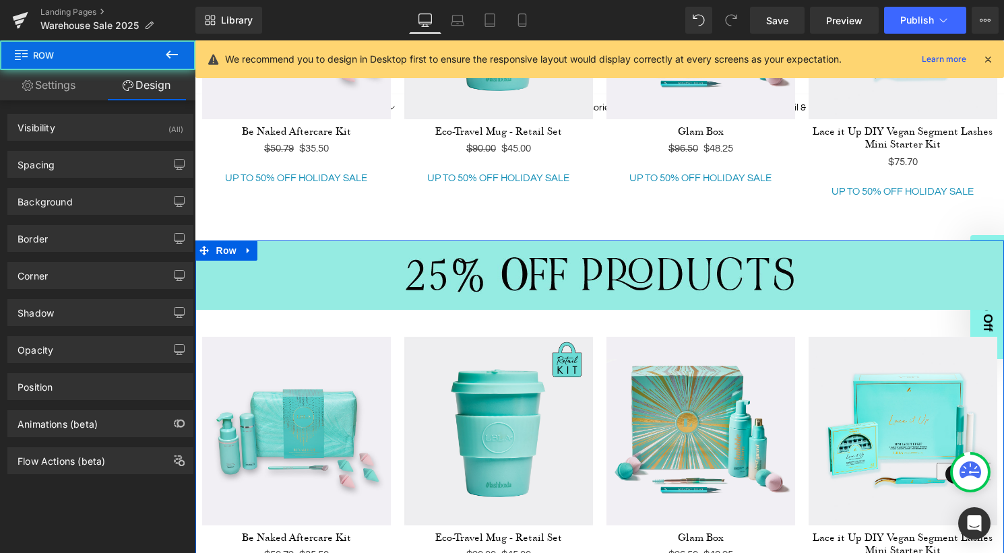
type input "0"
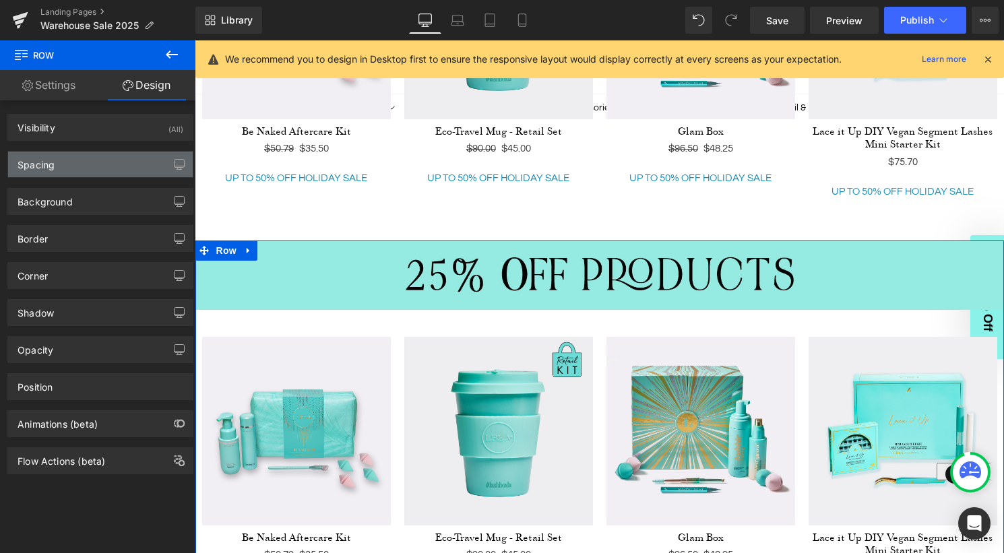
click at [84, 162] on div "Spacing" at bounding box center [100, 165] width 185 height 26
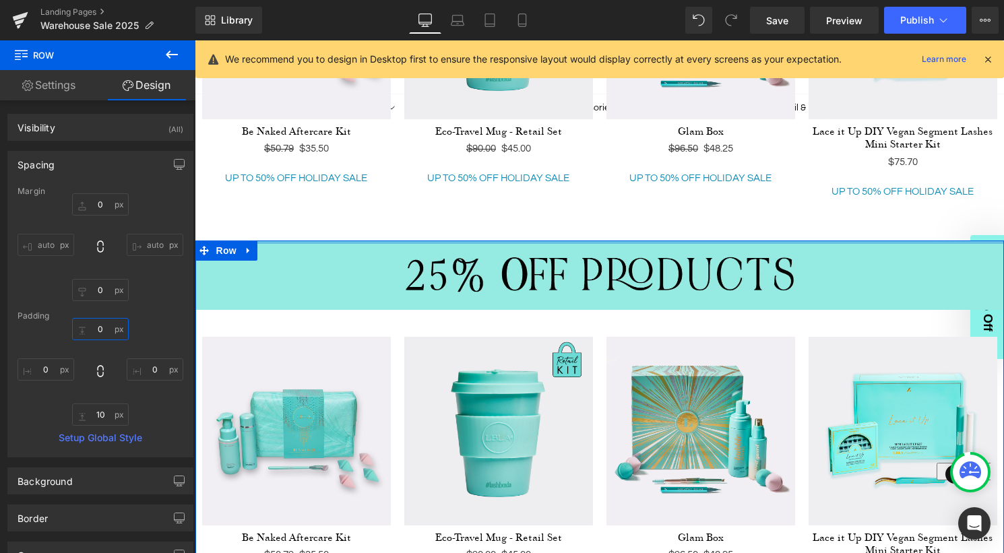
click at [100, 333] on input "0" at bounding box center [100, 329] width 57 height 22
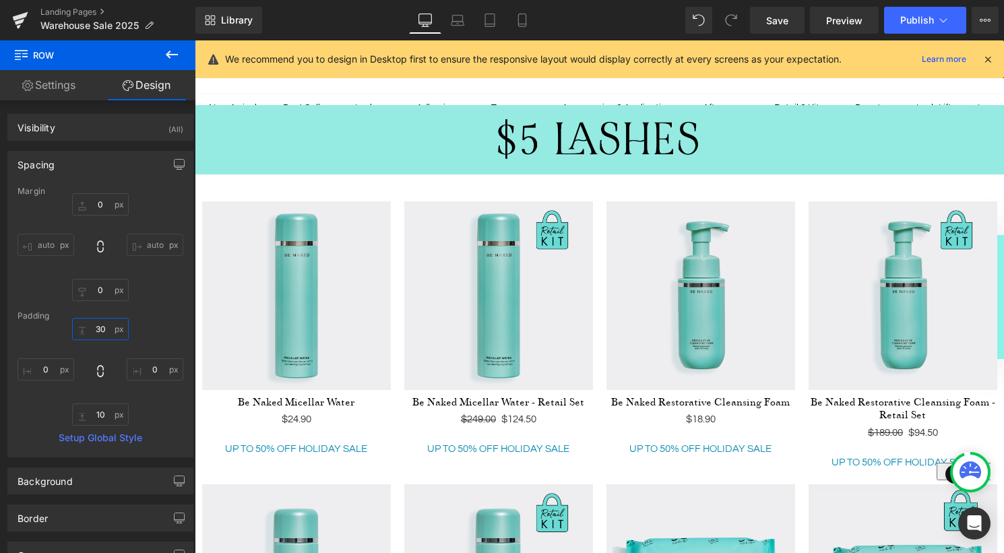
scroll to position [0, 0]
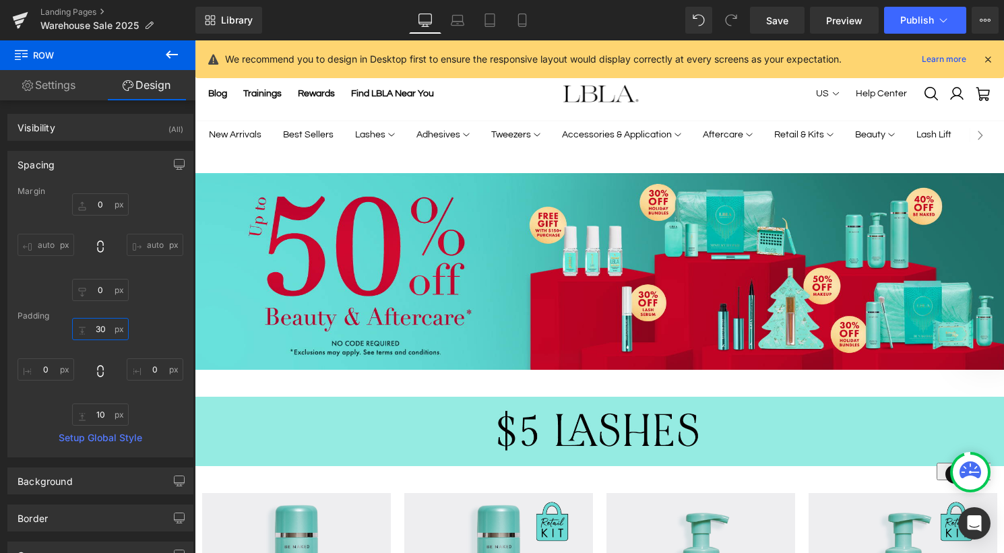
type input "30"
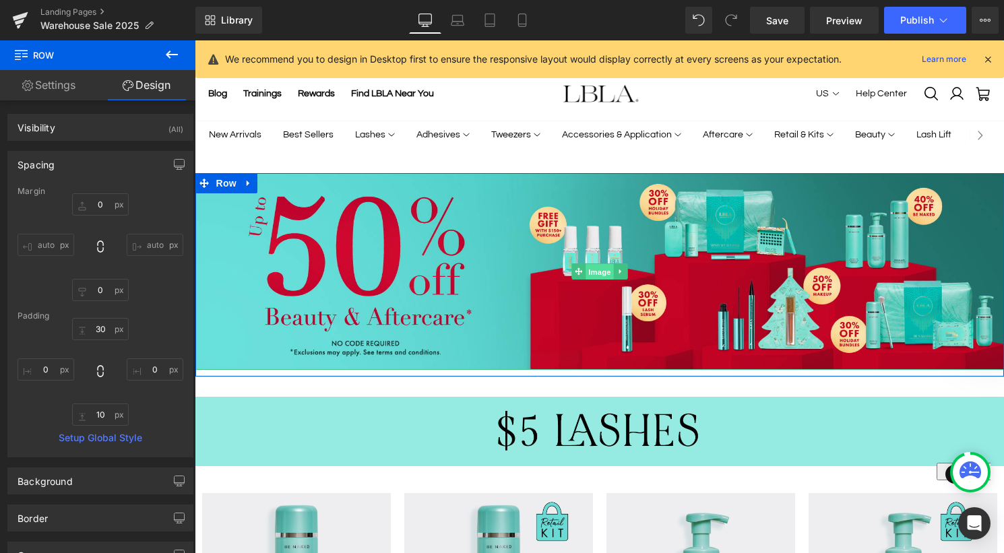
click at [596, 267] on span "Image" at bounding box center [599, 272] width 28 height 16
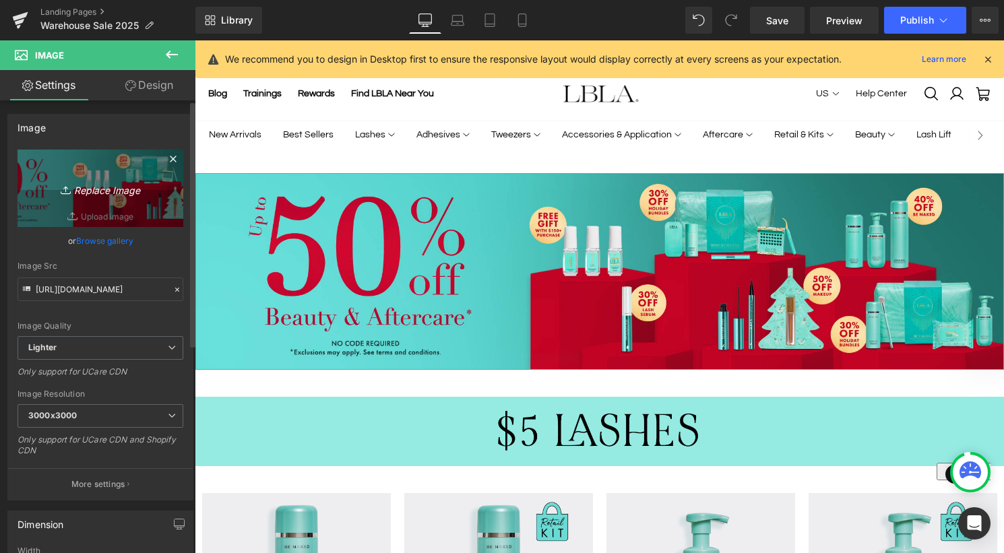
click at [96, 195] on icon "Replace Image" at bounding box center [100, 188] width 108 height 17
type input "C:\fakepath\PROBanner_COLLECTION_WarehouseSale2025.gif"
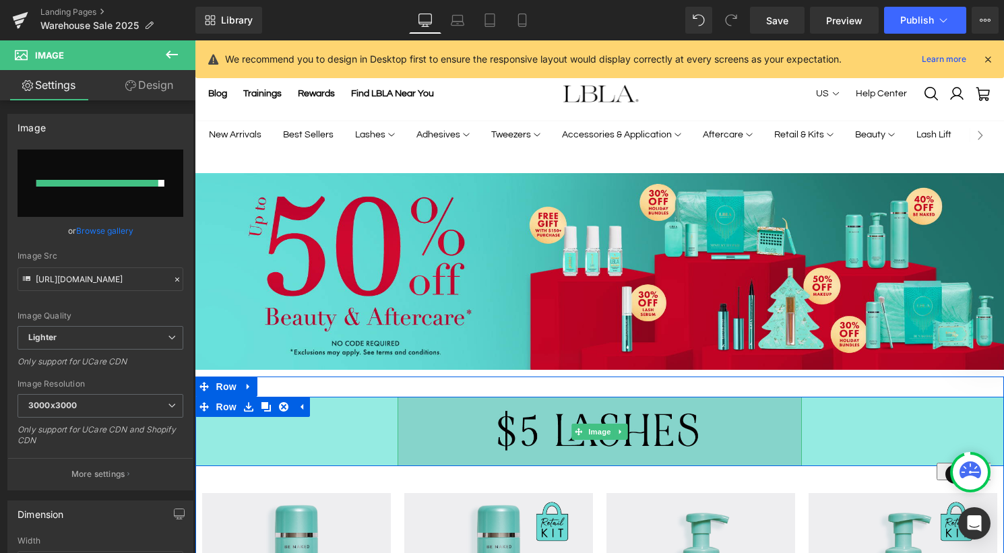
type input "[URL][DOMAIN_NAME]"
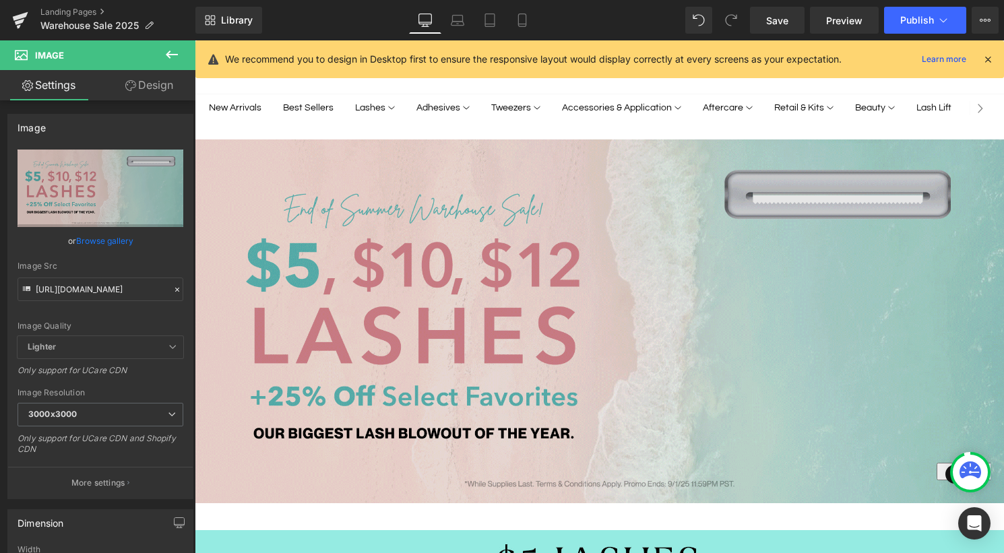
scroll to position [16, 0]
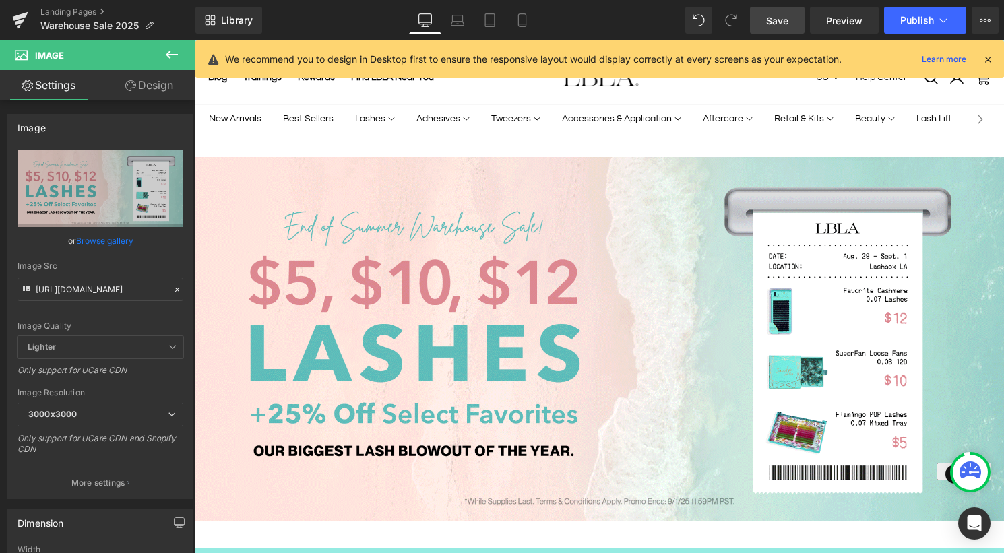
click at [774, 20] on span "Save" at bounding box center [777, 20] width 22 height 14
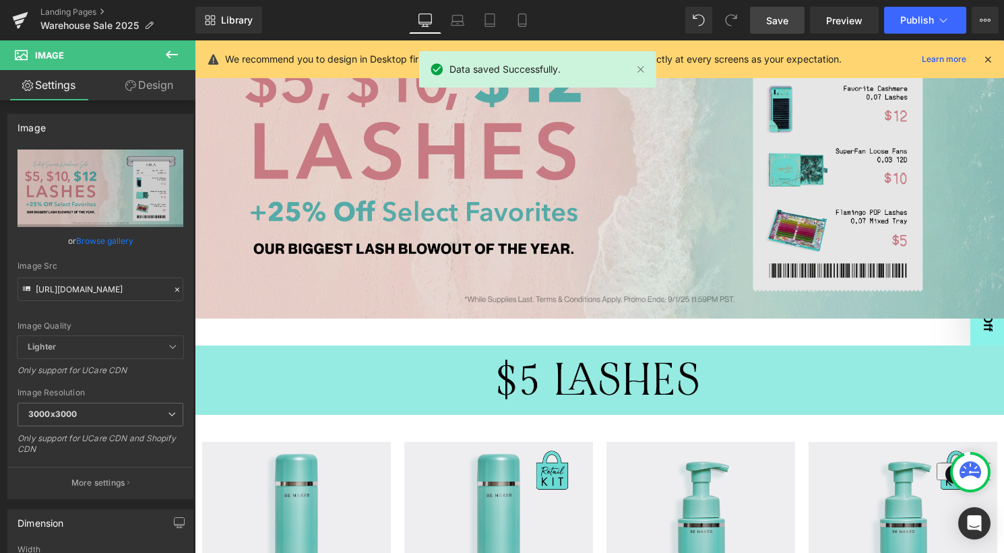
scroll to position [0, 0]
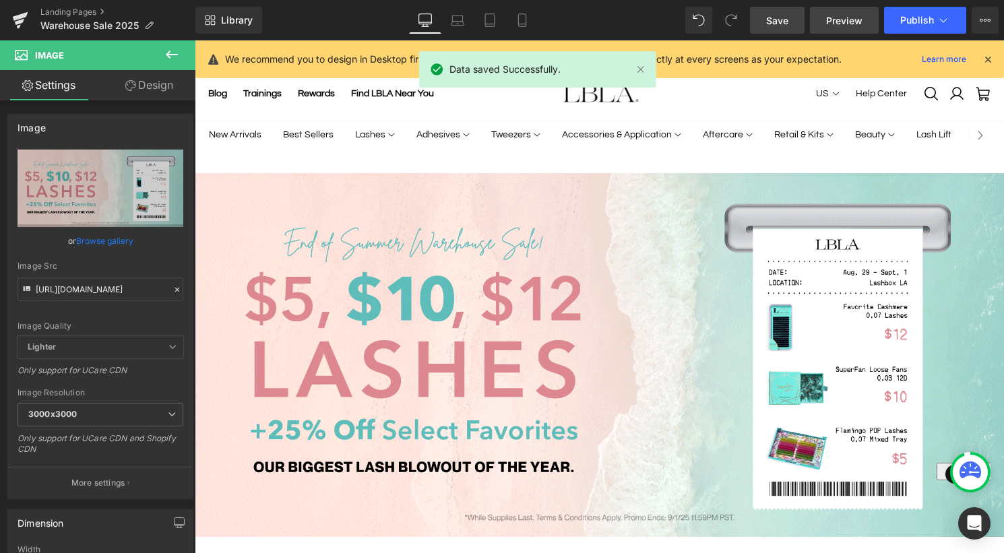
click at [835, 20] on span "Preview" at bounding box center [844, 20] width 36 height 14
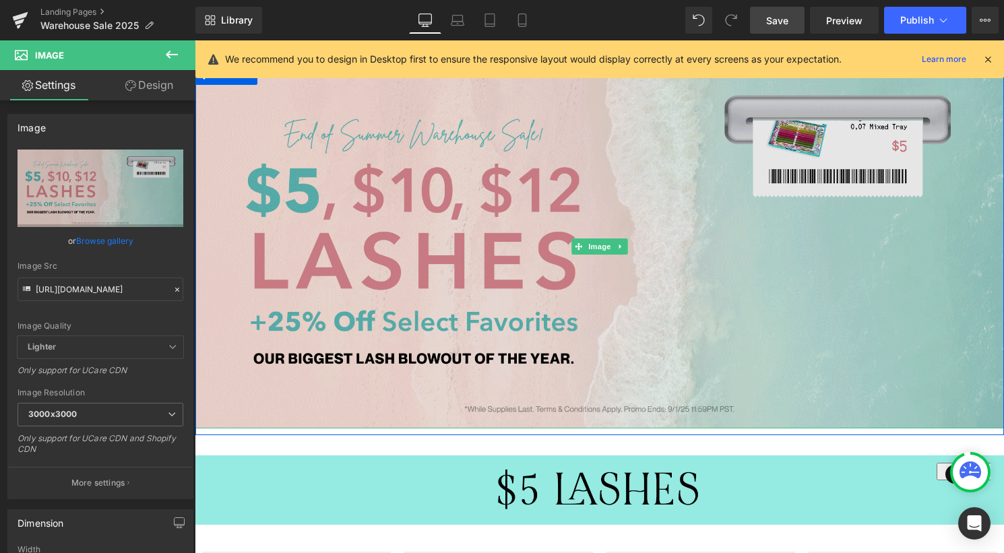
scroll to position [162, 0]
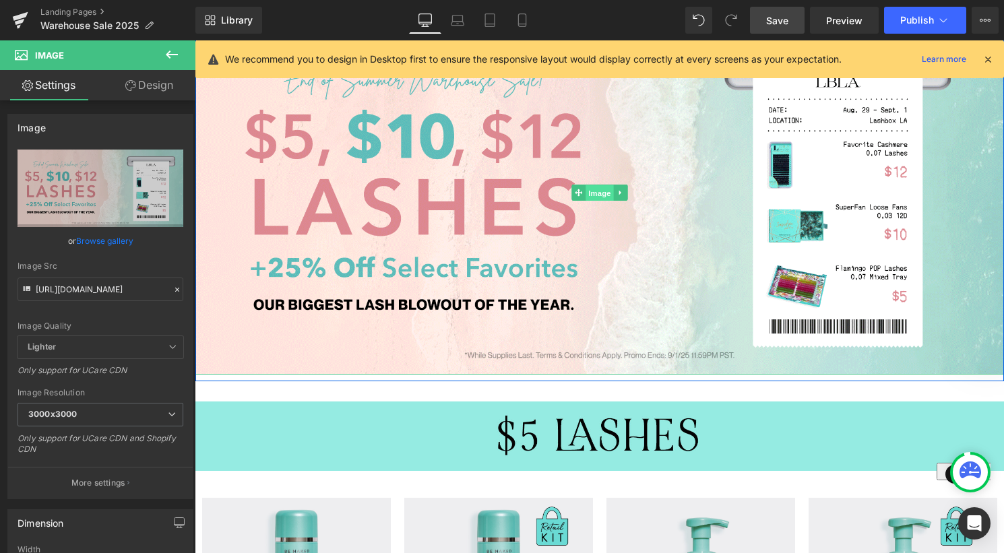
click at [599, 193] on span "Image" at bounding box center [599, 193] width 28 height 16
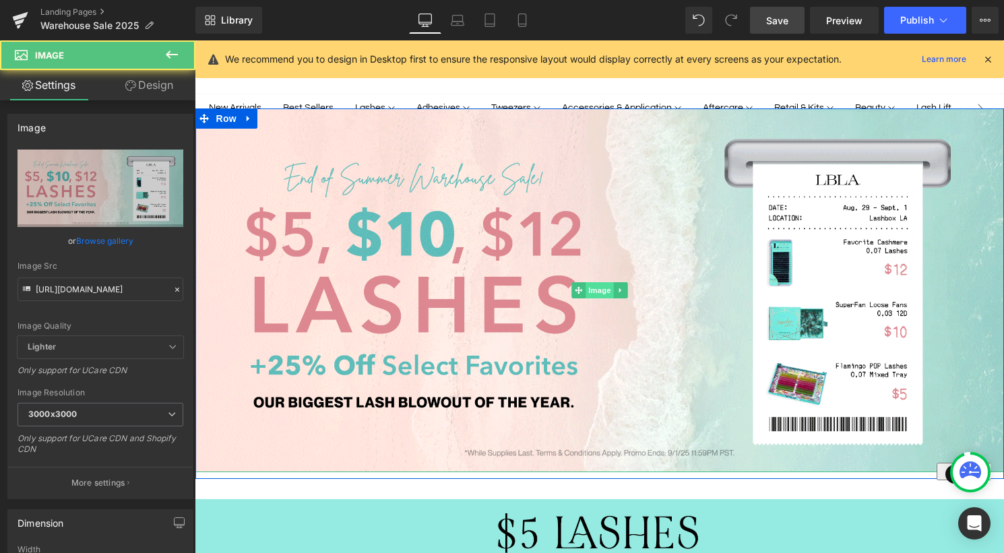
scroll to position [0, 0]
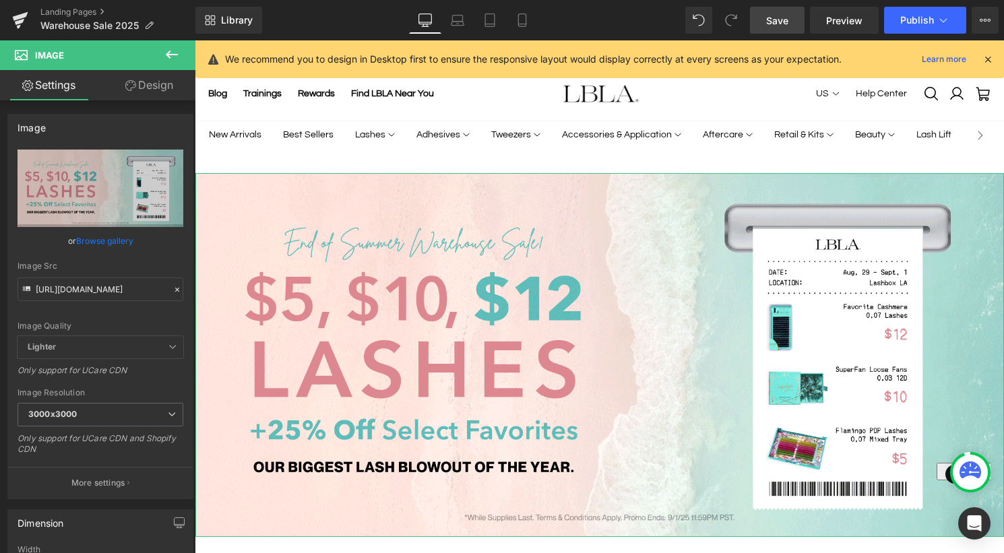
click at [152, 96] on link "Design" at bounding box center [149, 85] width 98 height 30
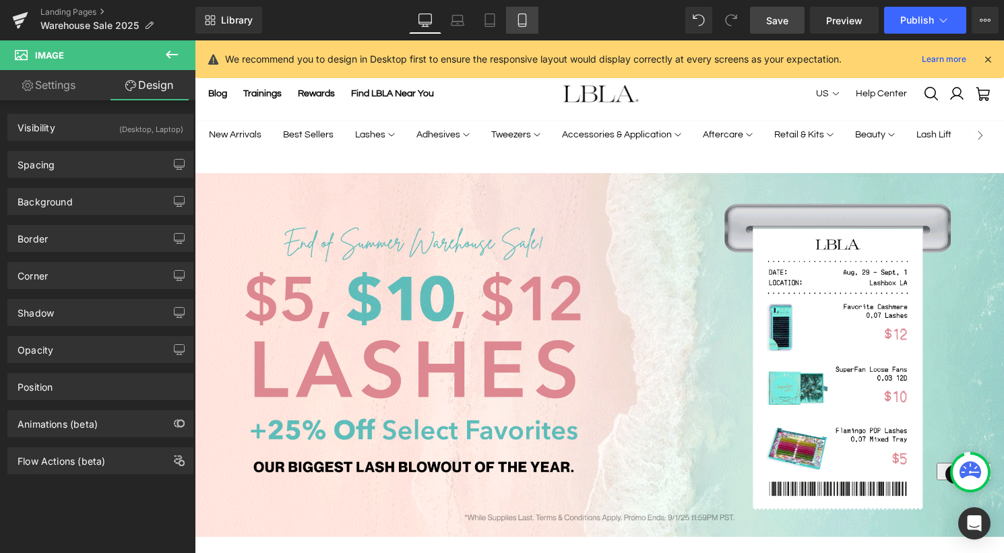
click at [529, 24] on link "Mobile" at bounding box center [522, 20] width 32 height 27
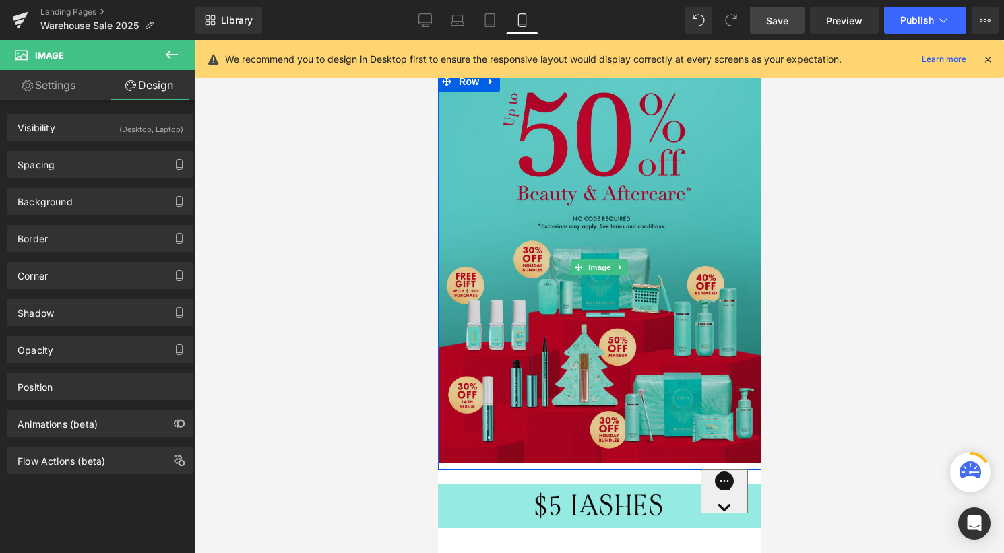
scroll to position [200, 0]
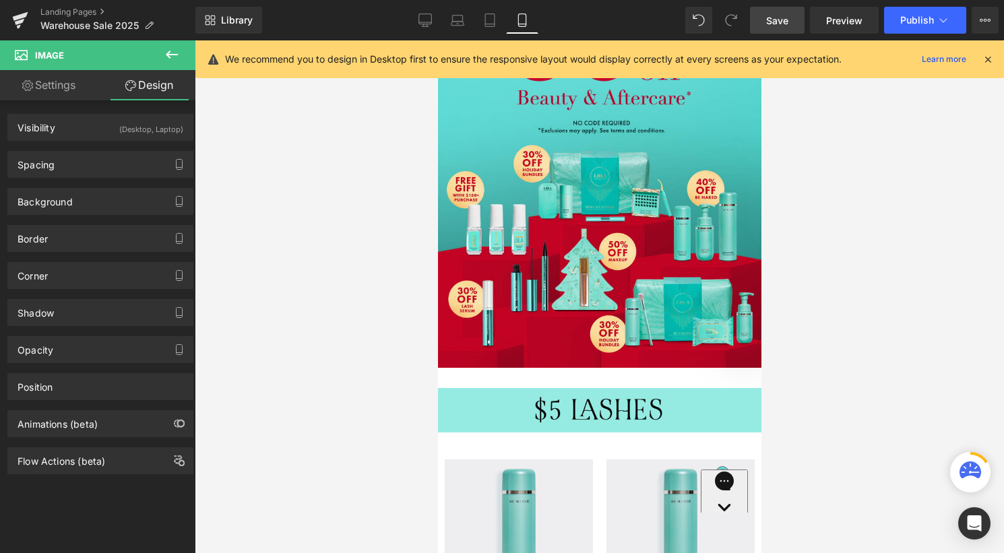
click at [775, 22] on span "Save" at bounding box center [777, 20] width 22 height 14
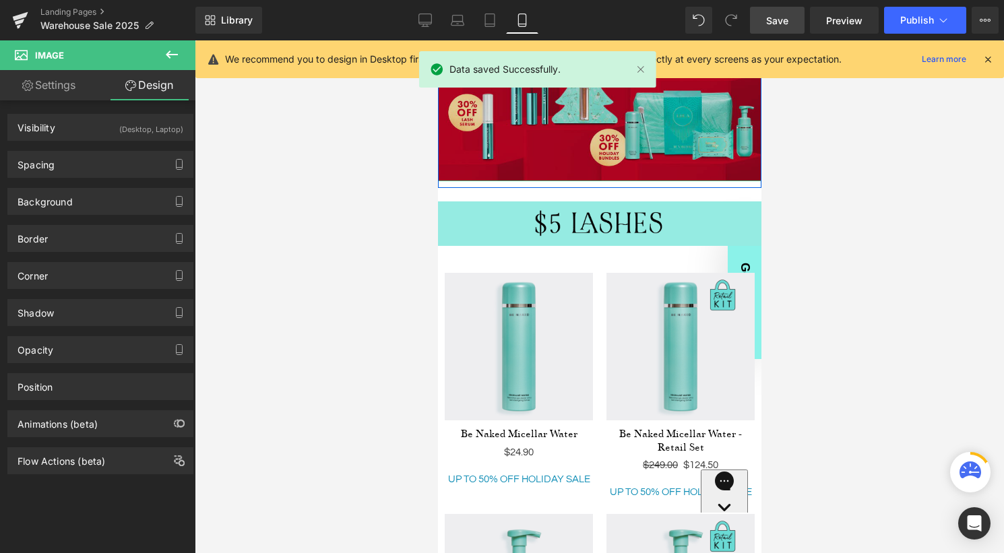
scroll to position [534, 0]
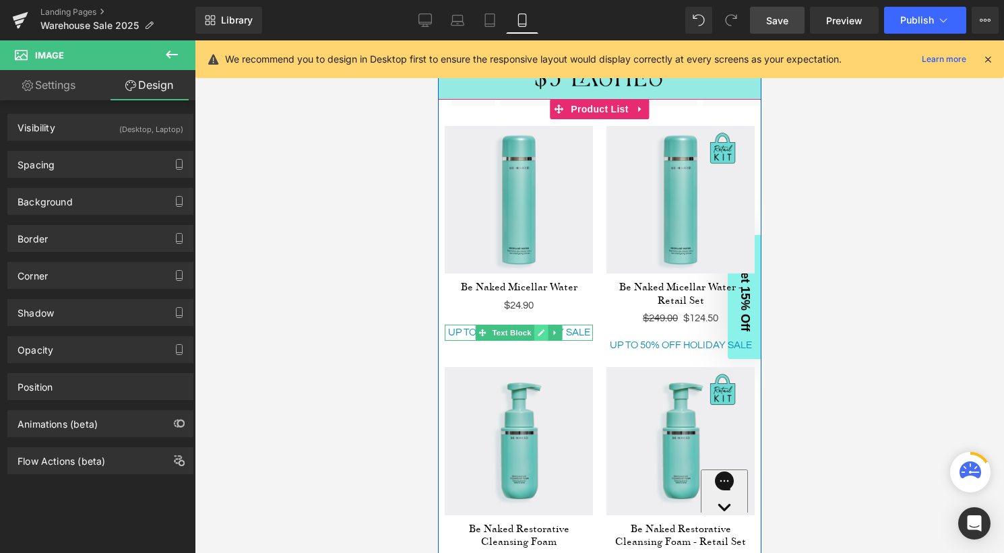
click at [540, 335] on icon at bounding box center [540, 333] width 7 height 8
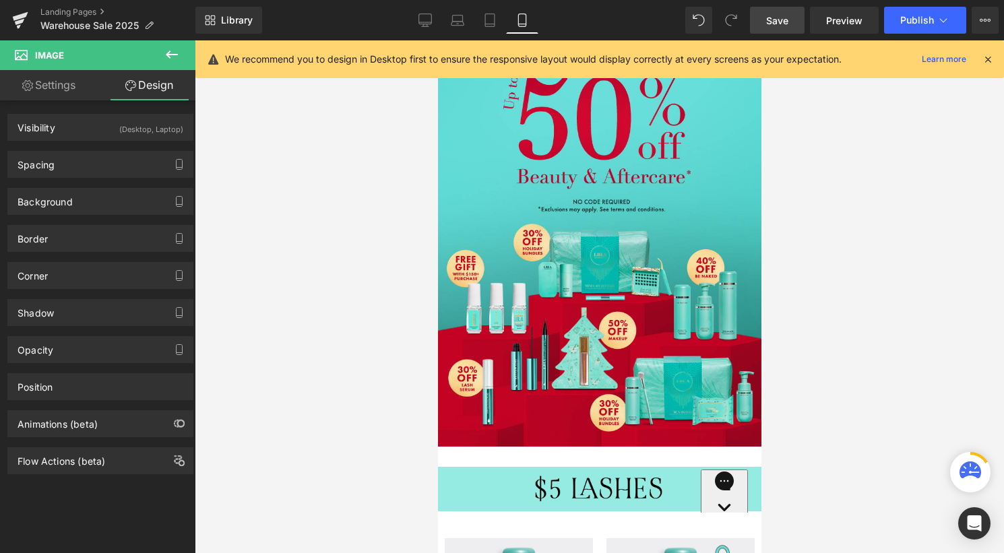
scroll to position [127, 0]
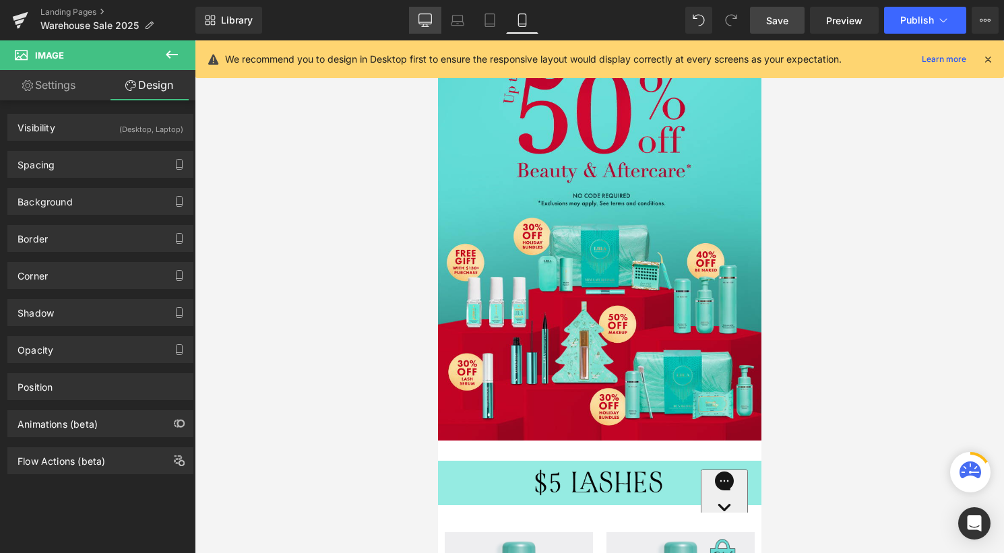
click at [424, 16] on icon at bounding box center [424, 19] width 13 height 13
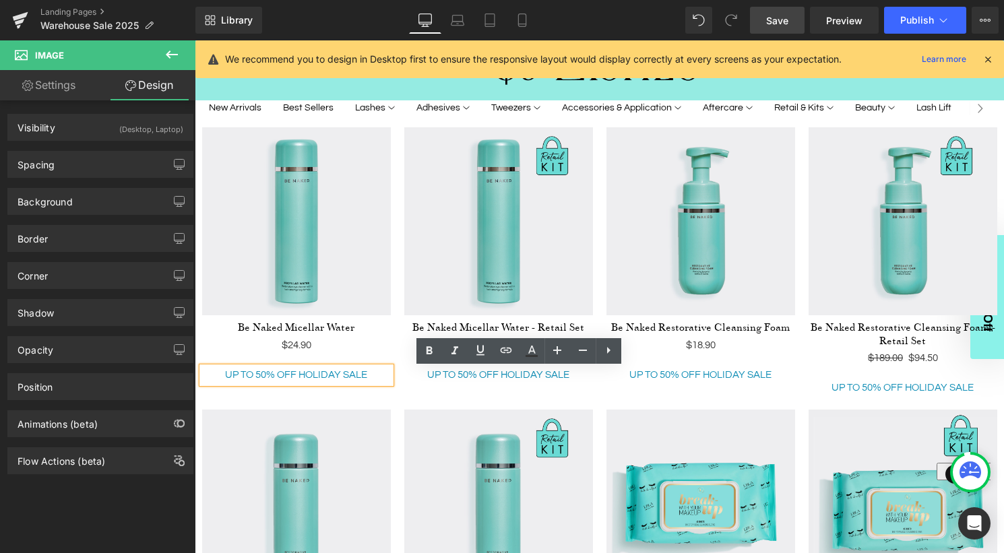
scroll to position [538, 0]
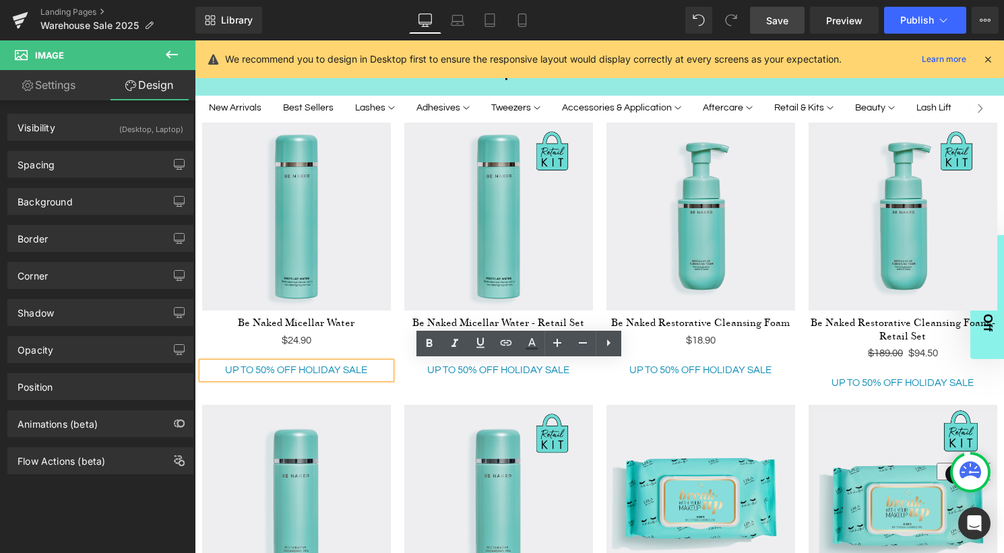
click at [303, 371] on span "UP TO 50% OFF HOLIDAY SALE" at bounding box center [296, 370] width 142 height 10
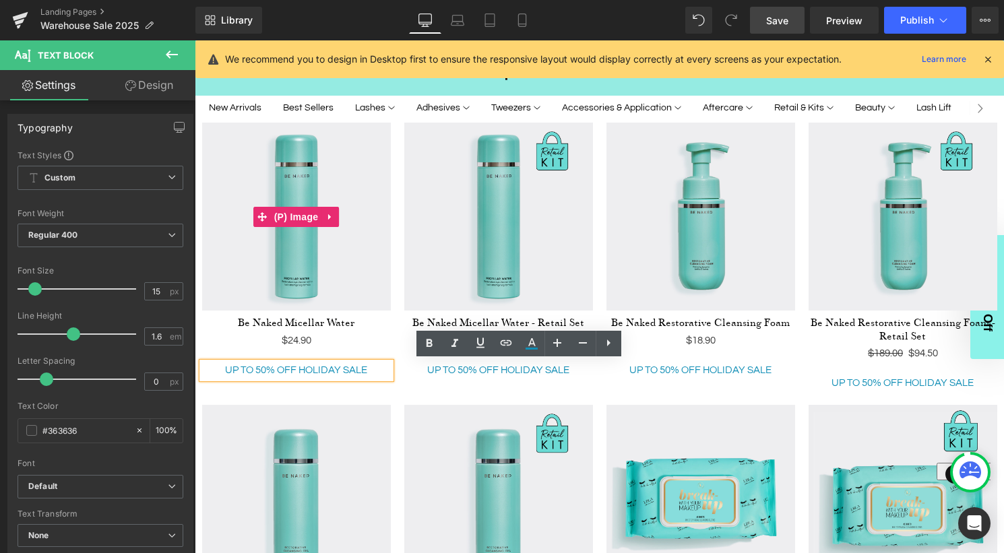
click at [327, 261] on img at bounding box center [296, 217] width 189 height 189
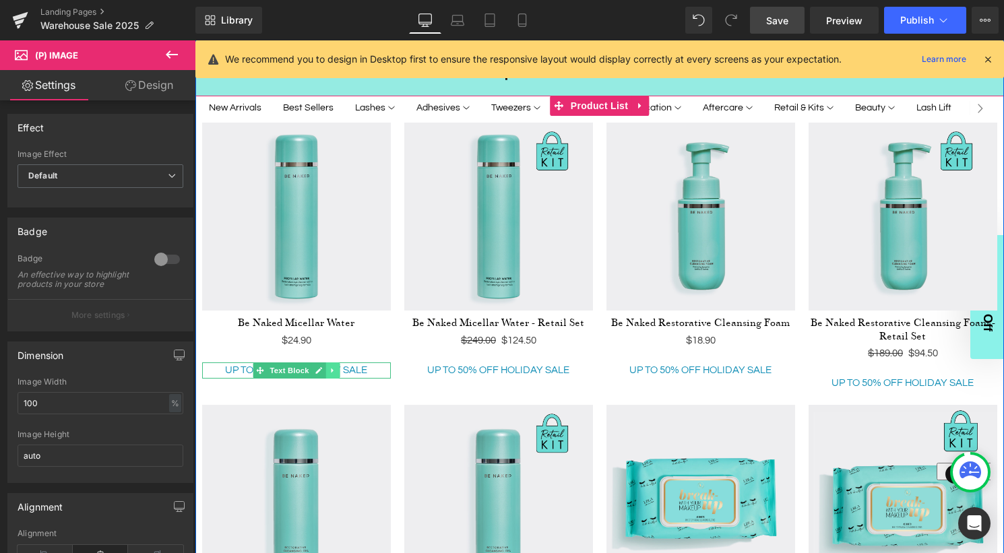
click at [332, 368] on icon at bounding box center [332, 370] width 7 height 8
click at [341, 370] on icon at bounding box center [338, 369] width 7 height 7
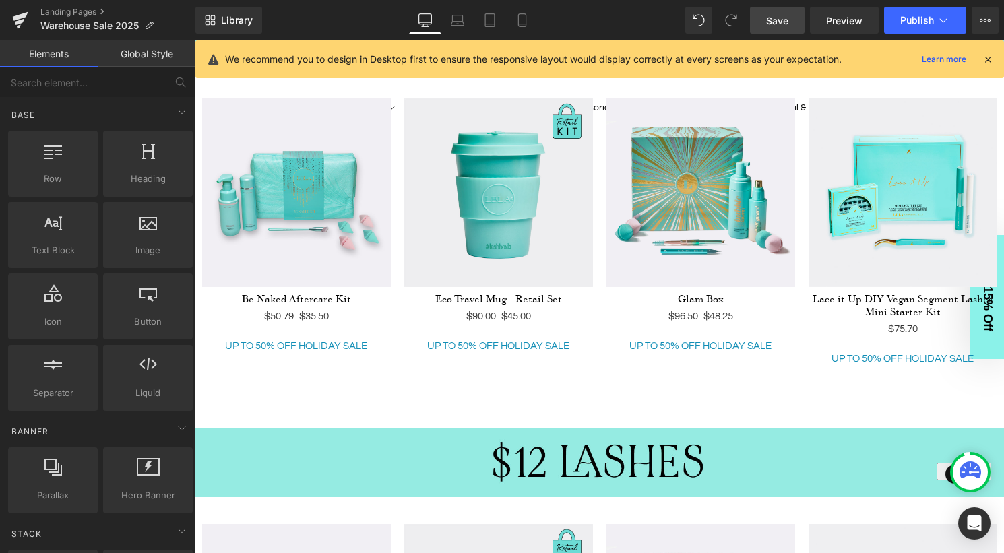
scroll to position [1768, 0]
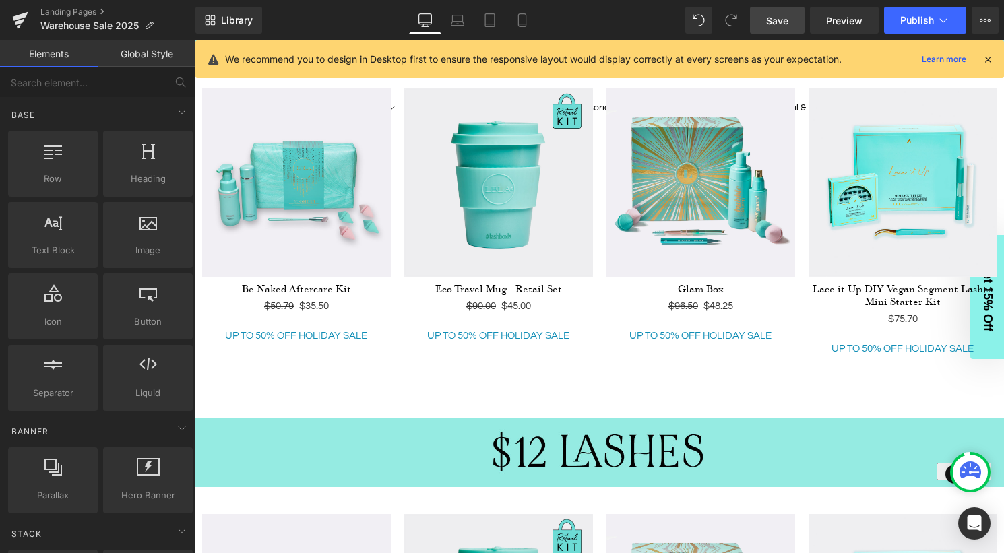
click at [315, 337] on icon at bounding box center [318, 336] width 7 height 7
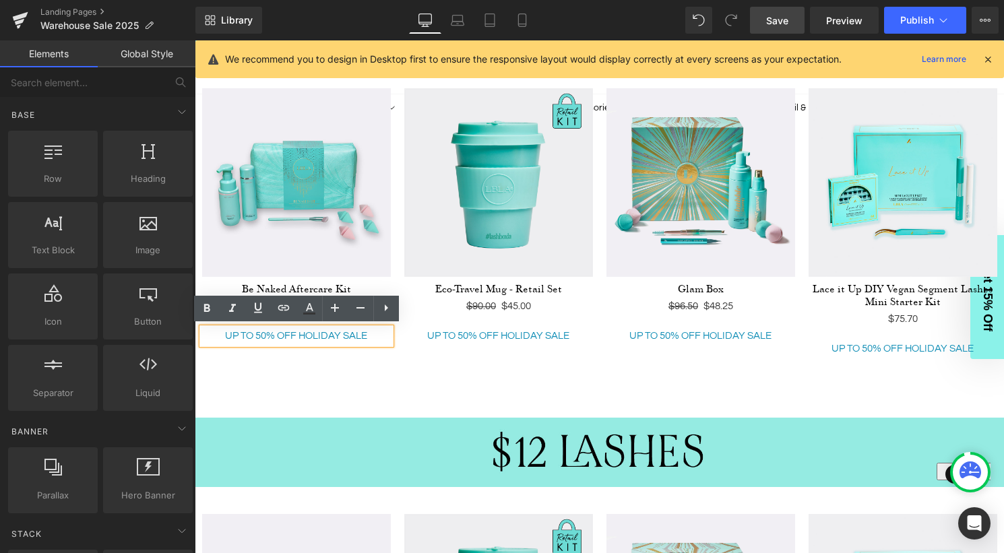
click at [354, 335] on span "UP TO 50% OFF HOLIDAY SALE" at bounding box center [296, 336] width 142 height 10
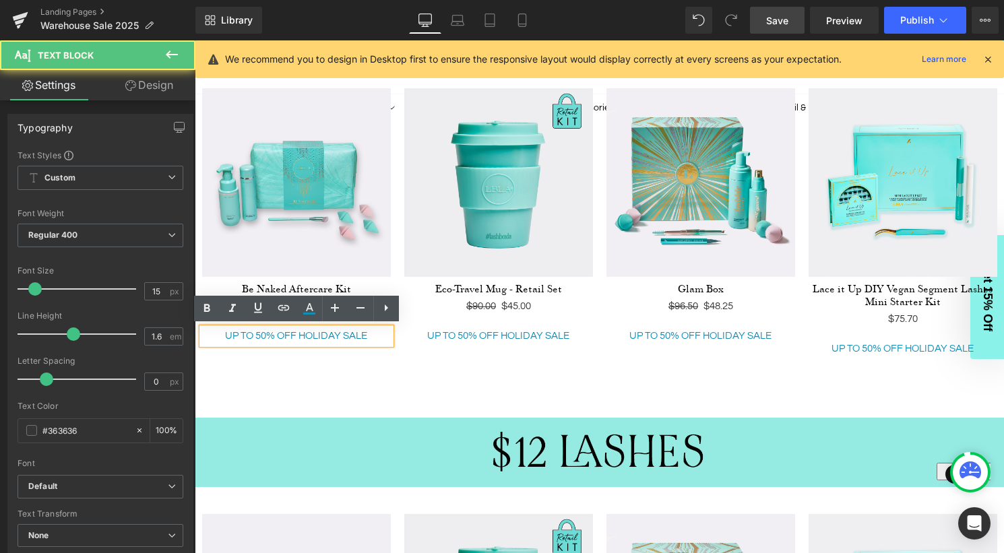
click at [360, 360] on div at bounding box center [599, 223] width 808 height 282
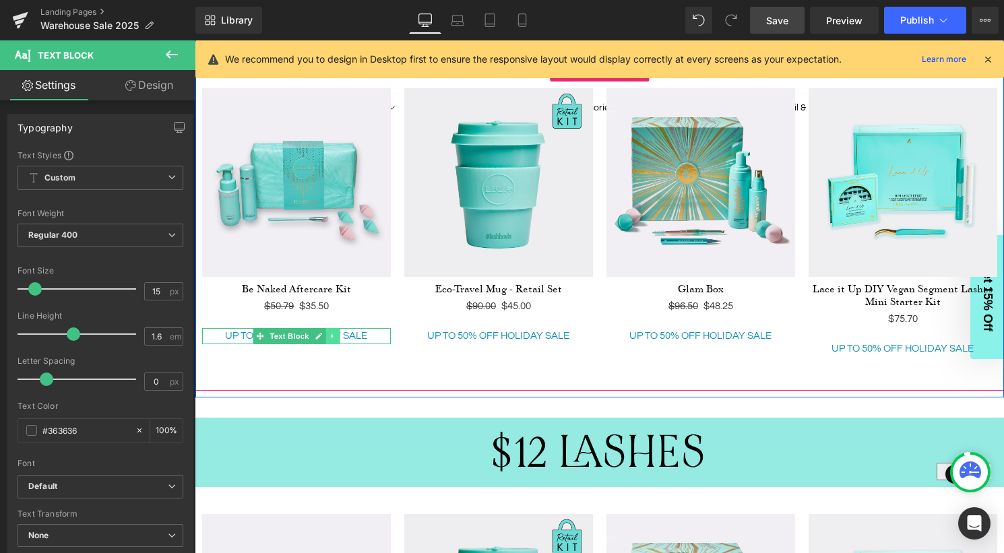
click at [332, 334] on icon at bounding box center [332, 336] width 2 height 5
click at [338, 333] on icon at bounding box center [338, 335] width 7 height 7
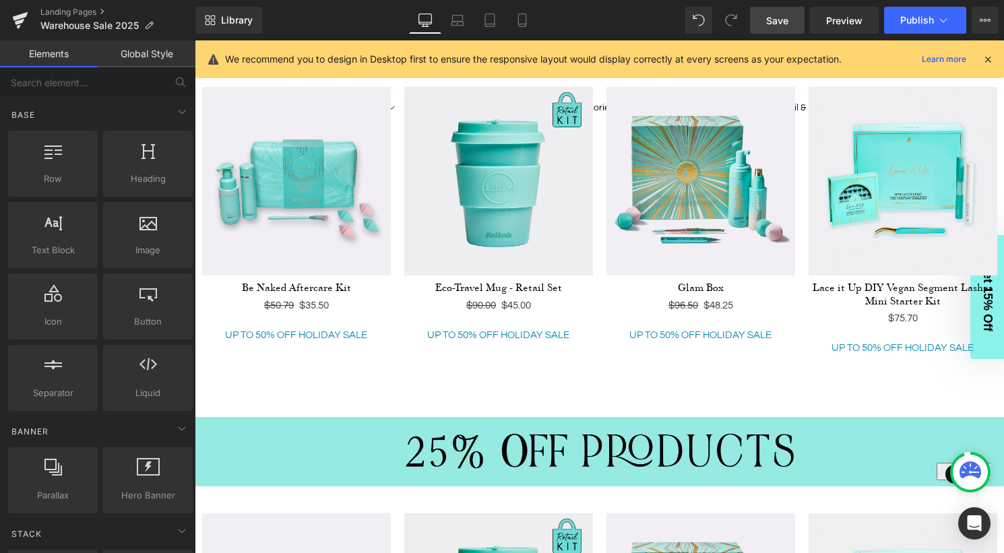
scroll to position [2195, 0]
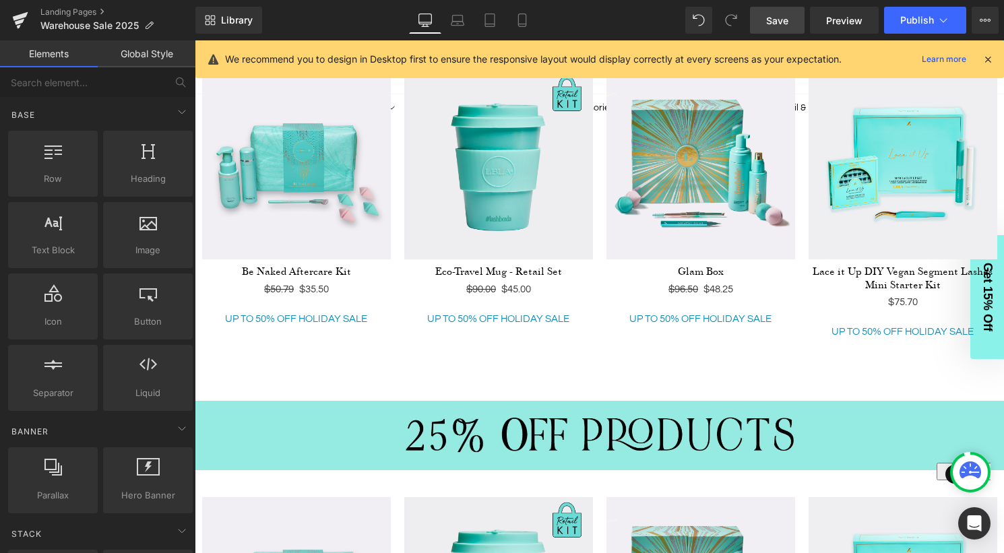
click at [352, 318] on span "UP TO 50% OFF HOLIDAY SALE" at bounding box center [296, 319] width 142 height 10
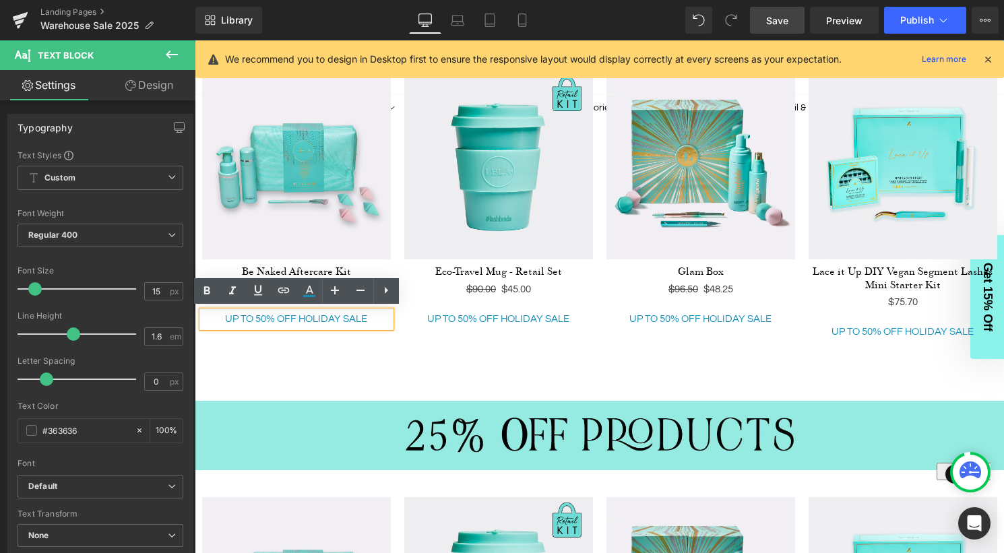
click at [364, 364] on div "Sale Off (P) Image Be Naked Aftercare Kit (P) Title $50.79 $35.50 (P) Price Tex…" at bounding box center [599, 208] width 808 height 329
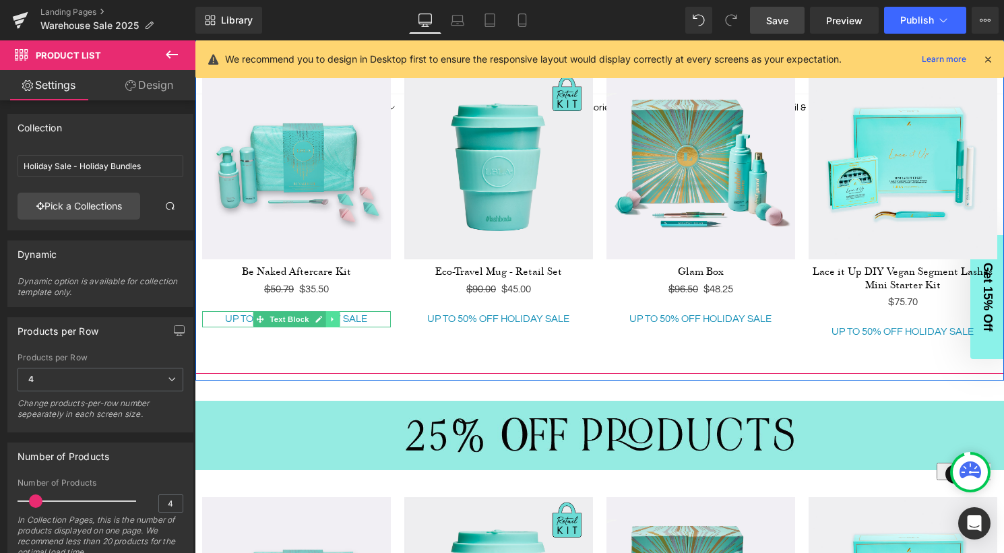
click at [331, 317] on icon at bounding box center [332, 319] width 2 height 5
click at [339, 315] on icon at bounding box center [338, 318] width 7 height 7
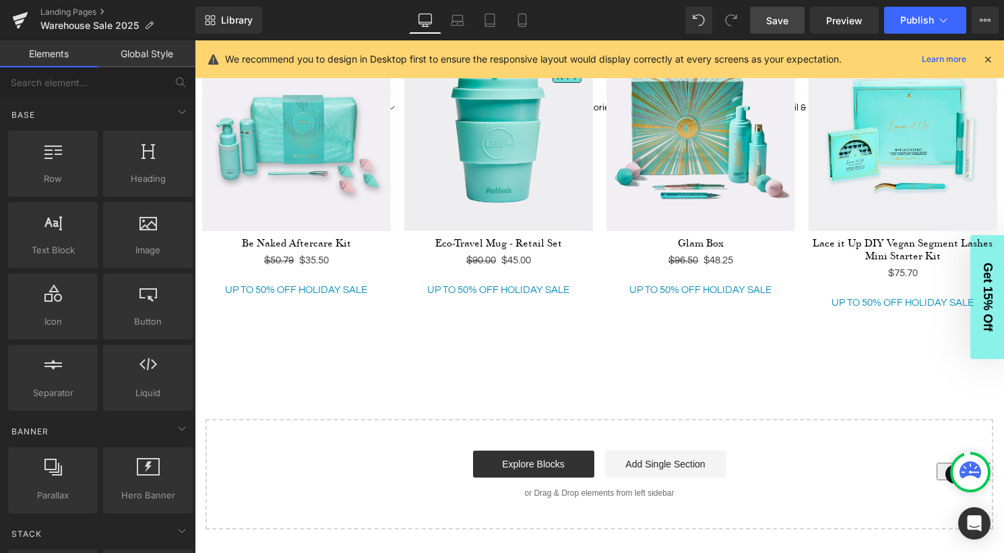
scroll to position [2639, 0]
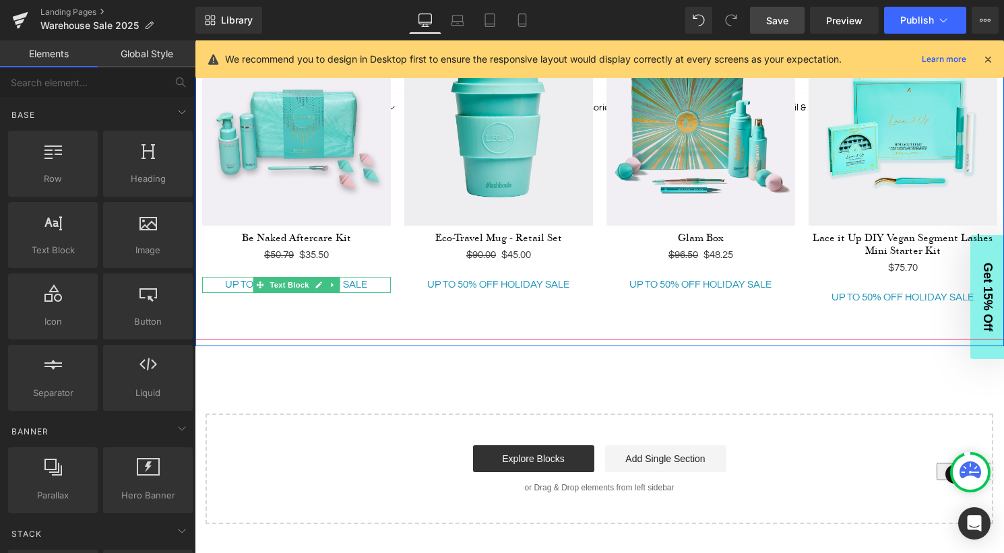
click at [333, 283] on icon at bounding box center [332, 285] width 7 height 8
click at [342, 282] on icon at bounding box center [338, 284] width 7 height 7
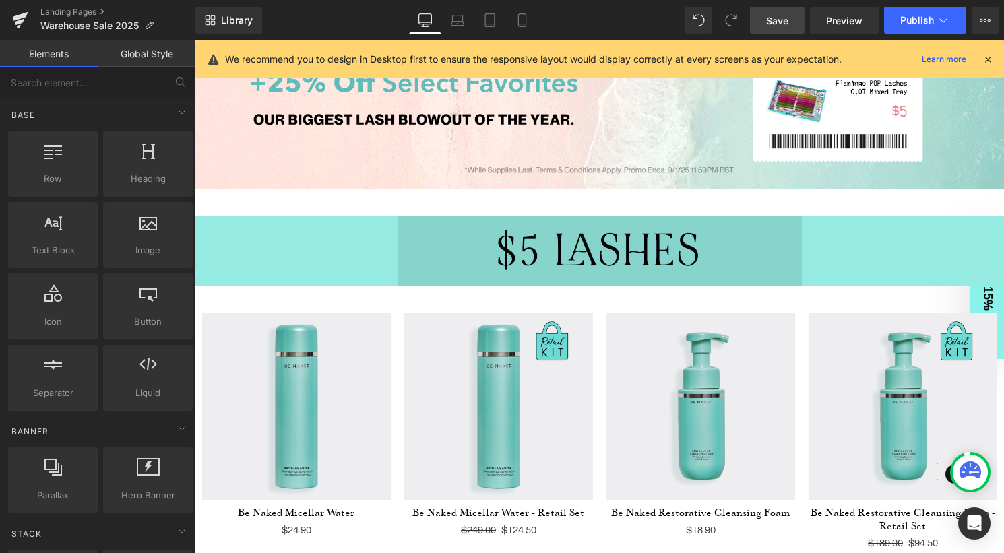
scroll to position [0, 0]
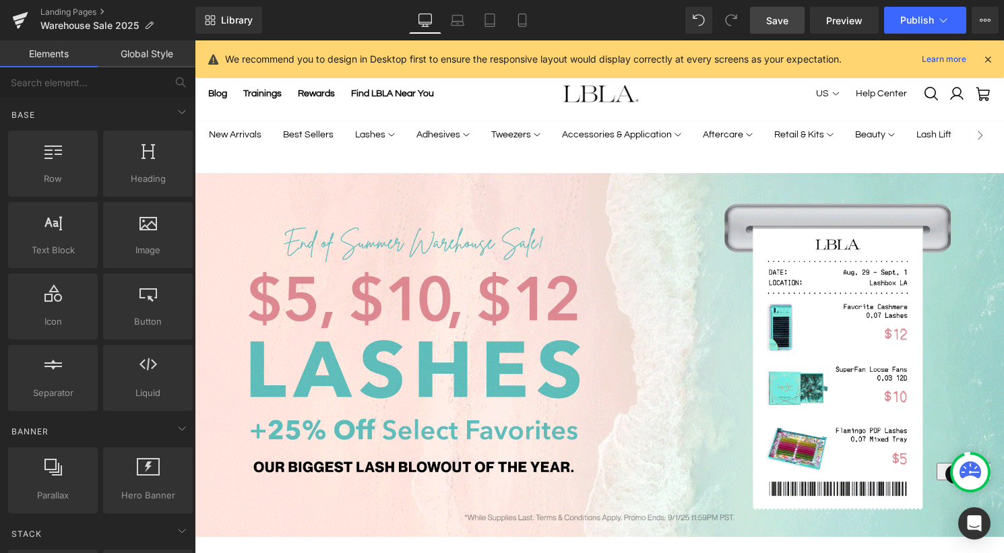
click at [782, 19] on span "Save" at bounding box center [777, 20] width 22 height 14
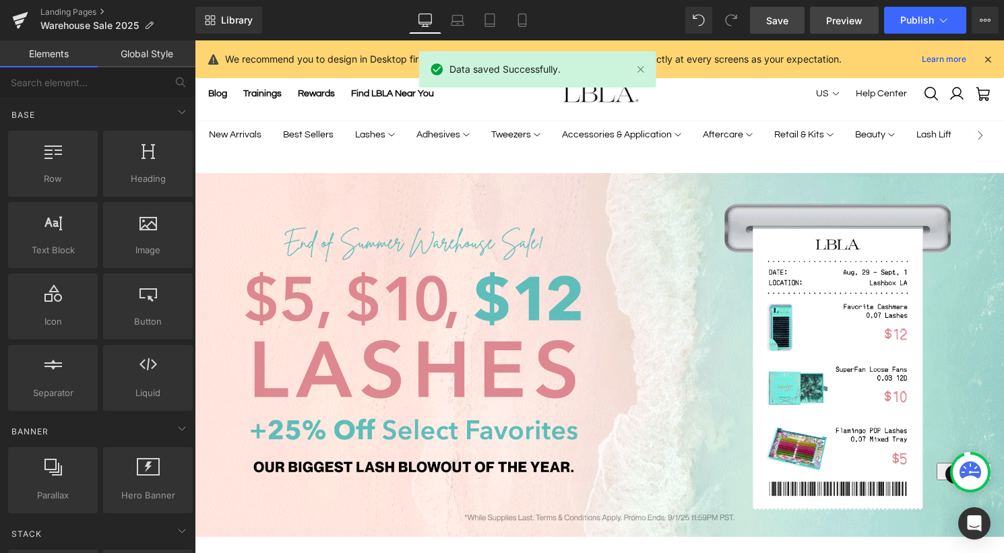
click at [845, 19] on span "Preview" at bounding box center [844, 20] width 36 height 14
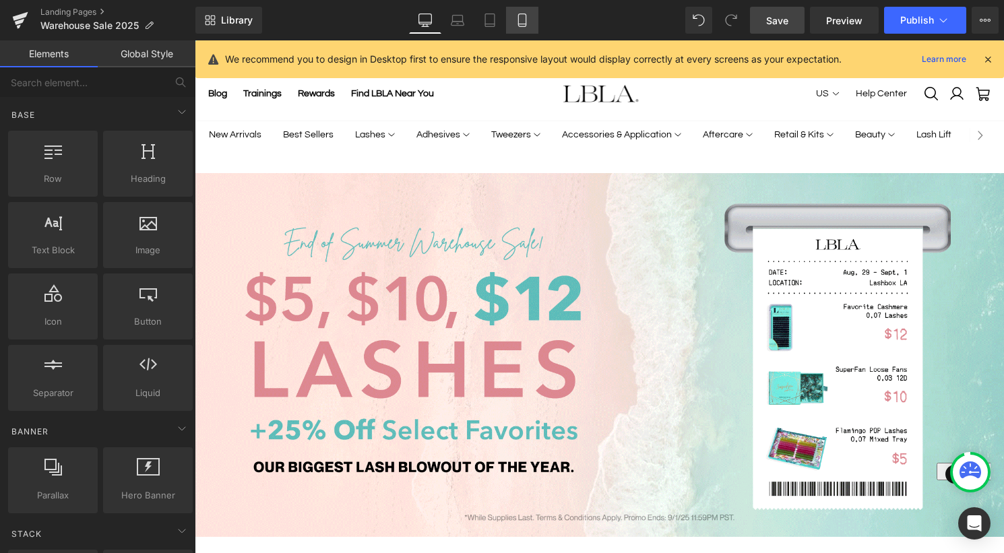
click at [529, 22] on icon at bounding box center [521, 19] width 13 height 13
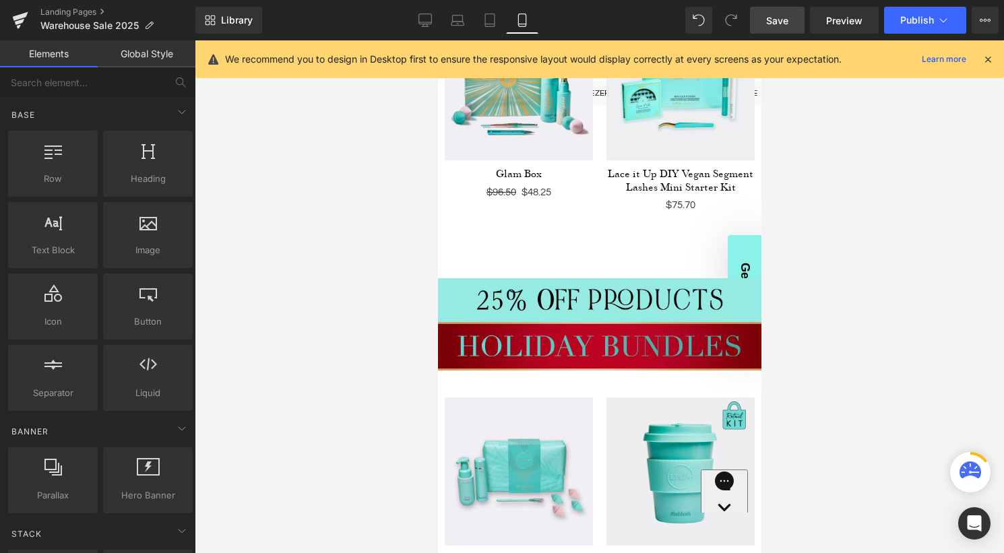
scroll to position [3470, 0]
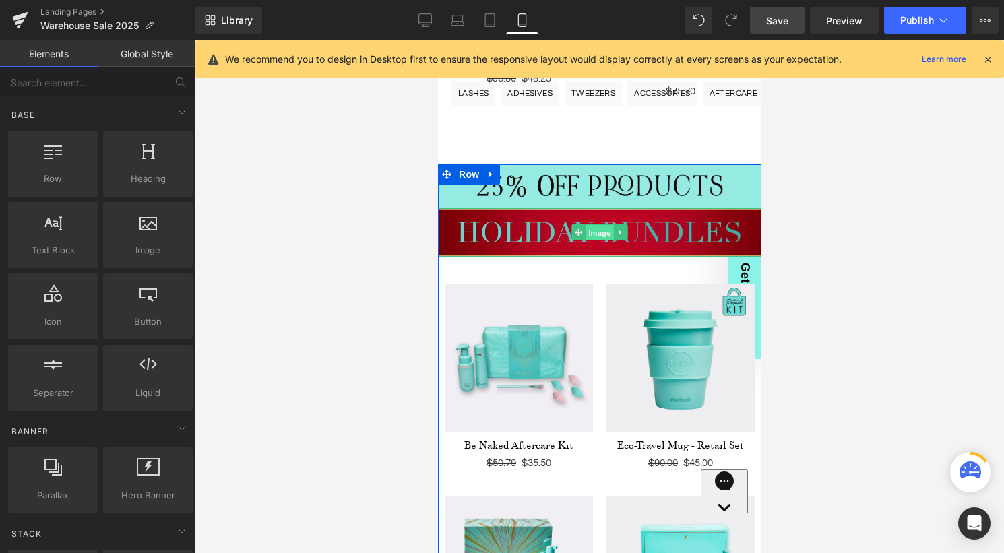
click at [609, 230] on span "Image" at bounding box center [599, 233] width 28 height 16
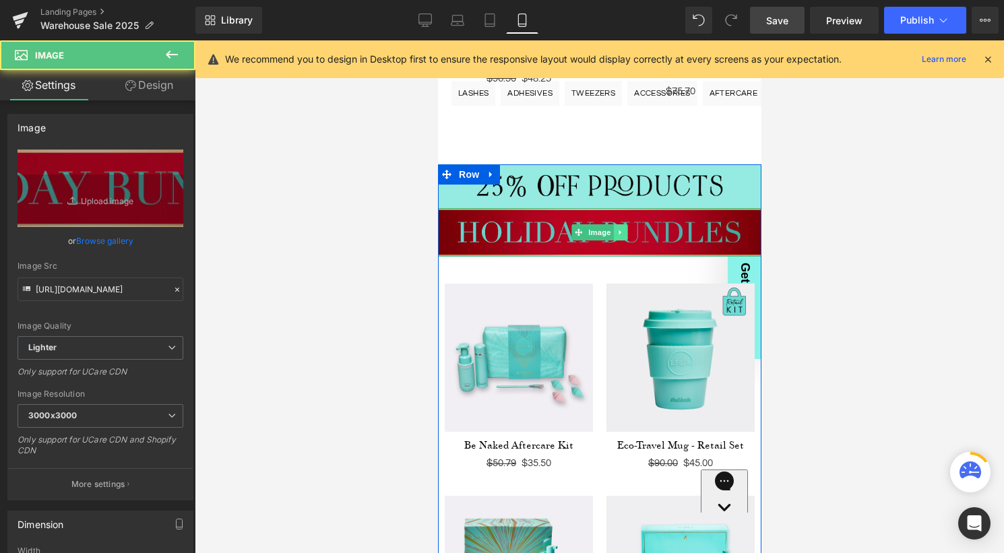
click at [622, 230] on icon at bounding box center [619, 232] width 7 height 8
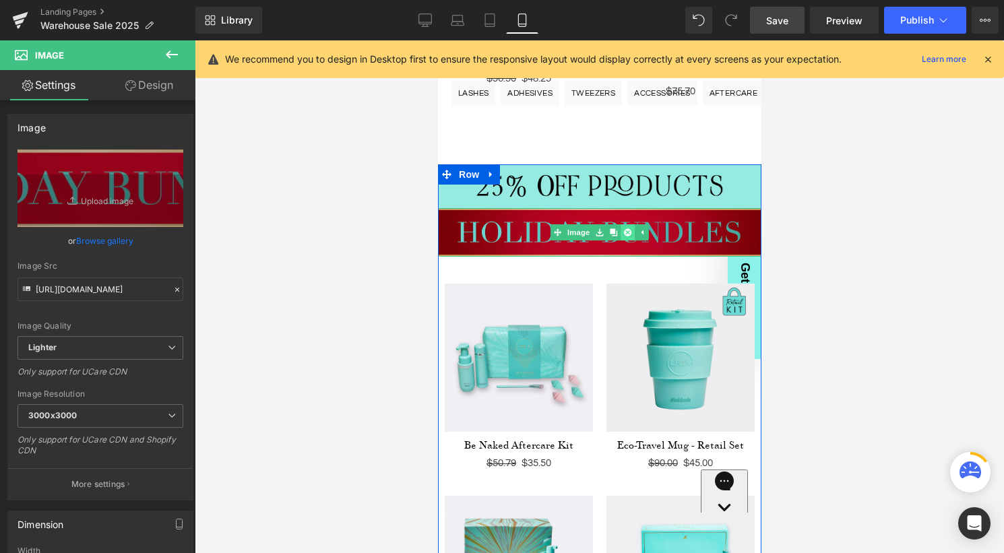
click at [628, 232] on icon at bounding box center [626, 231] width 7 height 7
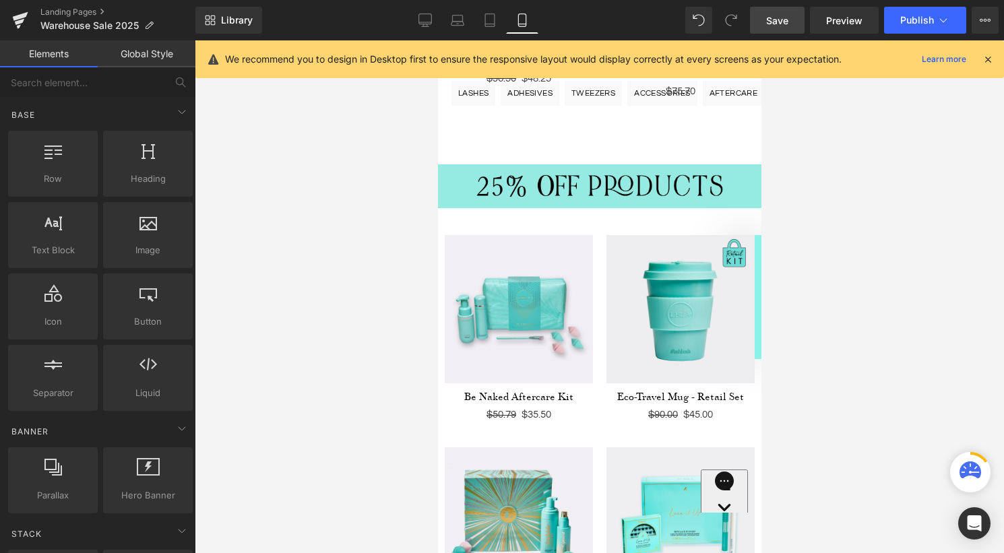
click at [786, 16] on span "Save" at bounding box center [777, 20] width 22 height 14
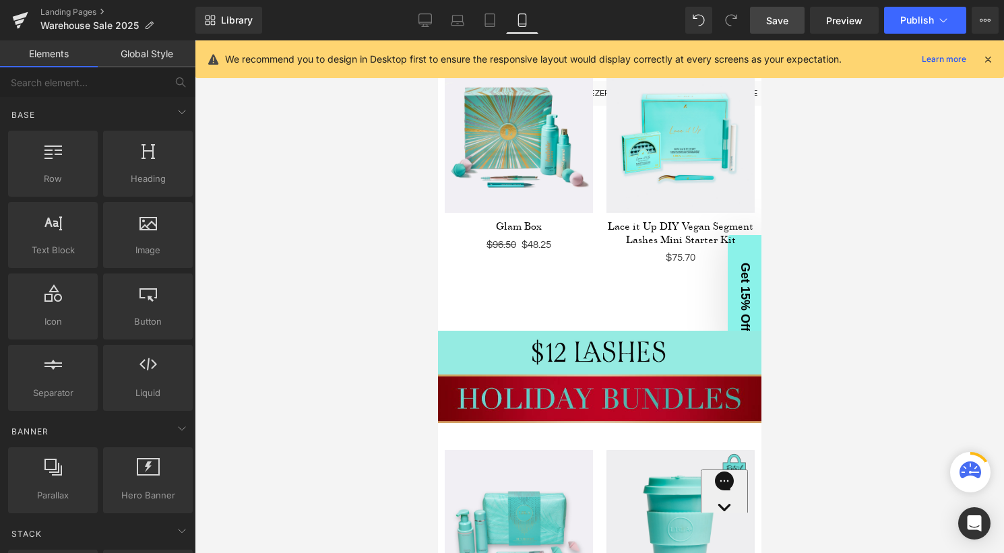
scroll to position [2696, 0]
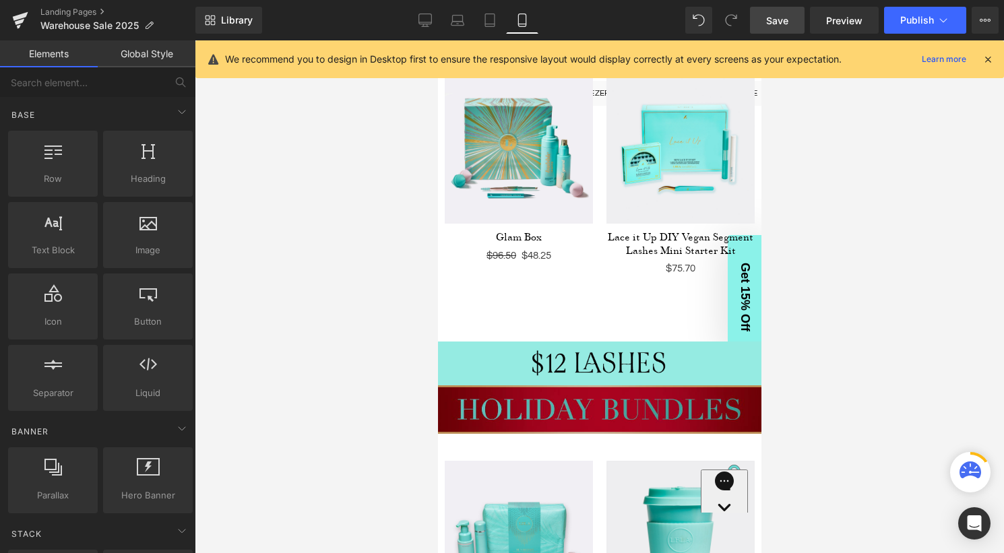
click at [609, 402] on div "Image" at bounding box center [598, 409] width 323 height 49
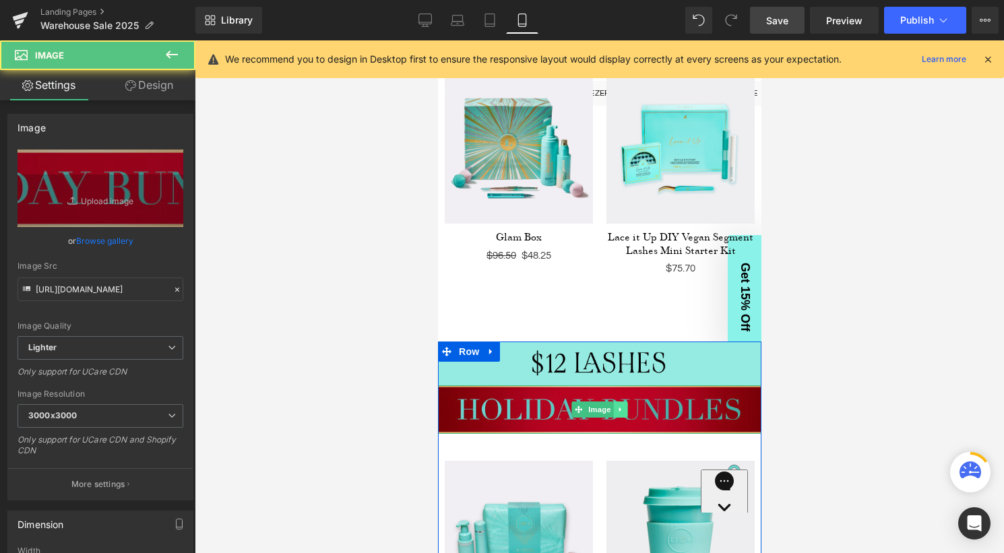
click at [621, 406] on icon at bounding box center [619, 410] width 7 height 8
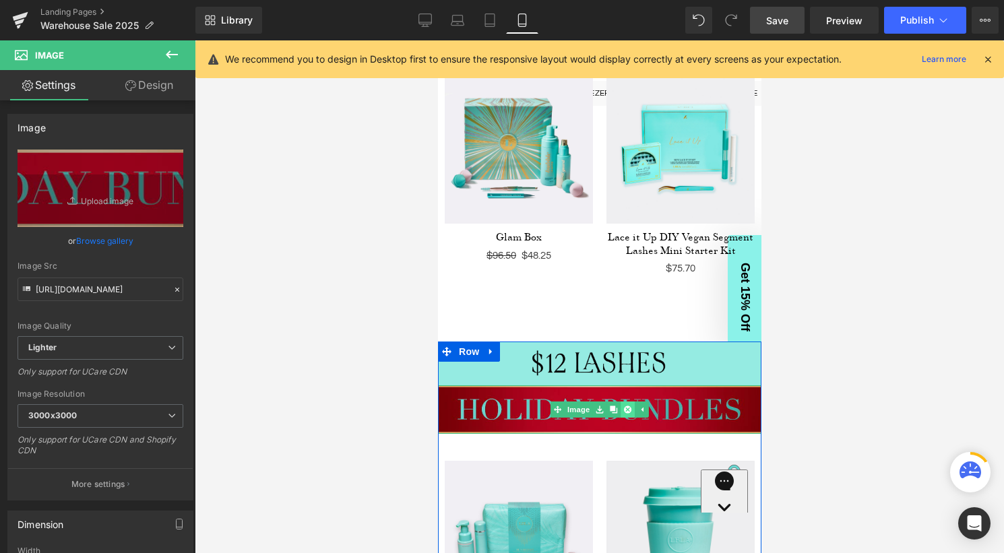
click at [626, 411] on icon at bounding box center [626, 409] width 7 height 7
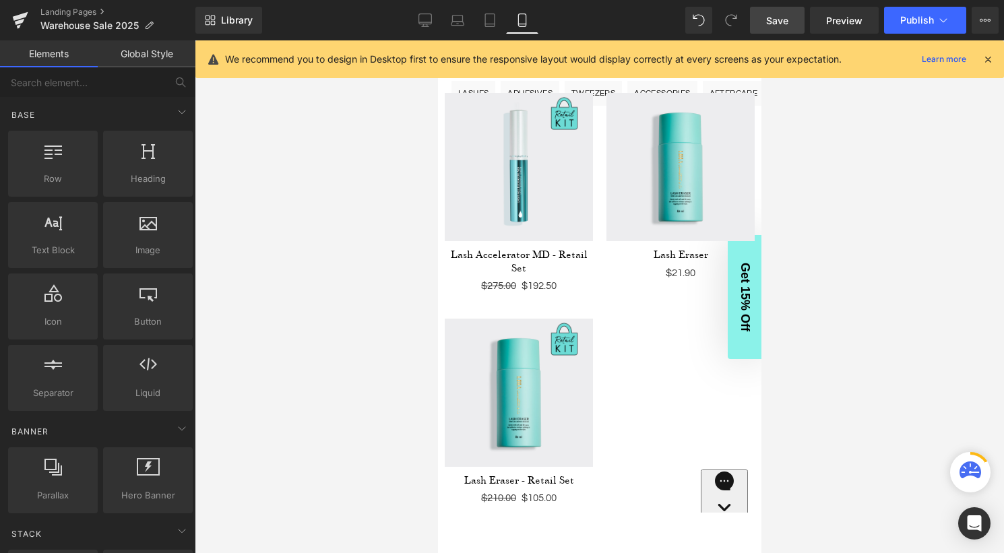
scroll to position [1916, 0]
click at [783, 23] on span "Save" at bounding box center [777, 20] width 22 height 14
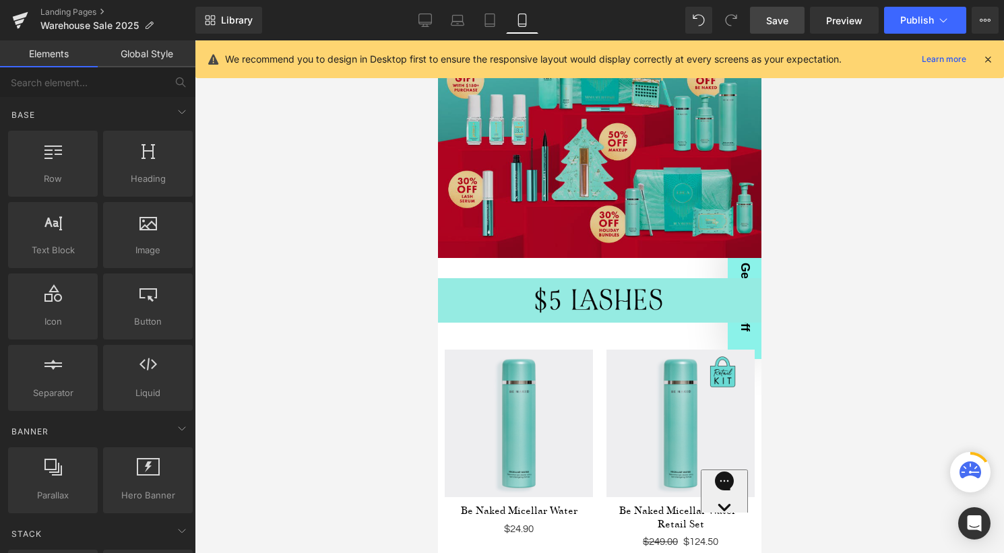
scroll to position [354, 0]
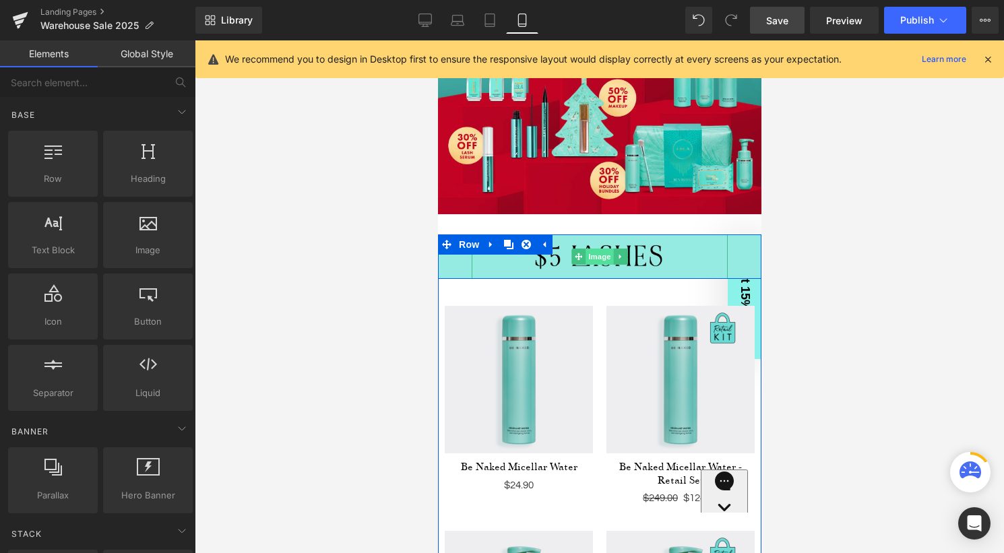
click at [595, 255] on span "Image" at bounding box center [599, 257] width 28 height 16
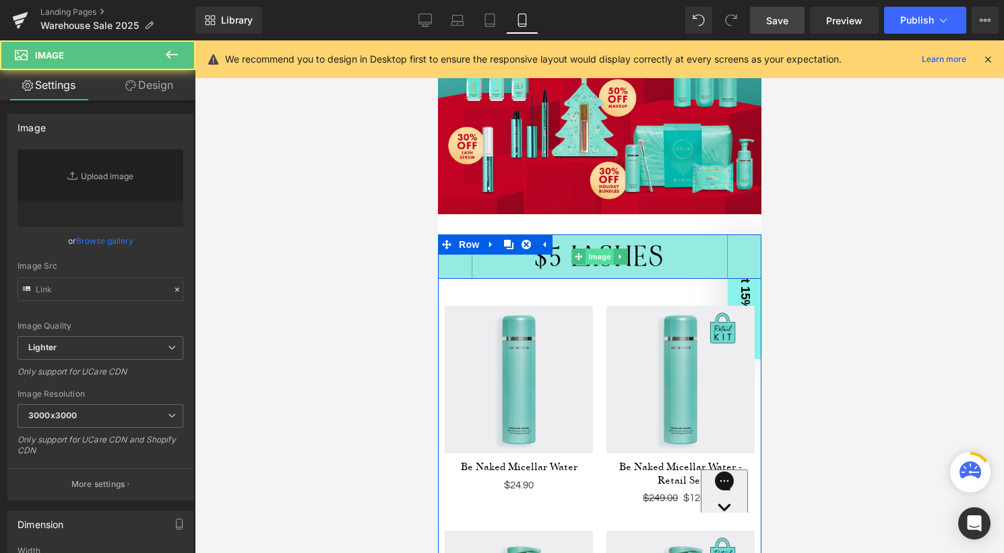
type input "[URL][DOMAIN_NAME]"
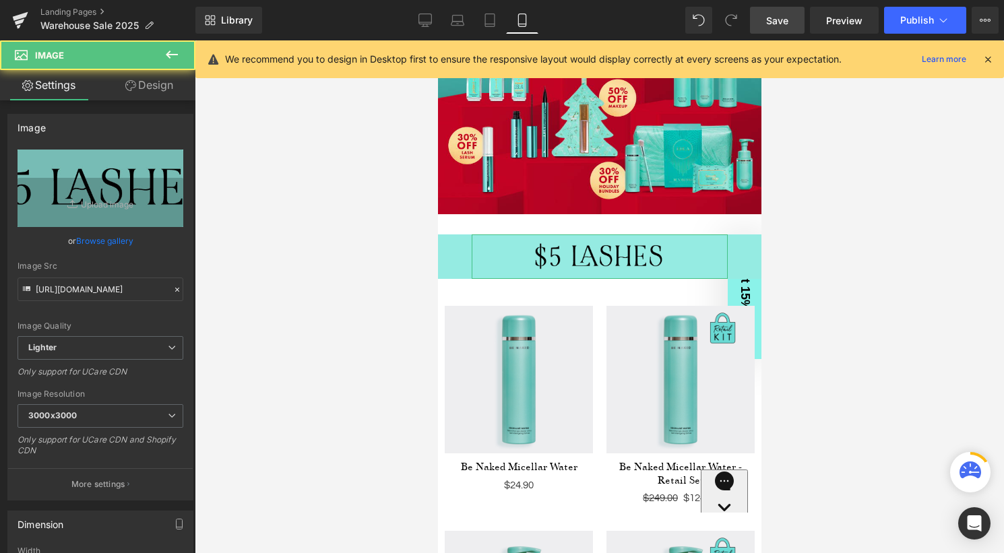
click at [133, 85] on icon at bounding box center [130, 85] width 11 height 11
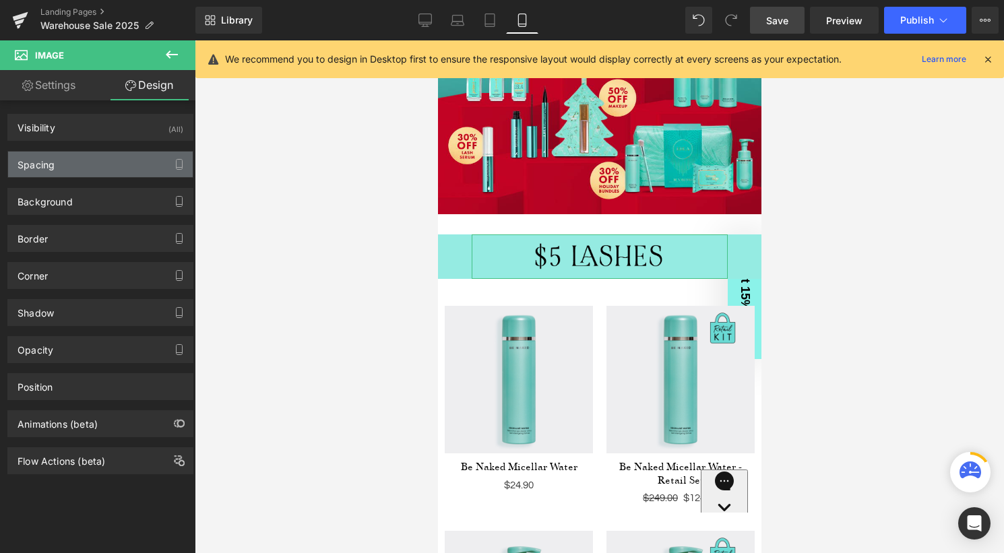
click at [115, 163] on div "Spacing" at bounding box center [100, 165] width 185 height 26
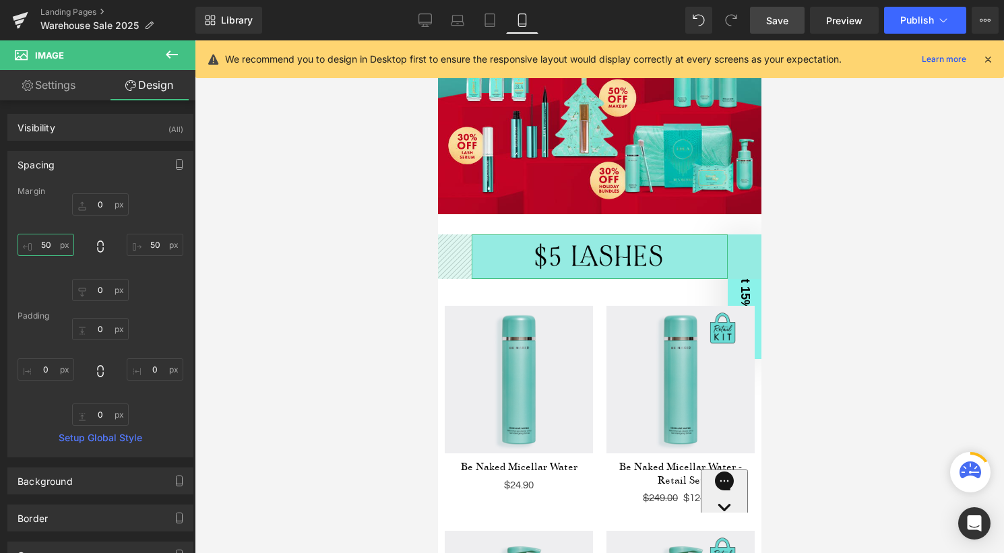
click at [51, 244] on input "50" at bounding box center [46, 245] width 57 height 22
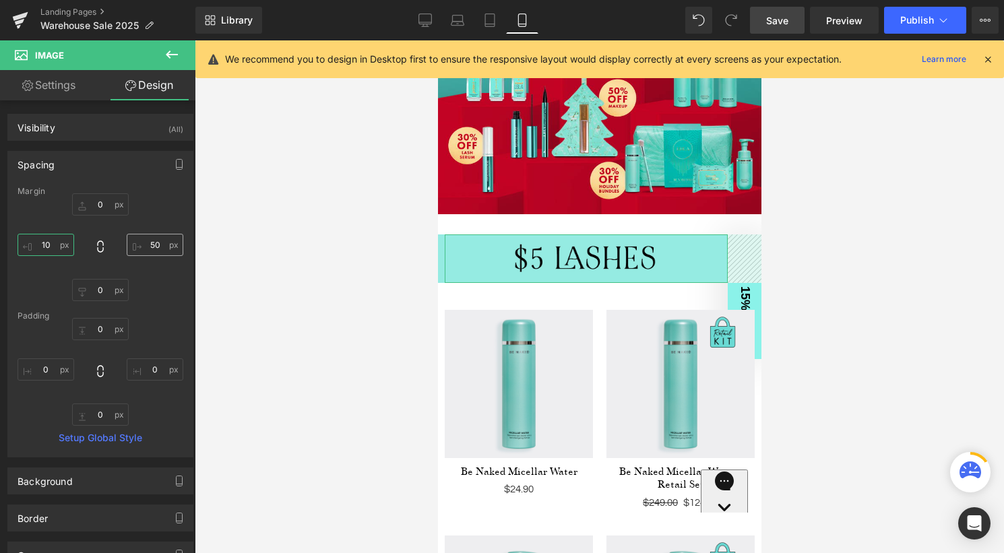
type input "10"
click at [152, 243] on input "50" at bounding box center [155, 245] width 57 height 22
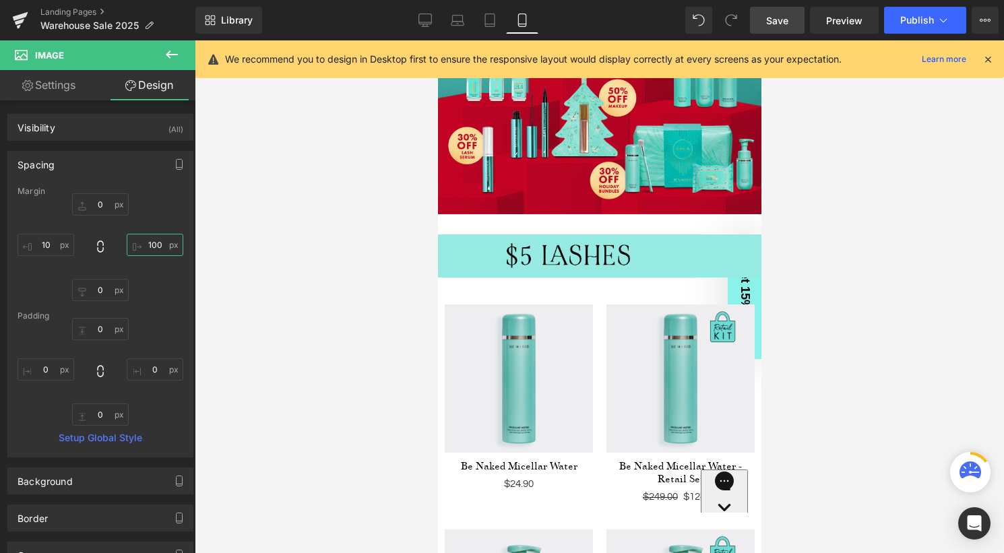
type input "10"
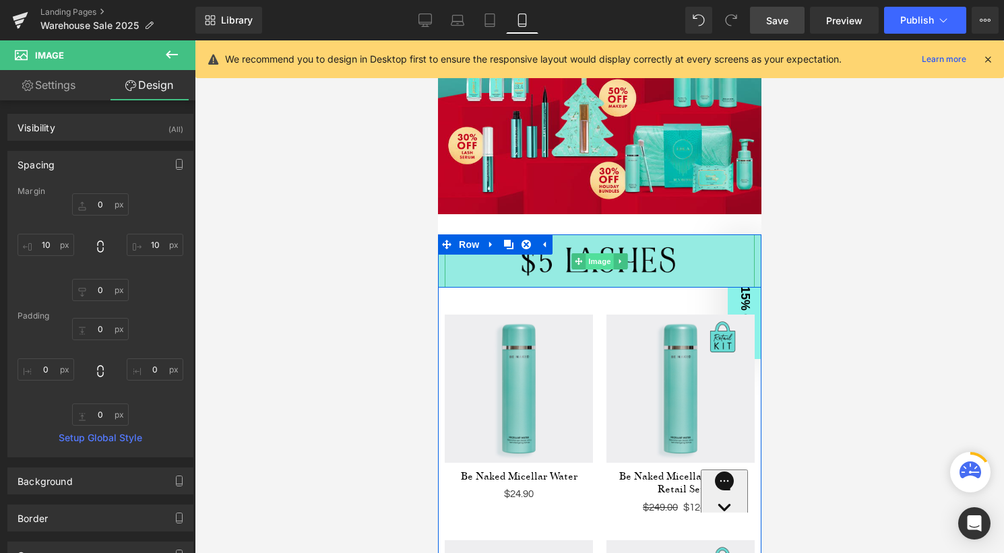
click at [604, 263] on span "Image" at bounding box center [599, 261] width 28 height 16
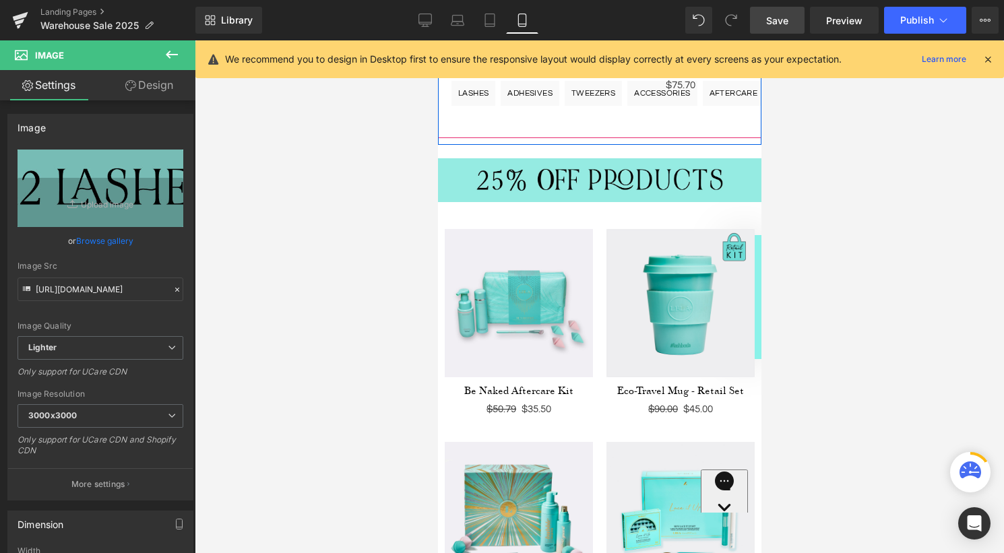
scroll to position [3462, 0]
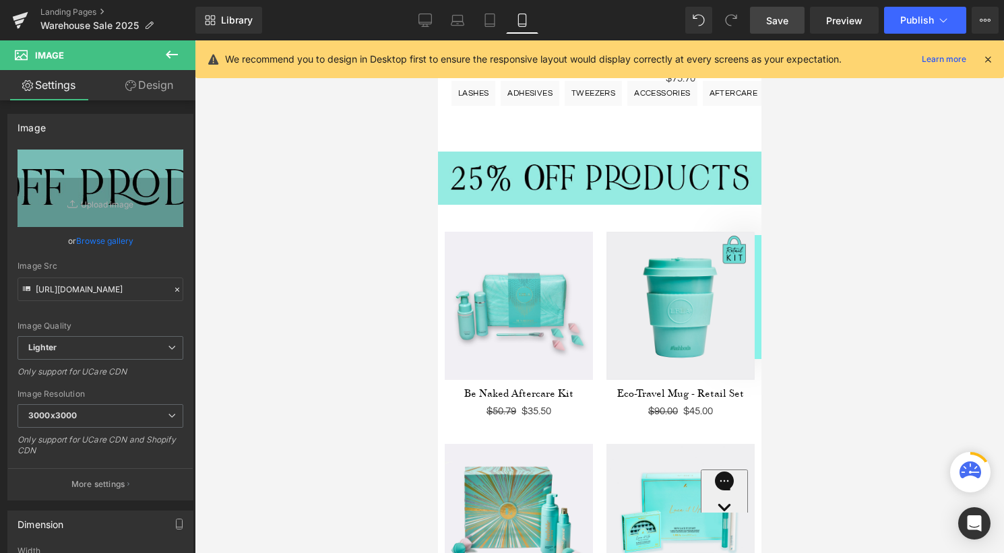
click at [775, 18] on span "Save" at bounding box center [777, 20] width 22 height 14
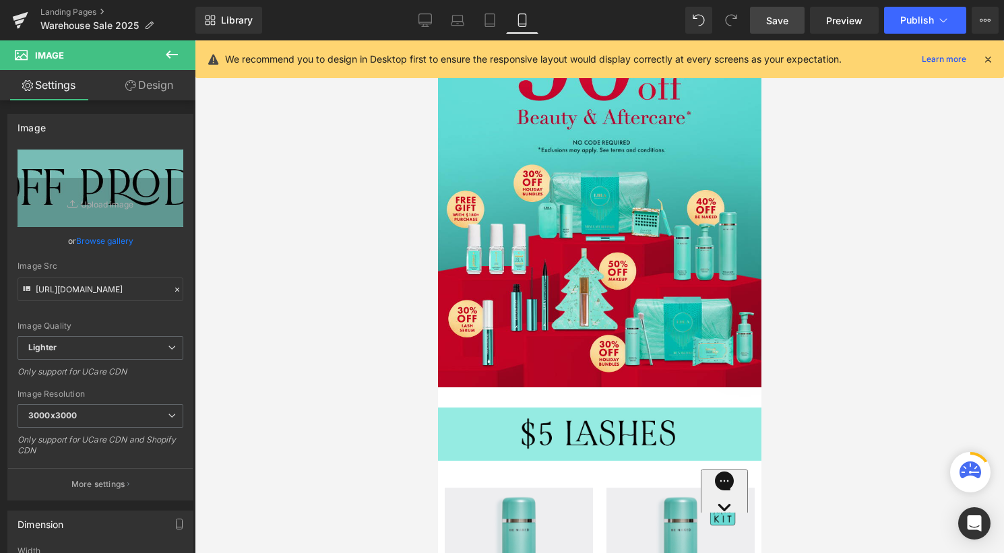
scroll to position [146, 0]
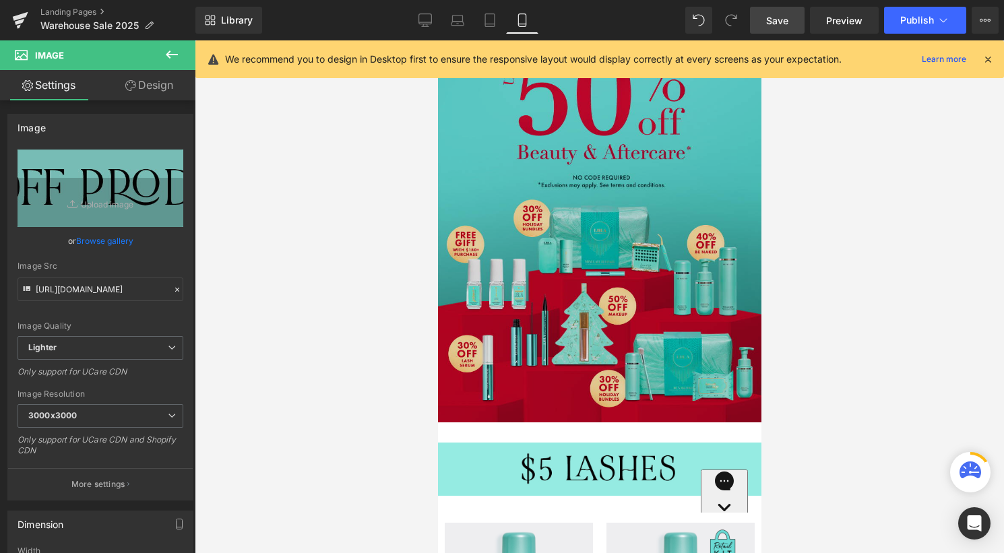
click at [624, 234] on div "Image" at bounding box center [598, 226] width 323 height 392
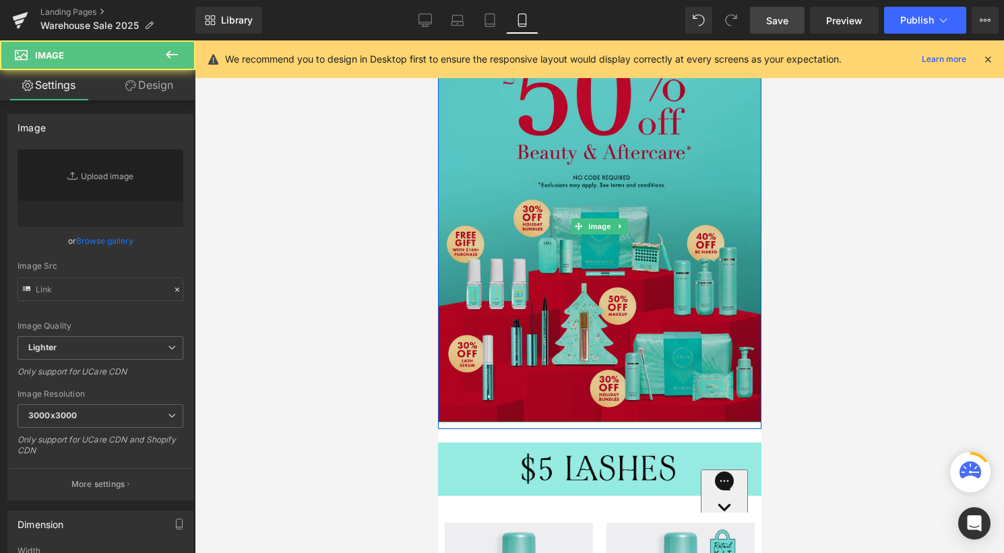
type input "[URL][DOMAIN_NAME]"
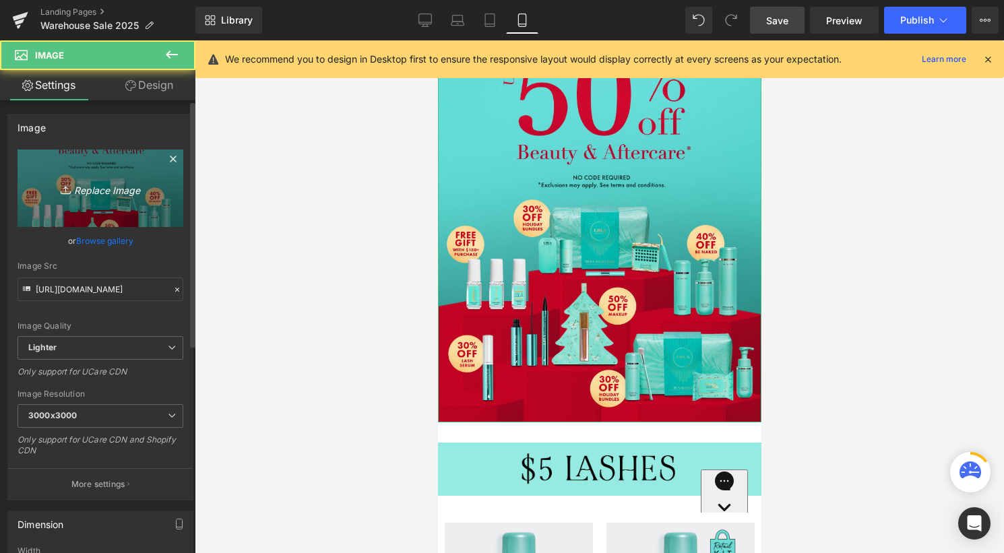
click at [92, 188] on icon "Replace Image" at bounding box center [100, 188] width 108 height 17
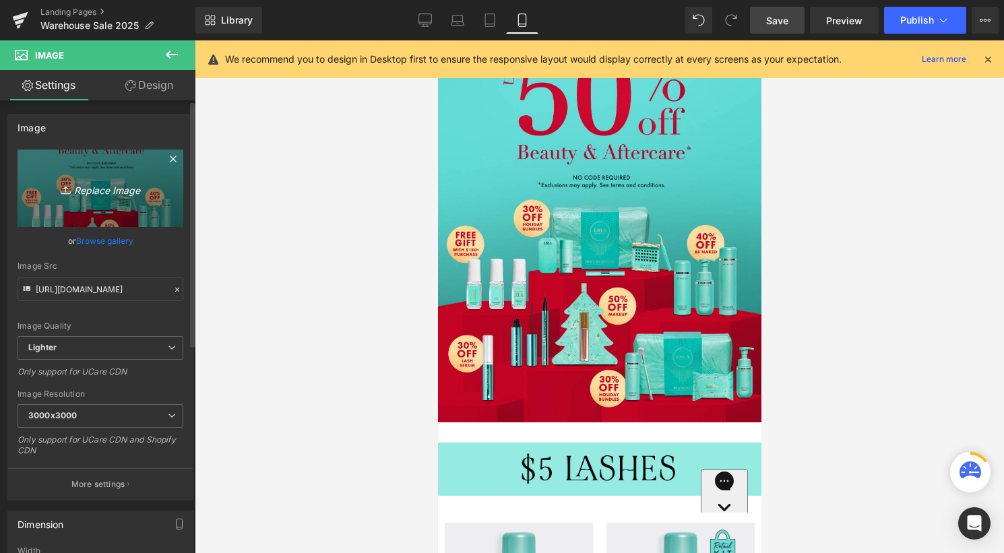
type input "C:\fakepath\PROBanner_COLLECTION_WarehouseSale2025.gif"
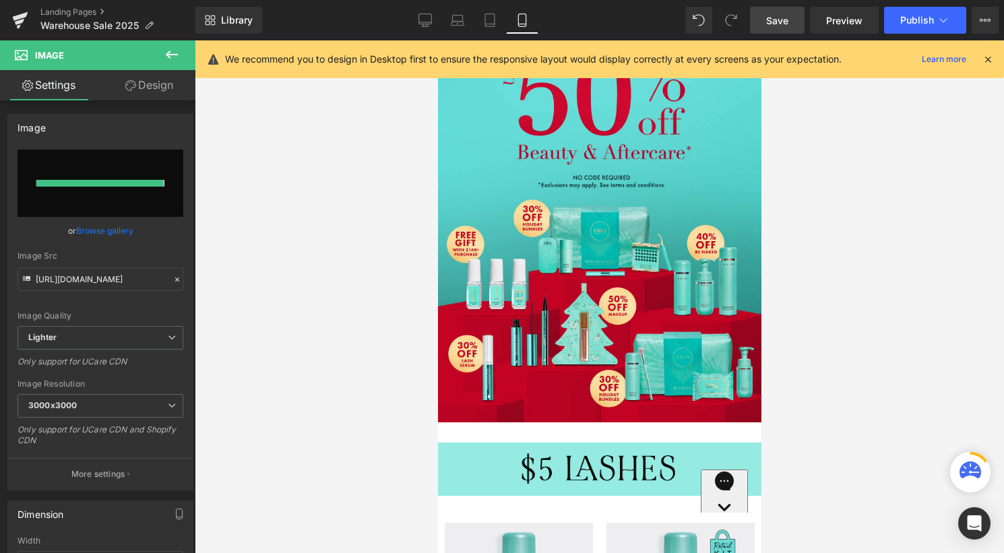
type input "[URL][DOMAIN_NAME]"
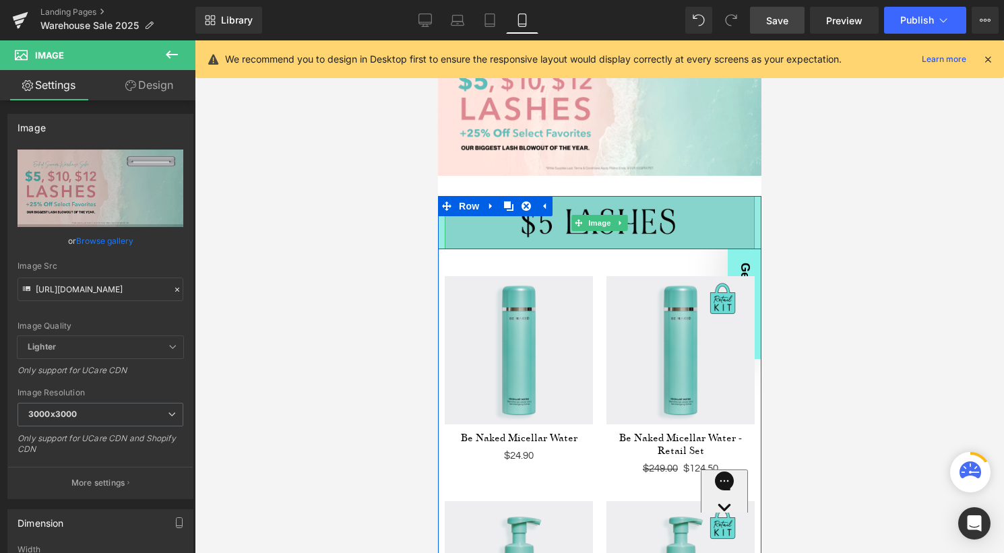
scroll to position [0, 0]
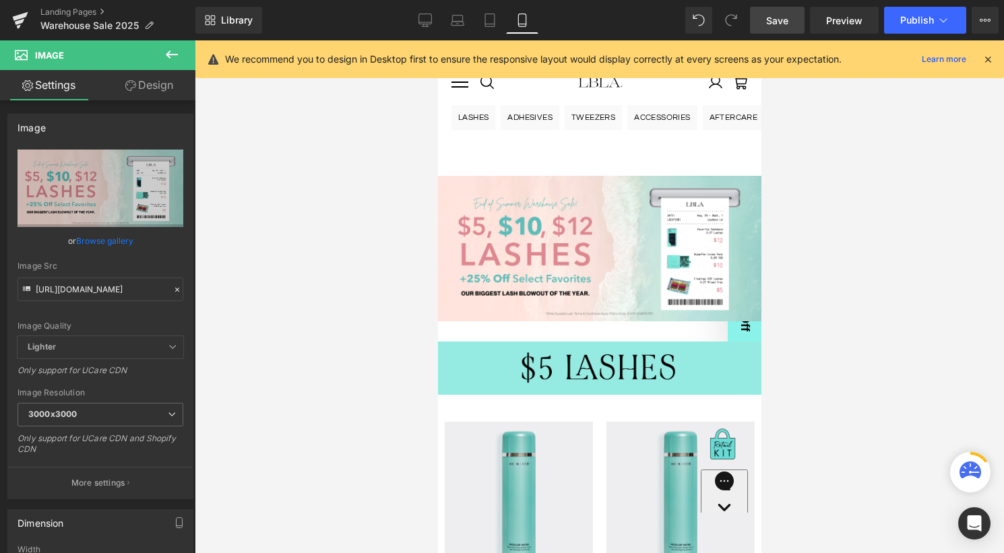
click at [779, 22] on span "Save" at bounding box center [777, 20] width 22 height 14
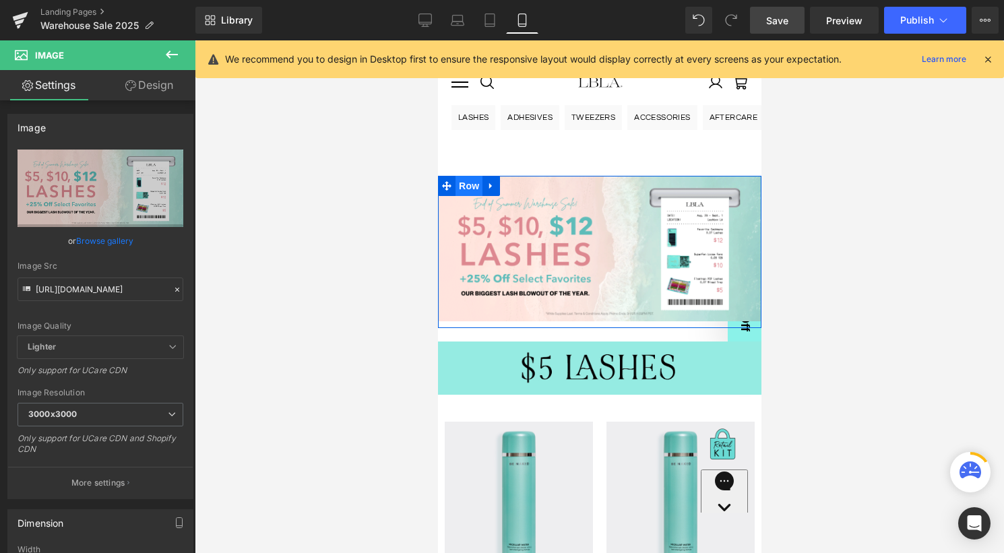
click at [463, 183] on span "Row" at bounding box center [468, 186] width 27 height 20
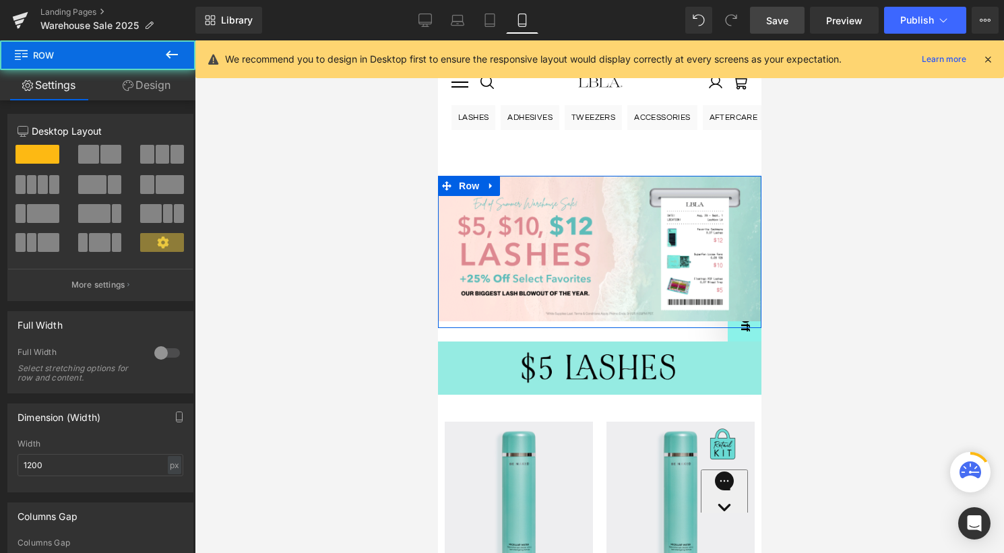
click at [143, 96] on link "Design" at bounding box center [147, 85] width 98 height 30
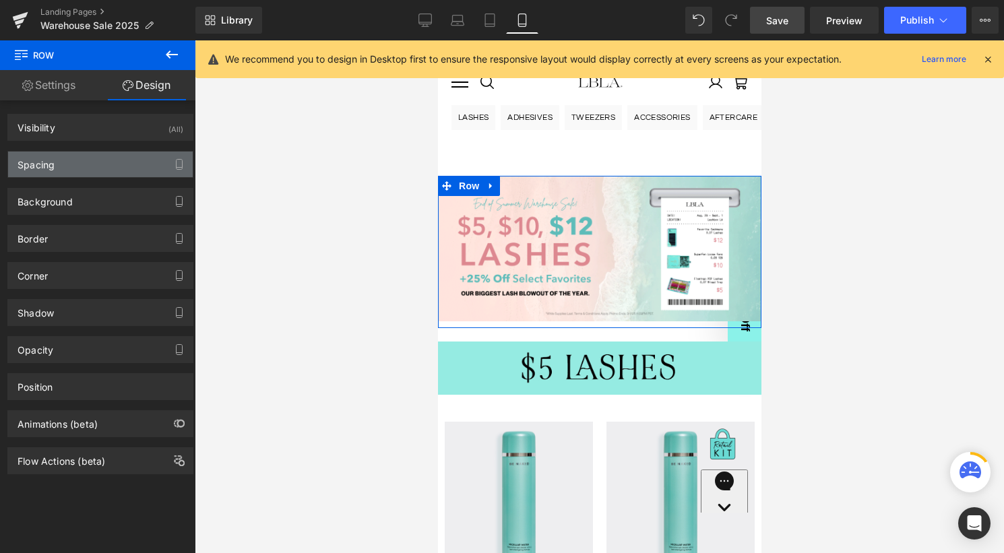
type input "60"
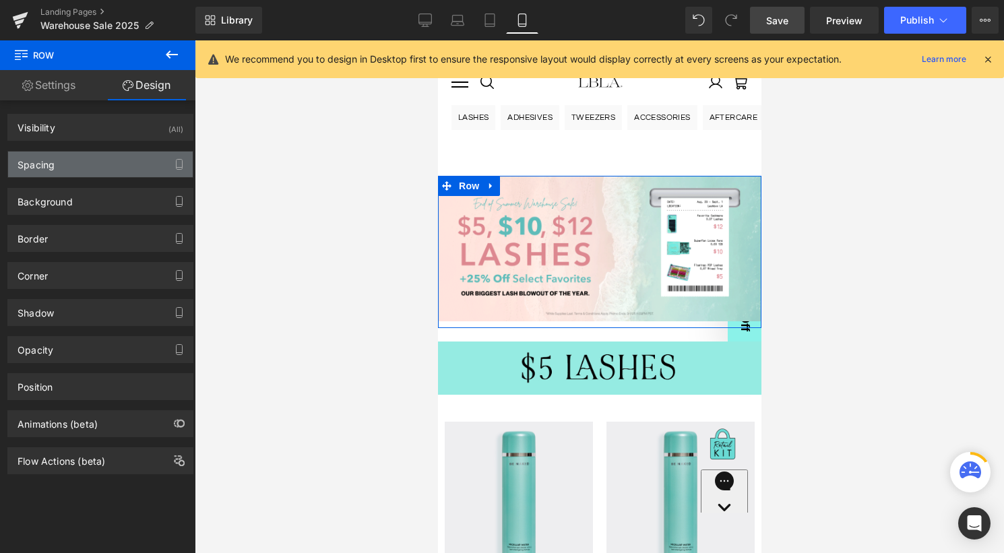
type input "0"
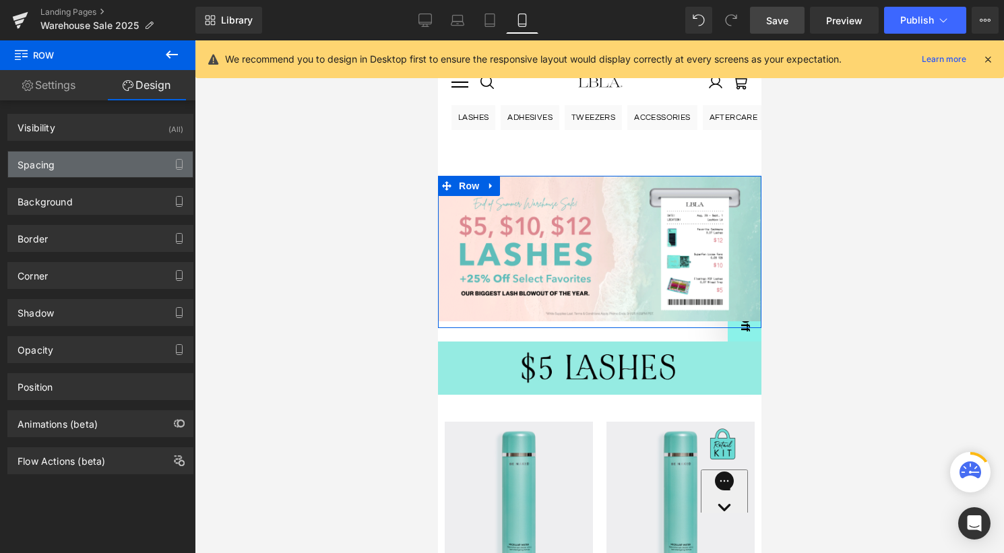
type input "0"
type input "10"
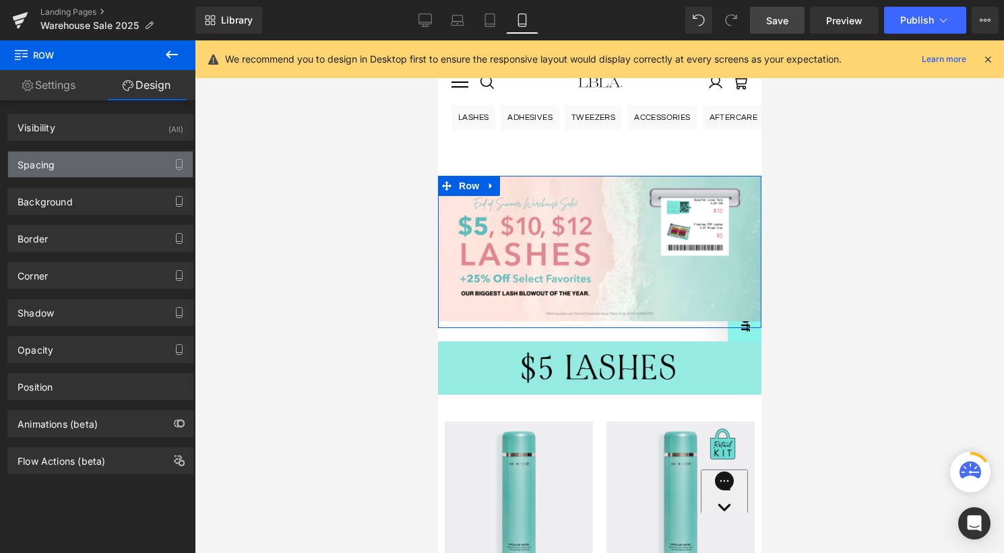
type input "0"
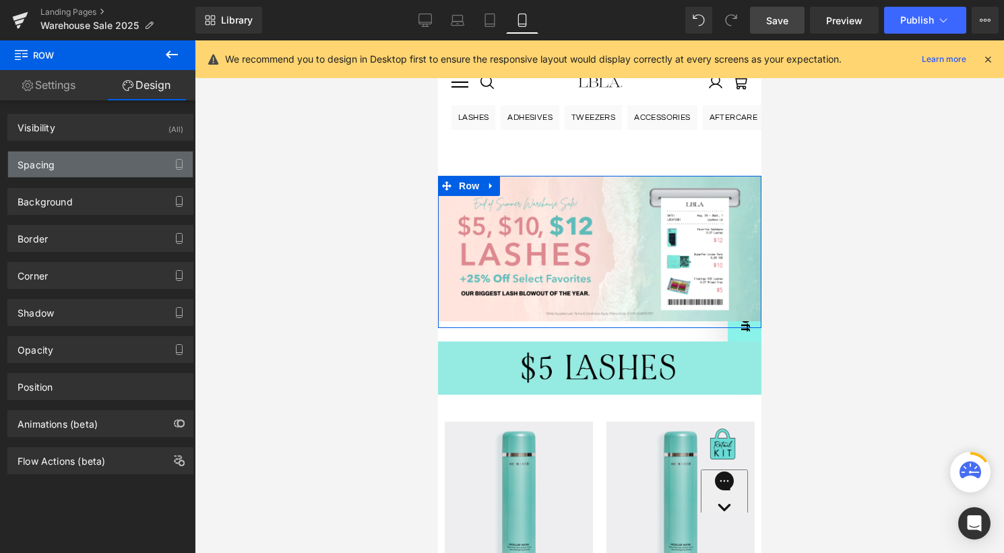
click at [97, 167] on div "Spacing" at bounding box center [100, 165] width 185 height 26
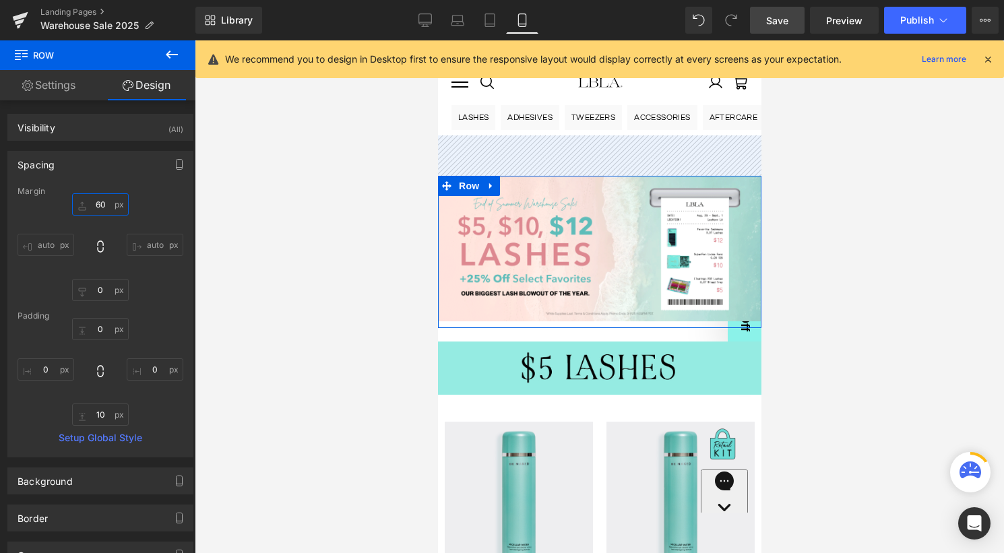
click at [103, 205] on input "60" at bounding box center [100, 204] width 57 height 22
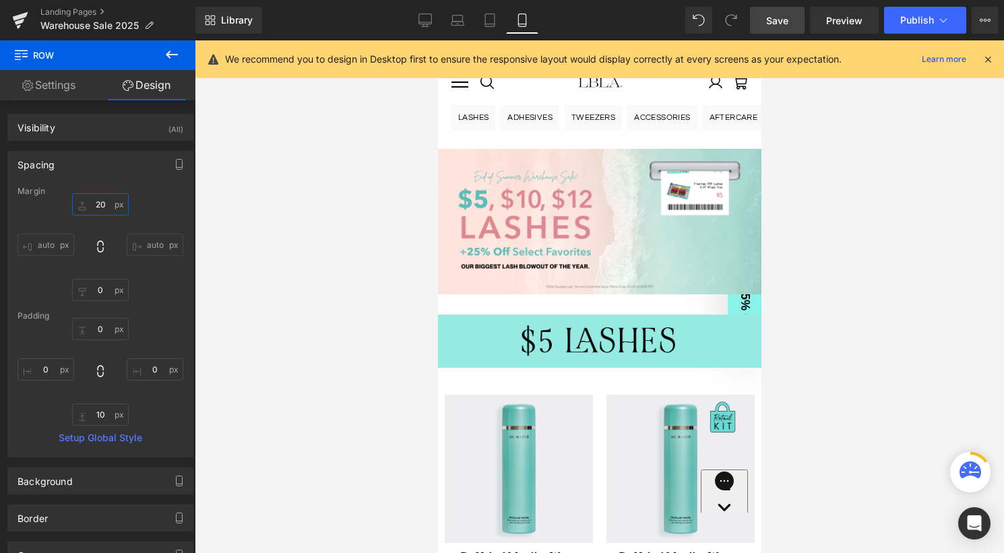
type input "20"
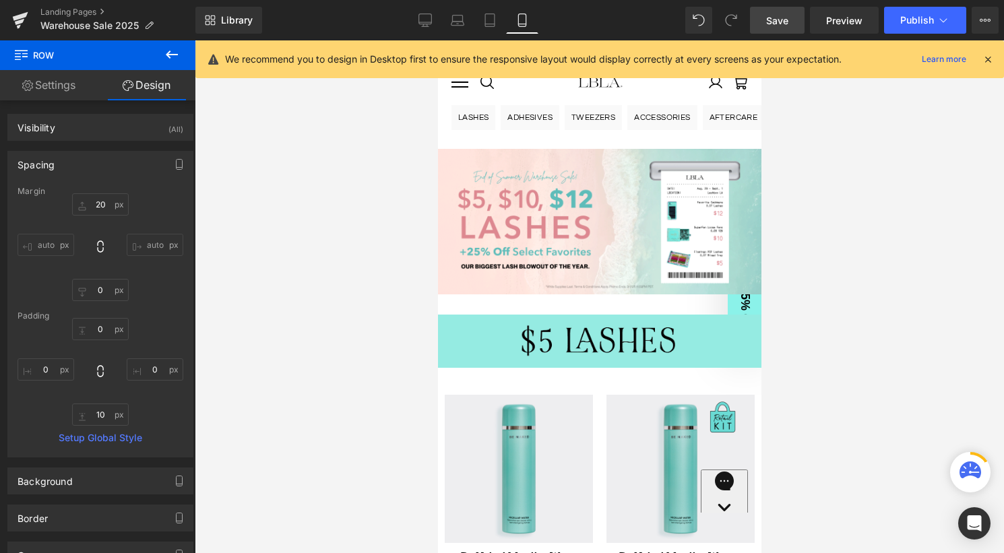
click at [769, 23] on span "Save" at bounding box center [777, 20] width 22 height 14
